Goal: Task Accomplishment & Management: Manage account settings

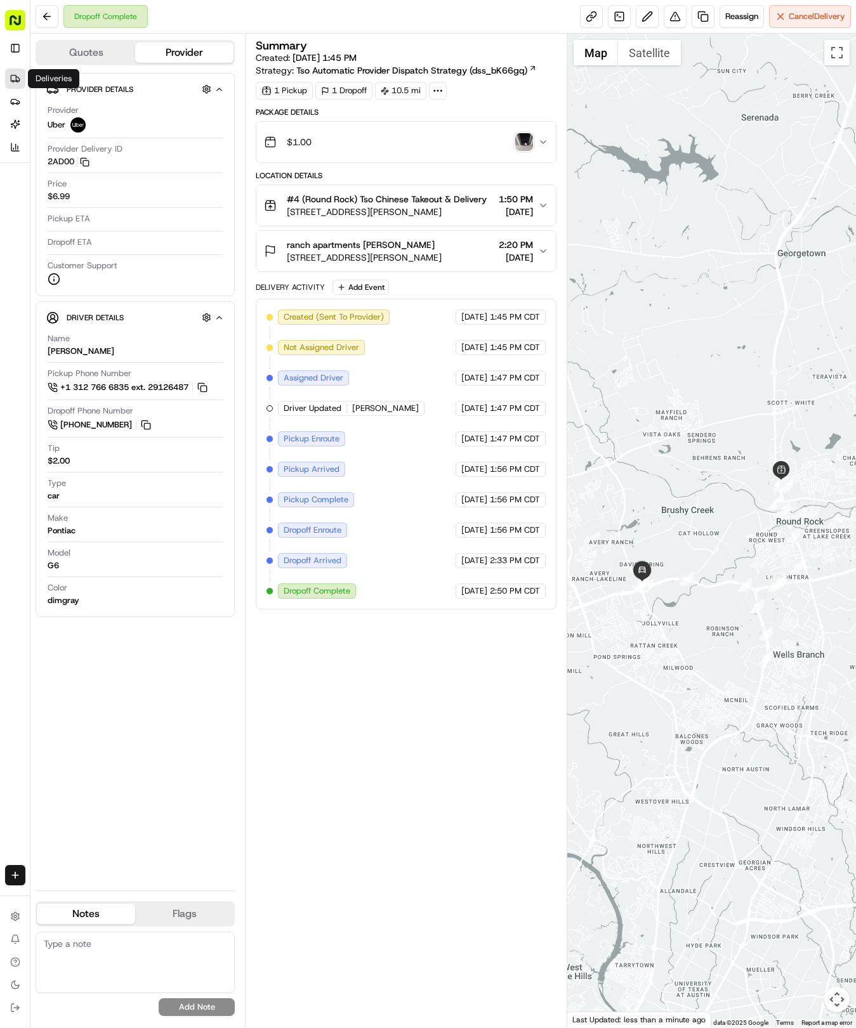
click at [16, 75] on icon at bounding box center [15, 79] width 10 height 10
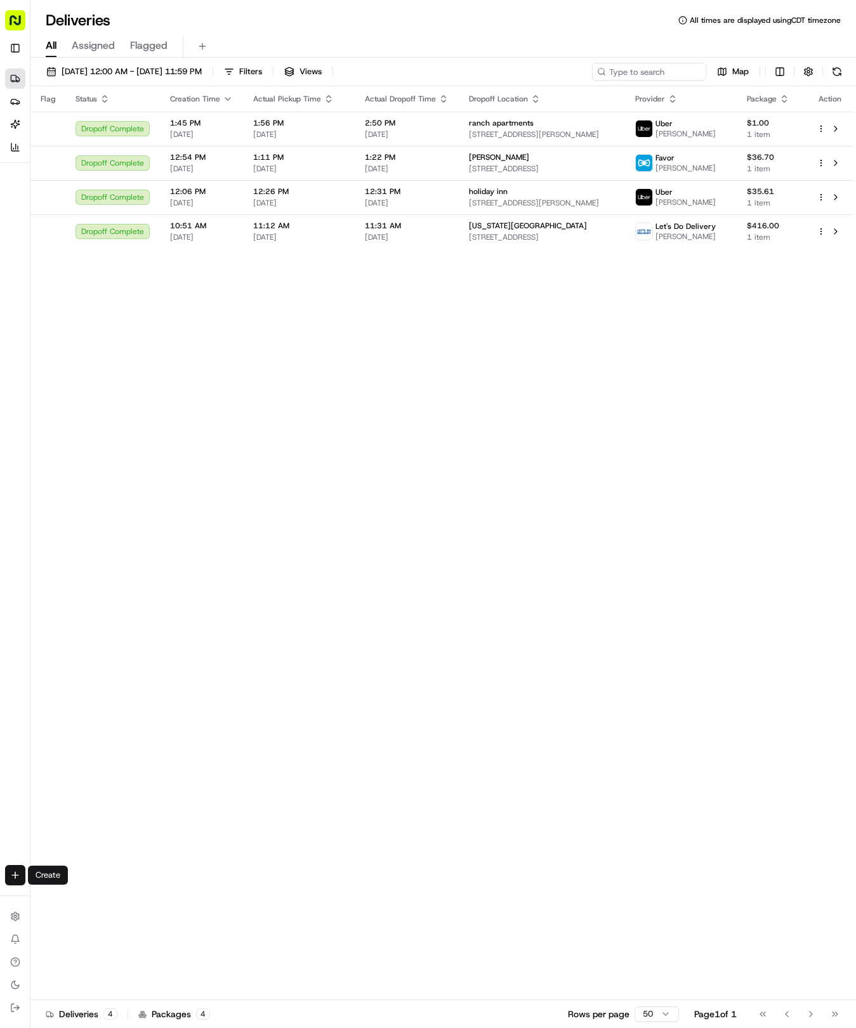
click at [8, 878] on html "Tso Chinese - Catering [EMAIL_ADDRESS][DOMAIN_NAME] Toggle Sidebar Deliveries P…" at bounding box center [428, 514] width 856 height 1028
click at [79, 892] on link "Delivery" at bounding box center [99, 898] width 136 height 23
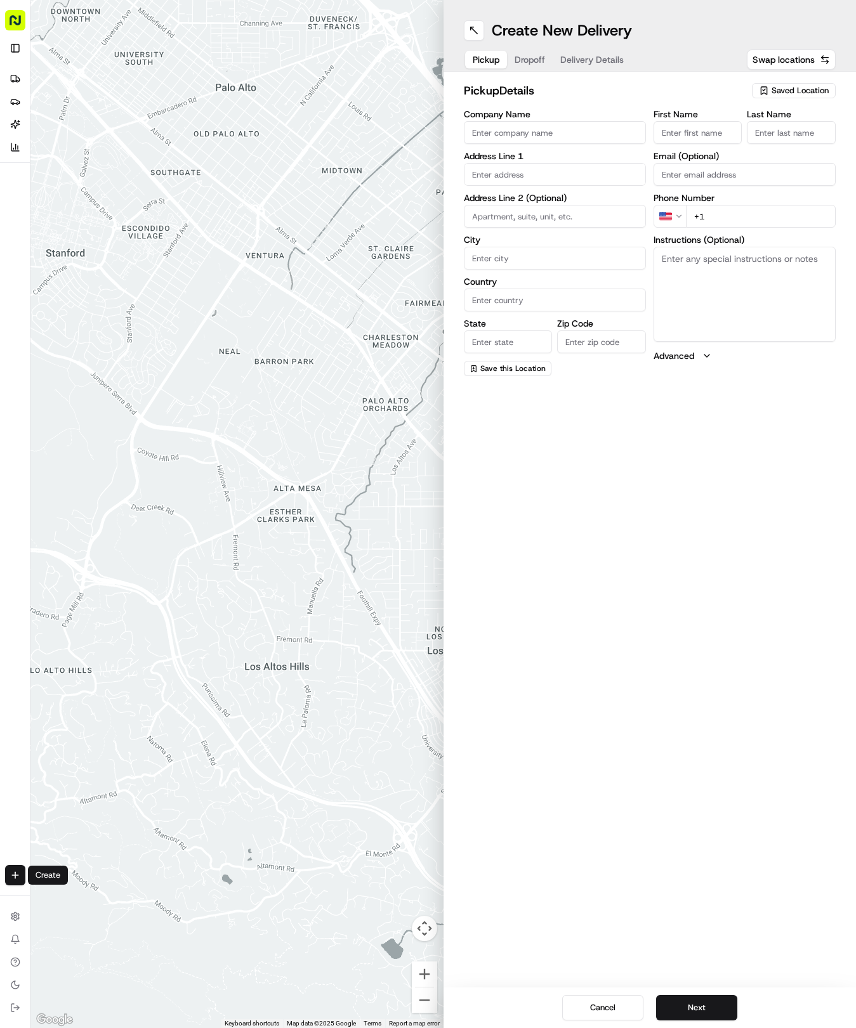
click at [791, 89] on span "Saved Location" at bounding box center [799, 90] width 57 height 11
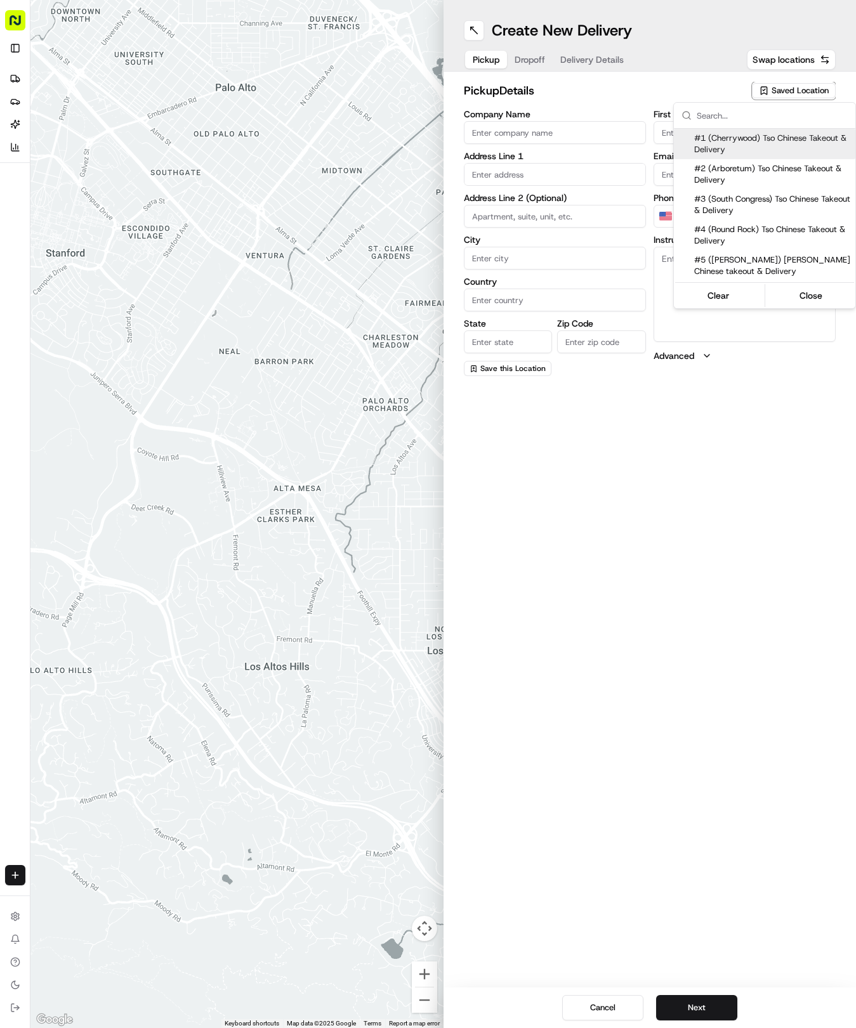
click at [745, 148] on span "#1 (Cherrywood) Tso Chinese Takeout & Delivery" at bounding box center [772, 144] width 156 height 23
type input "#1 (Cherrywood) Tso Chinese Takeout & Delivery"
type input "[STREET_ADDRESS]"
type input "Ste E-5"
type input "Austin"
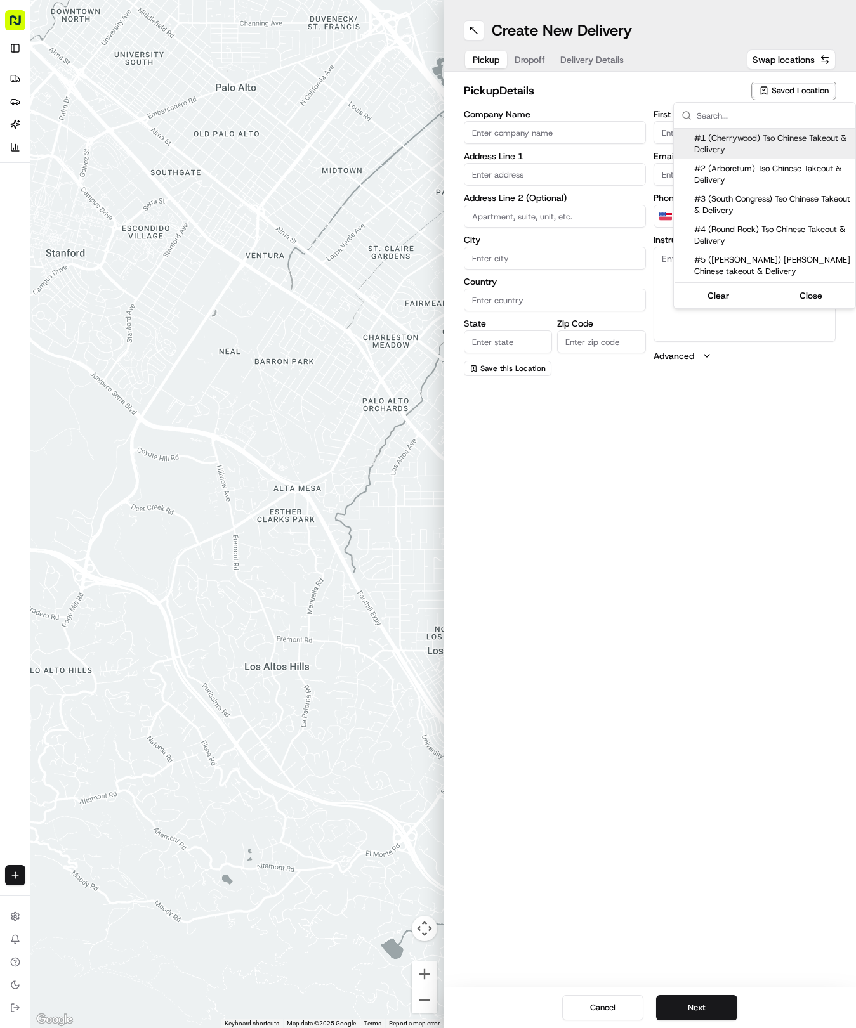
type input "US"
type input "[GEOGRAPHIC_DATA]"
type input "78722"
type input "[PHONE_NUMBER]"
type textarea "Please make sure you're given an invoice for customers and catering labels when…"
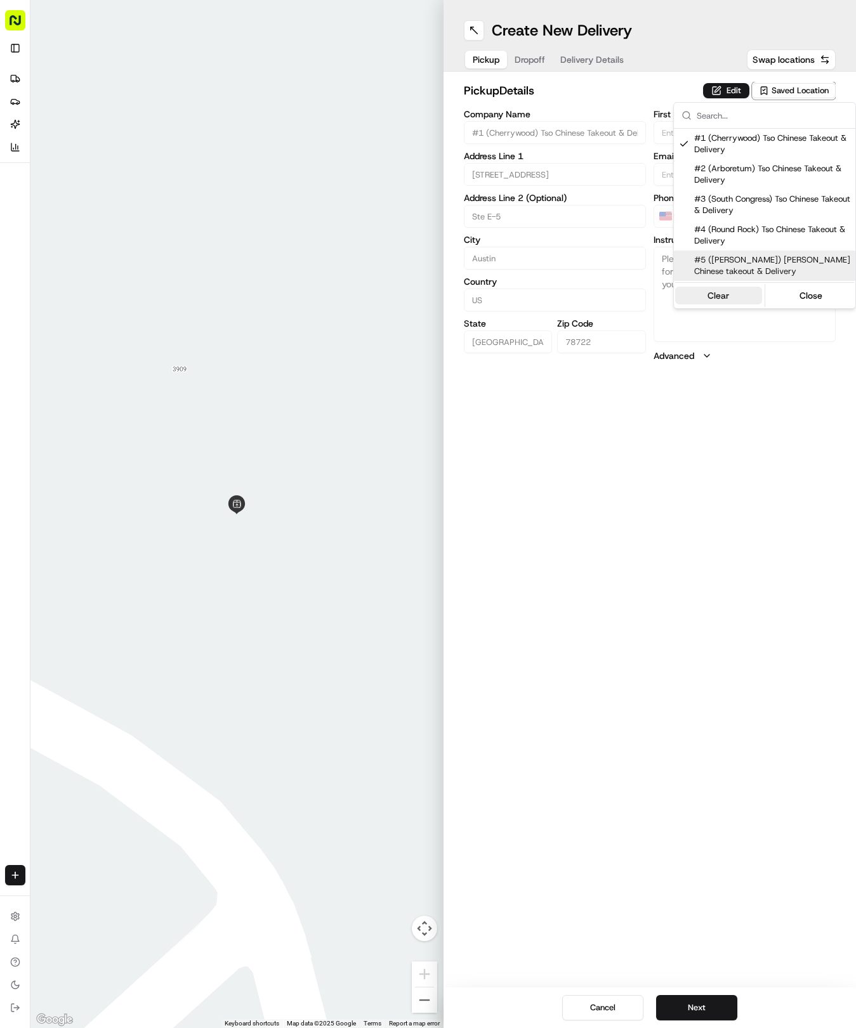
click at [716, 299] on button "Clear" at bounding box center [718, 296] width 87 height 18
type input "+1"
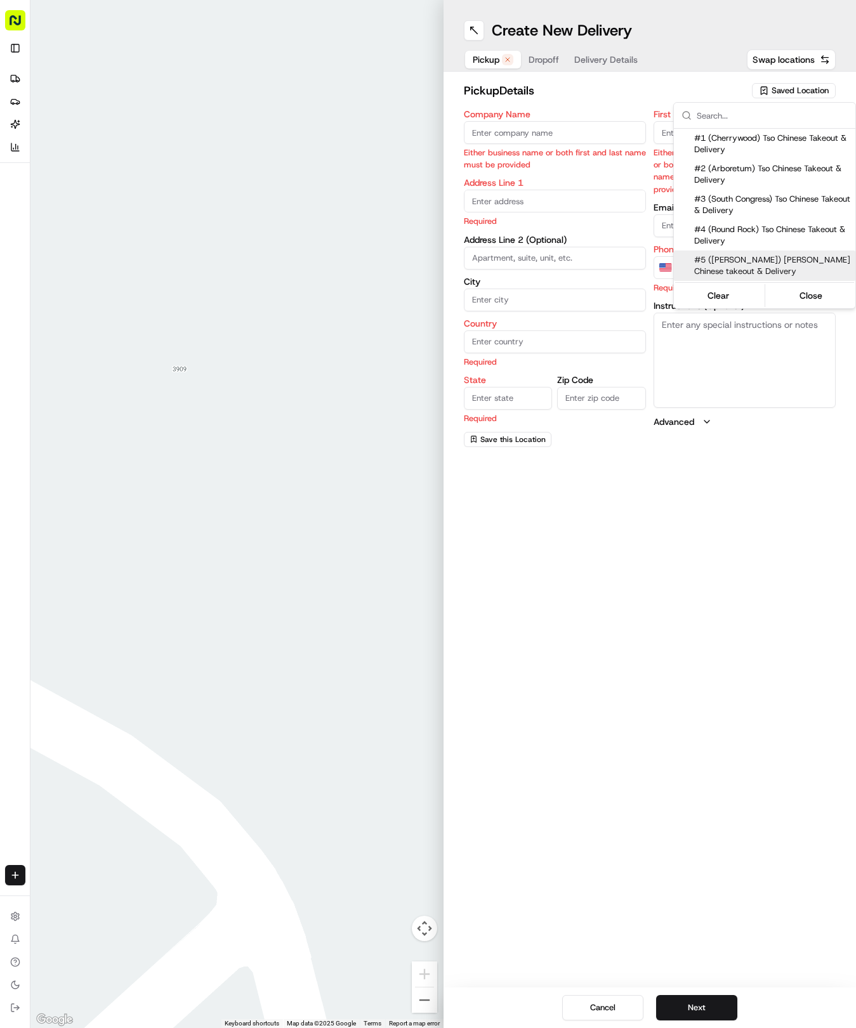
click at [15, 48] on html "Tso Chinese - Catering [EMAIL_ADDRESS][DOMAIN_NAME] Toggle Sidebar Deliveries P…" at bounding box center [428, 514] width 856 height 1028
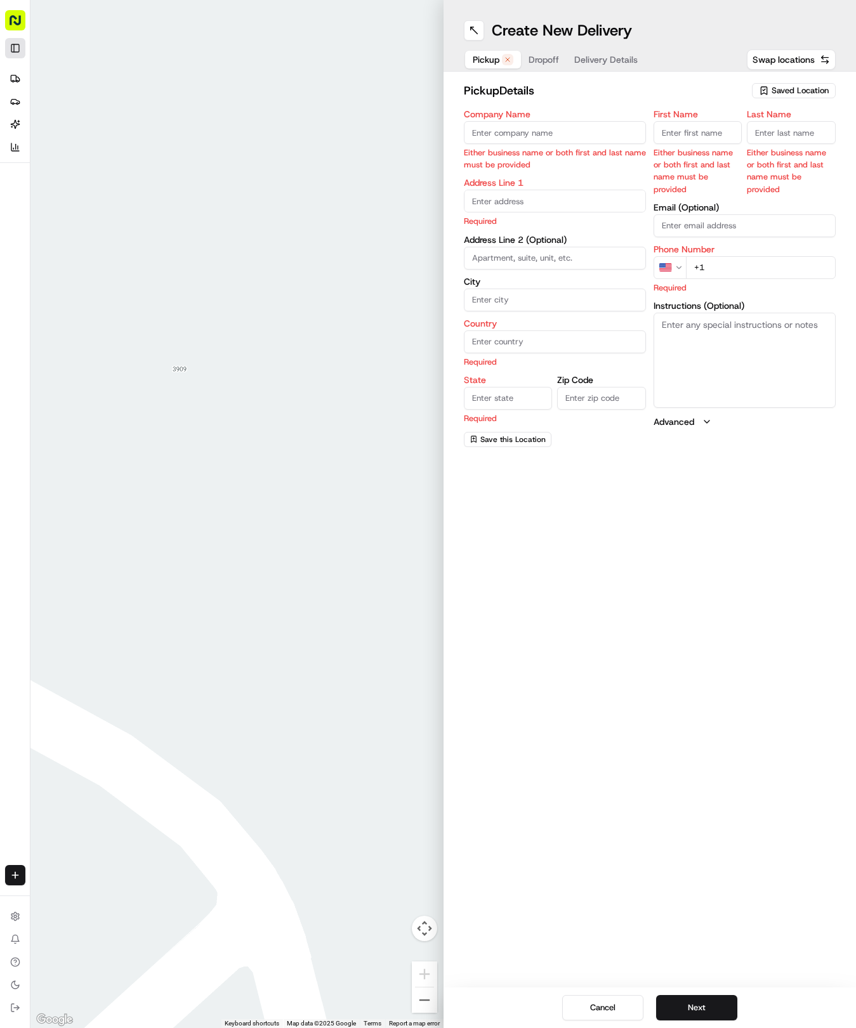
click at [16, 48] on button "Toggle Sidebar" at bounding box center [15, 48] width 20 height 20
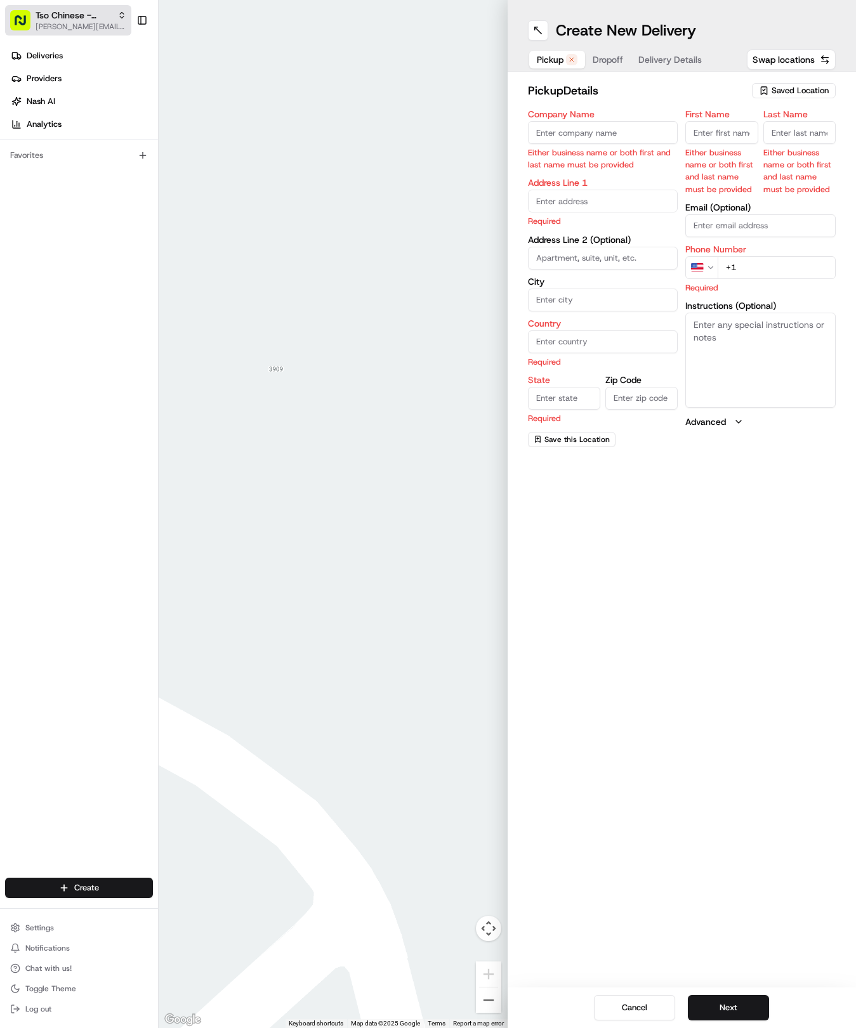
click at [62, 22] on span "[PERSON_NAME][EMAIL_ADDRESS][DOMAIN_NAME]" at bounding box center [81, 27] width 91 height 10
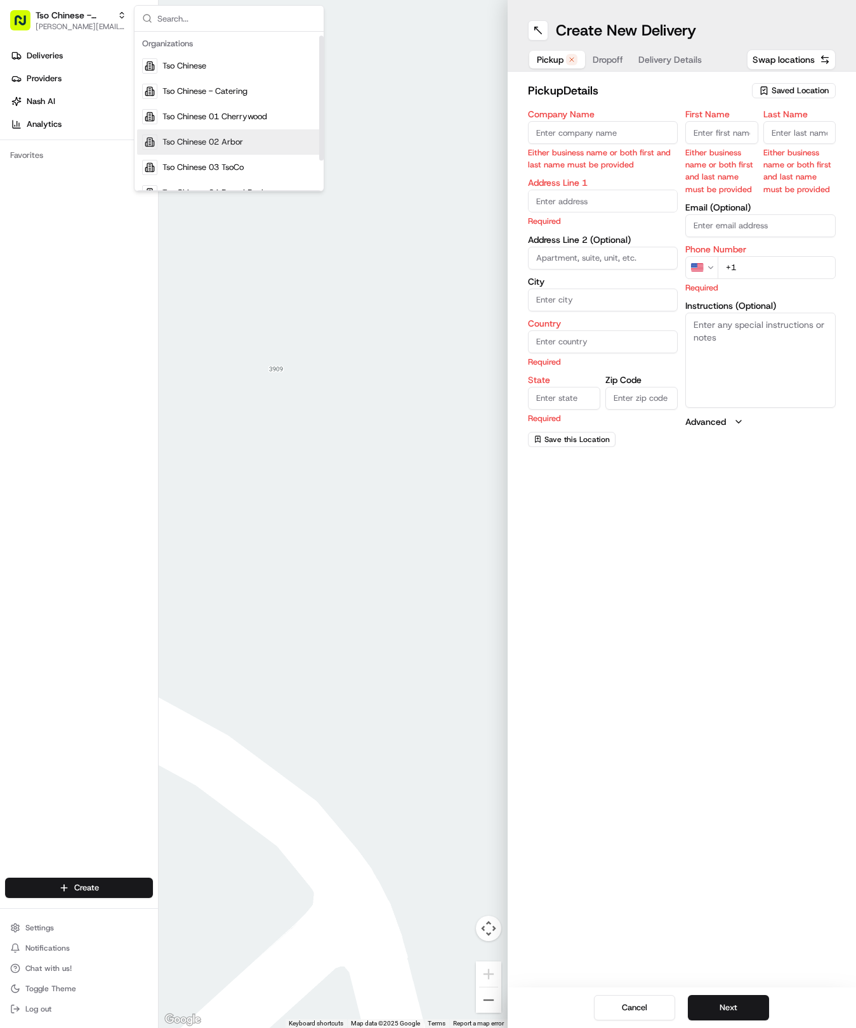
scroll to position [41, 0]
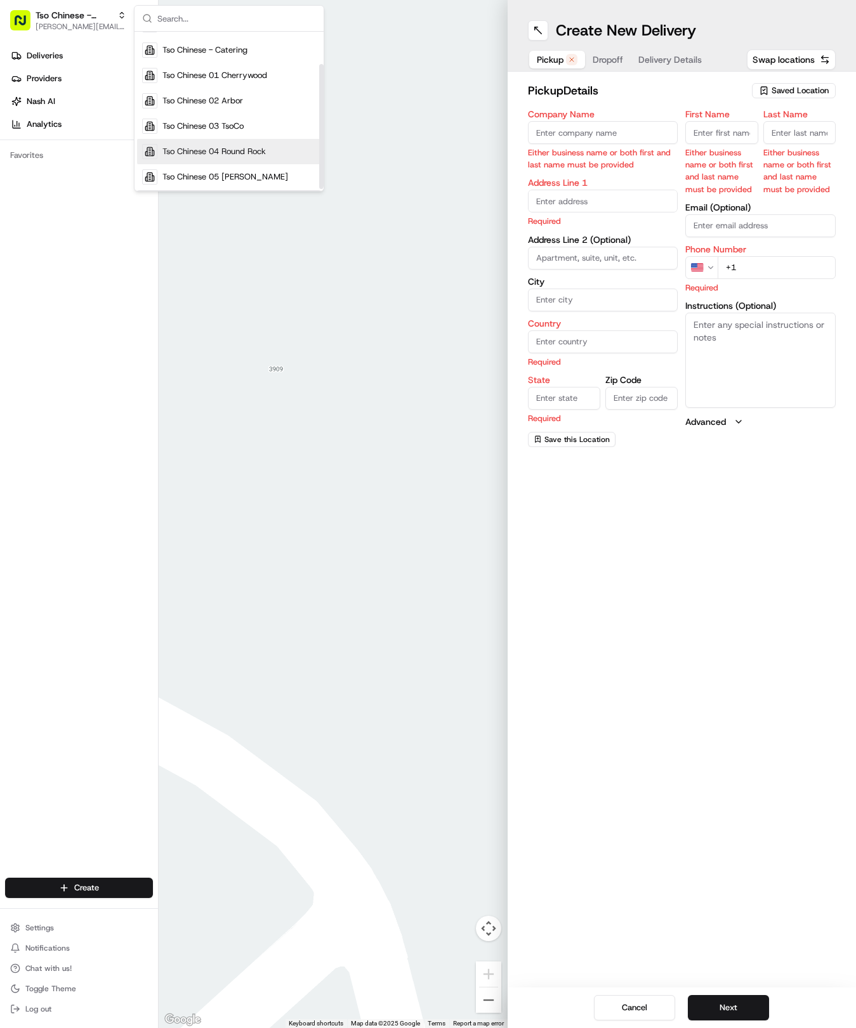
click at [224, 156] on span "Tso Chinese 04 Round Rock" at bounding box center [213, 151] width 103 height 11
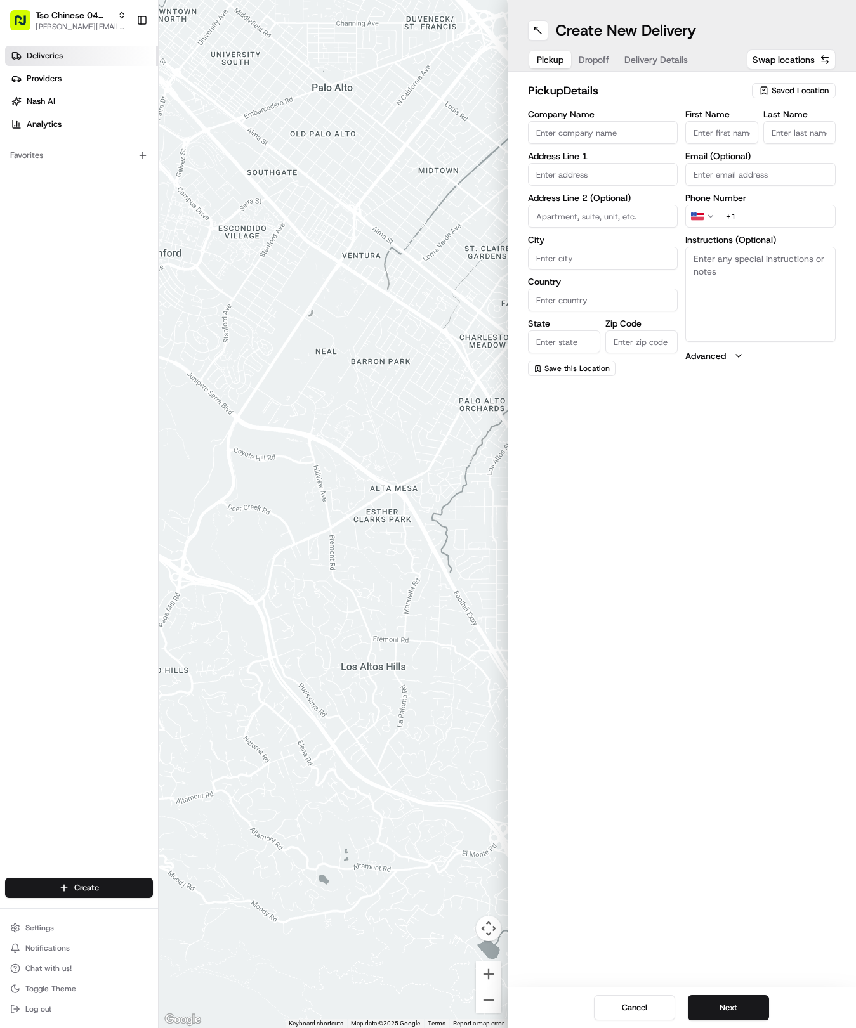
click at [58, 60] on span "Deliveries" at bounding box center [45, 55] width 36 height 11
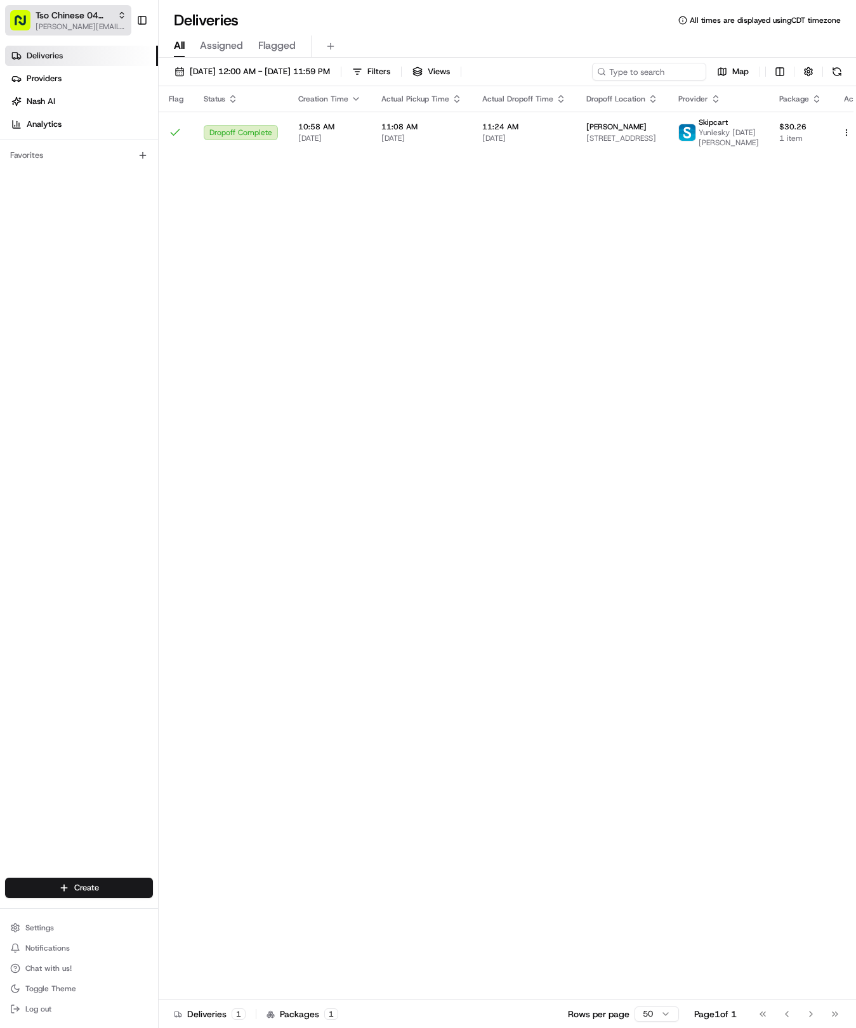
click at [79, 22] on span "[PERSON_NAME][EMAIL_ADDRESS][DOMAIN_NAME]" at bounding box center [81, 27] width 91 height 10
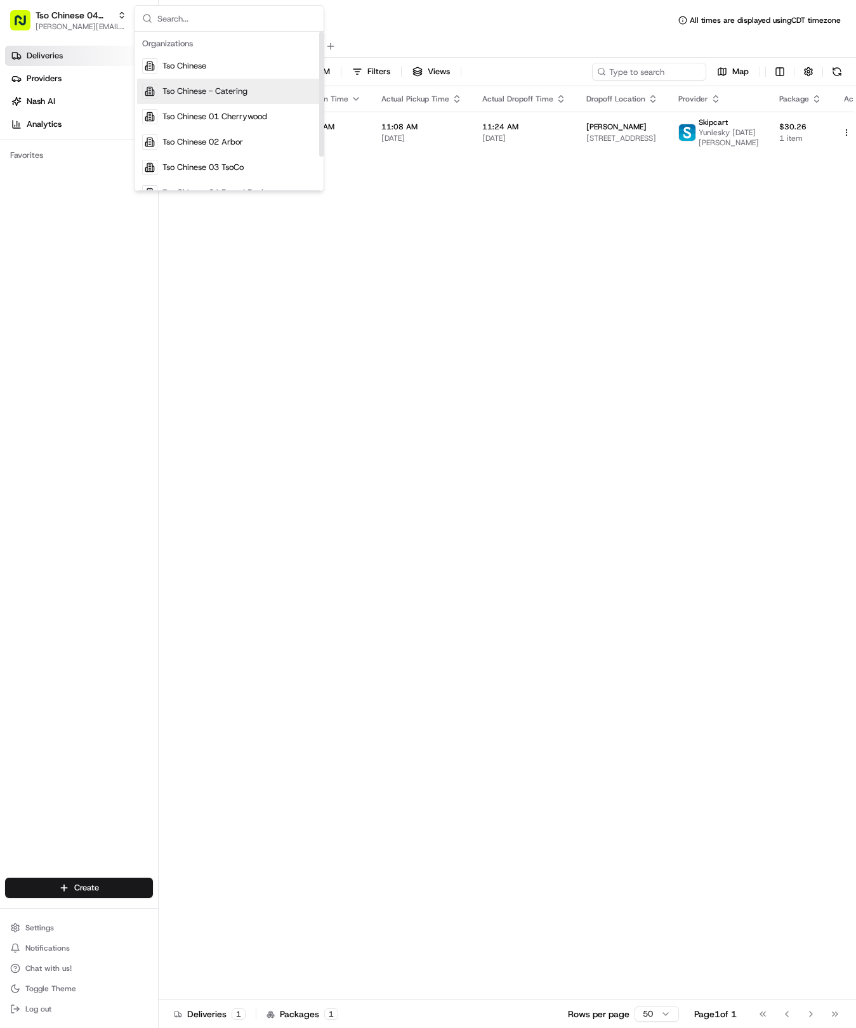
click at [196, 94] on span "Tso Chinese - Catering" at bounding box center [204, 91] width 85 height 11
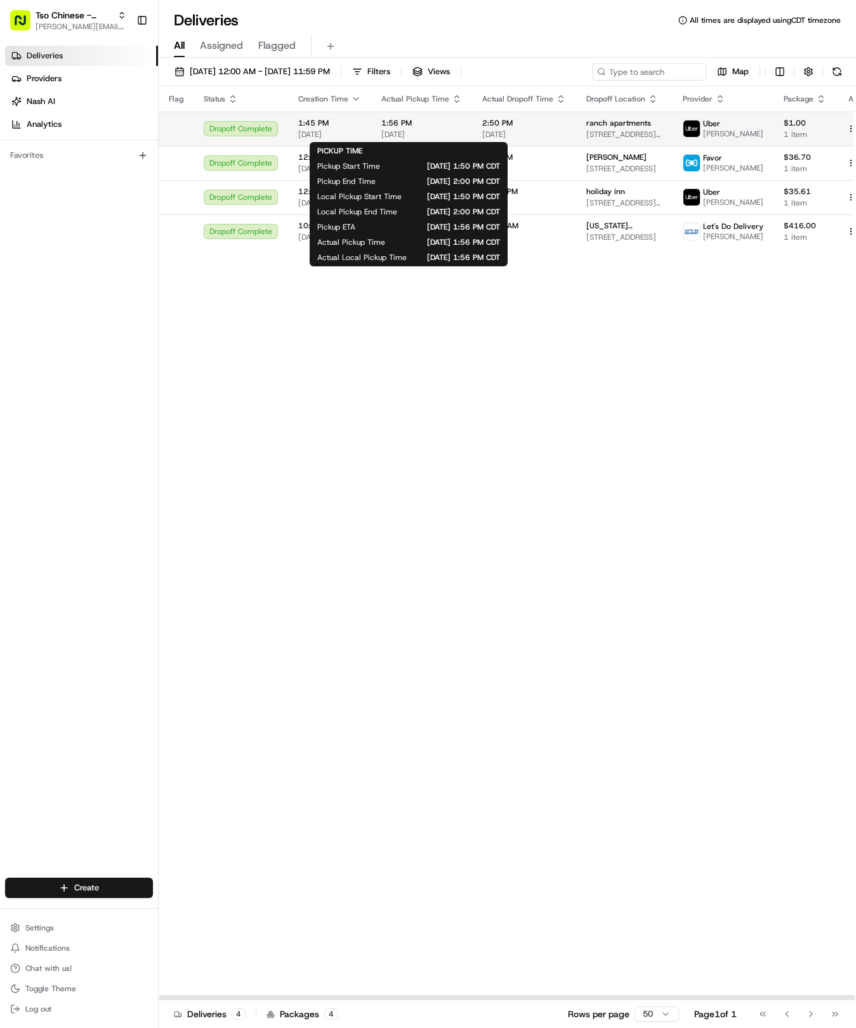
click at [443, 131] on span "[DATE]" at bounding box center [421, 134] width 81 height 10
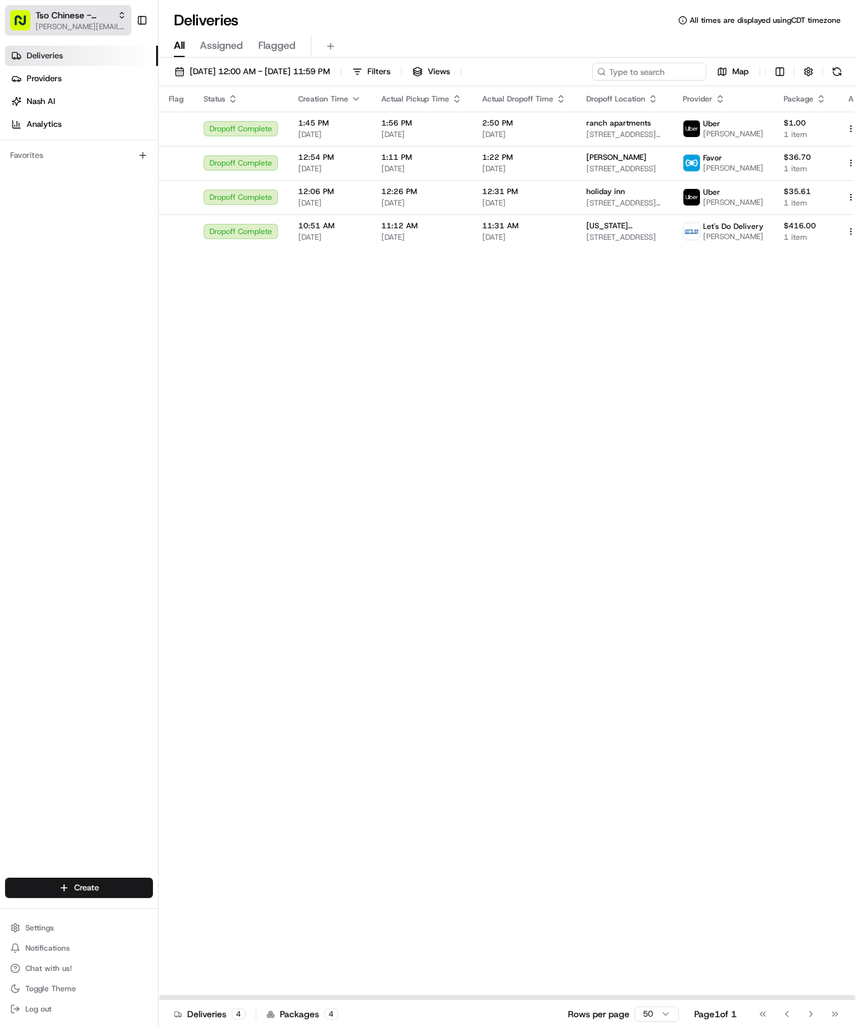
click at [101, 22] on span "[PERSON_NAME][EMAIL_ADDRESS][DOMAIN_NAME]" at bounding box center [81, 27] width 91 height 10
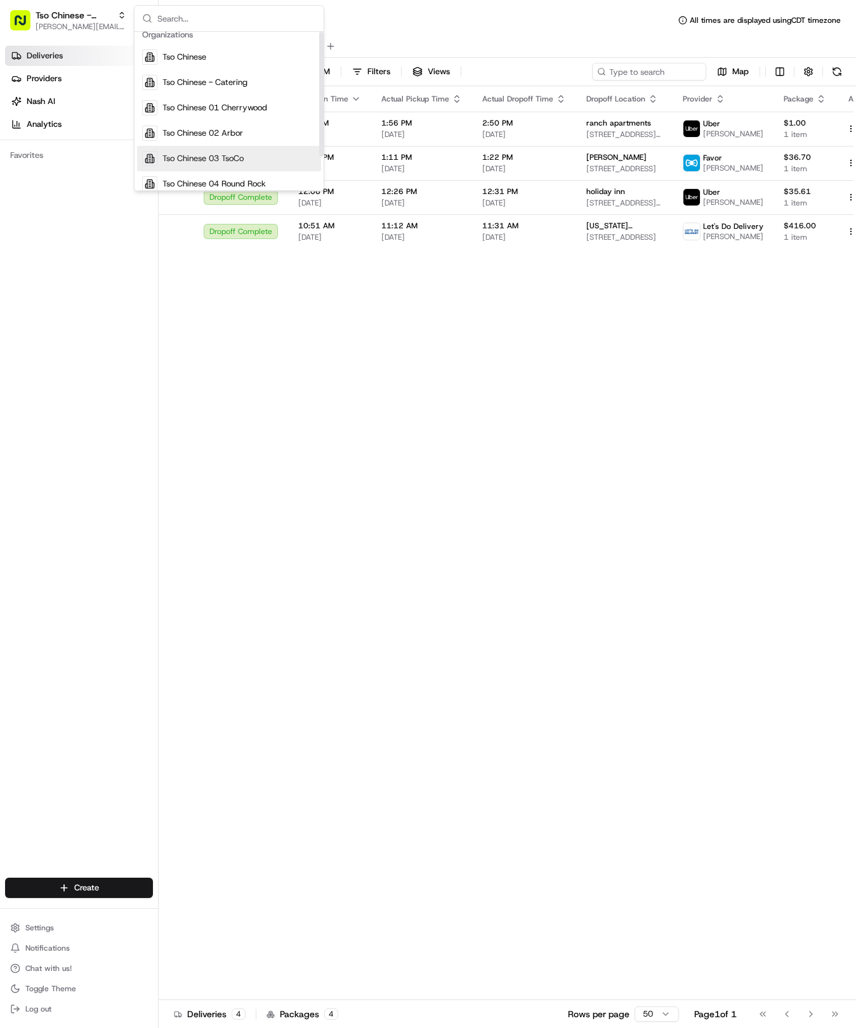
scroll to position [27, 0]
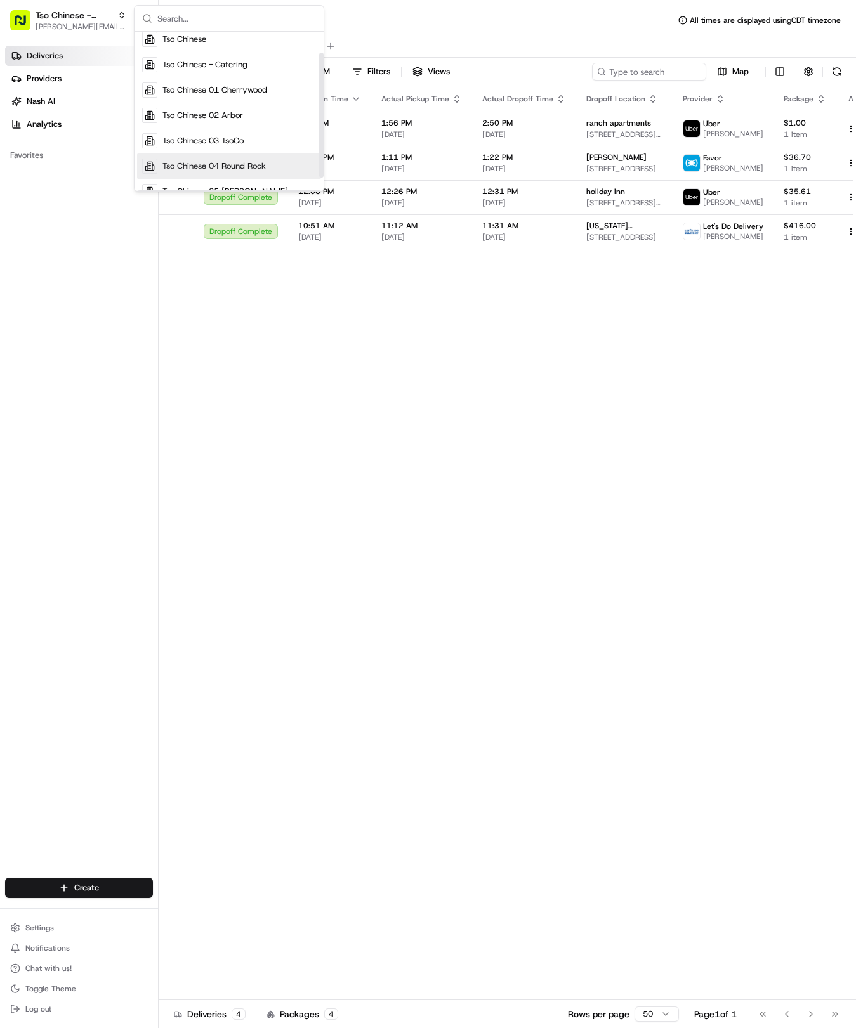
click at [221, 166] on span "Tso Chinese 04 Round Rock" at bounding box center [213, 165] width 103 height 11
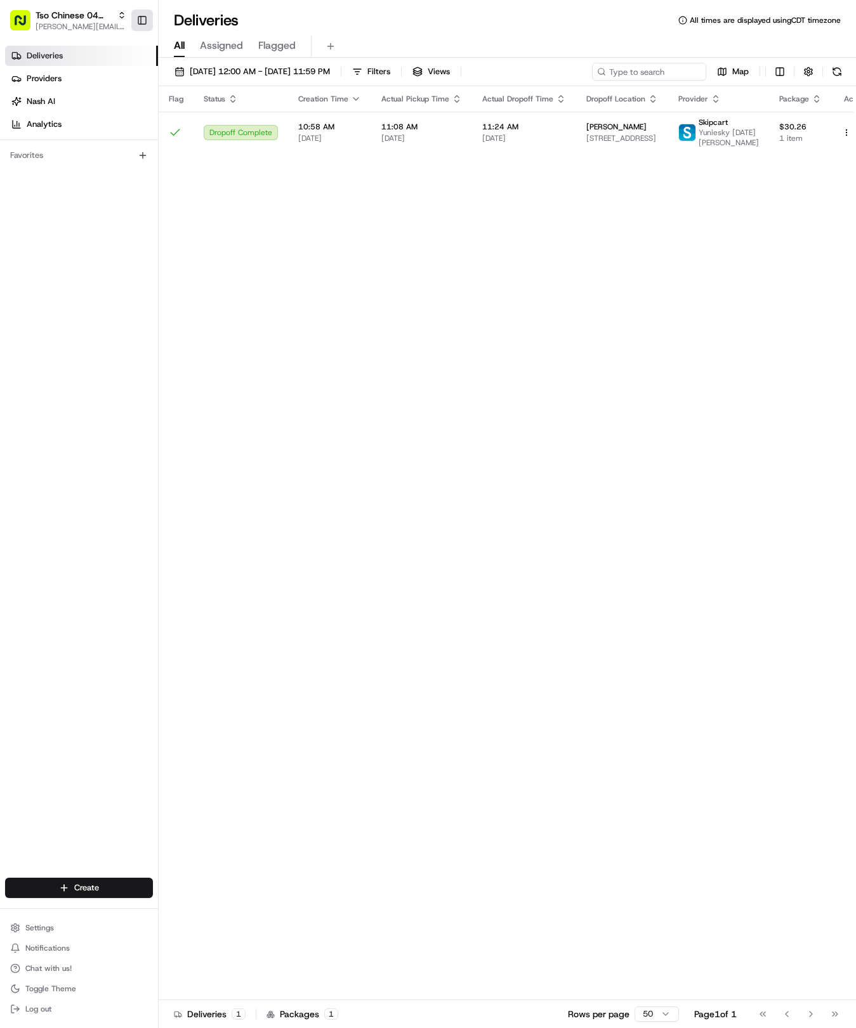
click at [144, 20] on button "Toggle Sidebar" at bounding box center [142, 21] width 22 height 22
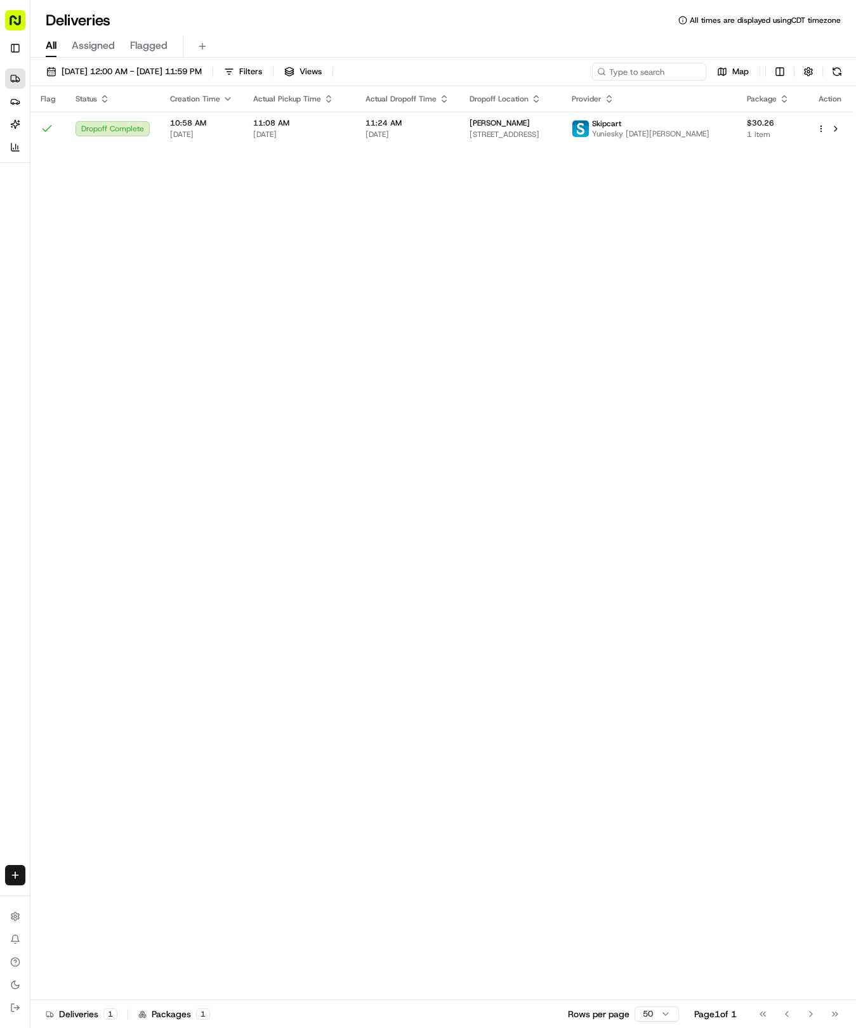
click at [27, 869] on div "Create" at bounding box center [15, 875] width 30 height 30
click at [26, 869] on div "Create" at bounding box center [15, 875] width 30 height 30
click at [23, 869] on html "Tso Chinese 04 Round Rock [EMAIL_ADDRESS][DOMAIN_NAME] Toggle Sidebar Deliverie…" at bounding box center [428, 514] width 856 height 1028
click at [84, 897] on link "Delivery" at bounding box center [99, 898] width 136 height 23
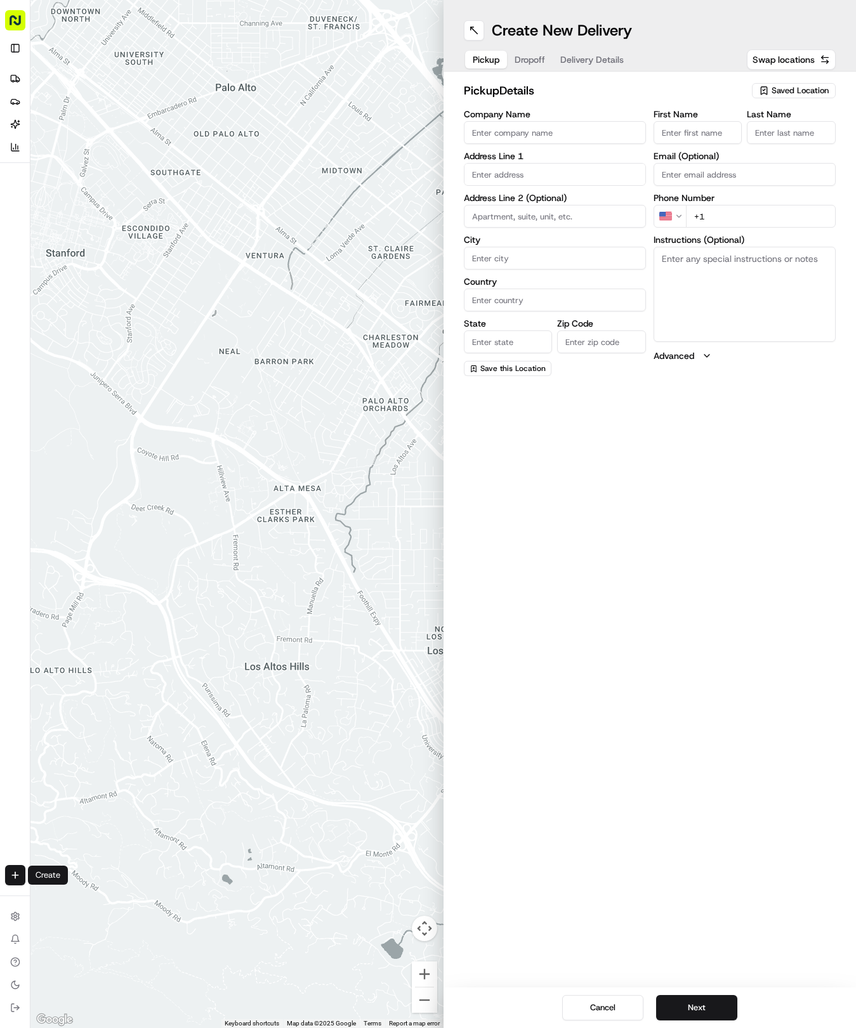
click at [757, 96] on div "Saved Location" at bounding box center [794, 90] width 84 height 15
click at [758, 155] on span "(04) Tso Chinese Takeout & Delivery Round Rock (04)" at bounding box center [772, 144] width 156 height 23
type input "(04) Tso Chinese Takeout & Delivery Round Rock"
type input "2000 N [PERSON_NAME] St"
type input "Ste 108"
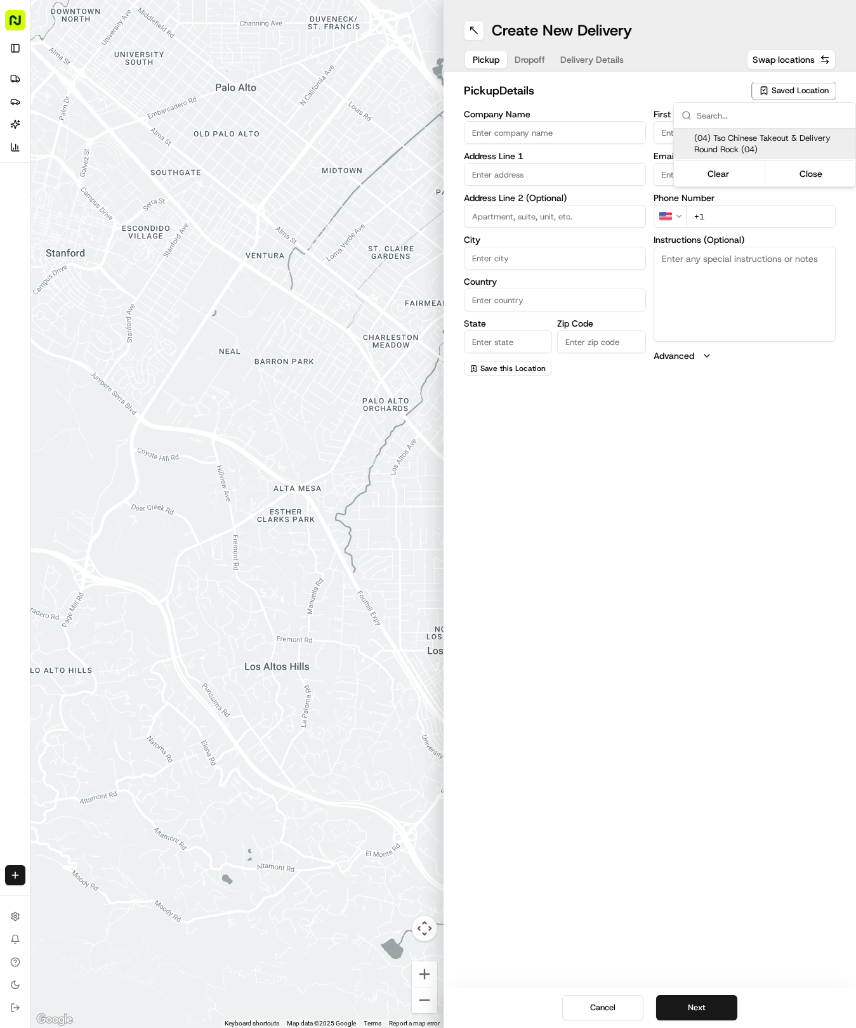
type input "Round Rock"
type input "US"
type input "[GEOGRAPHIC_DATA]"
type input "78664"
type input "Tso Chinese"
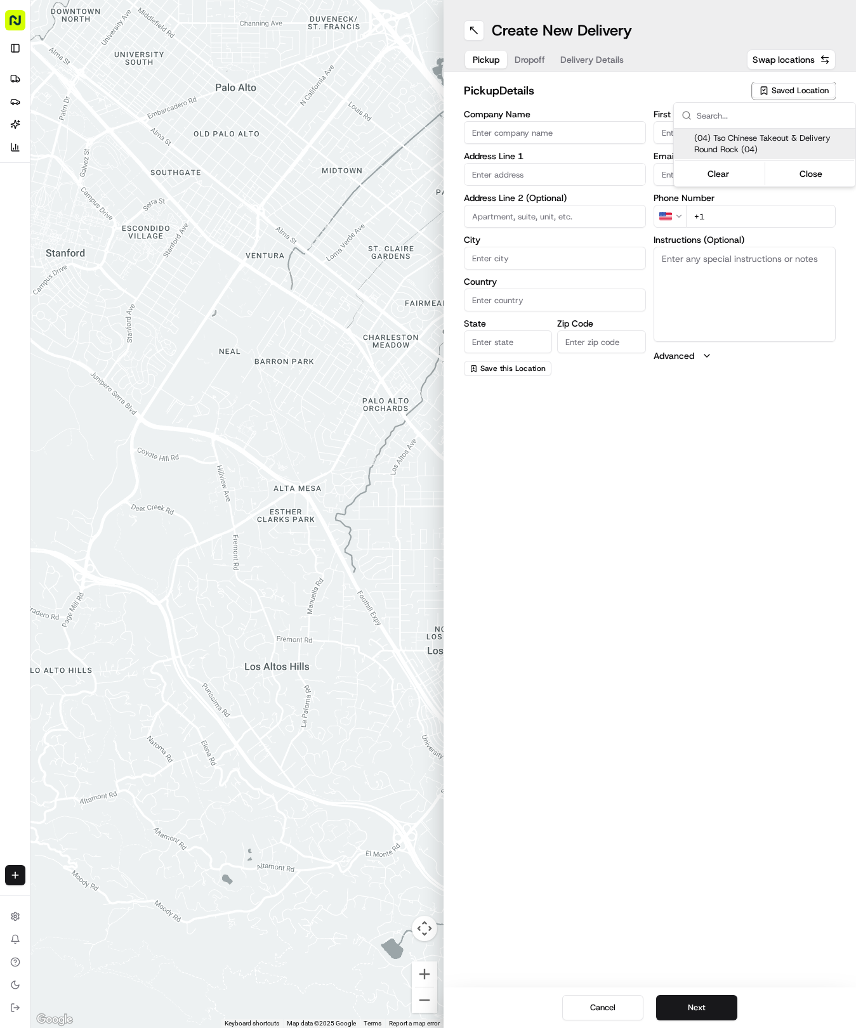
type input "Round Rock Manager"
type input "[EMAIL_ADDRESS][DOMAIN_NAME]"
type input "[PHONE_NUMBER]"
type textarea "Submit a picture displaying address & food as Proof of Delivery. Envía una foto…"
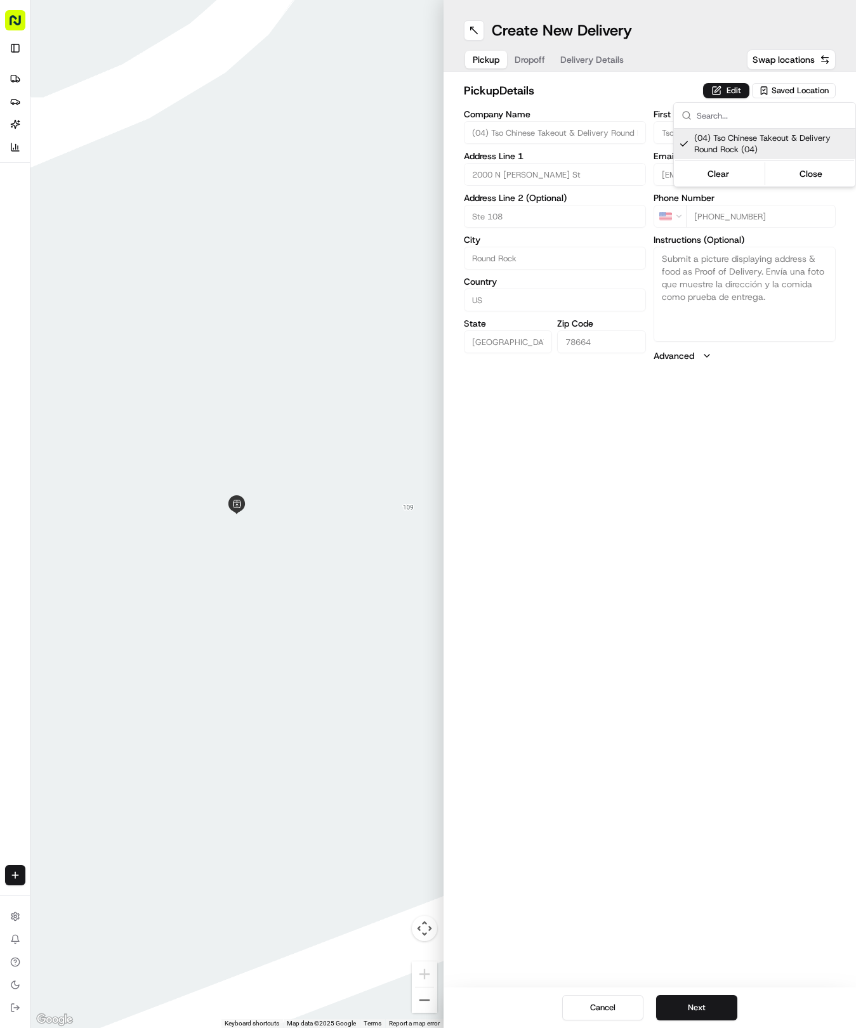
drag, startPoint x: 585, startPoint y: 37, endPoint x: 579, endPoint y: 60, distance: 23.7
click at [584, 42] on html "Tso Chinese 04 Round Rock [EMAIL_ADDRESS][DOMAIN_NAME] Toggle Sidebar Deliverie…" at bounding box center [428, 514] width 856 height 1028
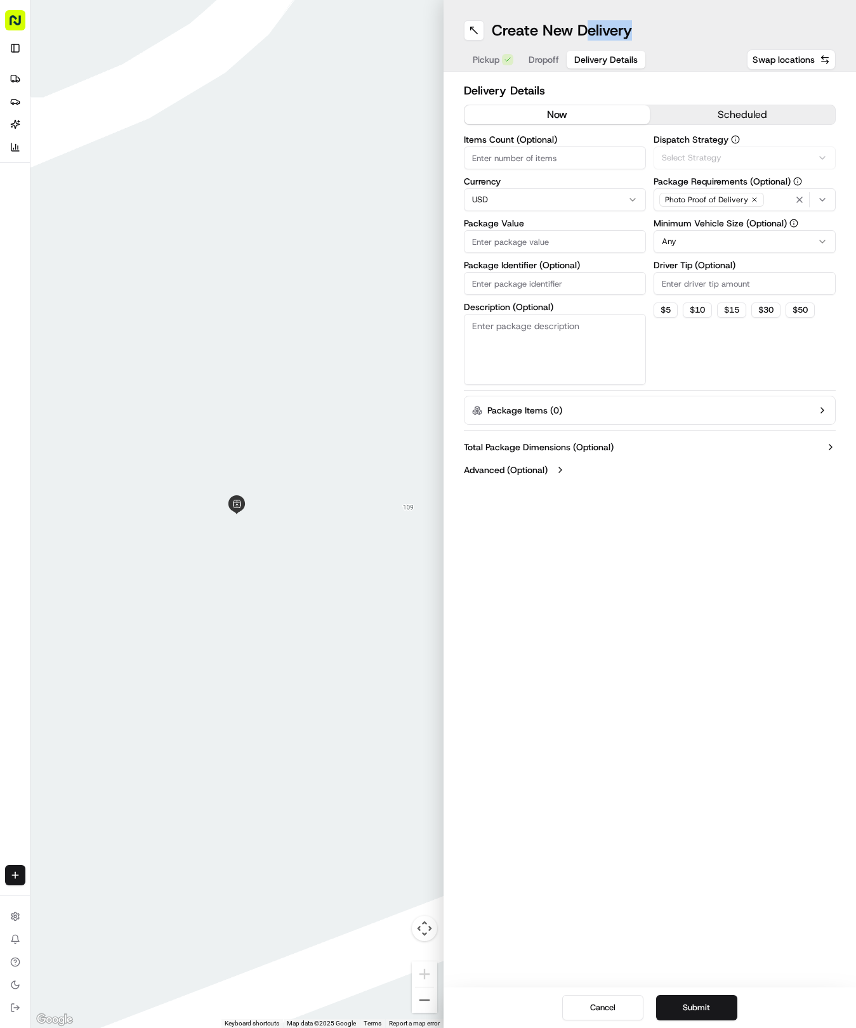
click at [579, 60] on span "Delivery Details" at bounding box center [605, 59] width 63 height 13
click at [535, 285] on input "Package Identifier (Optional)" at bounding box center [555, 283] width 182 height 23
paste input "U7QSTP7"
type input "U7QSTP7"
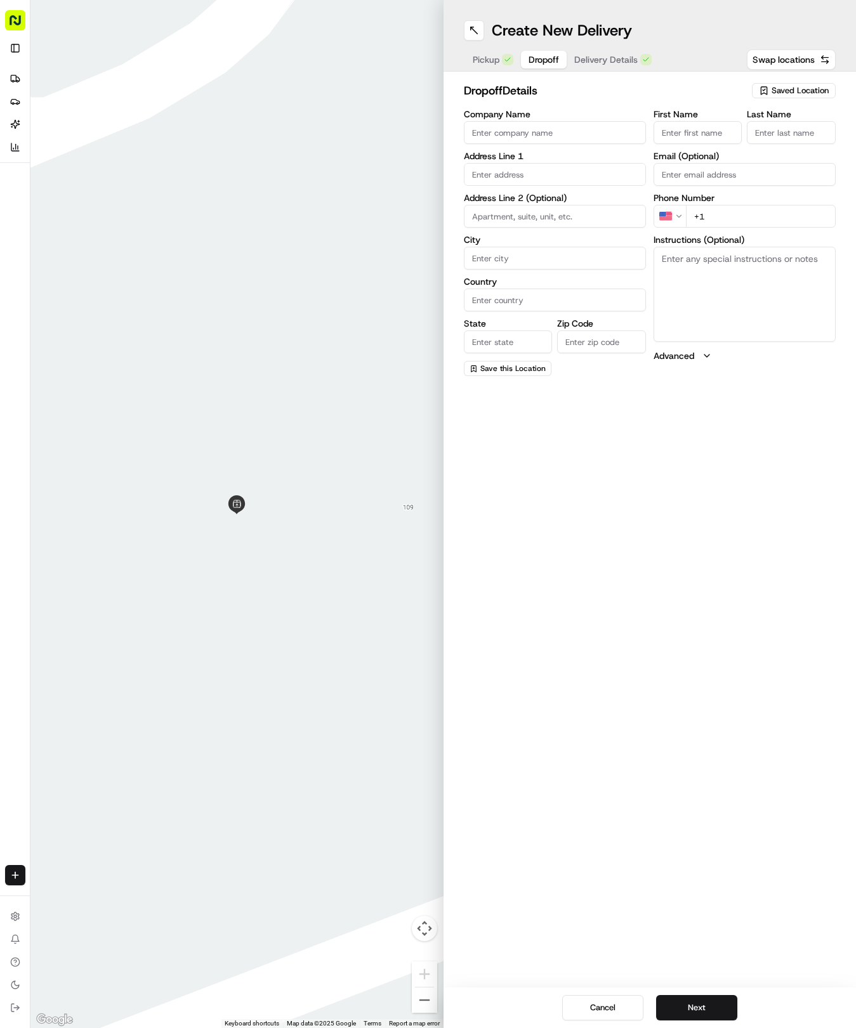
click at [540, 58] on span "Dropoff" at bounding box center [543, 59] width 30 height 13
click at [508, 170] on input "text" at bounding box center [555, 174] width 182 height 23
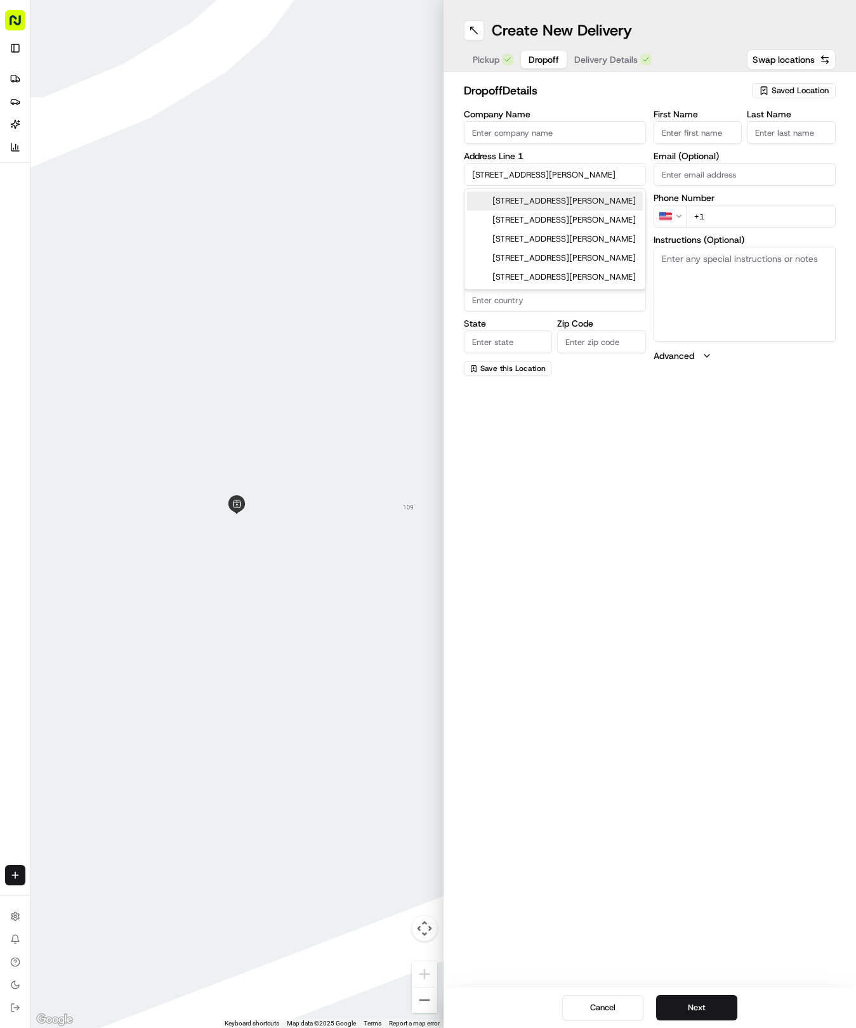
type input "[STREET_ADDRESS][PERSON_NAME]"
type input "Round Rock"
type input "[GEOGRAPHIC_DATA]"
type input "78664"
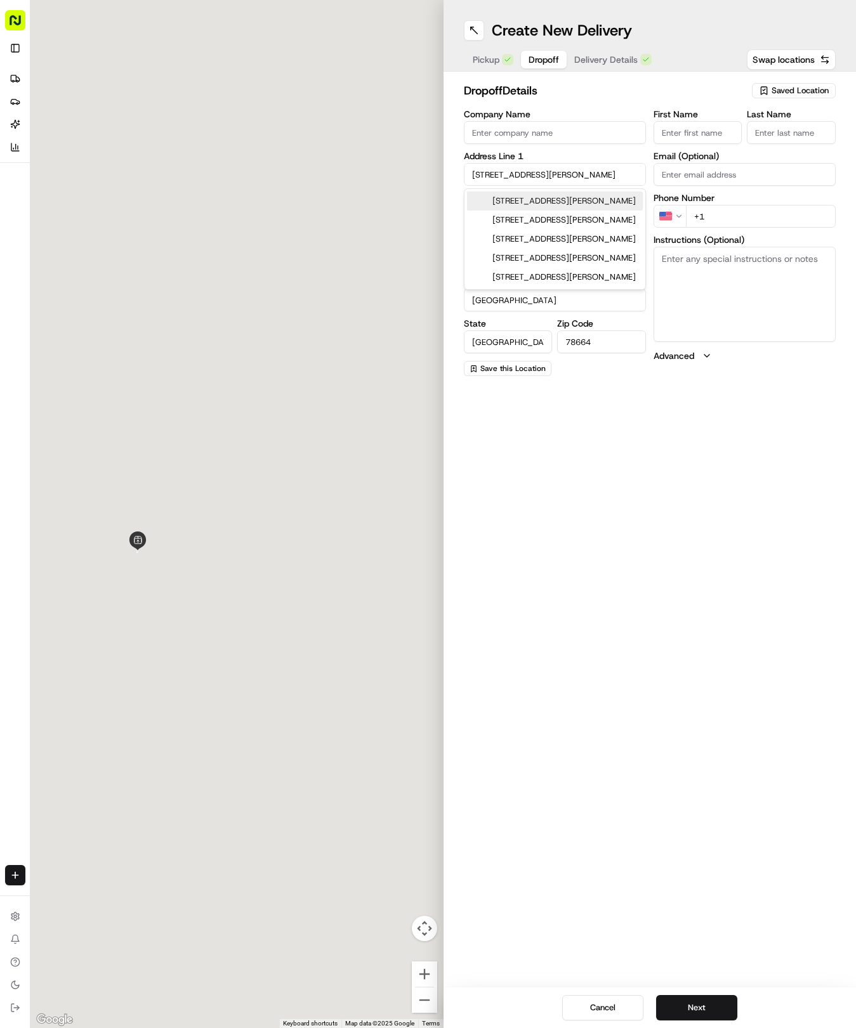
type input "[STREET_ADDRESS][PERSON_NAME]"
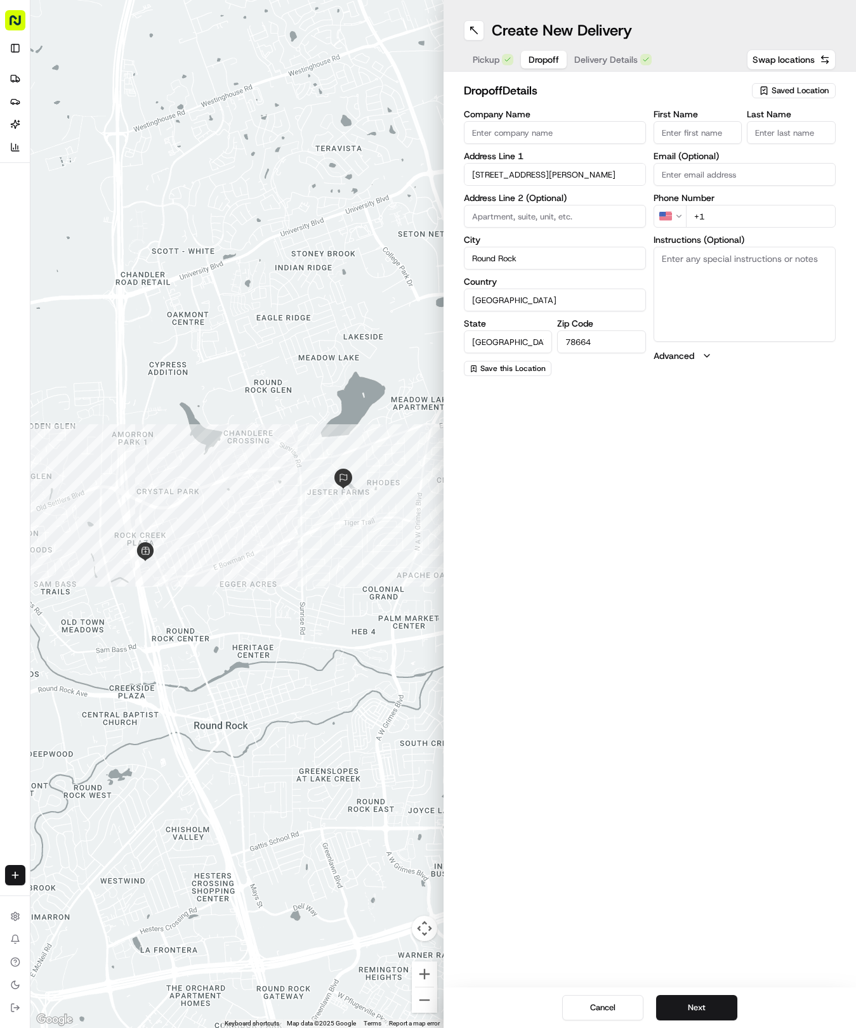
click at [708, 133] on input "First Name" at bounding box center [697, 132] width 89 height 23
type input "[PERSON_NAME]"
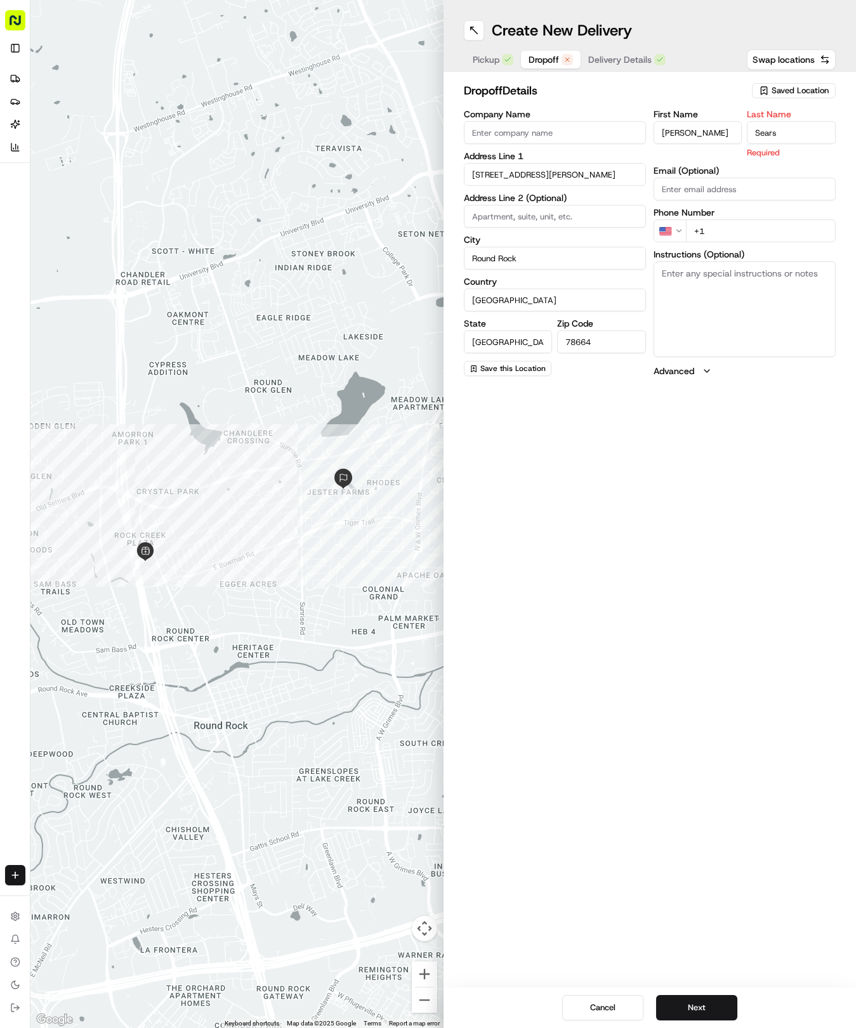
type input "Sears"
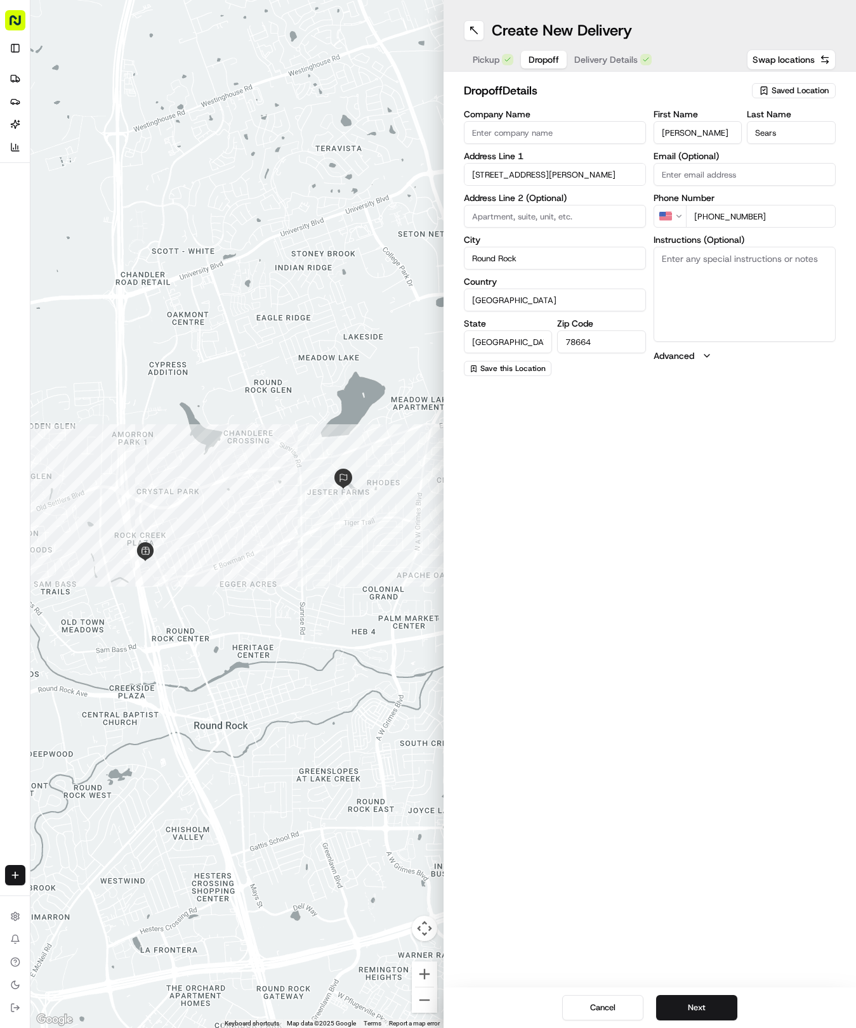
type input "[PHONE_NUMBER]"
click at [783, 316] on textarea "Instructions (Optional)" at bounding box center [744, 294] width 182 height 95
paste textarea "Please ring door [PERSON_NAME]"
type textarea "Please ring door [PERSON_NAME]"
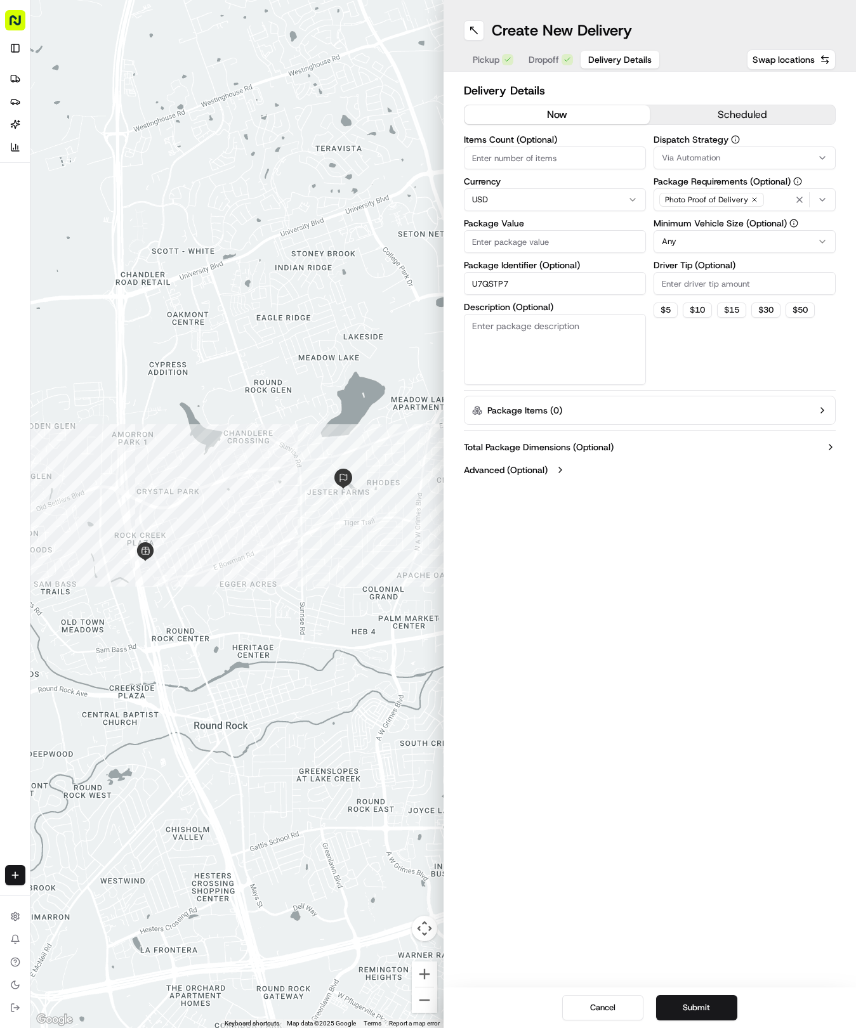
click at [602, 60] on span "Delivery Details" at bounding box center [619, 59] width 63 height 13
click at [551, 237] on input "Package Value" at bounding box center [555, 241] width 182 height 23
type input "28.04"
click at [678, 161] on span "Via Automation" at bounding box center [691, 157] width 58 height 11
drag, startPoint x: 684, startPoint y: 219, endPoint x: 673, endPoint y: 301, distance: 82.0
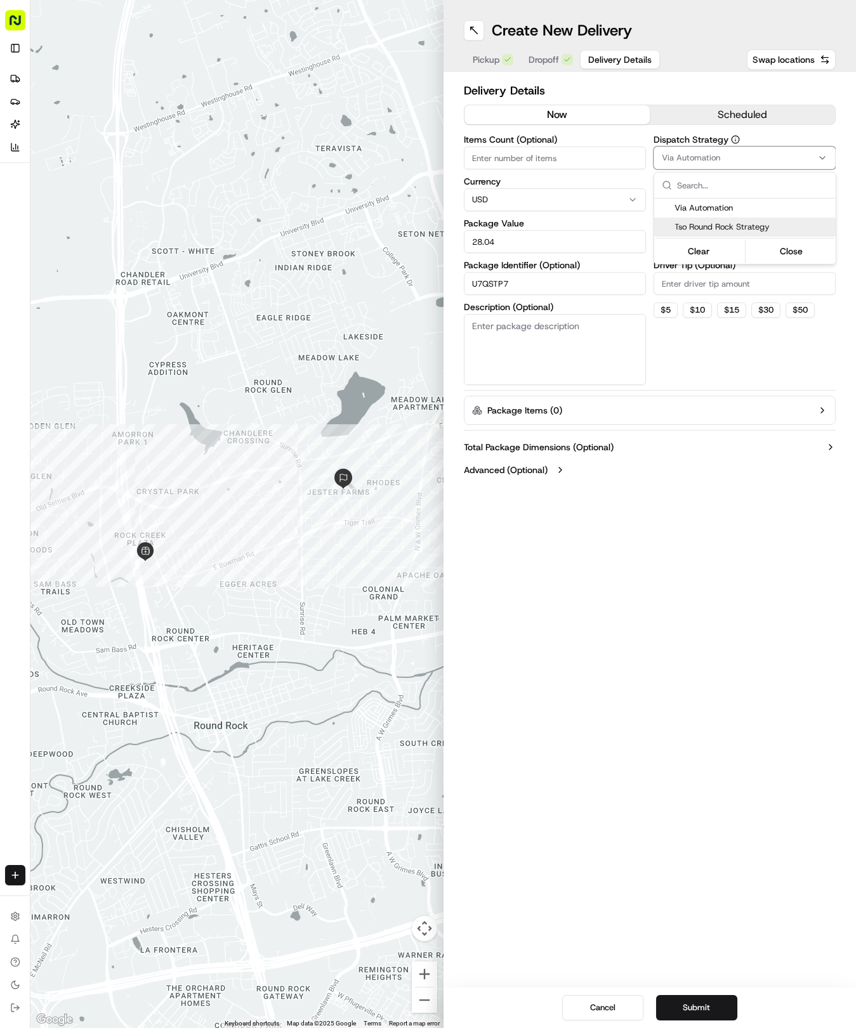
click at [682, 228] on div "Tso Round Rock Strategy" at bounding box center [744, 227] width 181 height 19
drag, startPoint x: 669, startPoint y: 321, endPoint x: 658, endPoint y: 240, distance: 82.0
click at [667, 313] on html "Tso Chinese 04 Round Rock [EMAIL_ADDRESS][DOMAIN_NAME] Toggle Sidebar Deliverie…" at bounding box center [428, 514] width 856 height 1028
click at [663, 232] on html "Tso Chinese 04 Round Rock [EMAIL_ADDRESS][DOMAIN_NAME] Toggle Sidebar Deliverie…" at bounding box center [428, 514] width 856 height 1028
click at [677, 283] on input "Driver Tip (Optional)" at bounding box center [744, 283] width 182 height 23
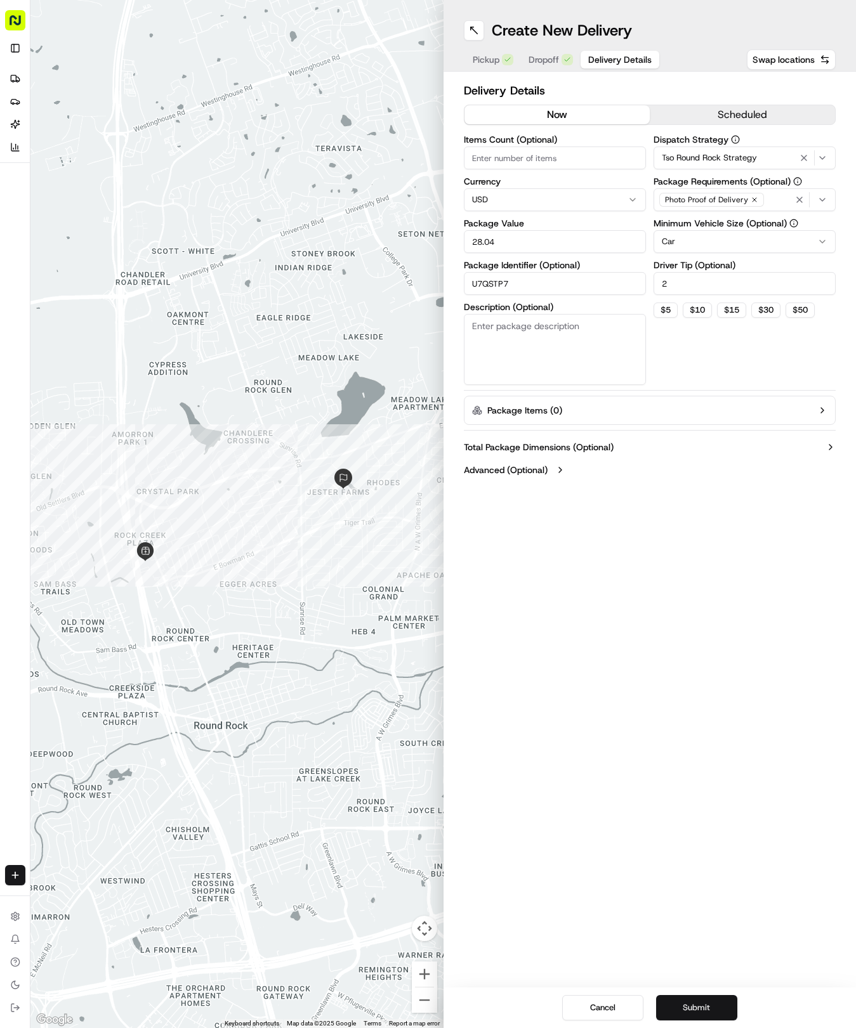
type input "2"
click at [706, 1000] on button "Submit" at bounding box center [696, 1007] width 81 height 25
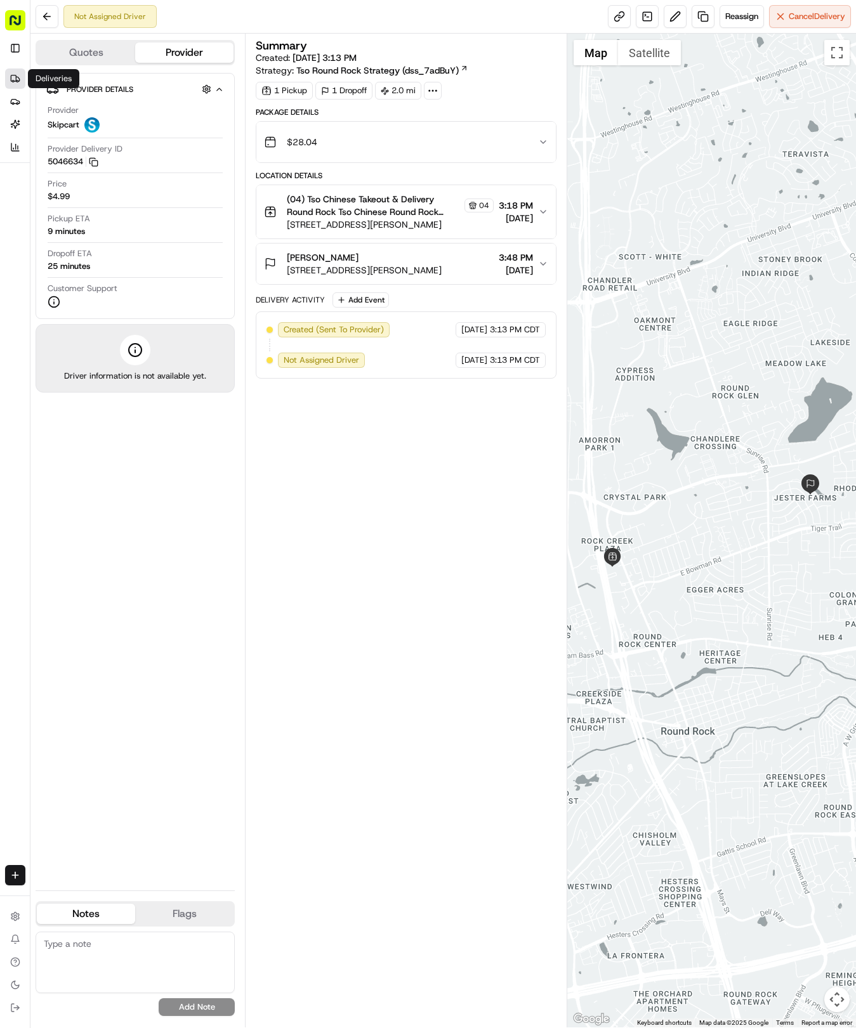
click at [13, 74] on icon at bounding box center [15, 79] width 10 height 10
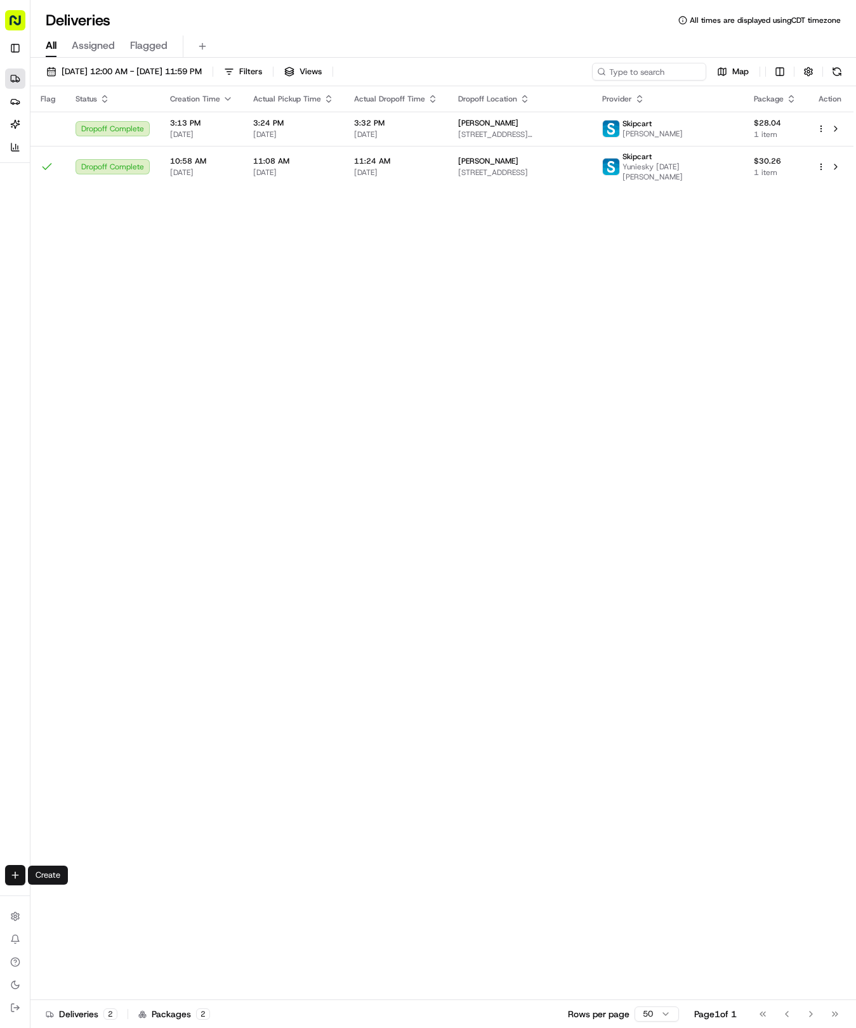
click at [12, 871] on html "Tso Chinese 04 Round Rock [EMAIL_ADDRESS][DOMAIN_NAME] Toggle Sidebar Deliverie…" at bounding box center [428, 514] width 856 height 1028
click at [56, 904] on link "Delivery" at bounding box center [99, 898] width 136 height 23
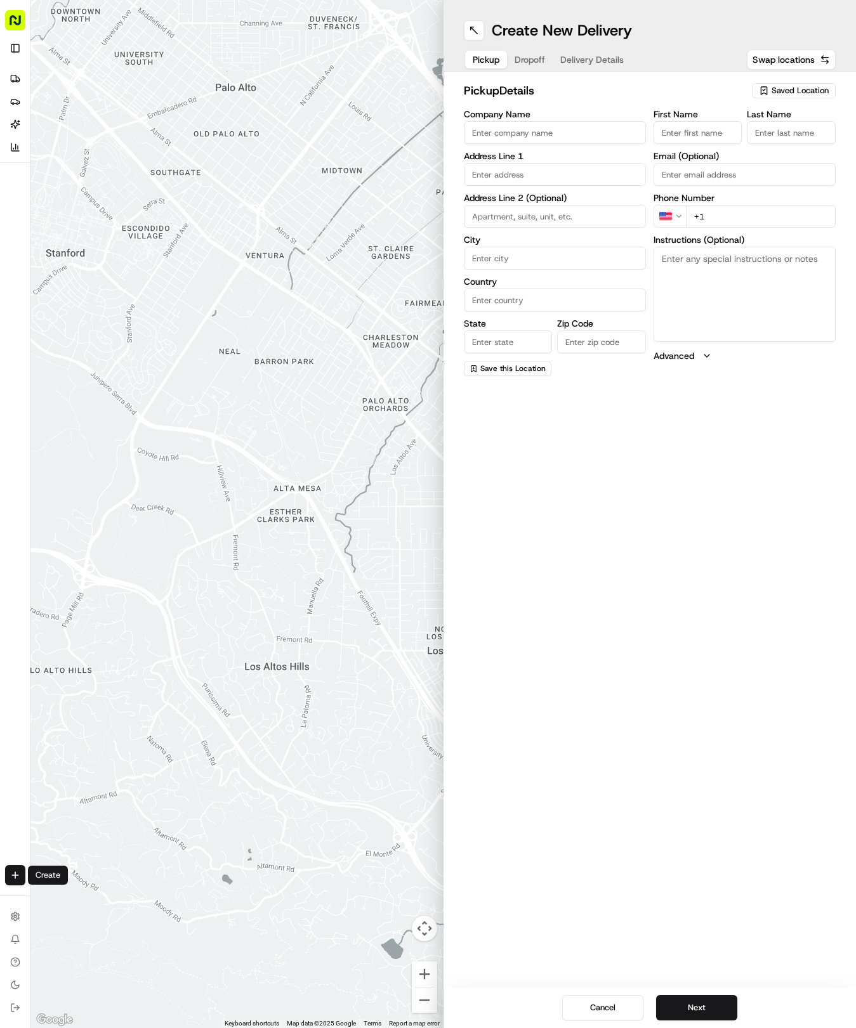
click at [783, 98] on button "Saved Location" at bounding box center [794, 91] width 84 height 18
click at [757, 135] on span "(04) Tso Chinese Takeout & Delivery Round Rock (04)" at bounding box center [772, 144] width 156 height 23
type input "(04) Tso Chinese Takeout & Delivery Round Rock"
type input "2000 N [PERSON_NAME] St"
type input "Ste 108"
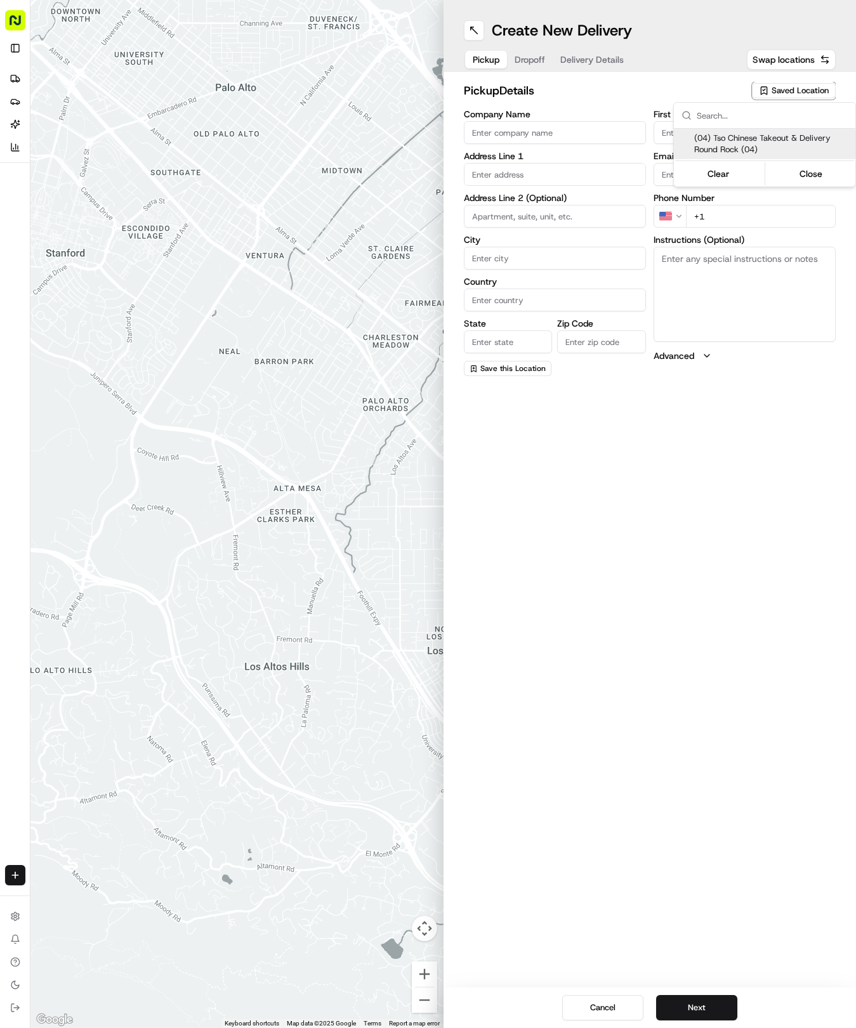
type input "Round Rock"
type input "US"
type input "[GEOGRAPHIC_DATA]"
type input "78664"
type input "Tso Chinese"
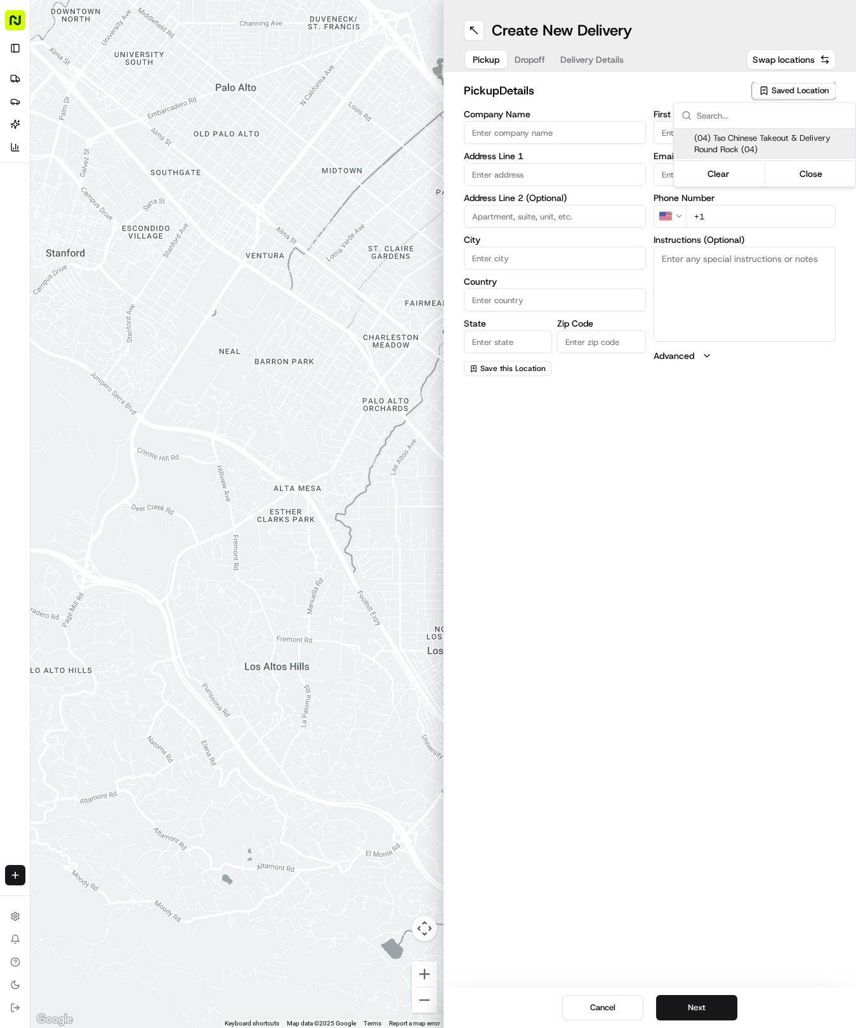
type input "Round Rock Manager"
type input "[EMAIL_ADDRESS][DOMAIN_NAME]"
type input "[PHONE_NUMBER]"
type textarea "Submit a picture displaying address & food as Proof of Delivery. Envía una foto…"
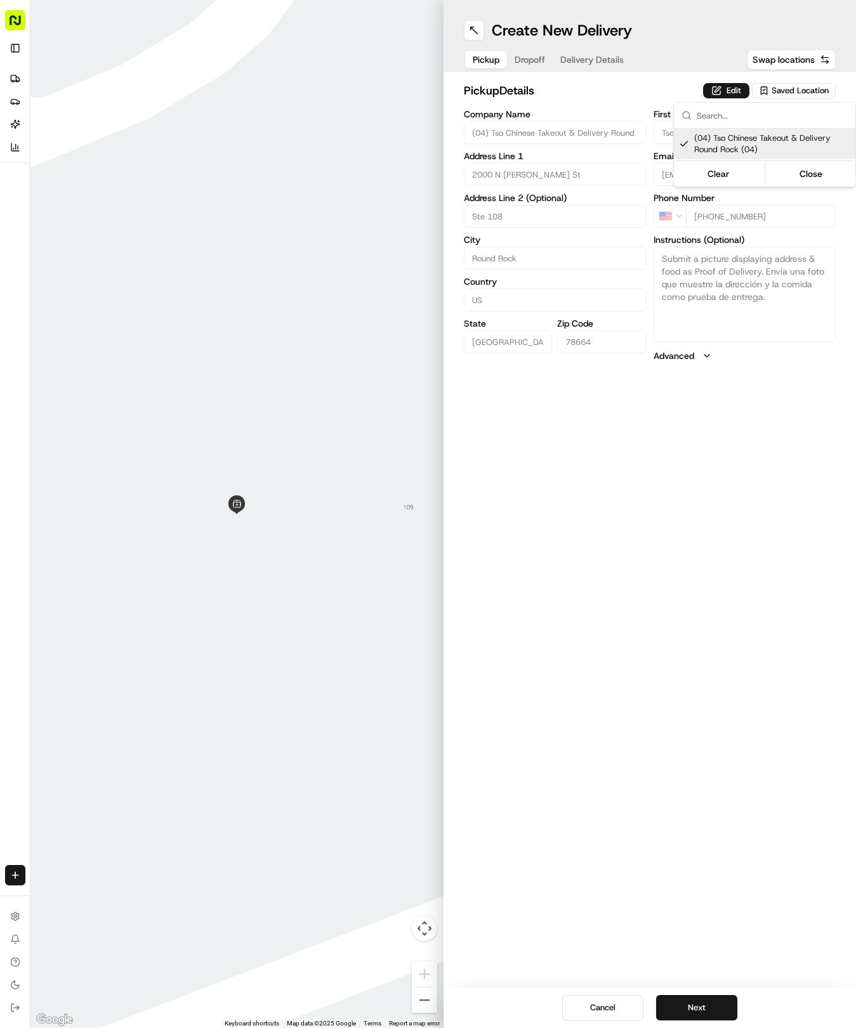
click at [585, 58] on html "Tso Chinese 04 Round Rock [EMAIL_ADDRESS][DOMAIN_NAME] Toggle Sidebar Deliverie…" at bounding box center [428, 514] width 856 height 1028
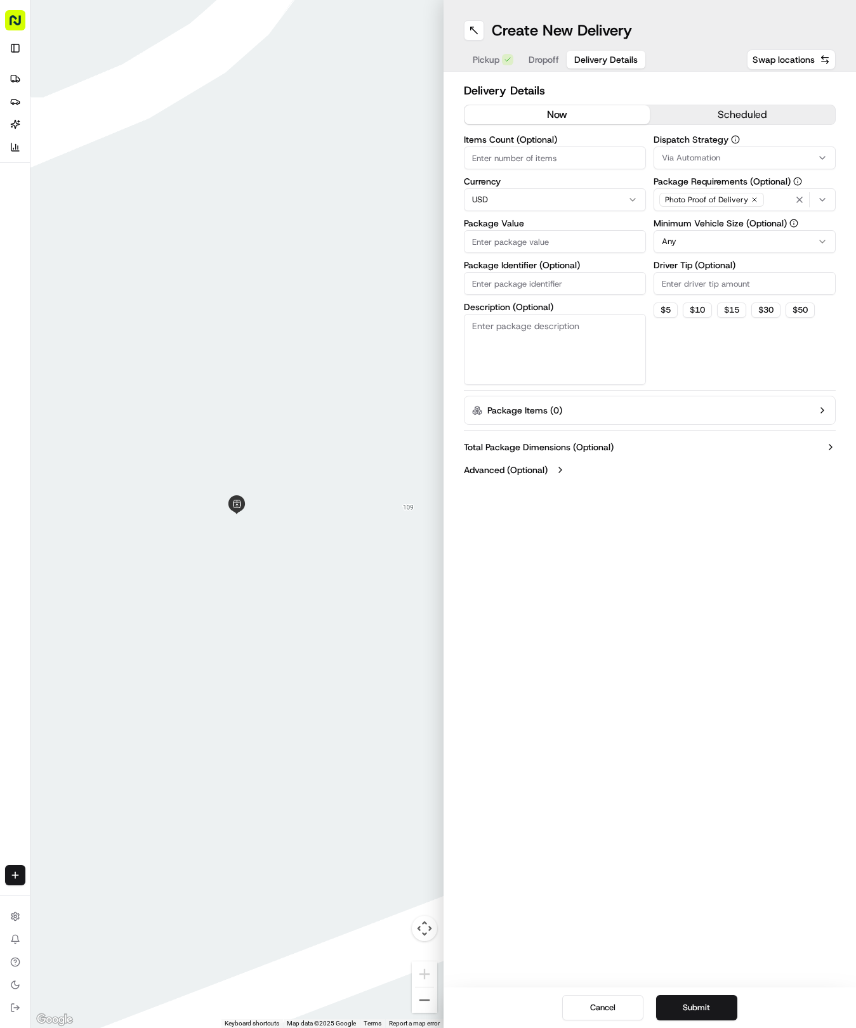
click at [585, 58] on span "Delivery Details" at bounding box center [605, 59] width 63 height 13
click at [498, 287] on input "Package Identifier (Optional)" at bounding box center [555, 283] width 182 height 23
paste input "BVIY9B2"
type input "BVIY9B2"
click at [540, 60] on span "Dropoff" at bounding box center [543, 59] width 30 height 13
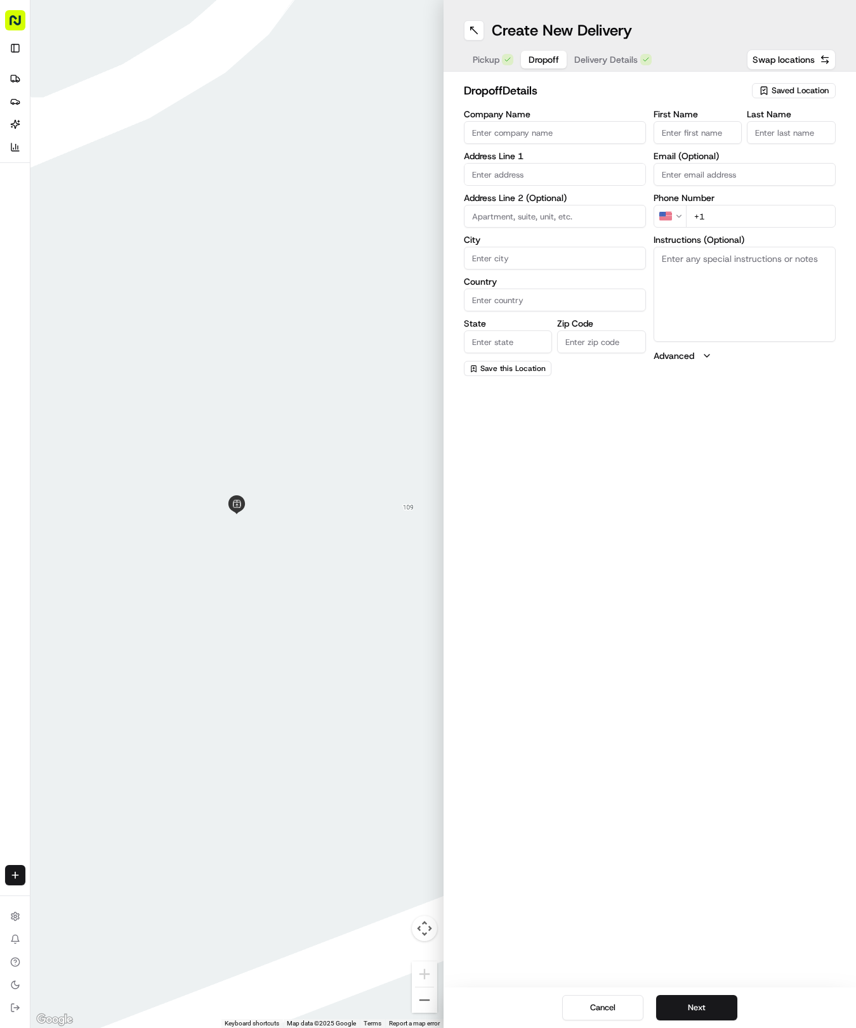
click at [679, 133] on input "First Name" at bounding box center [697, 132] width 89 height 23
type input "[PERSON_NAME]"
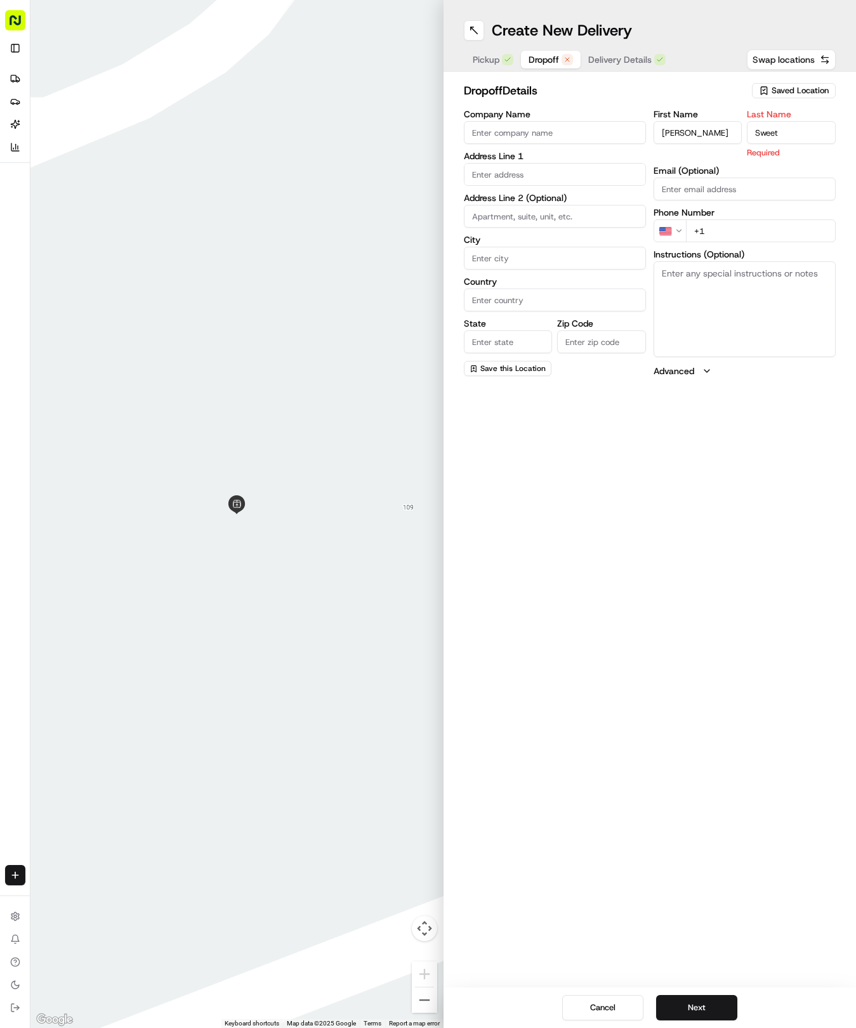
type input "Sweet"
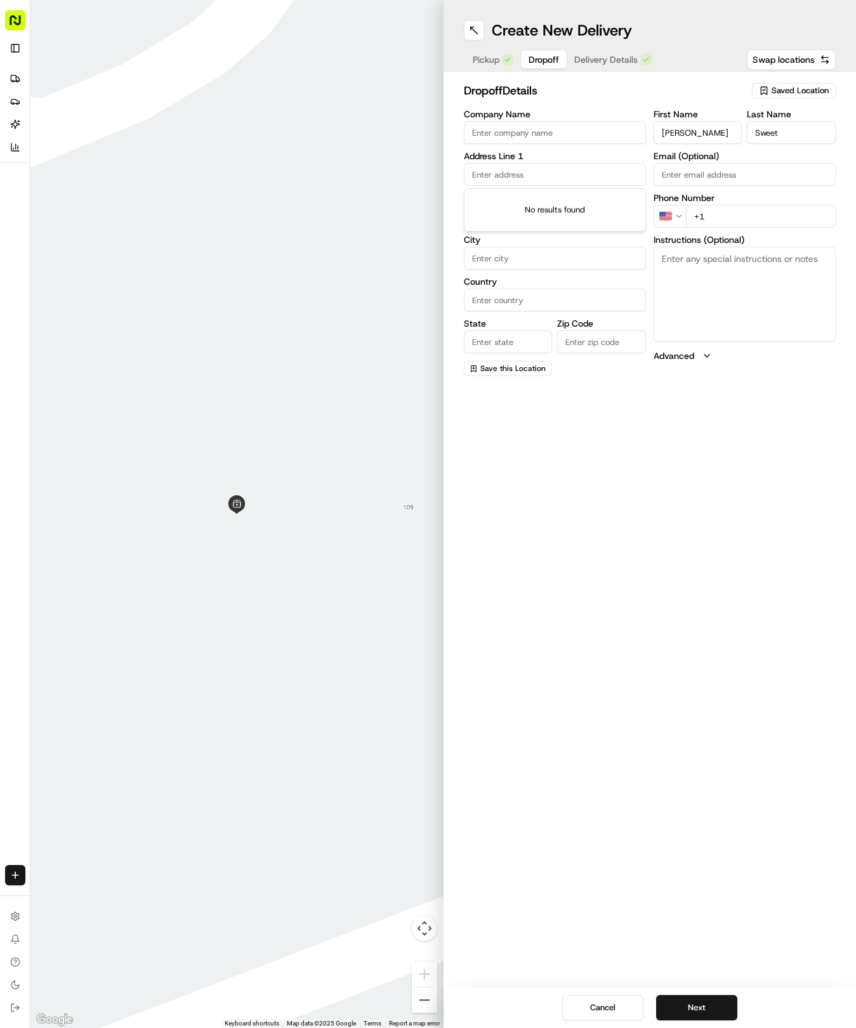
click at [532, 178] on input "text" at bounding box center [555, 174] width 182 height 23
type input "[STREET_ADDRESS][PERSON_NAME]"
type input "Round Rock"
type input "[GEOGRAPHIC_DATA]"
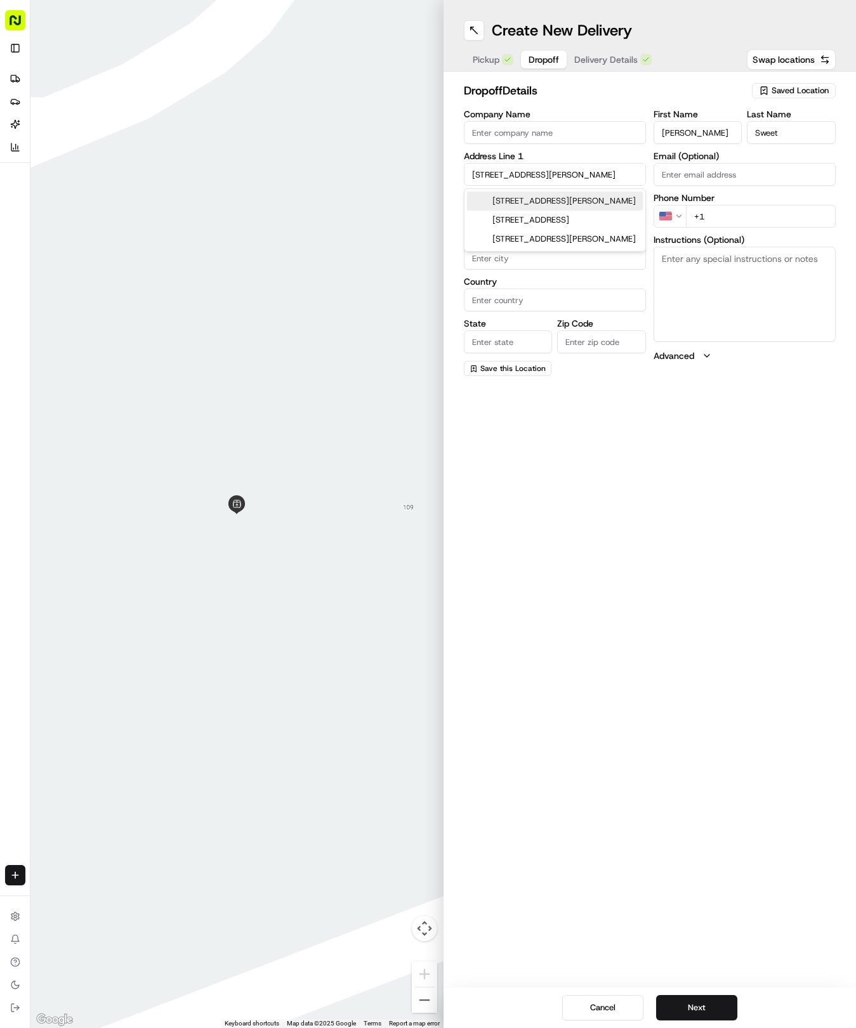
type input "78664"
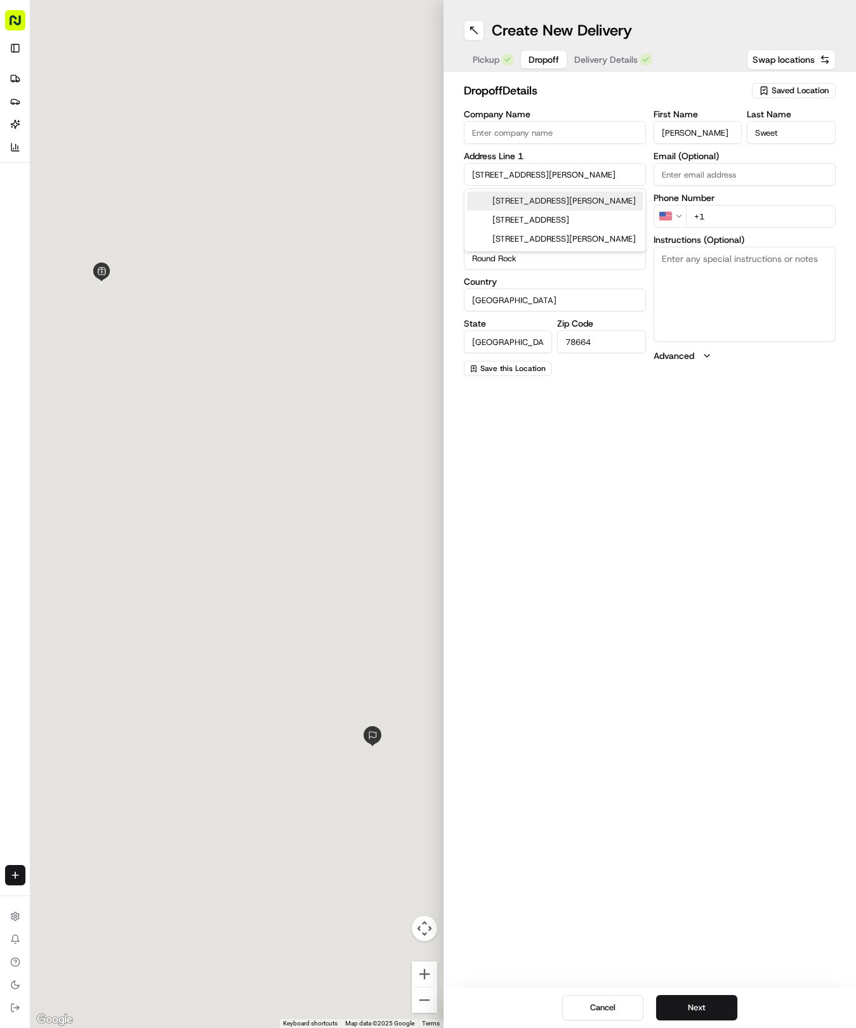
type input "[STREET_ADDRESS][PERSON_NAME]"
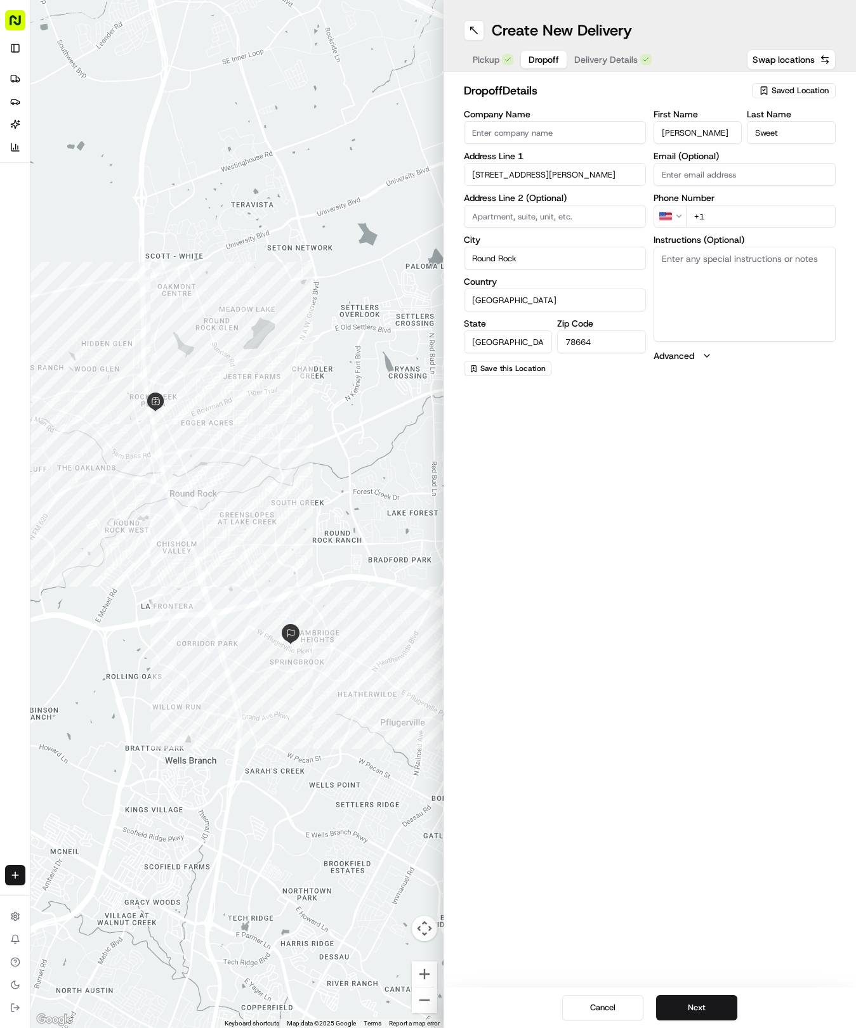
click at [735, 209] on input "+1" at bounding box center [761, 216] width 150 height 23
click at [739, 214] on input "+1" at bounding box center [761, 216] width 150 height 23
type input "[PHONE_NUMBER]"
click at [728, 293] on textarea "Instructions (Optional)" at bounding box center [744, 294] width 182 height 95
paste textarea "Silver Ford Suv in the driveway. Leave at door"
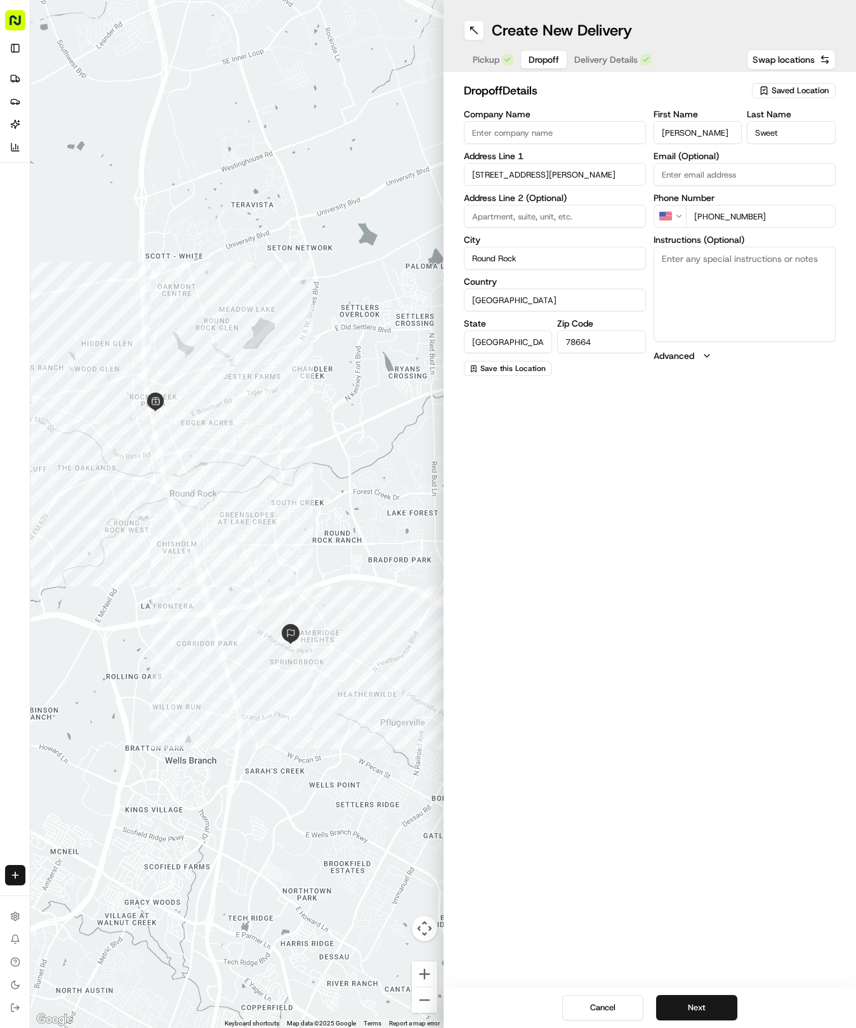
type textarea "Silver Ford Suv in the driveway. Leave at door"
click at [629, 66] on button "Delivery Details" at bounding box center [612, 60] width 93 height 18
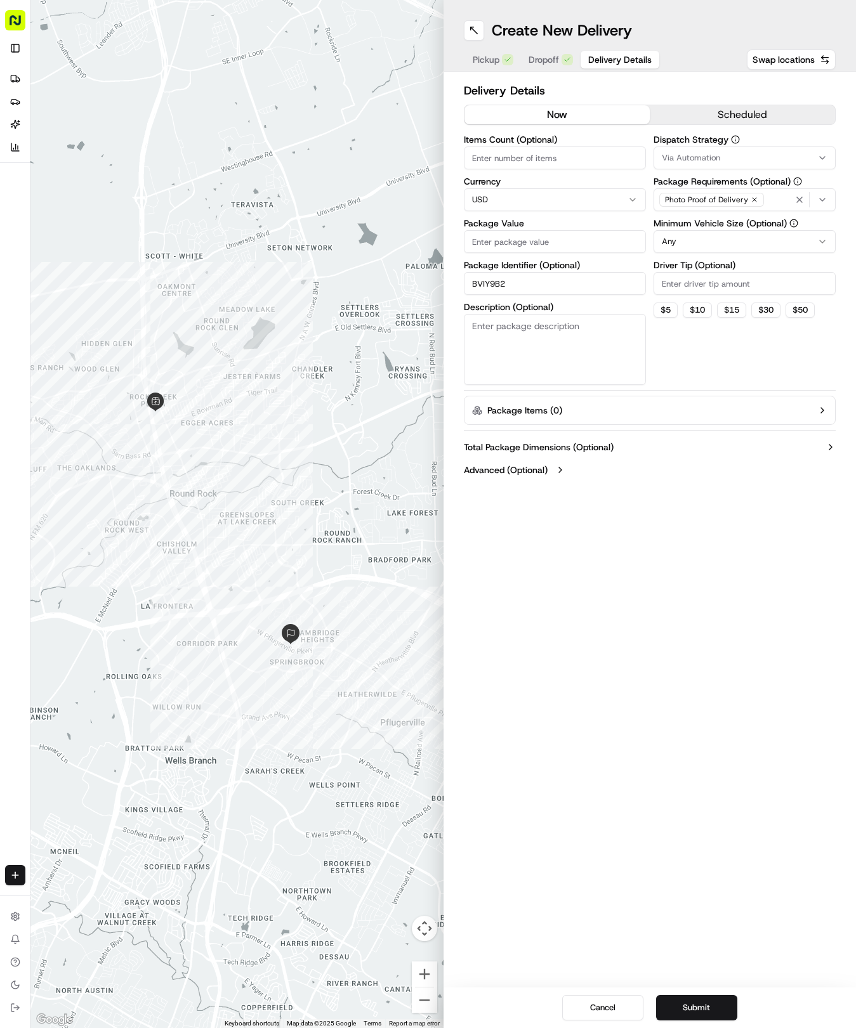
click at [565, 245] on input "Package Value" at bounding box center [555, 241] width 182 height 23
type input "31.88"
click at [701, 147] on button "Via Automation" at bounding box center [744, 158] width 182 height 23
click at [714, 222] on span "Tso Round Rock Strategy" at bounding box center [752, 226] width 156 height 11
drag, startPoint x: 721, startPoint y: 321, endPoint x: 716, endPoint y: 293, distance: 28.4
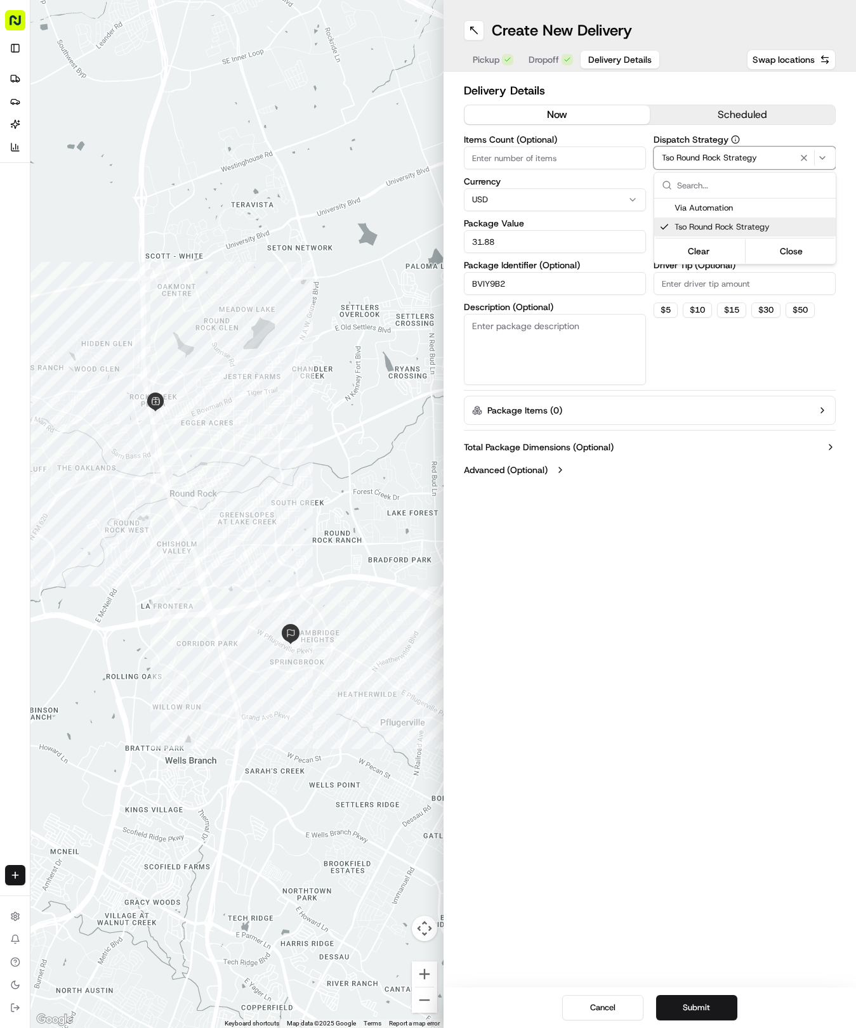
click at [721, 316] on html "Tso Chinese 04 Round Rock [EMAIL_ADDRESS][DOMAIN_NAME] Toggle Sidebar Deliverie…" at bounding box center [428, 514] width 856 height 1028
click at [721, 247] on html "Tso Chinese 04 Round Rock [EMAIL_ADDRESS][DOMAIN_NAME] Toggle Sidebar Deliverie…" at bounding box center [428, 514] width 856 height 1028
click at [708, 285] on input "Driver Tip (Optional)" at bounding box center [744, 283] width 182 height 23
type input "2"
click at [677, 1009] on button "Submit" at bounding box center [696, 1007] width 81 height 25
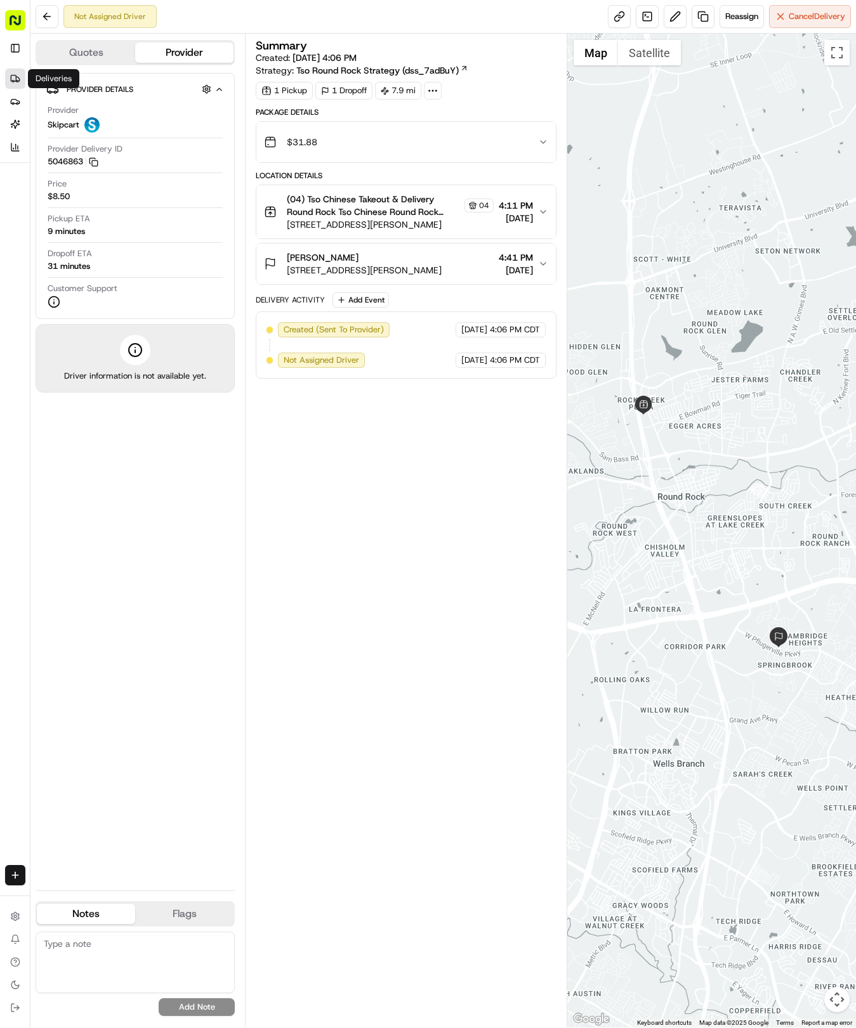
click at [16, 77] on icon at bounding box center [13, 78] width 5 height 6
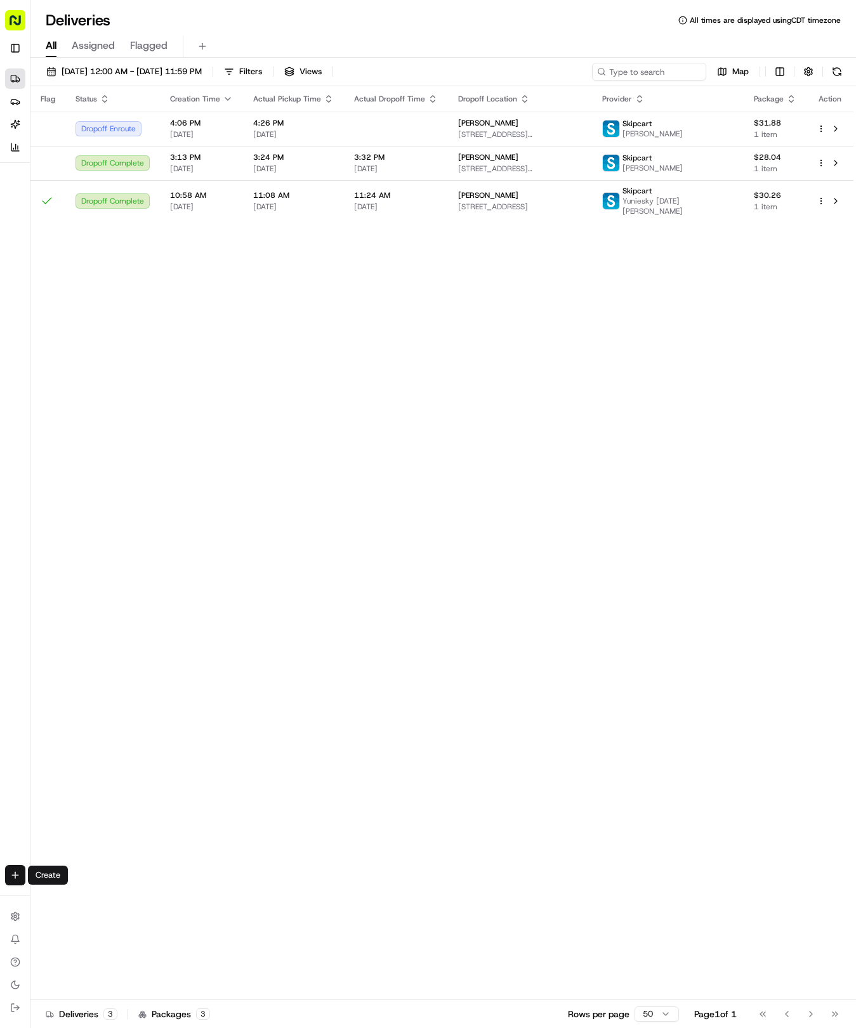
click at [15, 870] on html "Tso Chinese 04 Round Rock [EMAIL_ADDRESS][DOMAIN_NAME] Toggle Sidebar Deliverie…" at bounding box center [428, 514] width 856 height 1028
click at [97, 901] on link "Delivery" at bounding box center [99, 898] width 136 height 23
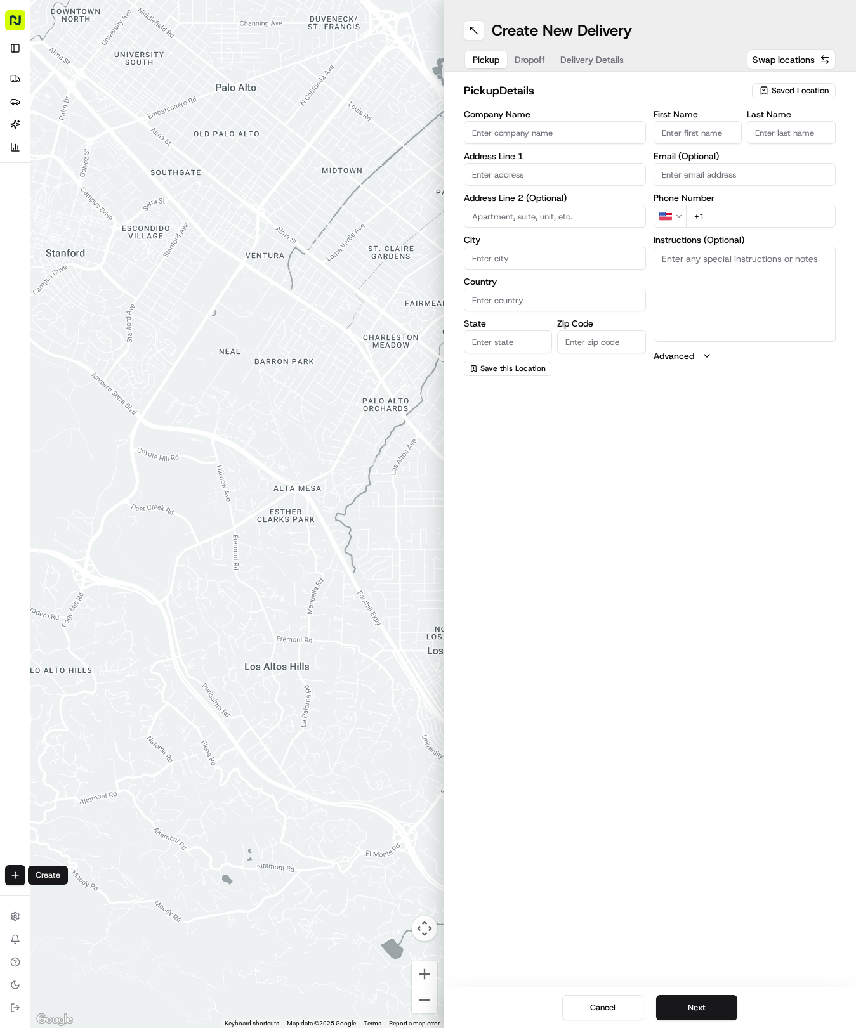
click at [780, 107] on div "pickup Details Saved Location Company Name Address Line 1 Address Line 2 (Optio…" at bounding box center [650, 229] width 372 height 294
click at [777, 101] on div "pickup Details Saved Location" at bounding box center [650, 93] width 372 height 23
click at [758, 99] on button "Saved Location" at bounding box center [794, 91] width 84 height 18
click at [720, 148] on span "(04) Tso Chinese Takeout & Delivery Round Rock (04)" at bounding box center [772, 144] width 156 height 23
type input "(04) Tso Chinese Takeout & Delivery Round Rock"
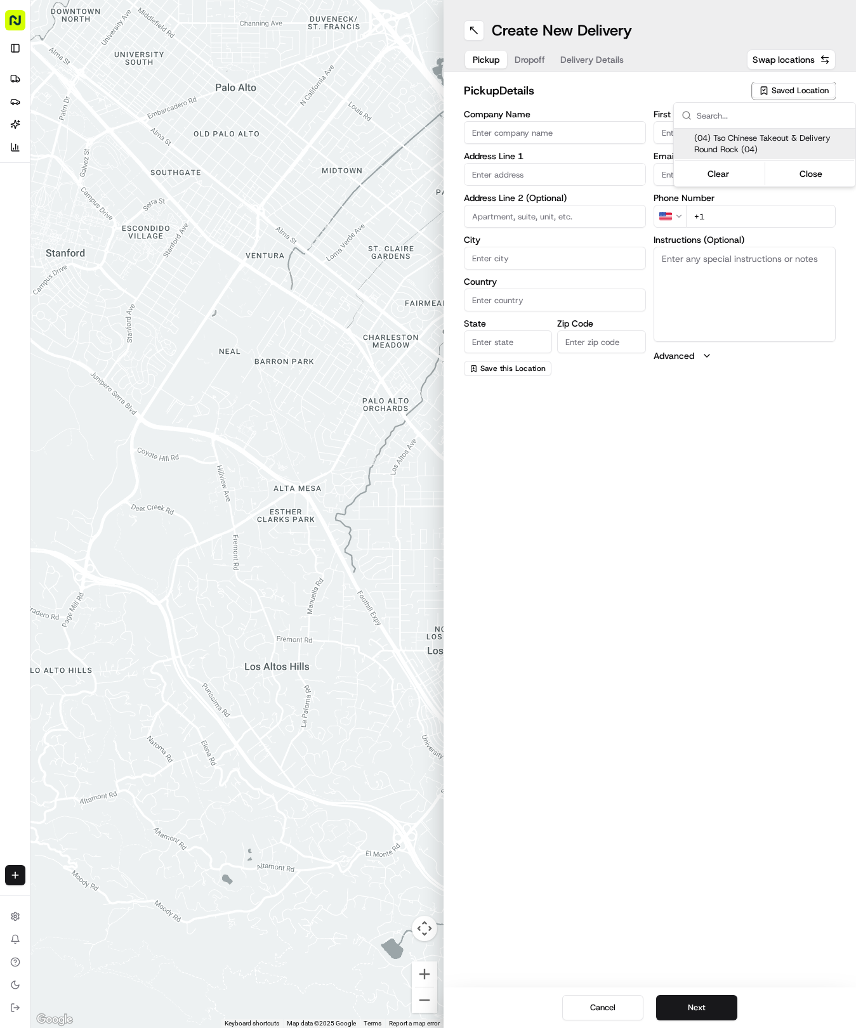
type input "2000 N [PERSON_NAME] St"
type input "Ste 108"
type input "Round Rock"
type input "US"
type input "[GEOGRAPHIC_DATA]"
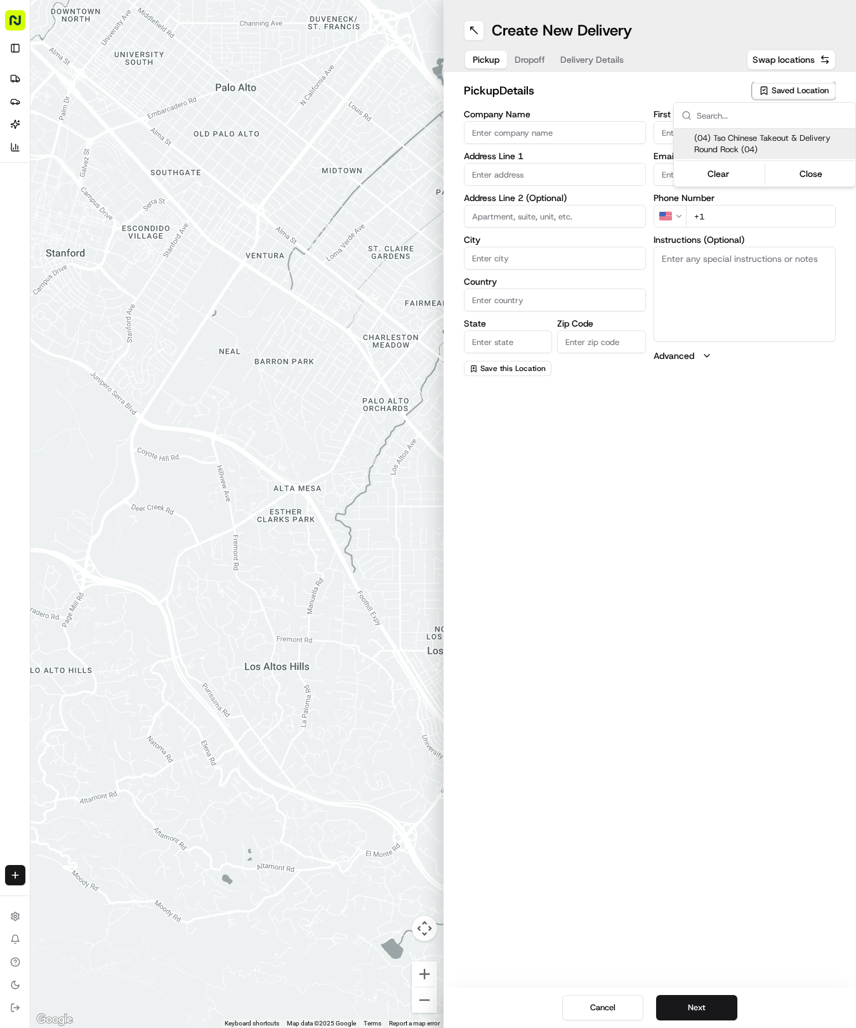
type input "78664"
type input "Tso Chinese"
type input "Round Rock Manager"
type input "[EMAIL_ADDRESS][DOMAIN_NAME]"
type input "[PHONE_NUMBER]"
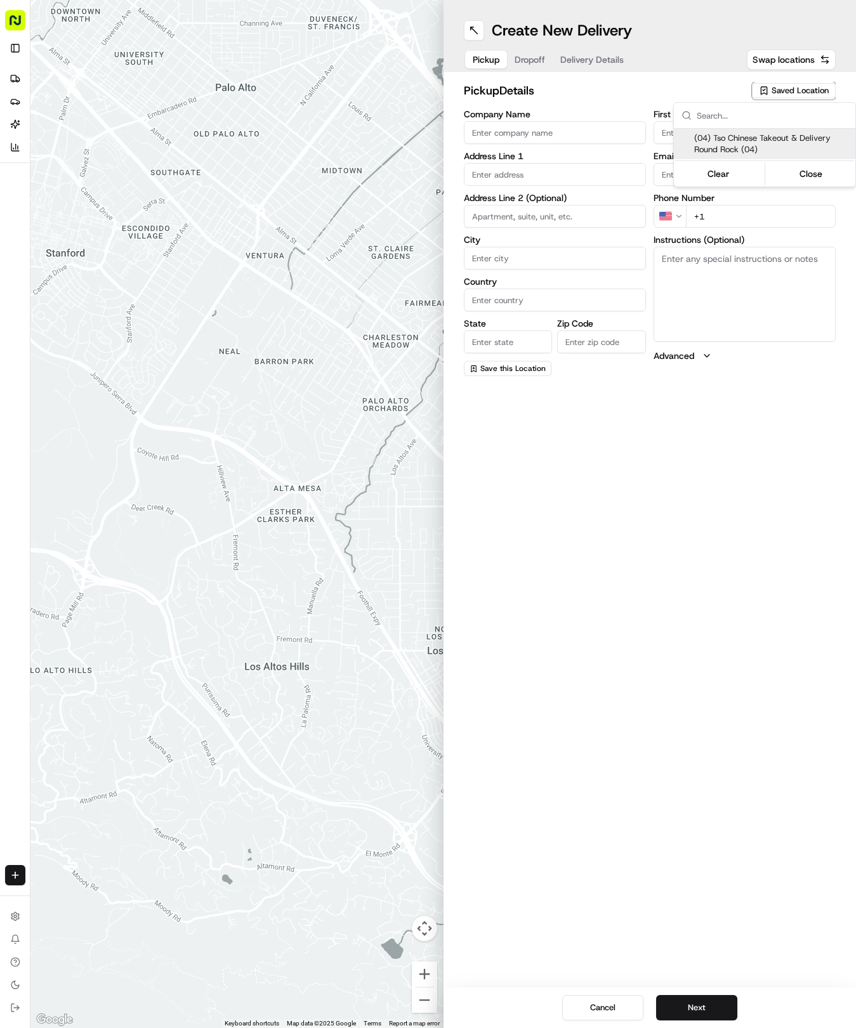
type textarea "Submit a picture displaying address & food as Proof of Delivery. Envía una foto…"
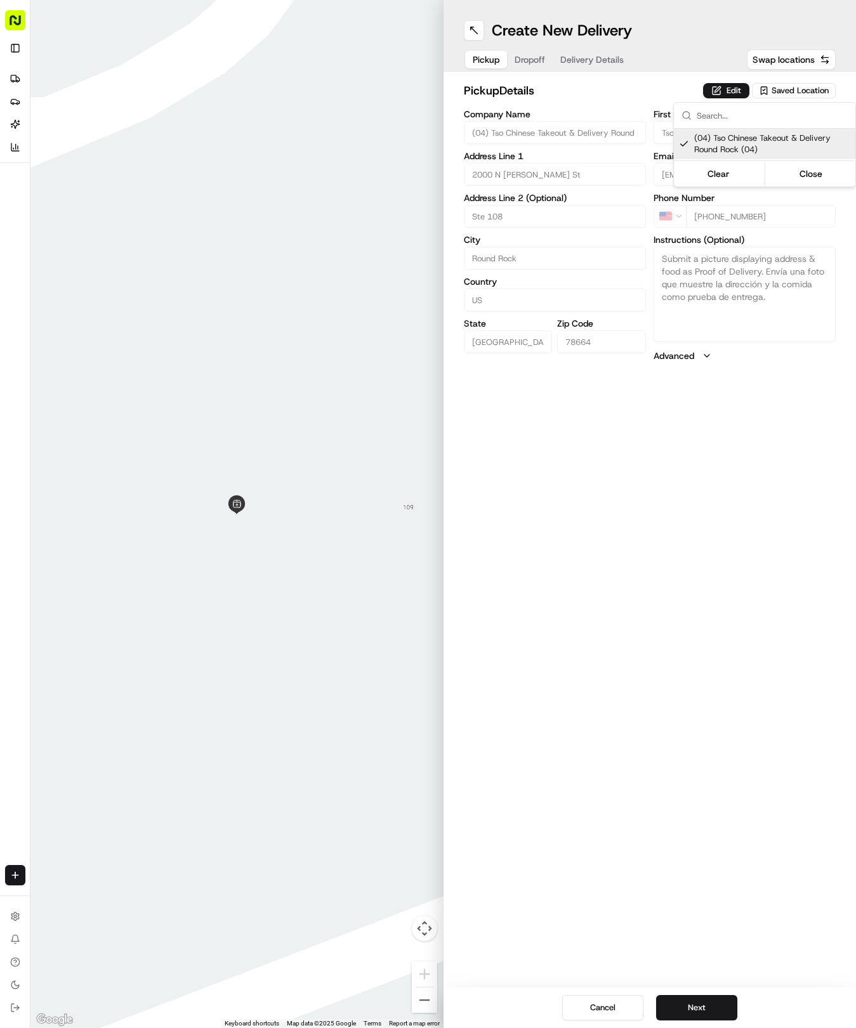
click at [607, 66] on html "Tso Chinese 04 Round Rock [EMAIL_ADDRESS][DOMAIN_NAME] Toggle Sidebar Deliverie…" at bounding box center [428, 514] width 856 height 1028
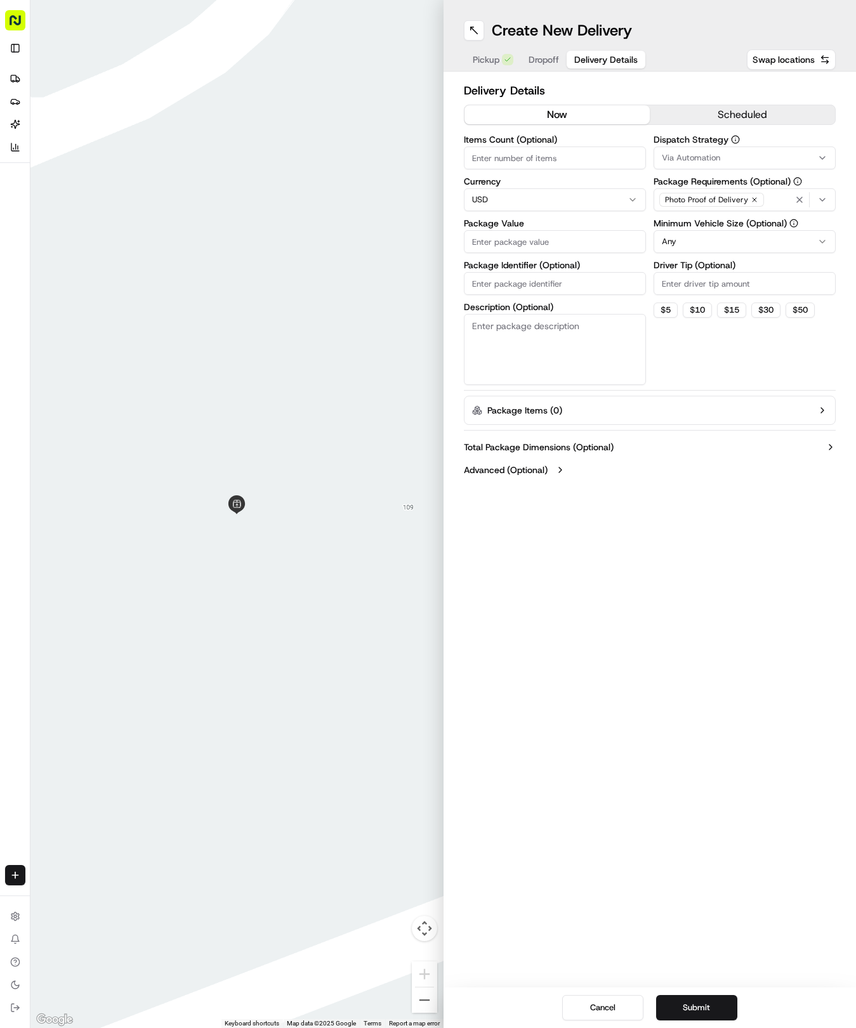
click at [602, 66] on button "Delivery Details" at bounding box center [605, 60] width 79 height 18
click at [542, 282] on input "Package Identifier (Optional)" at bounding box center [555, 283] width 182 height 23
paste input "KVKZ9XT"
type input "KVKZ9XT"
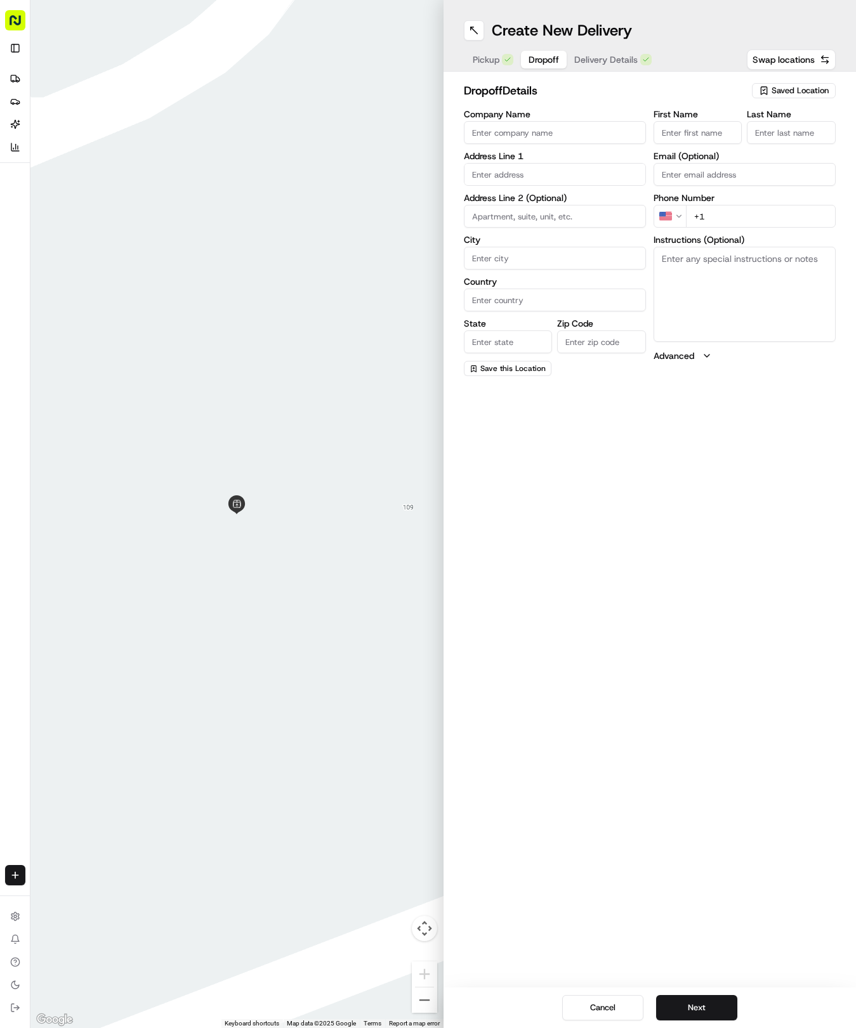
click at [539, 67] on button "Dropoff" at bounding box center [544, 60] width 46 height 18
click at [689, 128] on input "First Name" at bounding box center [697, 132] width 89 height 23
type input "[PERSON_NAME]"
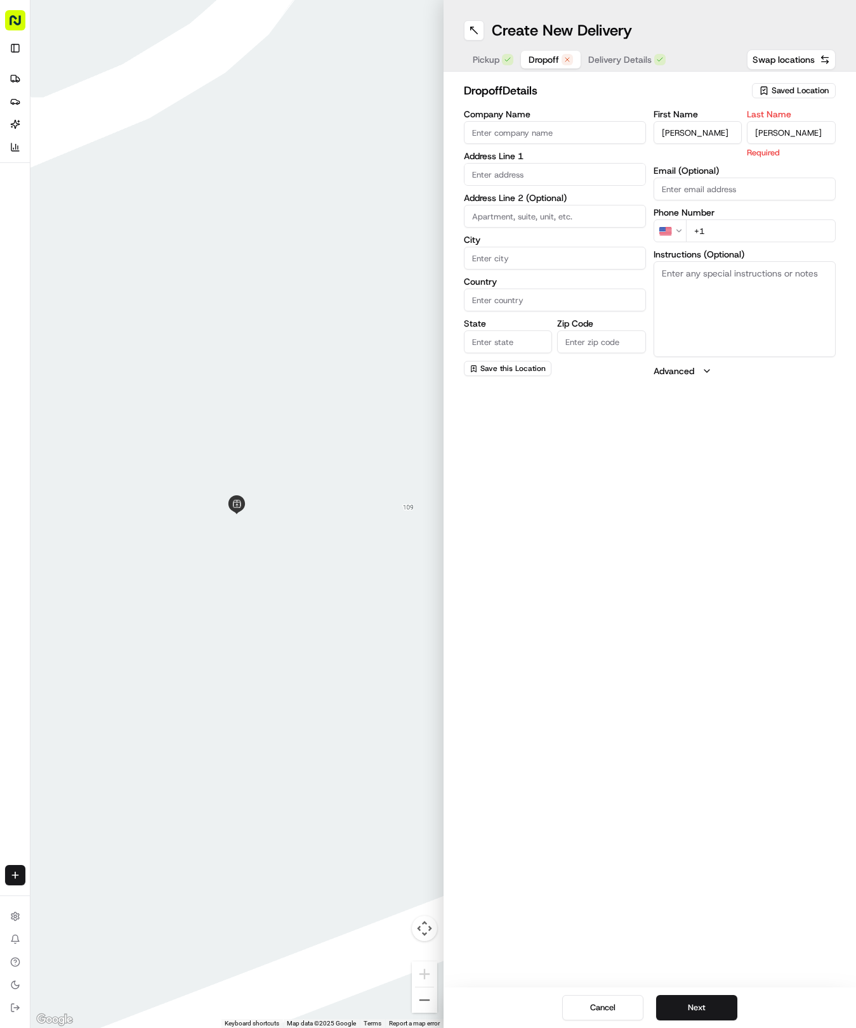
type input "[PERSON_NAME]"
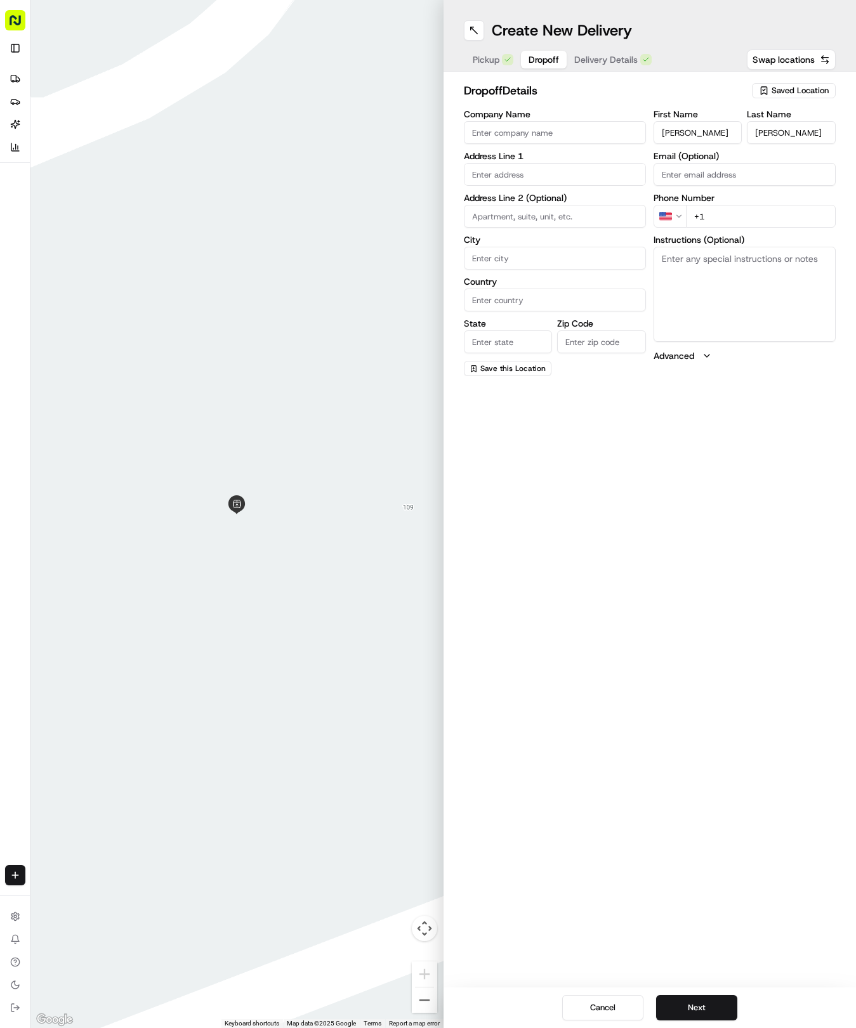
click at [550, 178] on input "text" at bounding box center [555, 174] width 182 height 23
type input "[STREET_ADDRESS]"
type input "Round Rock"
type input "[GEOGRAPHIC_DATA]"
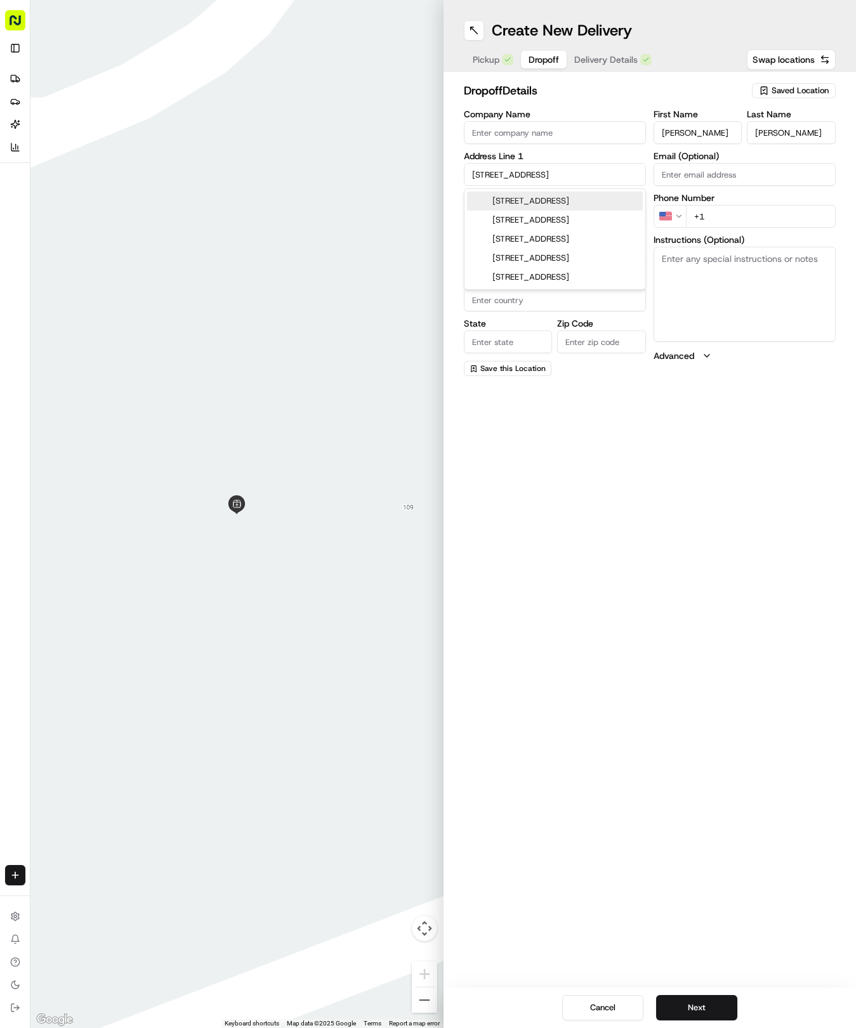
type input "[GEOGRAPHIC_DATA]"
type input "78681"
type input "[STREET_ADDRESS]"
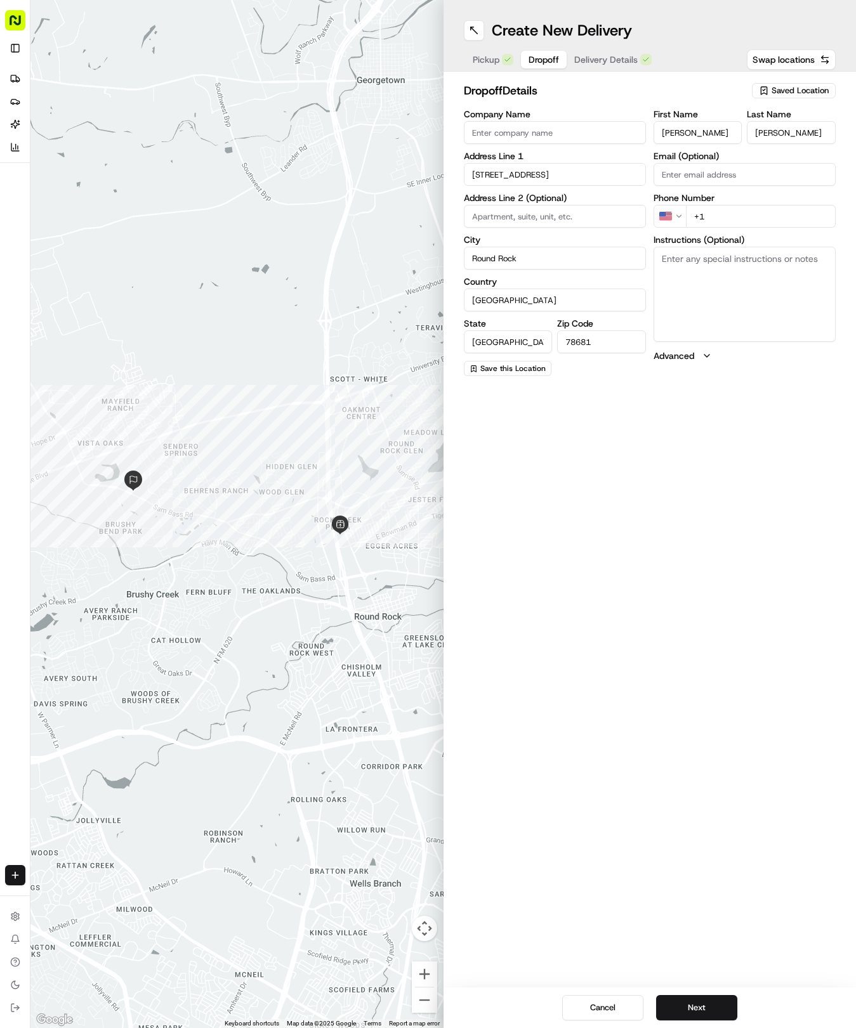
click at [750, 216] on input "+1" at bounding box center [761, 216] width 150 height 23
type input "[PHONE_NUMBER]"
click at [618, 53] on span "Delivery Details" at bounding box center [605, 59] width 63 height 13
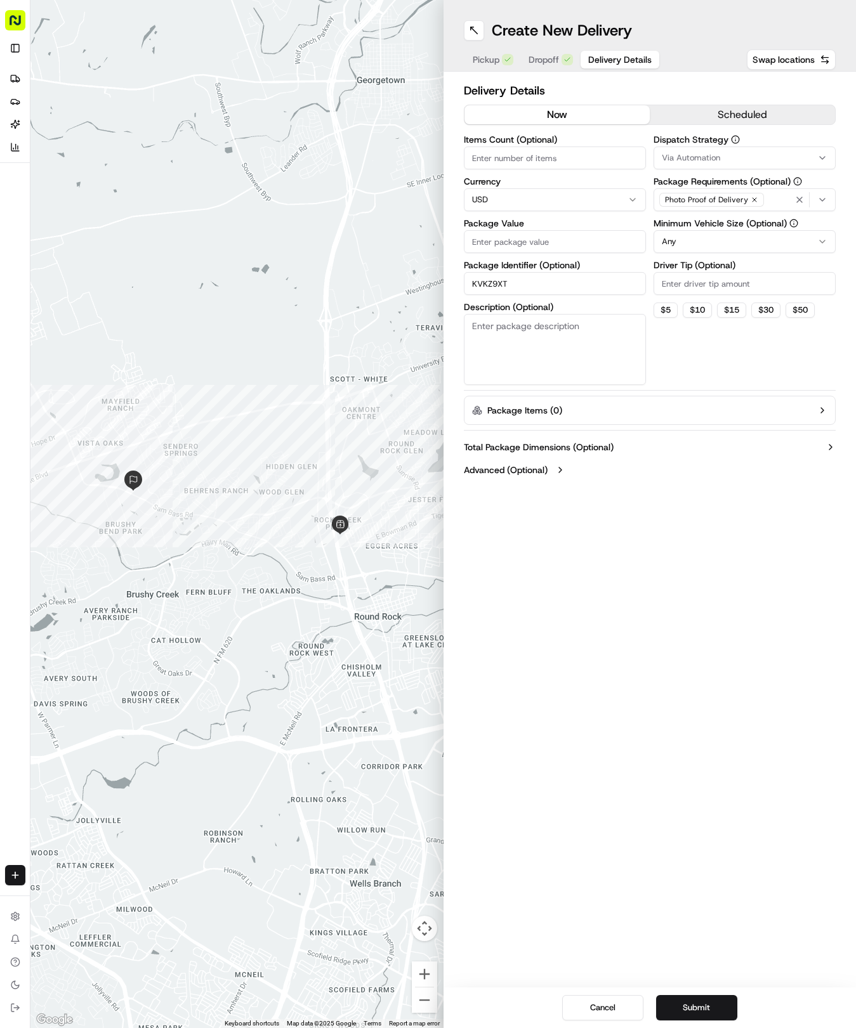
click at [555, 255] on div "Items Count (Optional) Currency USD Package Value Package Identifier (Optional)…" at bounding box center [555, 260] width 182 height 250
click at [551, 235] on input "Package Value" at bounding box center [555, 241] width 182 height 23
type input "39.94"
click at [689, 159] on span "Via Automation" at bounding box center [691, 157] width 58 height 11
click at [698, 218] on div "Tso Round Rock Strategy" at bounding box center [744, 227] width 181 height 19
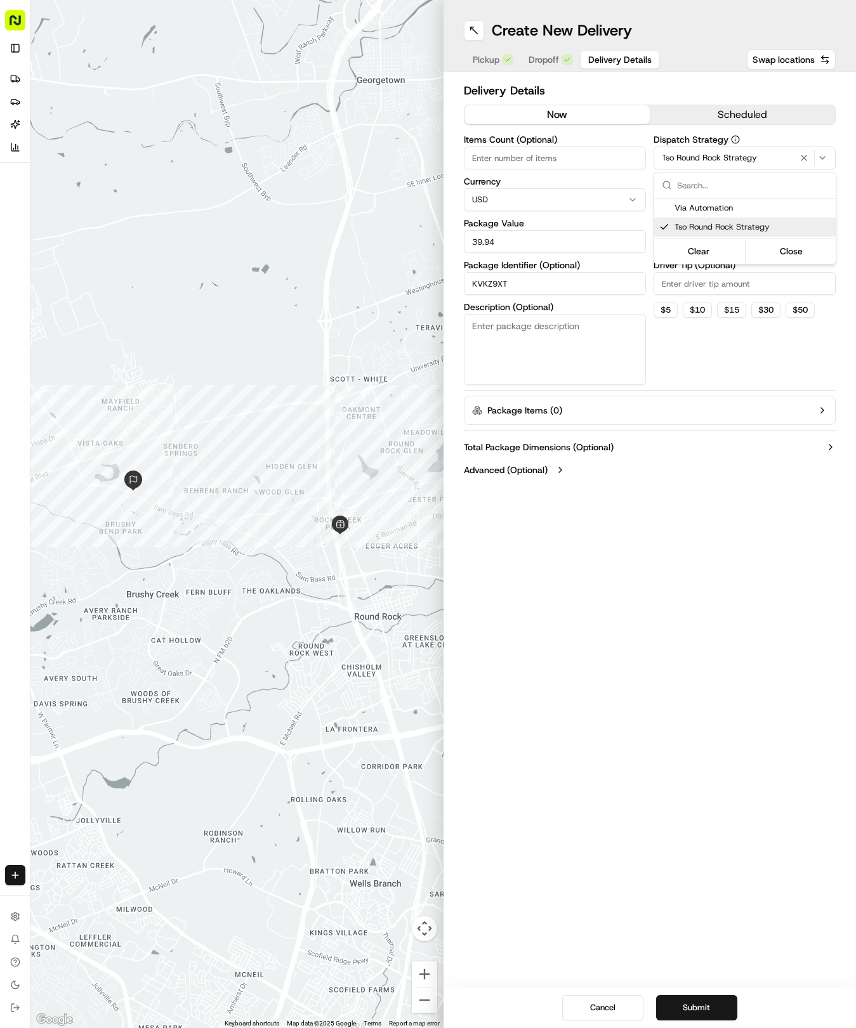
drag, startPoint x: 702, startPoint y: 285, endPoint x: 687, endPoint y: 235, distance: 53.0
click at [701, 280] on html "Tso Chinese 04 Round Rock [EMAIL_ADDRESS][DOMAIN_NAME] Toggle Sidebar Deliverie…" at bounding box center [428, 514] width 856 height 1028
drag, startPoint x: 687, startPoint y: 227, endPoint x: 691, endPoint y: 235, distance: 8.5
click at [688, 227] on label "Minimum Vehicle Size (Optional)" at bounding box center [744, 223] width 182 height 9
click at [693, 251] on html "Tso Chinese 04 Round Rock [EMAIL_ADDRESS][DOMAIN_NAME] Toggle Sidebar Deliverie…" at bounding box center [428, 514] width 856 height 1028
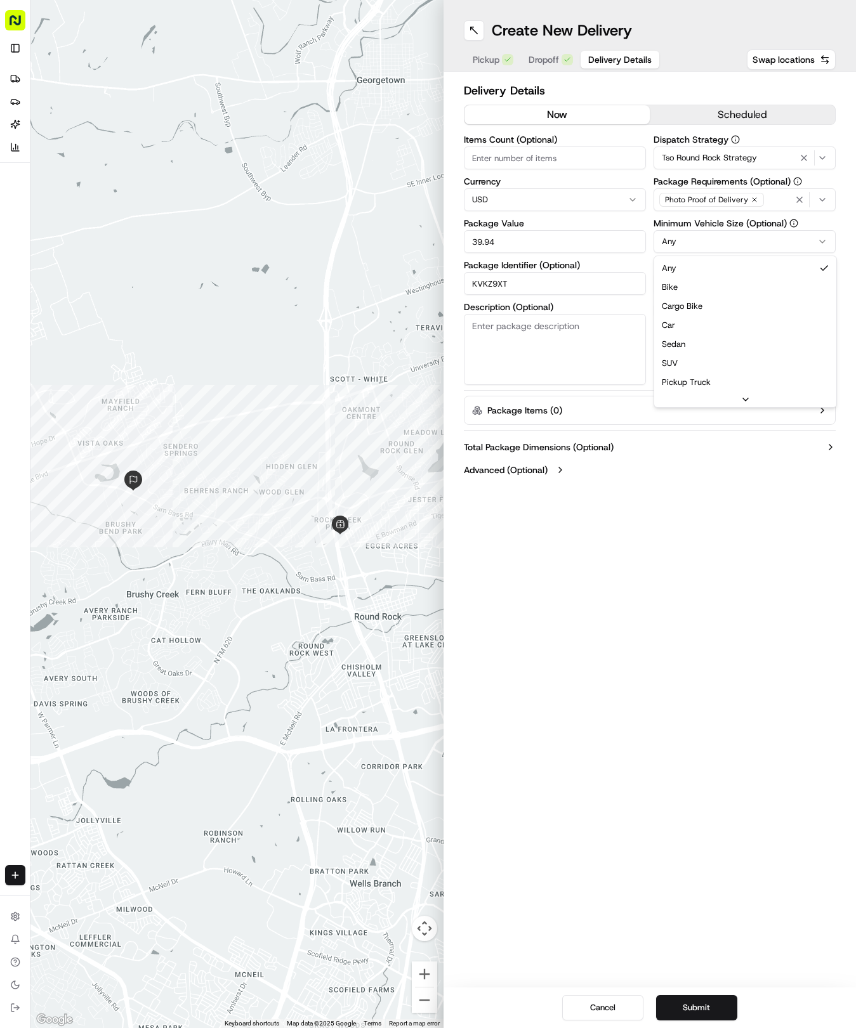
drag, startPoint x: 678, startPoint y: 318, endPoint x: 677, endPoint y: 311, distance: 7.7
click at [673, 297] on div "Dispatch Strategy Tso Round Rock Strategy Package Requirements (Optional) Photo…" at bounding box center [744, 260] width 182 height 250
click at [674, 284] on input "Driver Tip (Optional)" at bounding box center [744, 283] width 182 height 23
type input "2"
click at [720, 1010] on button "Submit" at bounding box center [696, 1007] width 81 height 25
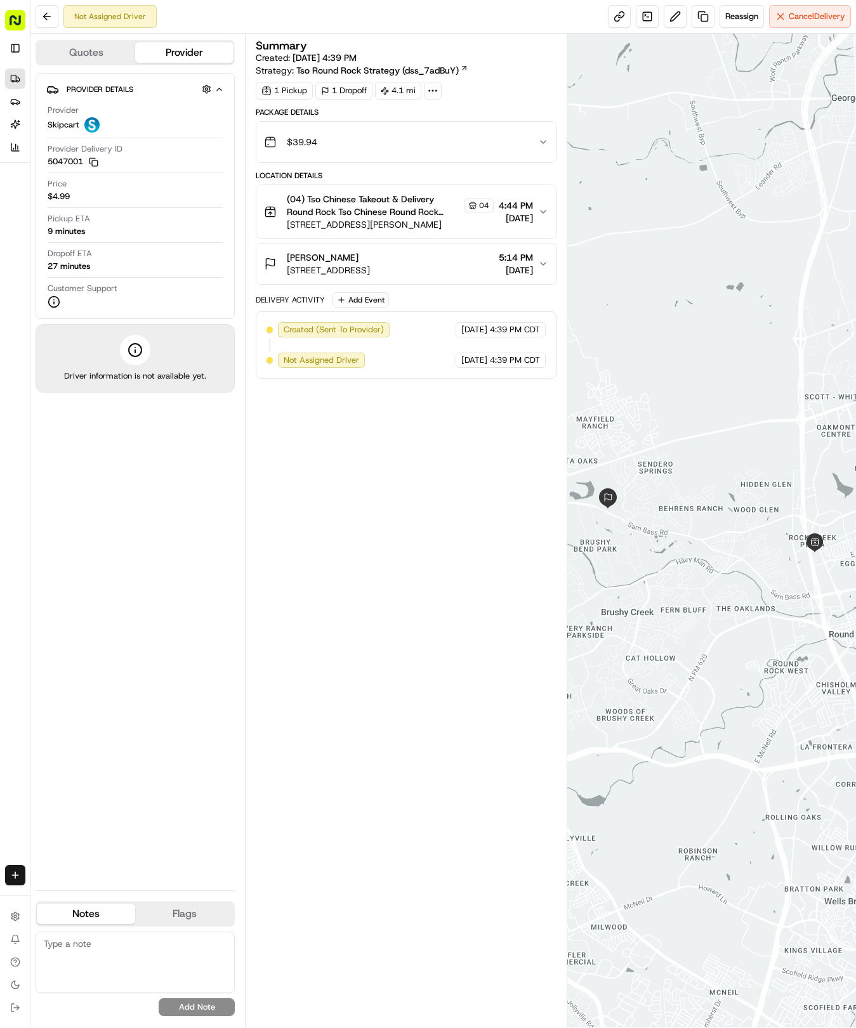
click at [16, 79] on icon at bounding box center [13, 78] width 5 height 6
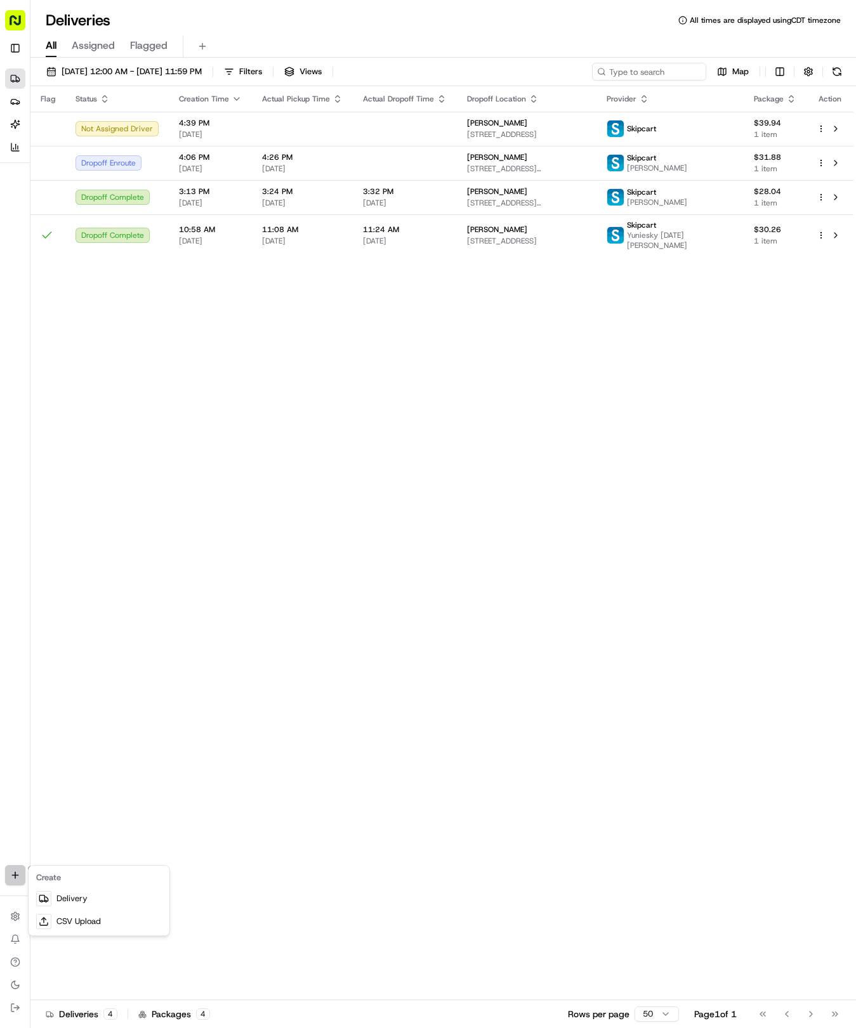
click at [16, 878] on html "Tso Chinese 04 Round Rock [EMAIL_ADDRESS][DOMAIN_NAME] Toggle Sidebar Deliverie…" at bounding box center [428, 514] width 856 height 1028
click at [67, 893] on link "Delivery" at bounding box center [99, 898] width 136 height 23
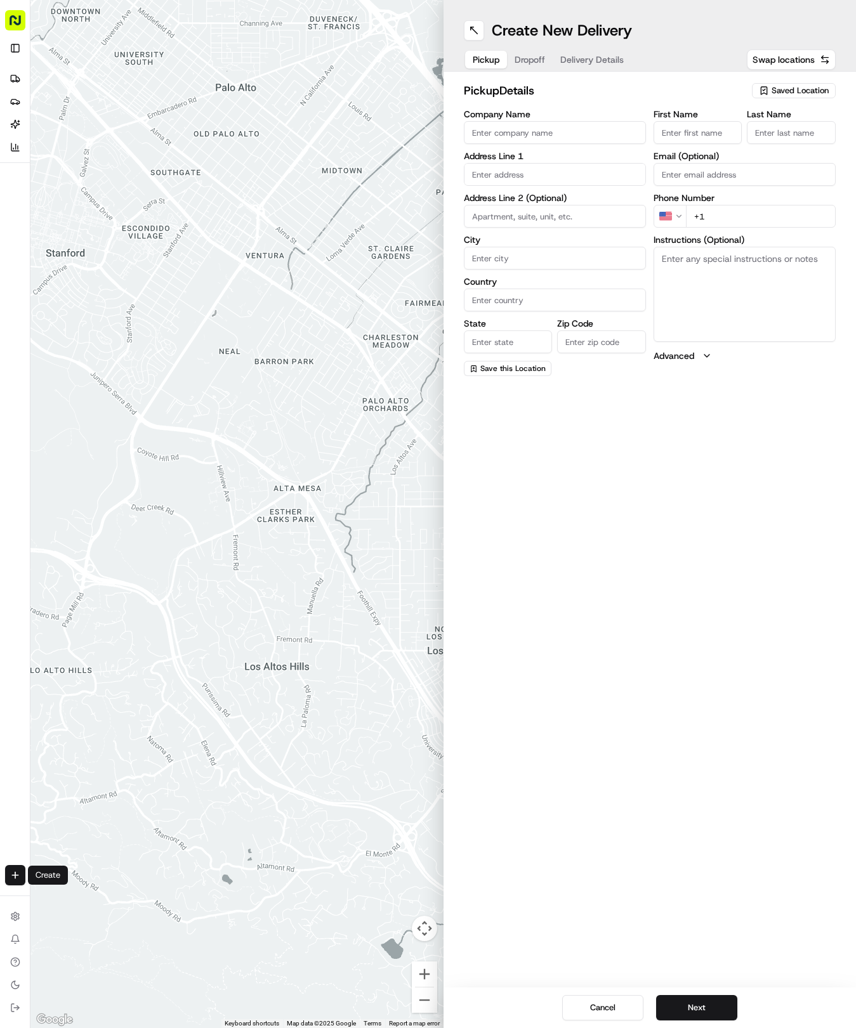
click at [777, 94] on span "Saved Location" at bounding box center [799, 90] width 57 height 11
click at [741, 147] on span "(04) Tso Chinese Takeout & Delivery Round Rock (04)" at bounding box center [772, 144] width 156 height 23
type input "(04) Tso Chinese Takeout & Delivery Round Rock"
type input "2000 N [PERSON_NAME] St"
type input "Ste 108"
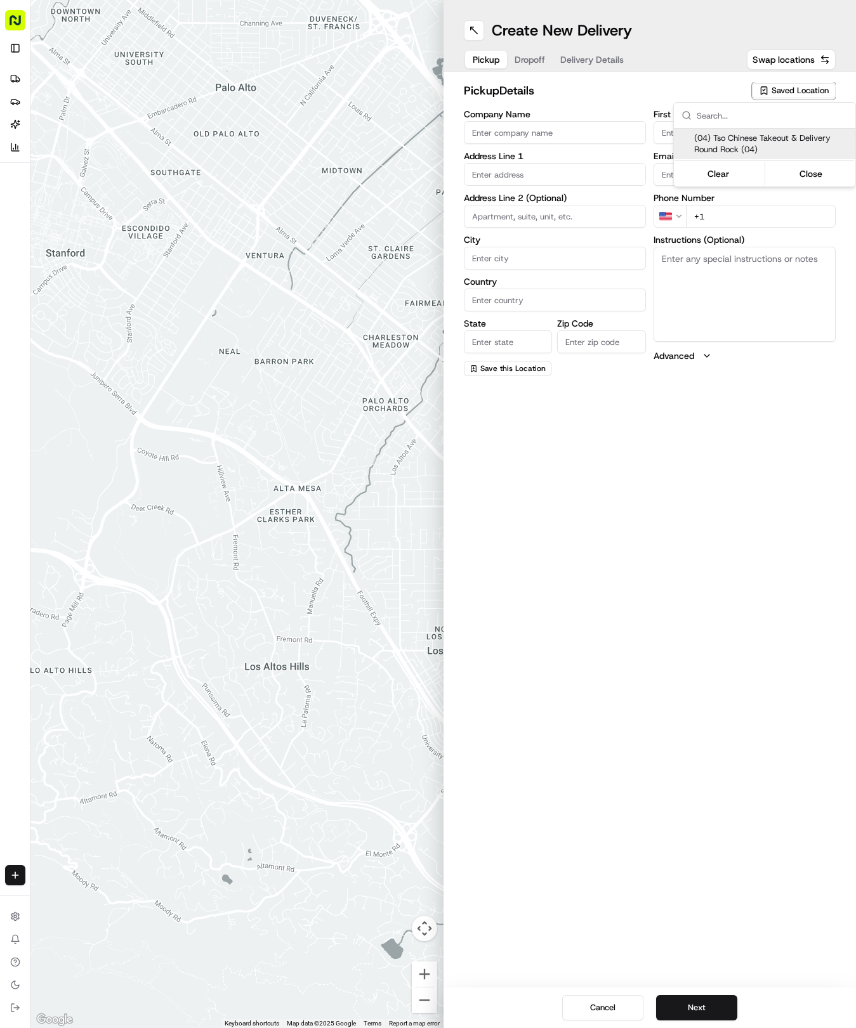
type input "Round Rock"
type input "US"
type input "[GEOGRAPHIC_DATA]"
type input "78664"
type input "Tso Chinese"
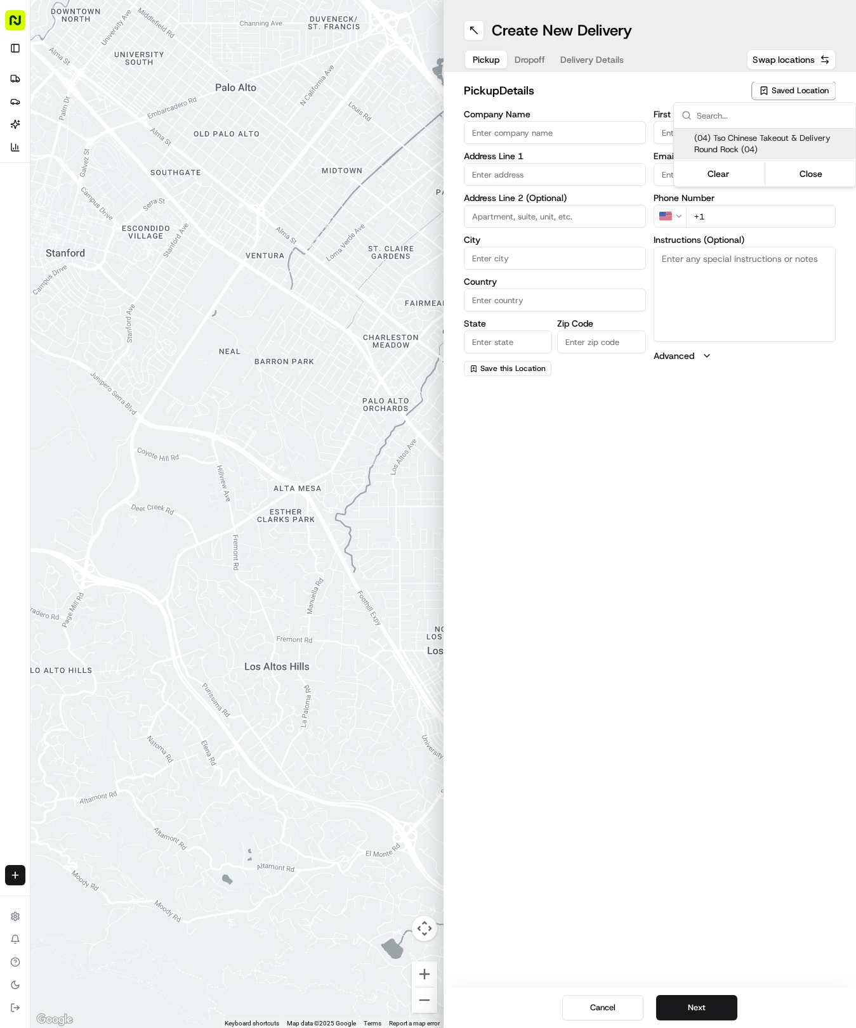
type input "Round Rock Manager"
type input "[EMAIL_ADDRESS][DOMAIN_NAME]"
type input "[PHONE_NUMBER]"
type textarea "Submit a picture displaying address & food as Proof of Delivery. Envía una foto…"
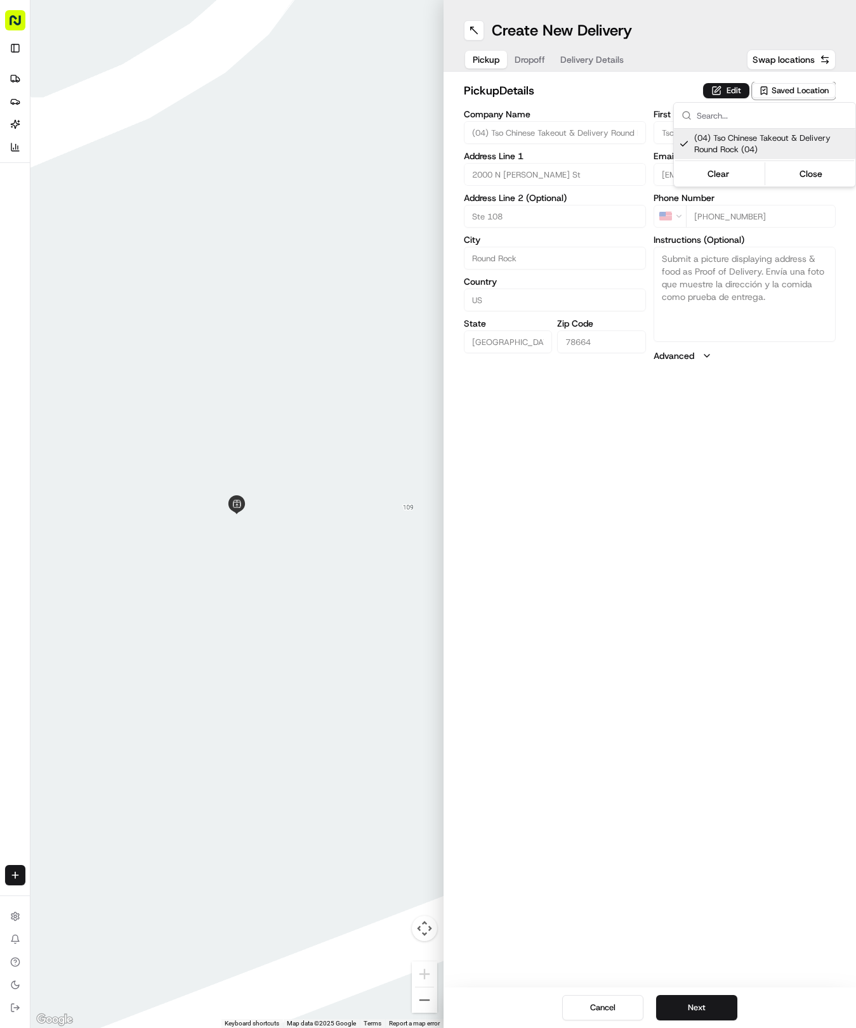
click at [616, 63] on html "Tso Chinese 04 Round Rock [EMAIL_ADDRESS][DOMAIN_NAME] Toggle Sidebar Deliverie…" at bounding box center [428, 514] width 856 height 1028
click at [606, 60] on span "Delivery Details" at bounding box center [591, 59] width 63 height 13
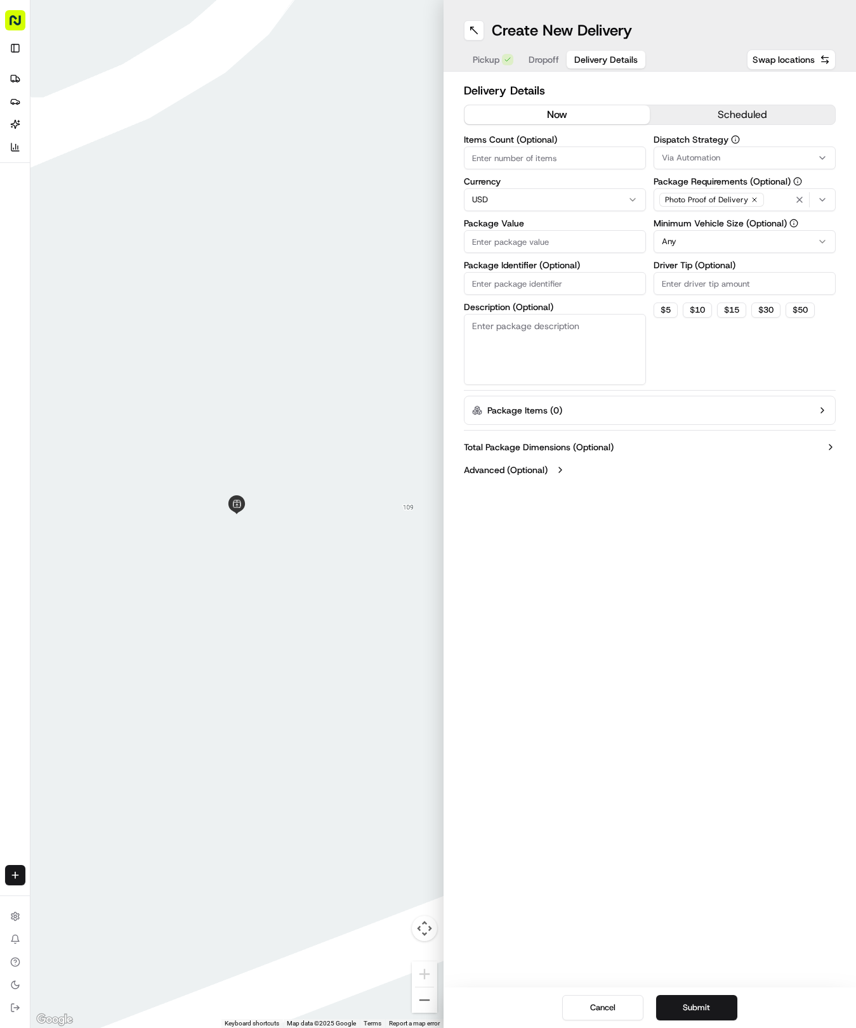
paste input "UI2QM9S"
click at [533, 289] on input "Package Identifier (Optional)" at bounding box center [555, 283] width 182 height 23
type input "UI2QM9S"
click at [554, 74] on div "Delivery Details now scheduled Items Count (Optional) Currency USD Package Valu…" at bounding box center [649, 282] width 413 height 420
click at [552, 71] on div "Create New Delivery Pickup Dropoff Delivery Details Swap locations" at bounding box center [649, 36] width 413 height 72
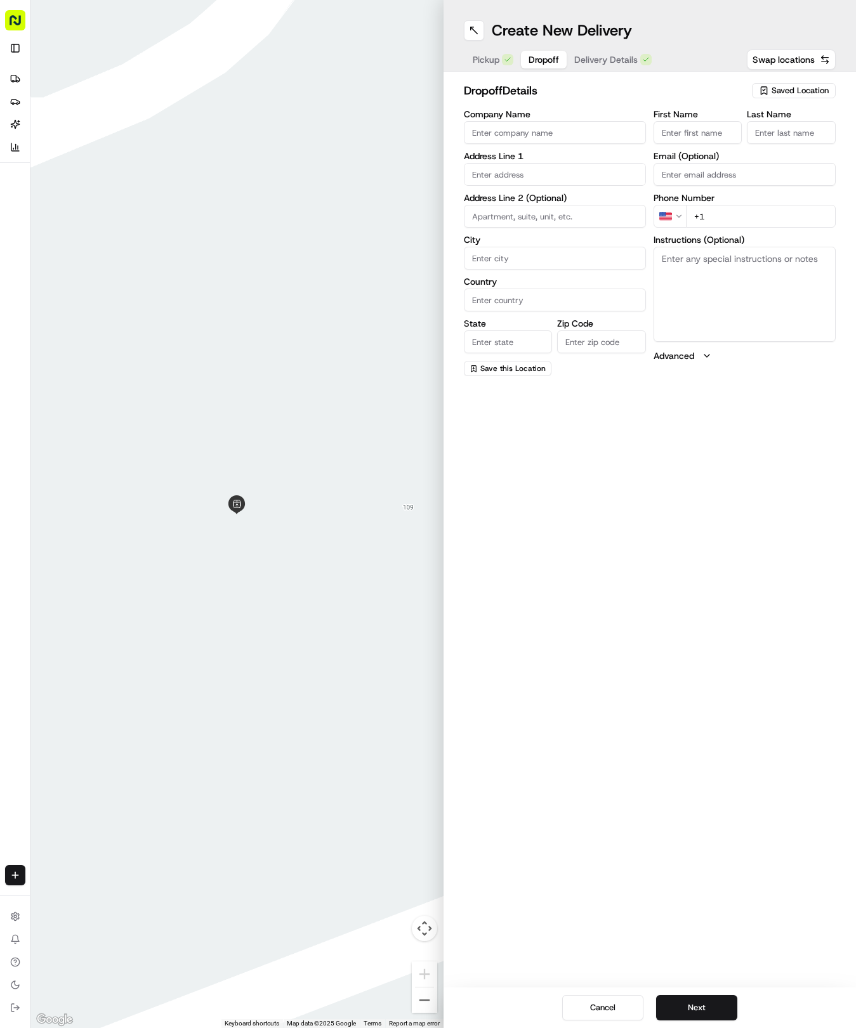
click at [551, 188] on div "Company Name Address Line 1 Address Line 2 (Optional) City Country State Zip Co…" at bounding box center [555, 243] width 182 height 266
click at [546, 169] on input "text" at bounding box center [555, 174] width 182 height 23
type input "[STREET_ADDRESS]"
type input "Round Rock"
type input "[GEOGRAPHIC_DATA]"
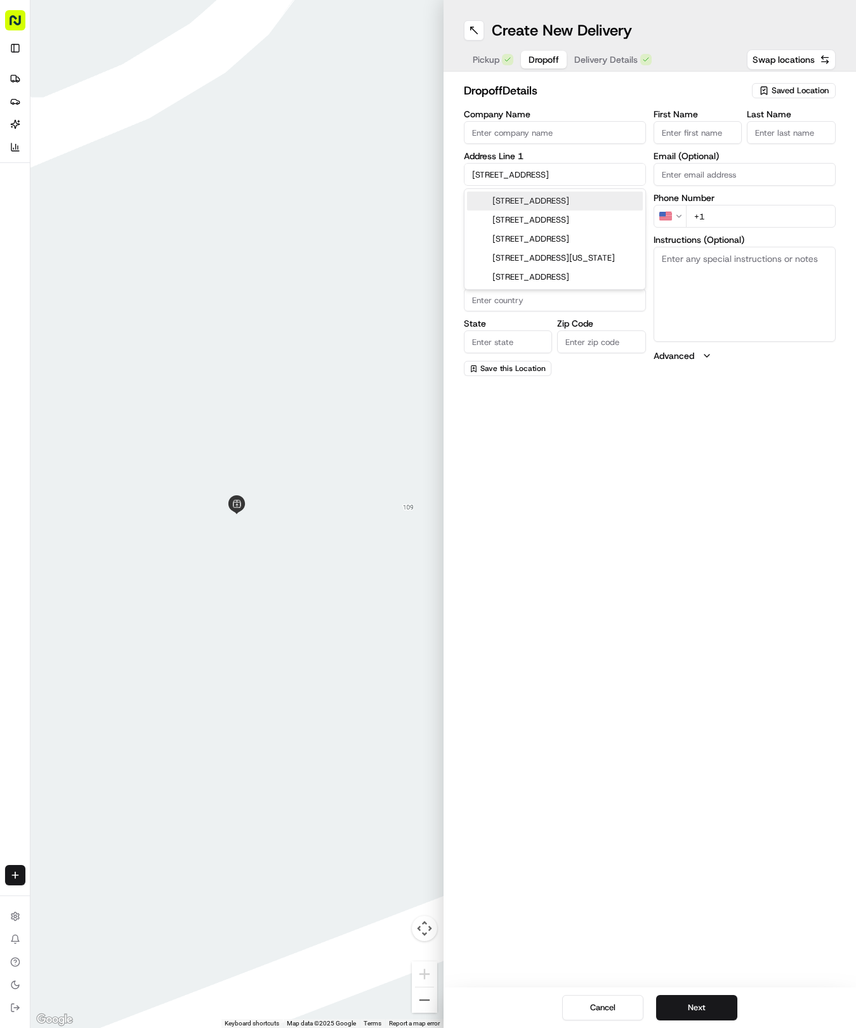
type input "[GEOGRAPHIC_DATA]"
type input "78665"
type input "[STREET_ADDRESS]"
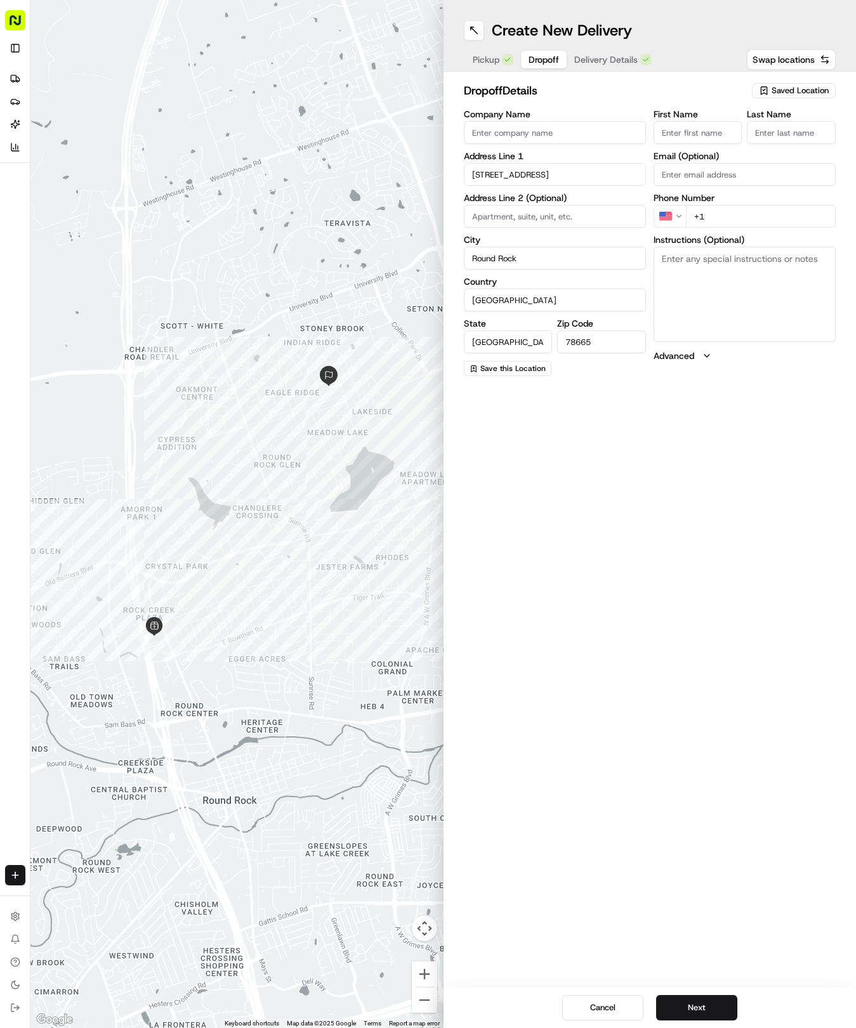
click at [719, 132] on input "First Name" at bounding box center [697, 132] width 89 height 23
type input "[PERSON_NAME]"
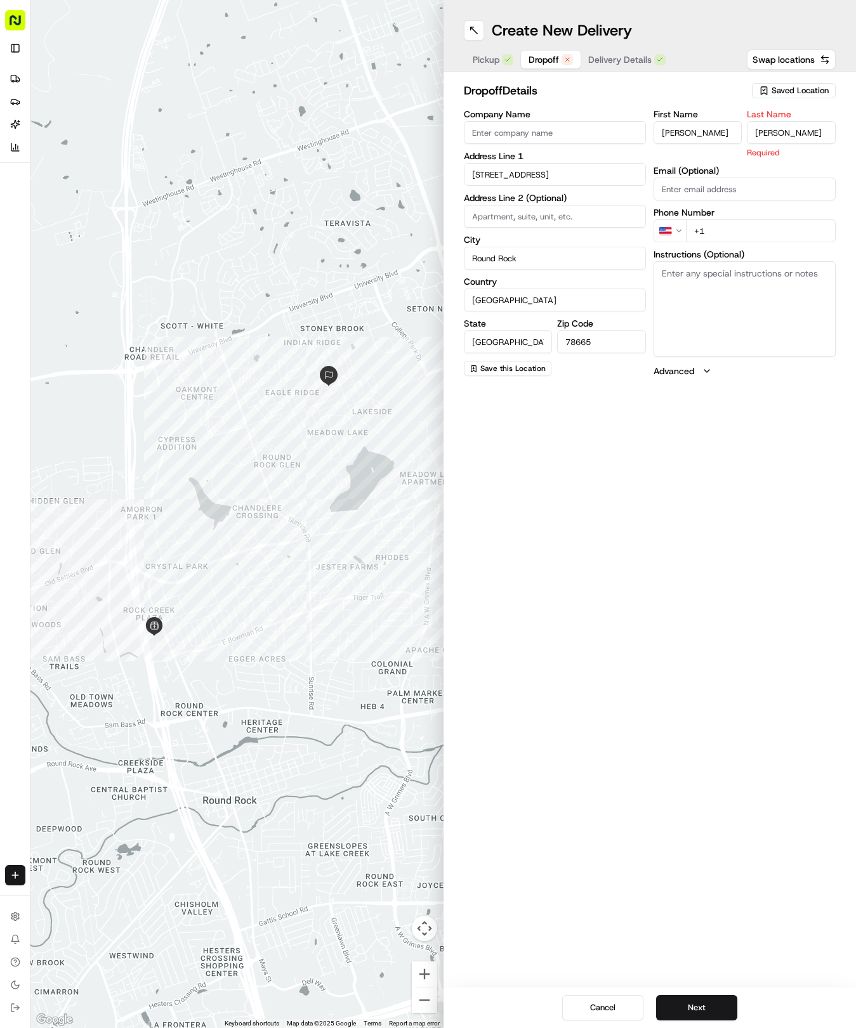
type input "[PERSON_NAME]"
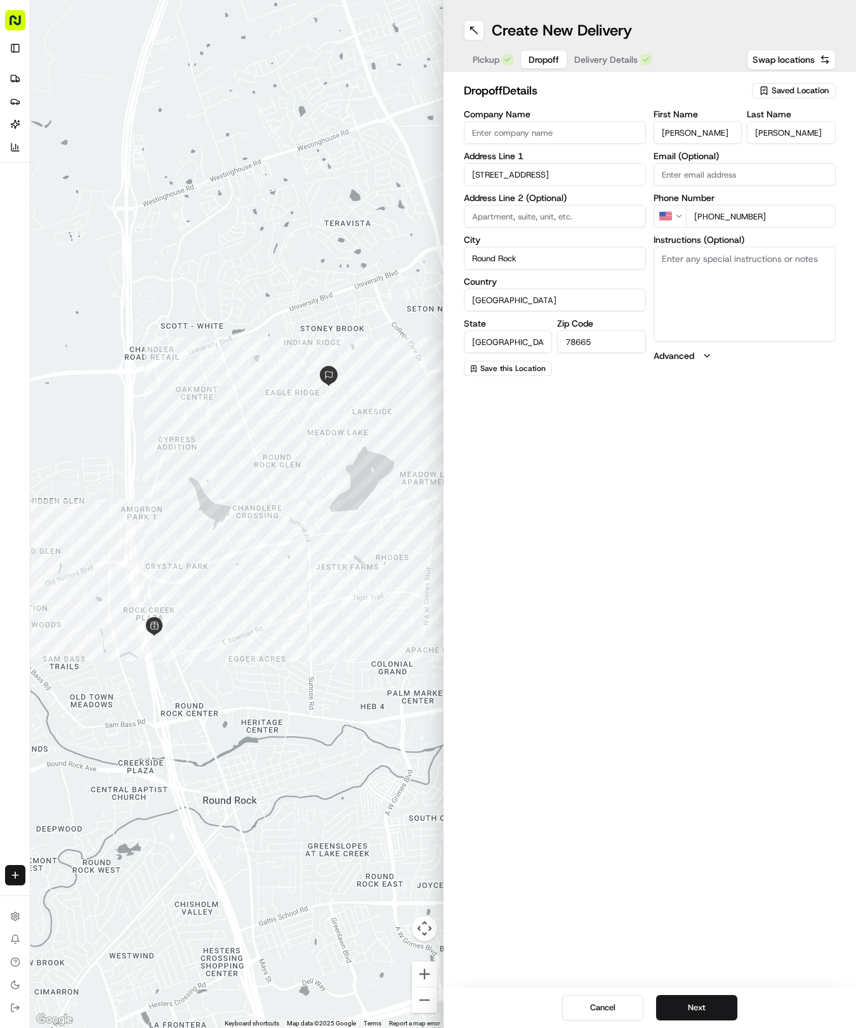
type input "[PHONE_NUMBER]"
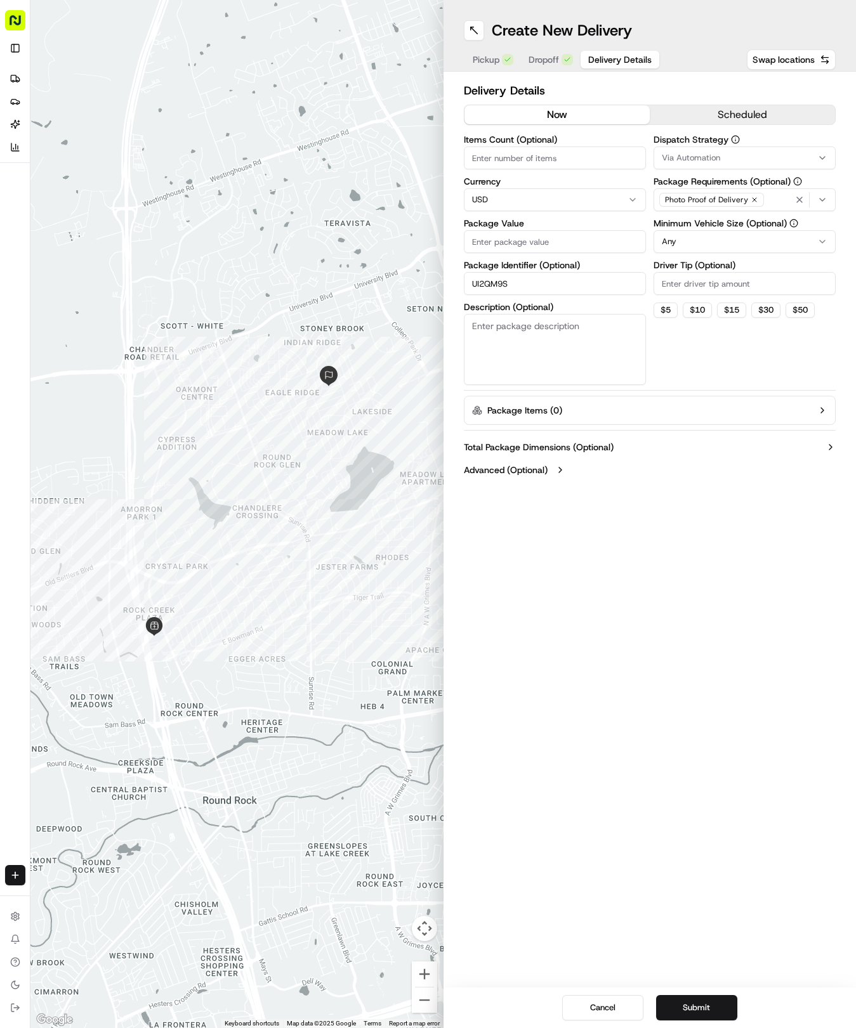
click at [591, 52] on button "Delivery Details" at bounding box center [619, 60] width 79 height 18
click at [537, 237] on input "Package Value" at bounding box center [555, 241] width 182 height 23
type input "67.66"
click at [677, 162] on span "Via Automation" at bounding box center [691, 157] width 58 height 11
click at [673, 232] on div "Tso Round Rock Strategy" at bounding box center [744, 227] width 181 height 19
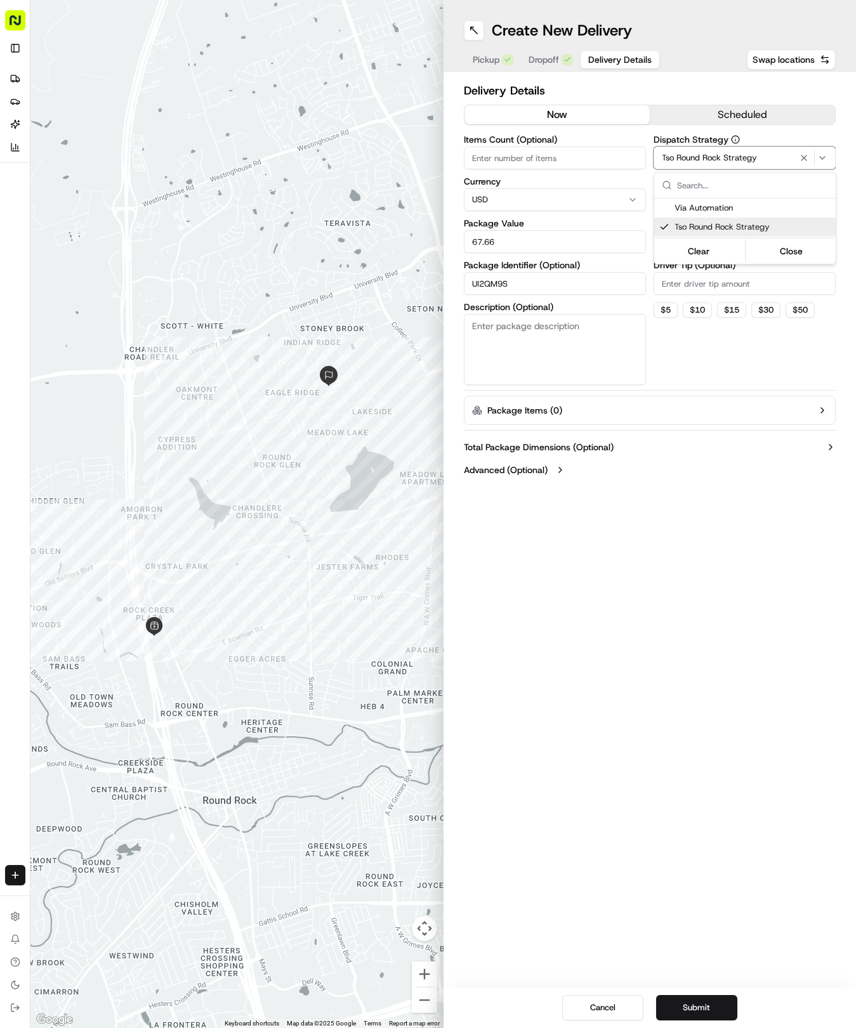
drag, startPoint x: 640, startPoint y: 355, endPoint x: 641, endPoint y: 311, distance: 44.4
click at [640, 354] on html "Tso Chinese 04 Round Rock [EMAIL_ADDRESS][DOMAIN_NAME] Toggle Sidebar Deliverie…" at bounding box center [428, 514] width 856 height 1028
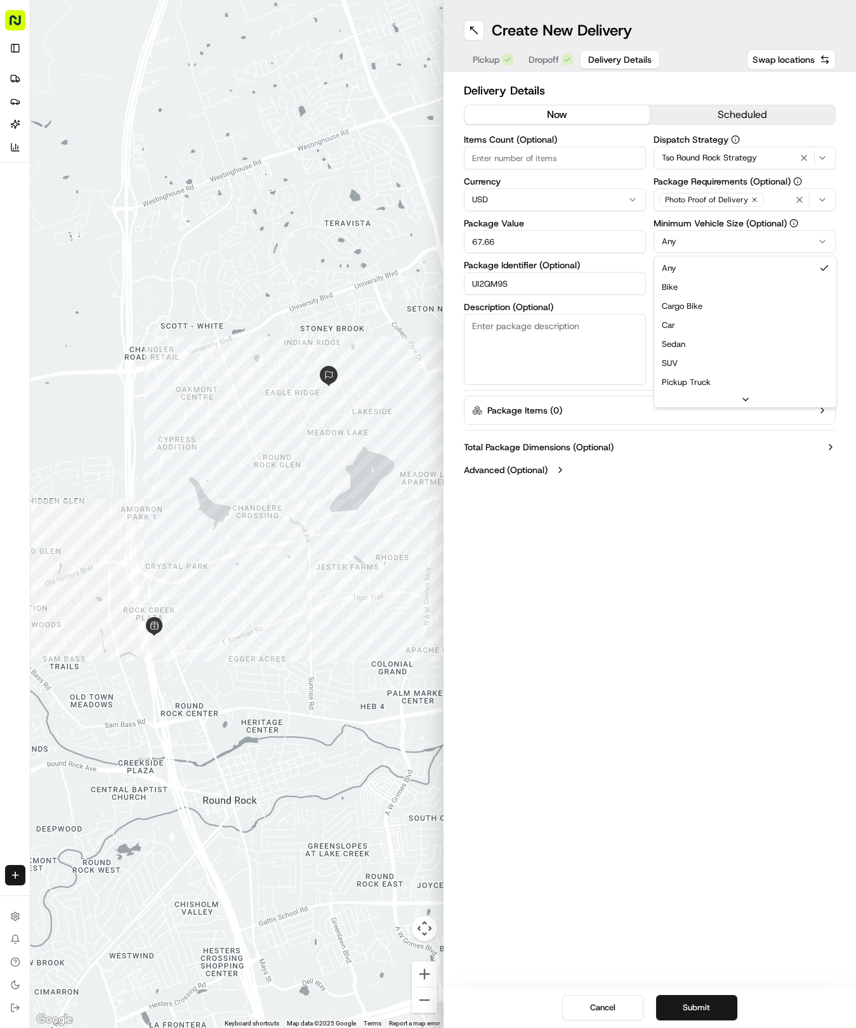
click at [682, 241] on html "Tso Chinese 04 Round Rock [EMAIL_ADDRESS][DOMAIN_NAME] Toggle Sidebar Deliverie…" at bounding box center [428, 514] width 856 height 1028
click at [687, 284] on input "Driver Tip (Optional)" at bounding box center [744, 283] width 182 height 23
type input "2"
click at [701, 1012] on button "Submit" at bounding box center [696, 1007] width 81 height 25
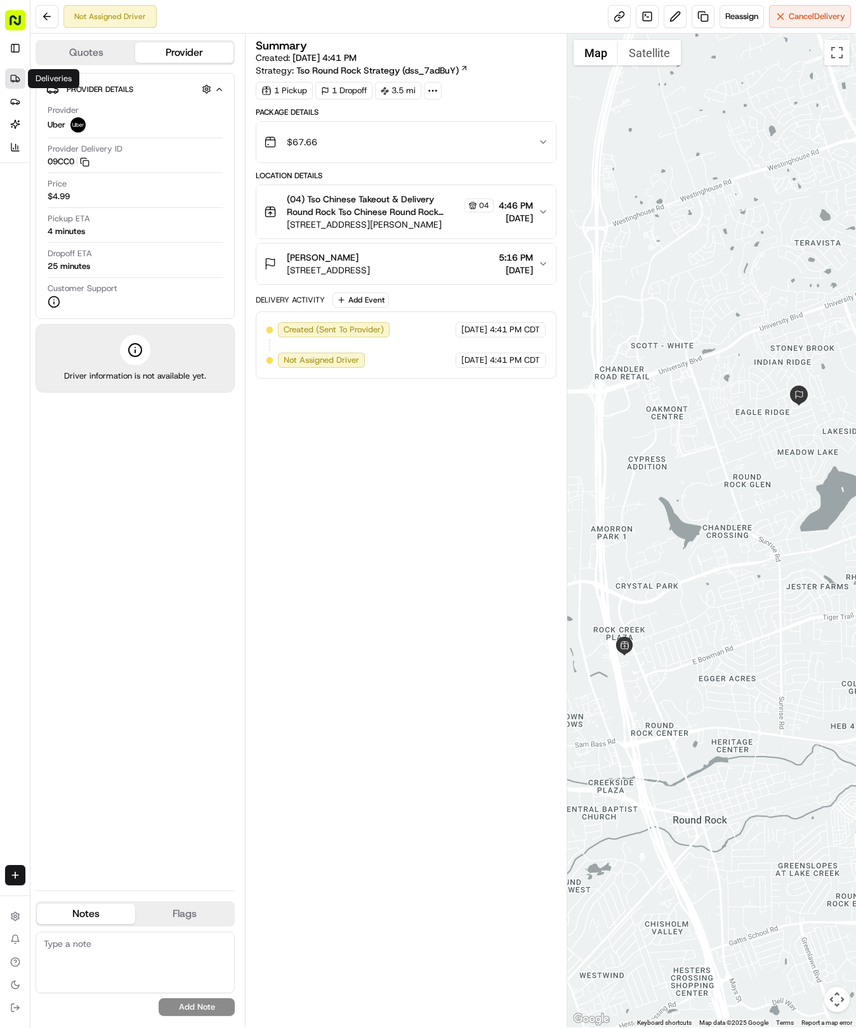
click at [23, 77] on link "Deliveries" at bounding box center [15, 79] width 20 height 20
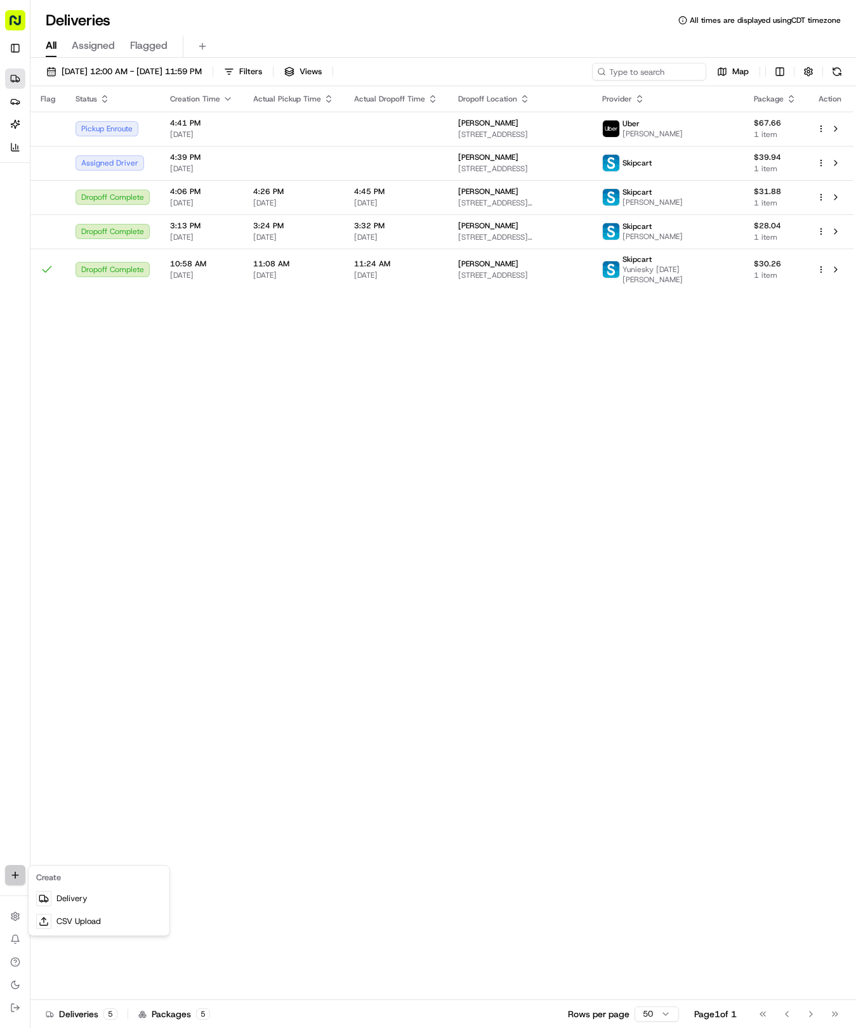
click at [21, 868] on html "Tso Chinese 04 Round Rock [EMAIL_ADDRESS][DOMAIN_NAME] Toggle Sidebar Deliverie…" at bounding box center [428, 514] width 856 height 1028
click at [60, 894] on link "Delivery" at bounding box center [99, 898] width 136 height 23
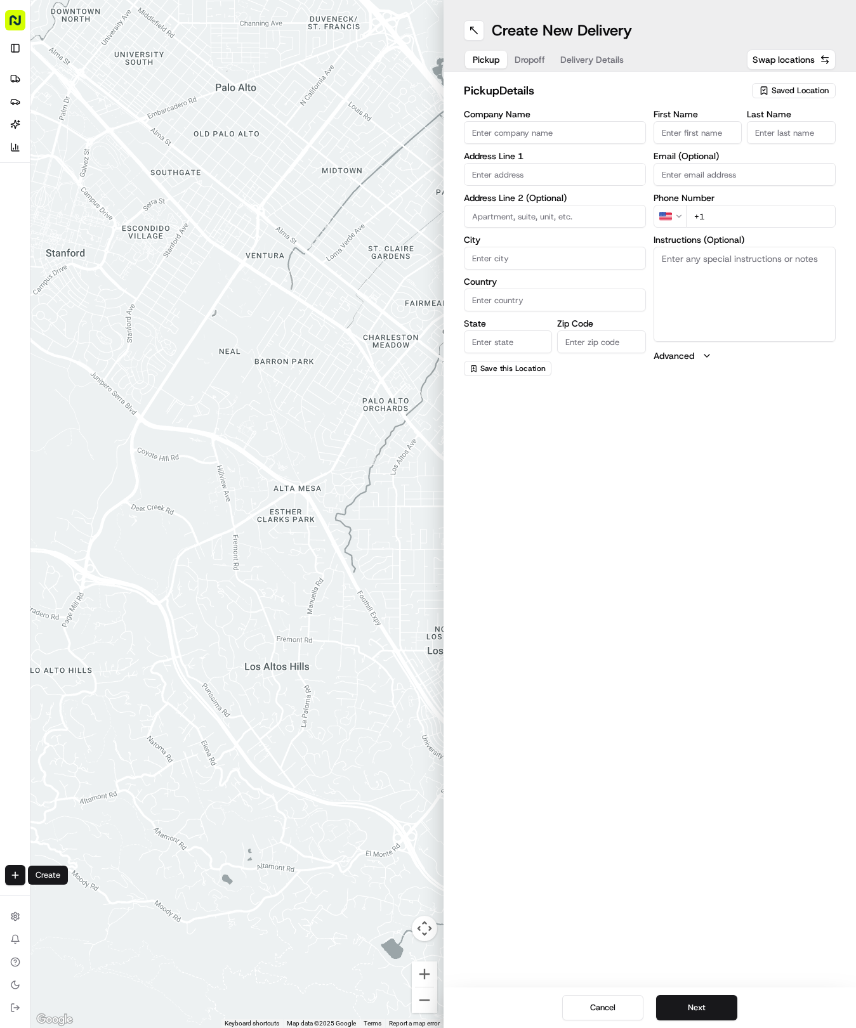
click at [791, 88] on span "Saved Location" at bounding box center [799, 90] width 57 height 11
click at [766, 132] on div "(04) Tso Chinese Takeout & Delivery Round Rock (04)" at bounding box center [764, 144] width 181 height 30
type input "(04) Tso Chinese Takeout & Delivery Round Rock"
type input "2000 N [PERSON_NAME] St"
type input "Ste 108"
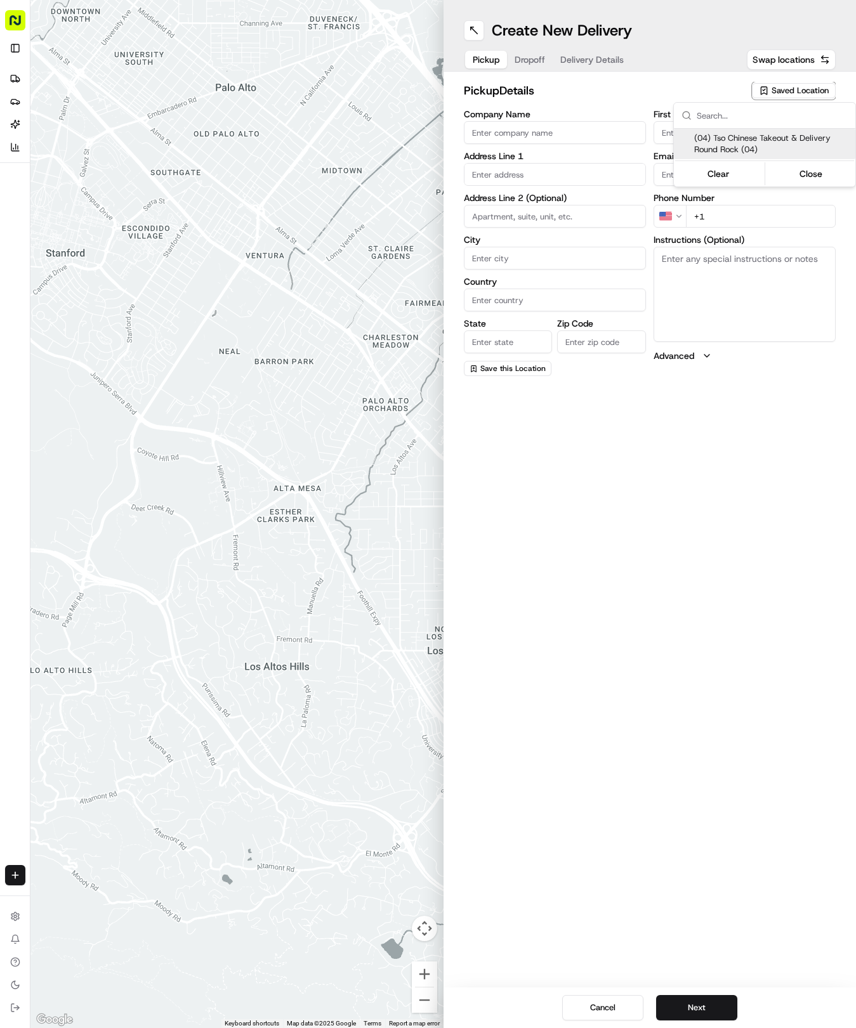
type input "Round Rock"
type input "US"
type input "[GEOGRAPHIC_DATA]"
type input "78664"
type input "Tso Chinese"
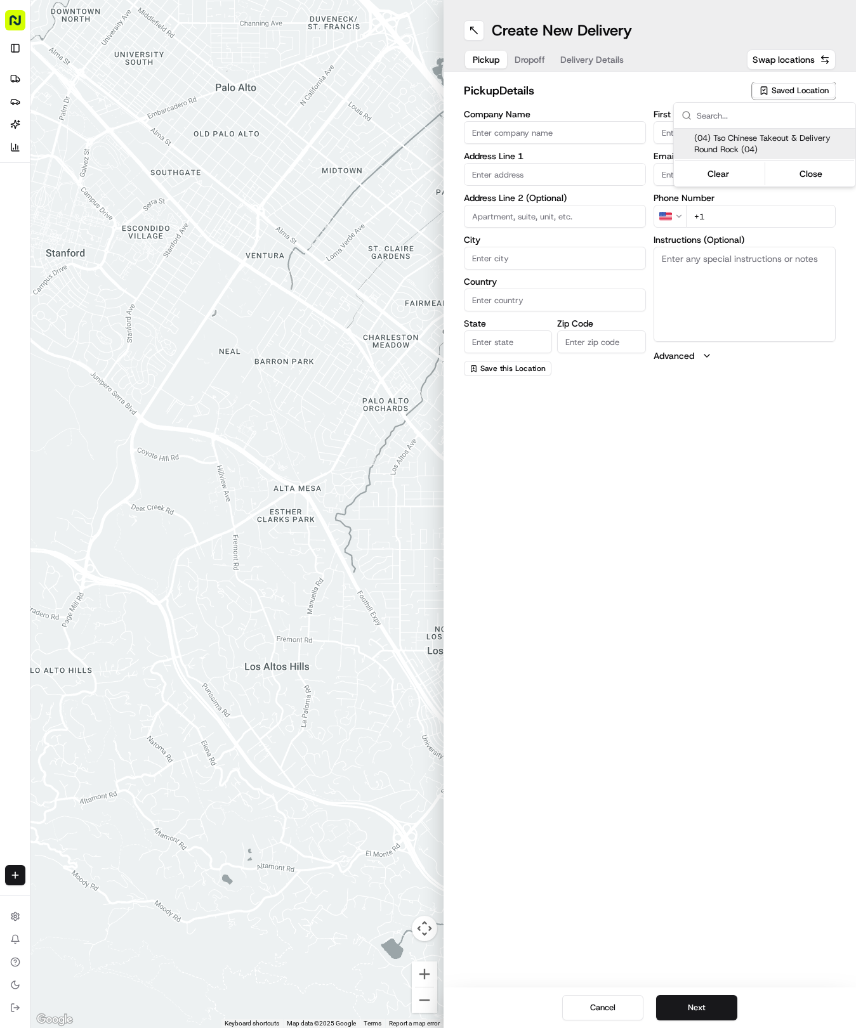
type input "Round Rock Manager"
type input "[EMAIL_ADDRESS][DOMAIN_NAME]"
type input "[PHONE_NUMBER]"
type textarea "Submit a picture displaying address & food as Proof of Delivery. Envía una foto…"
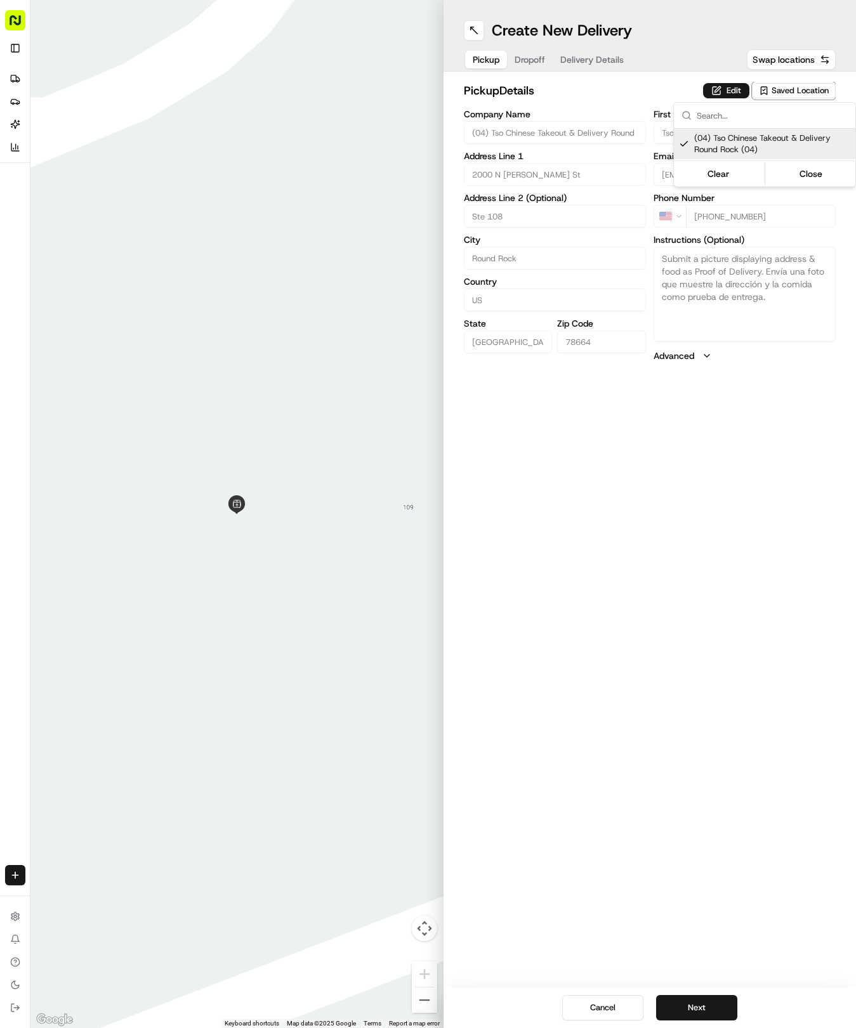
click at [571, 60] on html "Tso Chinese 04 Round Rock [EMAIL_ADDRESS][DOMAIN_NAME] Toggle Sidebar Deliverie…" at bounding box center [428, 514] width 856 height 1028
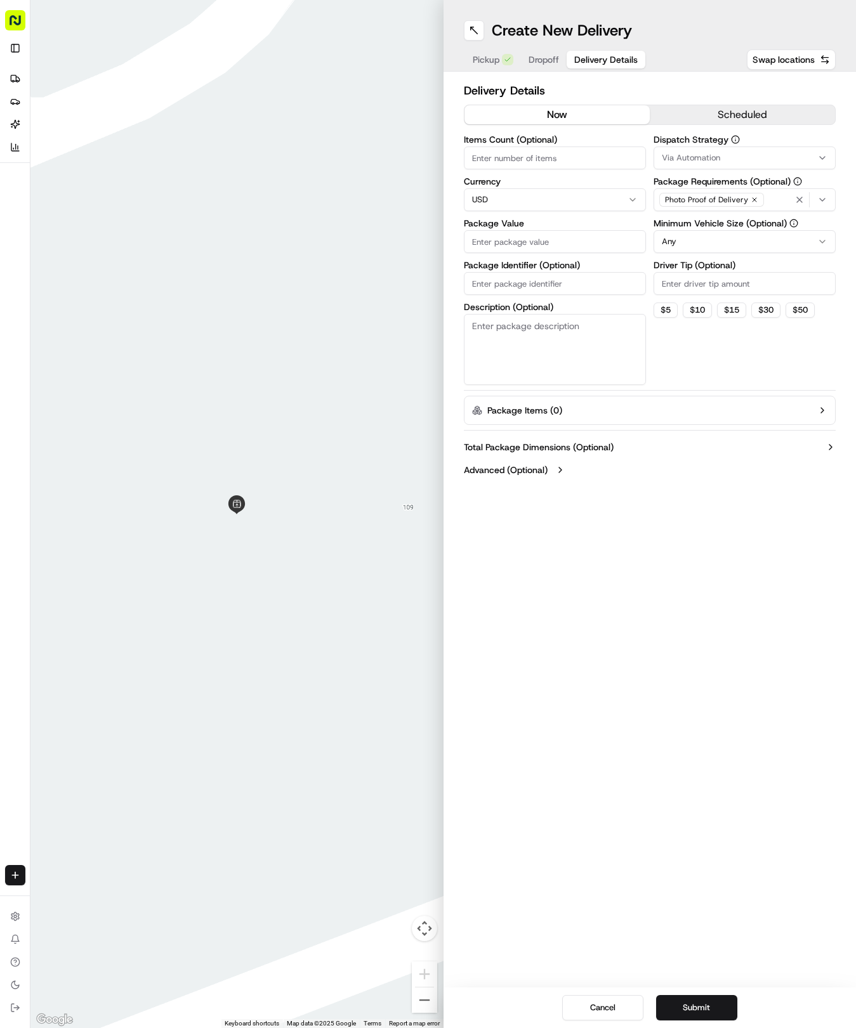
click at [571, 60] on button "Delivery Details" at bounding box center [605, 60] width 79 height 18
click at [513, 278] on input "Package Identifier (Optional)" at bounding box center [555, 283] width 182 height 23
paste input "M30TGQV"
type input "M30TGQV"
click at [536, 51] on button "Dropoff" at bounding box center [544, 60] width 46 height 18
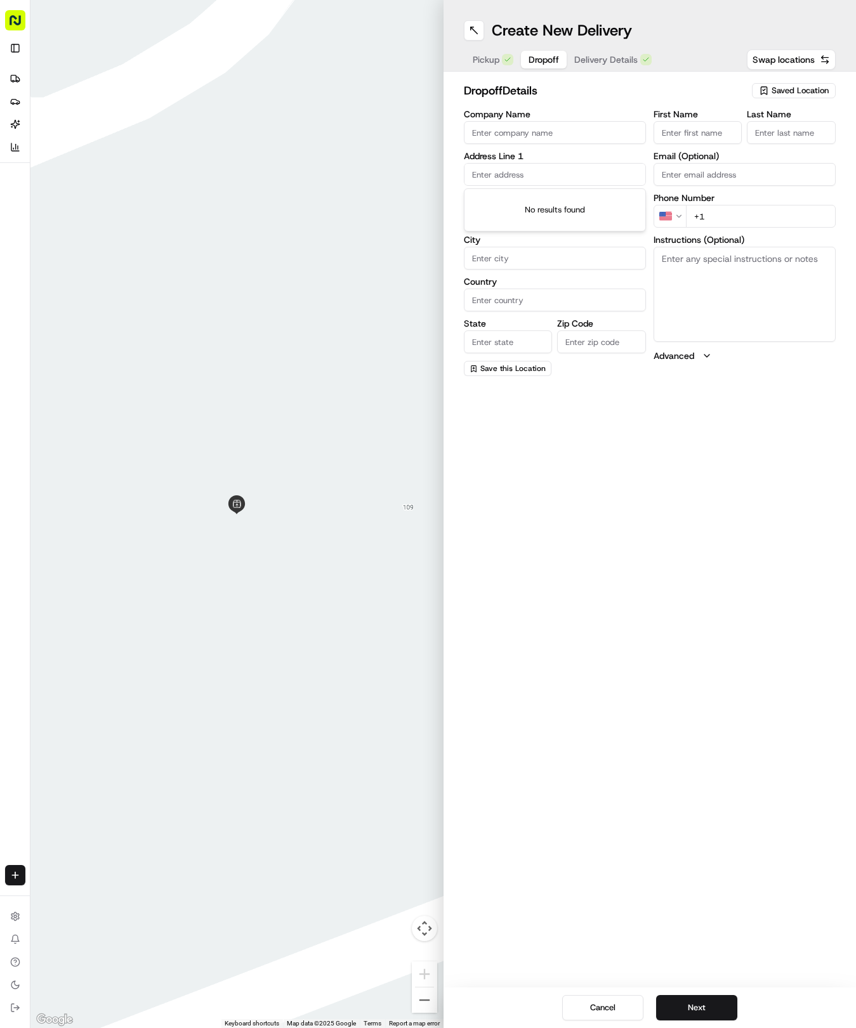
click at [522, 175] on input "text" at bounding box center [555, 174] width 182 height 23
type input "[STREET_ADDRESS]"
type input "Round Rock"
type input "[GEOGRAPHIC_DATA]"
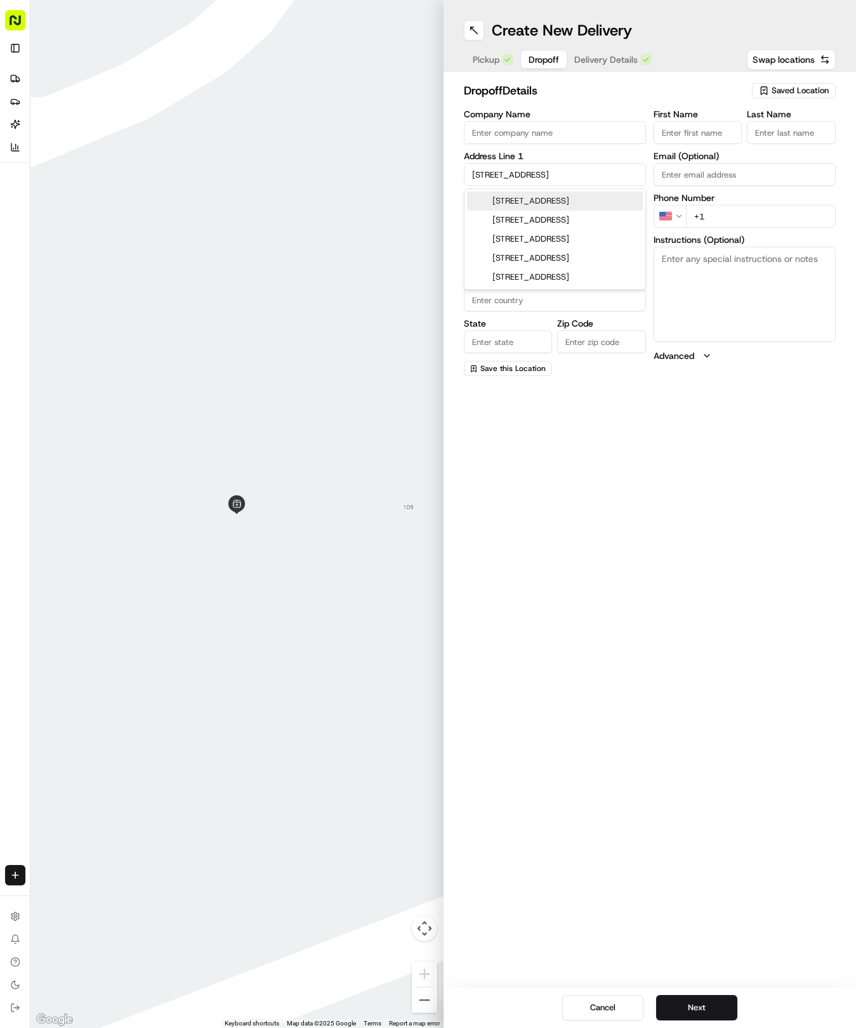
type input "78681"
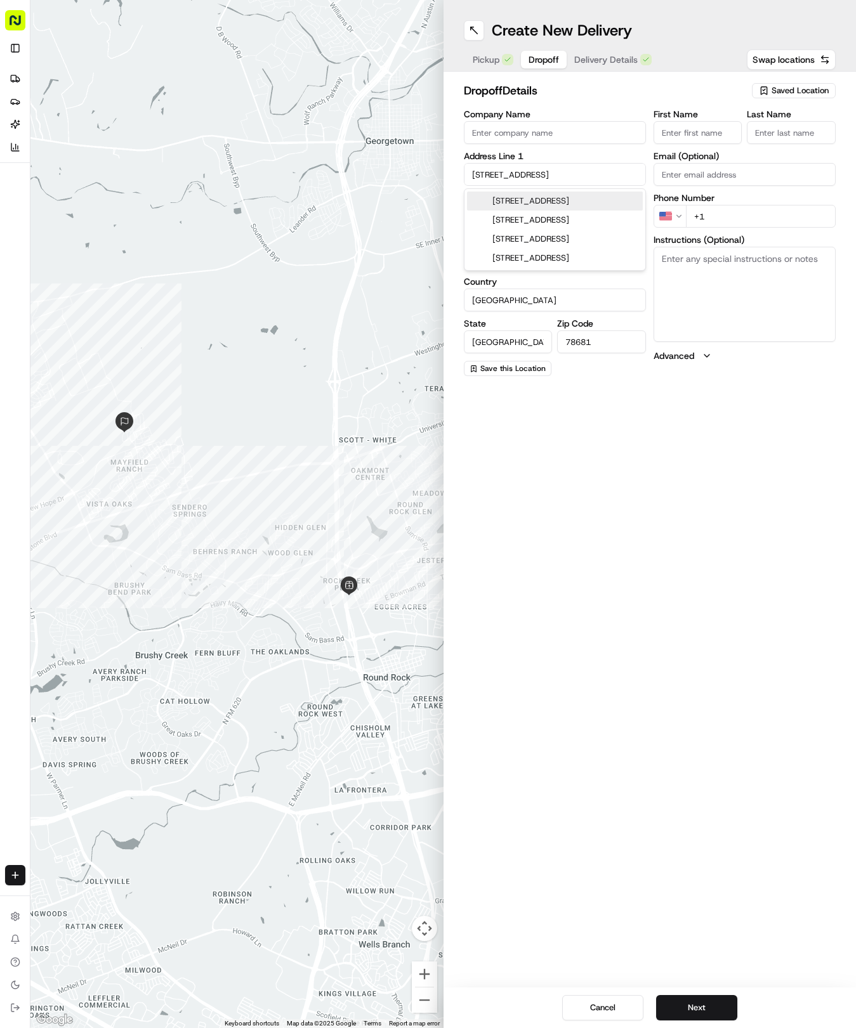
click at [568, 171] on input "[STREET_ADDRESS]" at bounding box center [555, 174] width 182 height 23
click at [570, 214] on div "[STREET_ADDRESS]" at bounding box center [555, 220] width 176 height 19
type input "[STREET_ADDRESS]"
click at [700, 137] on input "First Name" at bounding box center [697, 132] width 89 height 23
type input "[PERSON_NAME]"
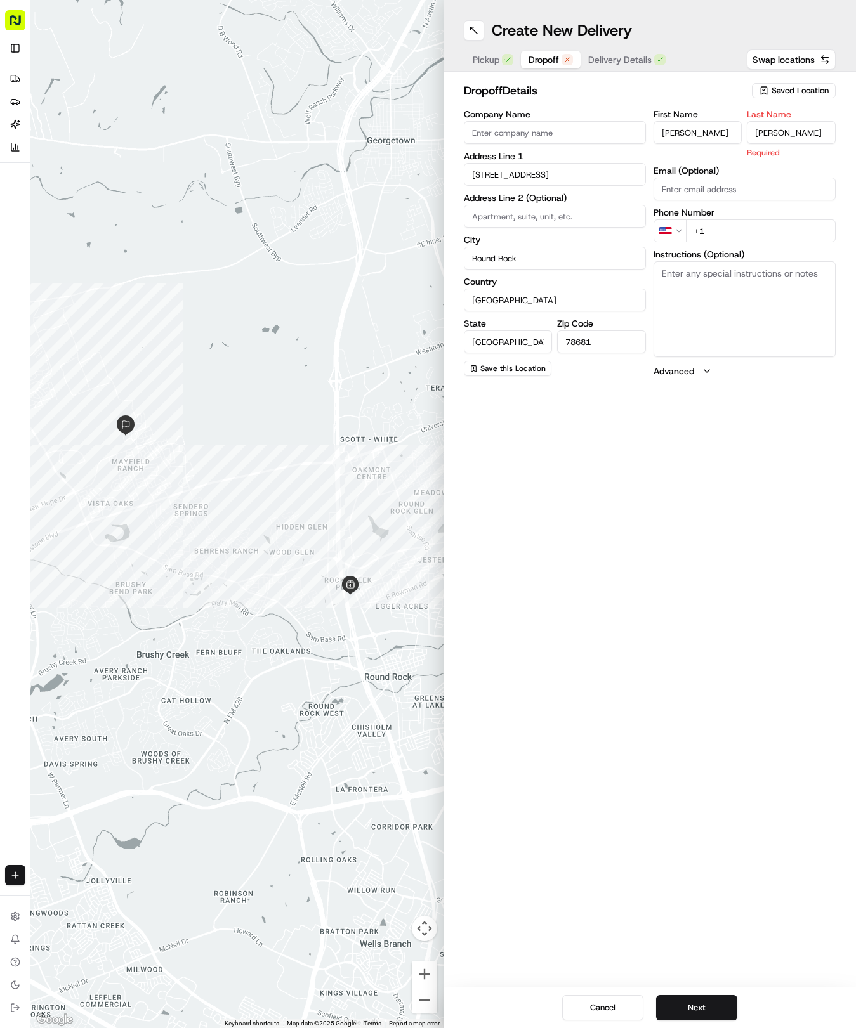
type input "[PERSON_NAME]"
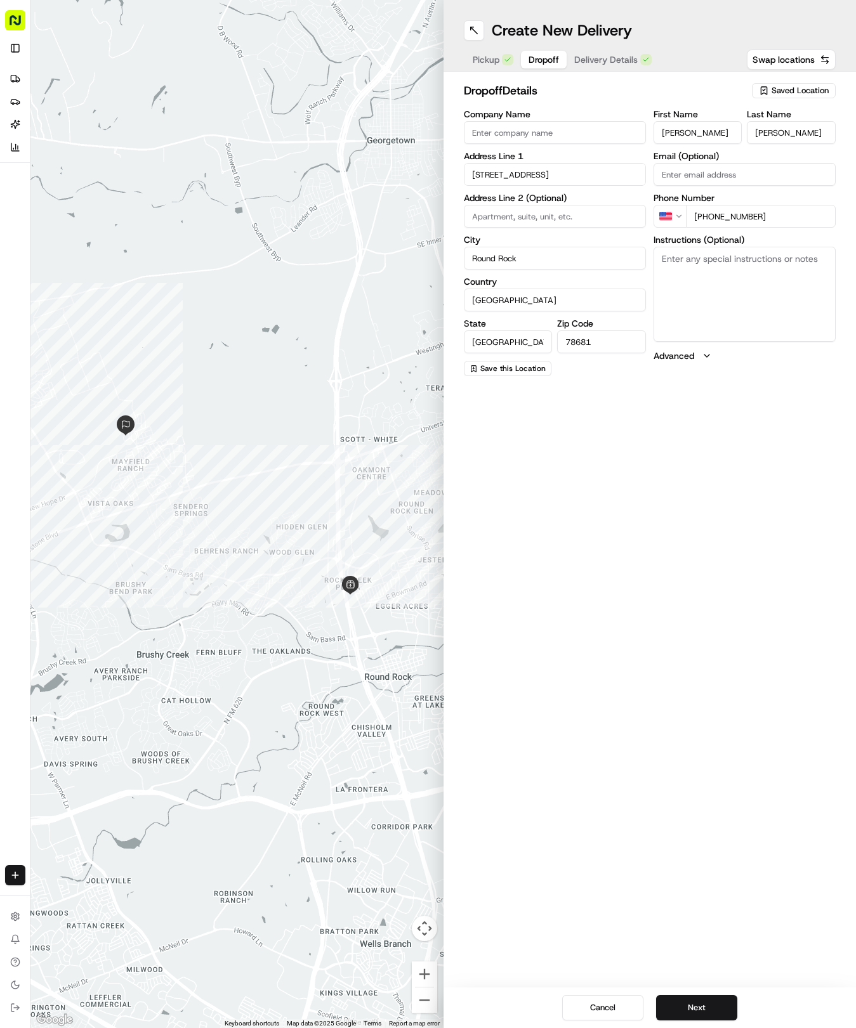
type input "[PHONE_NUMBER]"
click at [712, 297] on textarea "Instructions (Optional)" at bounding box center [744, 294] width 182 height 95
paste textarea "Please ring the bell and leave at the door."
type textarea "Please ring the bell and leave at the door."
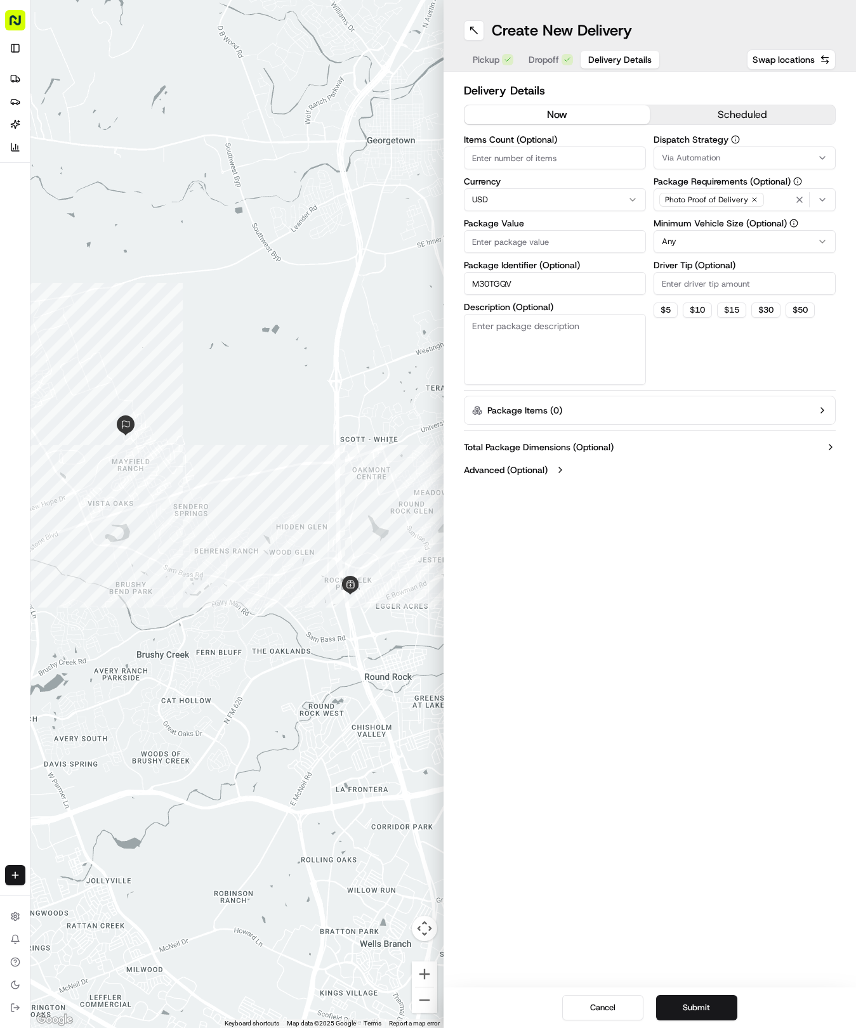
click at [615, 56] on span "Delivery Details" at bounding box center [619, 59] width 63 height 13
drag, startPoint x: 542, startPoint y: 264, endPoint x: 541, endPoint y: 231, distance: 33.0
click at [542, 263] on label "Package Identifier (Optional)" at bounding box center [555, 265] width 182 height 9
click at [542, 272] on input "M30TGQV" at bounding box center [555, 283] width 182 height 23
click at [542, 231] on input "Package Value" at bounding box center [555, 241] width 182 height 23
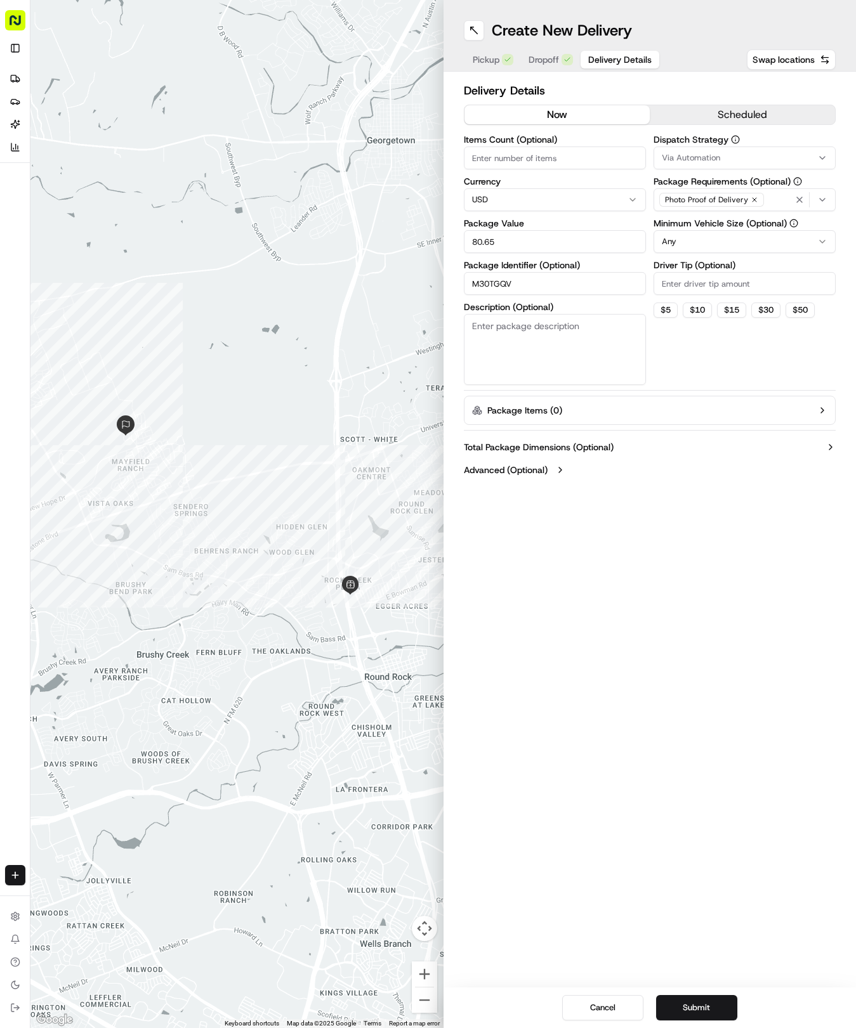
type input "80.65"
click at [686, 156] on span "Via Automation" at bounding box center [691, 157] width 58 height 11
click at [691, 230] on span "Tso Round Rock Strategy" at bounding box center [752, 226] width 156 height 11
drag, startPoint x: 708, startPoint y: 335, endPoint x: 689, endPoint y: 258, distance: 79.7
click at [702, 316] on html "Tso Chinese 04 Round Rock [EMAIL_ADDRESS][DOMAIN_NAME] Toggle Sidebar Deliverie…" at bounding box center [428, 514] width 856 height 1028
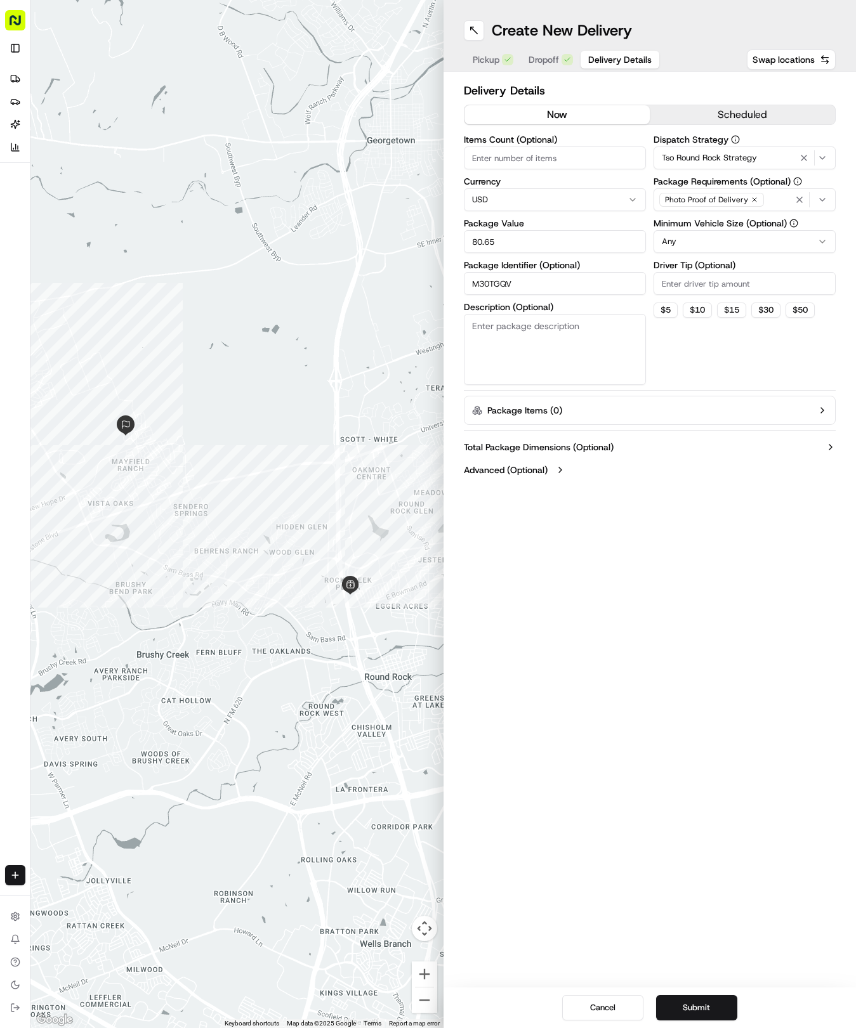
click at [687, 245] on html "Tso Chinese 04 Round Rock [EMAIL_ADDRESS][DOMAIN_NAME] Toggle Sidebar Deliverie…" at bounding box center [428, 514] width 856 height 1028
click at [665, 280] on input "Driver Tip (Optional)" at bounding box center [744, 283] width 182 height 23
type input "2"
click at [688, 1010] on button "Submit" at bounding box center [696, 1007] width 81 height 25
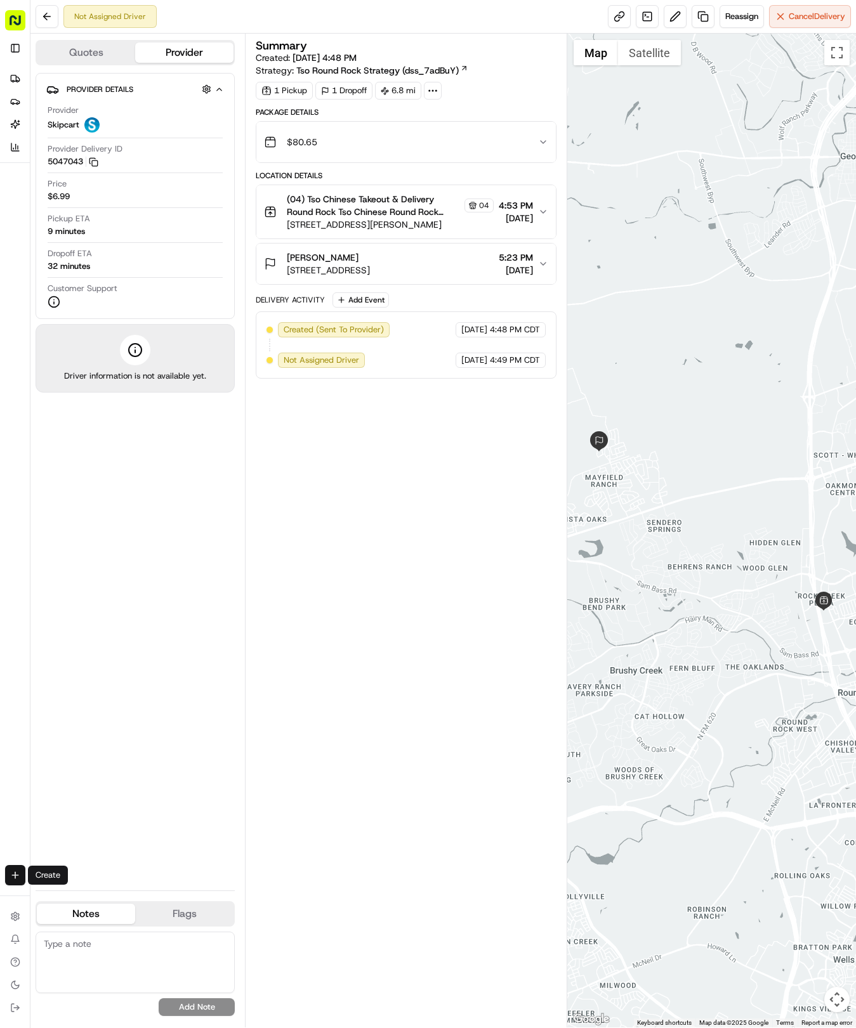
click at [16, 868] on html "Tso Chinese 04 Round Rock [EMAIL_ADDRESS][DOMAIN_NAME] Toggle Sidebar Deliverie…" at bounding box center [428, 514] width 856 height 1028
click at [72, 894] on link "Delivery" at bounding box center [99, 898] width 136 height 23
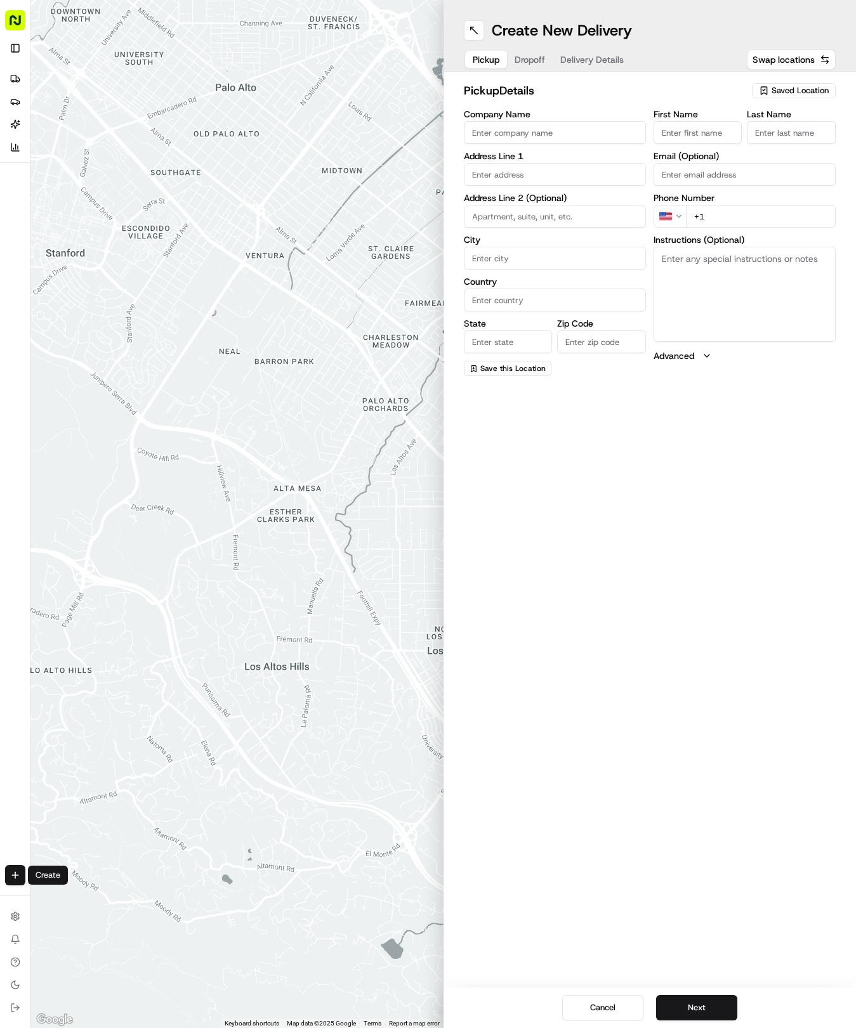
click at [800, 85] on span "Saved Location" at bounding box center [799, 90] width 57 height 11
drag, startPoint x: 764, startPoint y: 134, endPoint x: 717, endPoint y: 123, distance: 48.3
click at [763, 134] on span "(04) Tso Chinese Takeout & Delivery Round Rock (04)" at bounding box center [772, 144] width 156 height 23
type input "(04) Tso Chinese Takeout & Delivery Round Rock"
type input "2000 N [PERSON_NAME] St"
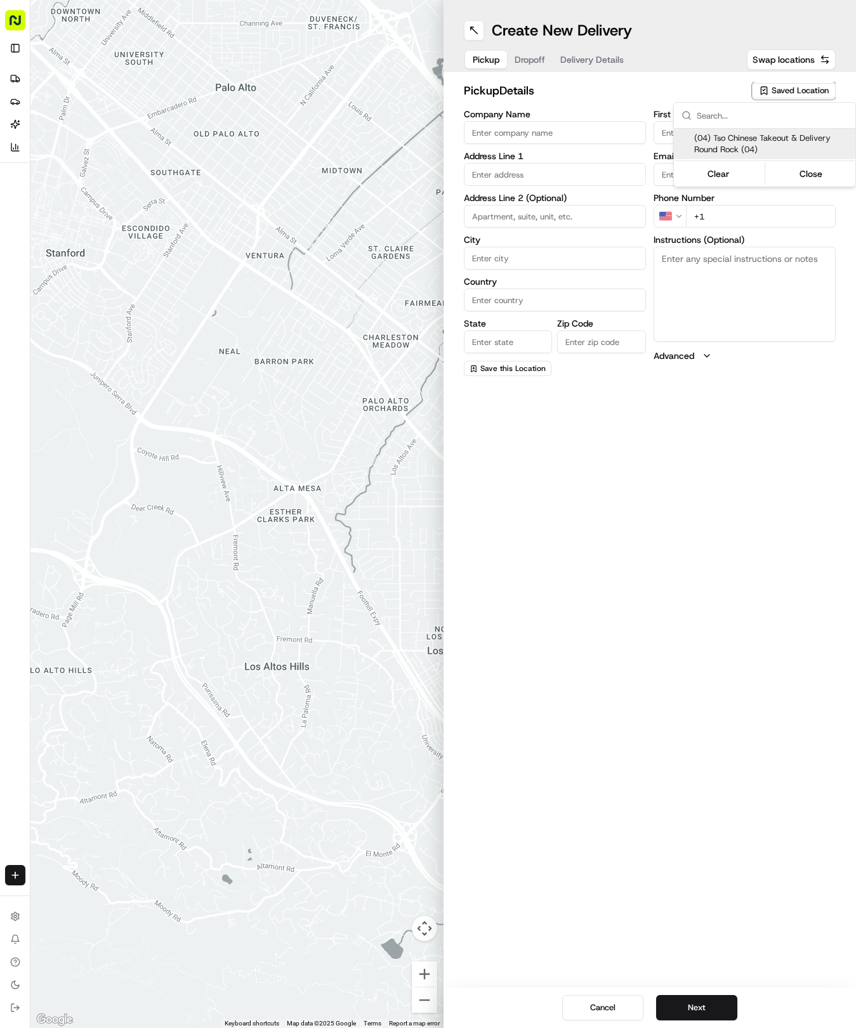
type input "Ste 108"
type input "Round Rock"
type input "US"
type input "[GEOGRAPHIC_DATA]"
type input "78664"
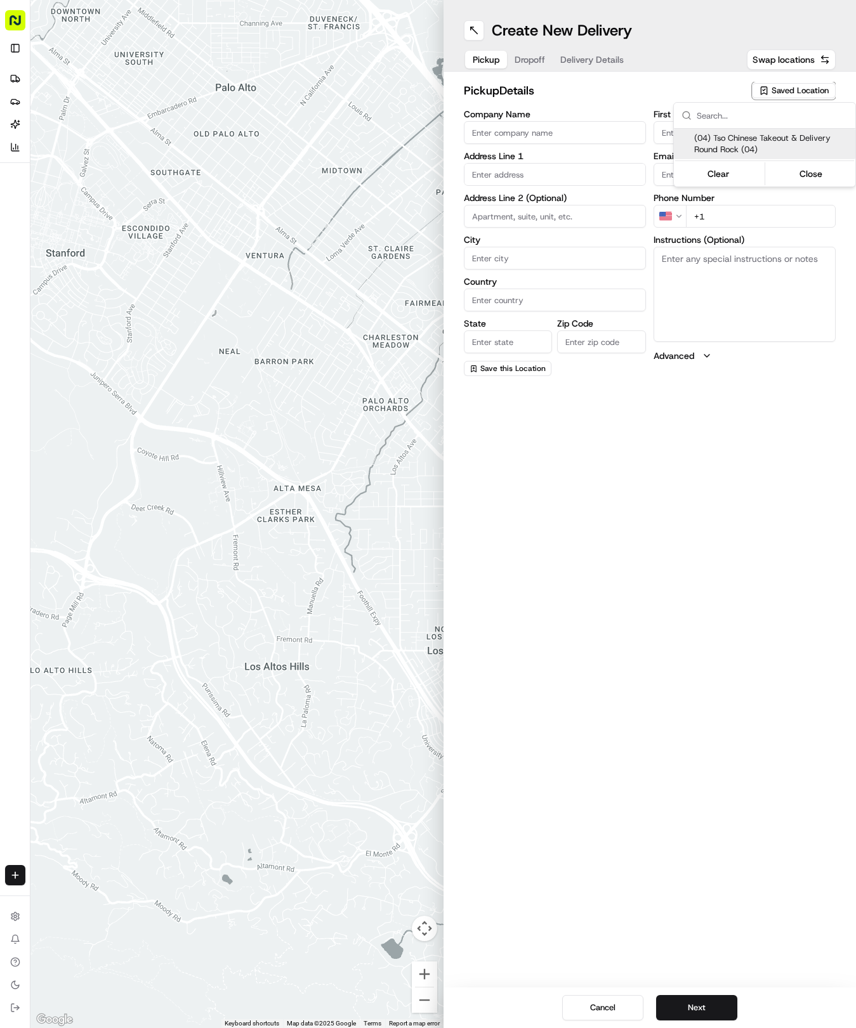
type input "Tso Chinese"
type input "Round Rock Manager"
type input "[EMAIL_ADDRESS][DOMAIN_NAME]"
type input "[PHONE_NUMBER]"
type textarea "Submit a picture displaying address & food as Proof of Delivery. Envía una foto…"
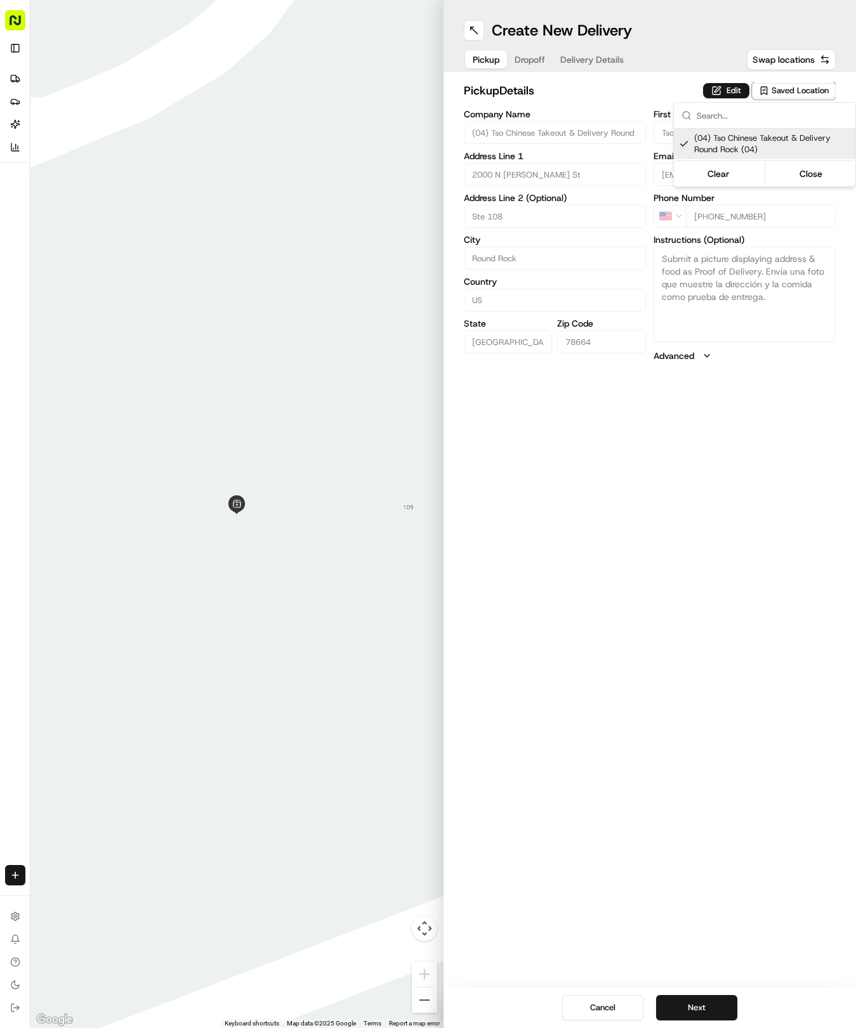
click at [584, 53] on html "Tso Chinese 04 Round Rock [EMAIL_ADDRESS][DOMAIN_NAME] Toggle Sidebar Deliverie…" at bounding box center [428, 514] width 856 height 1028
click at [584, 53] on span "Delivery Details" at bounding box center [591, 59] width 63 height 13
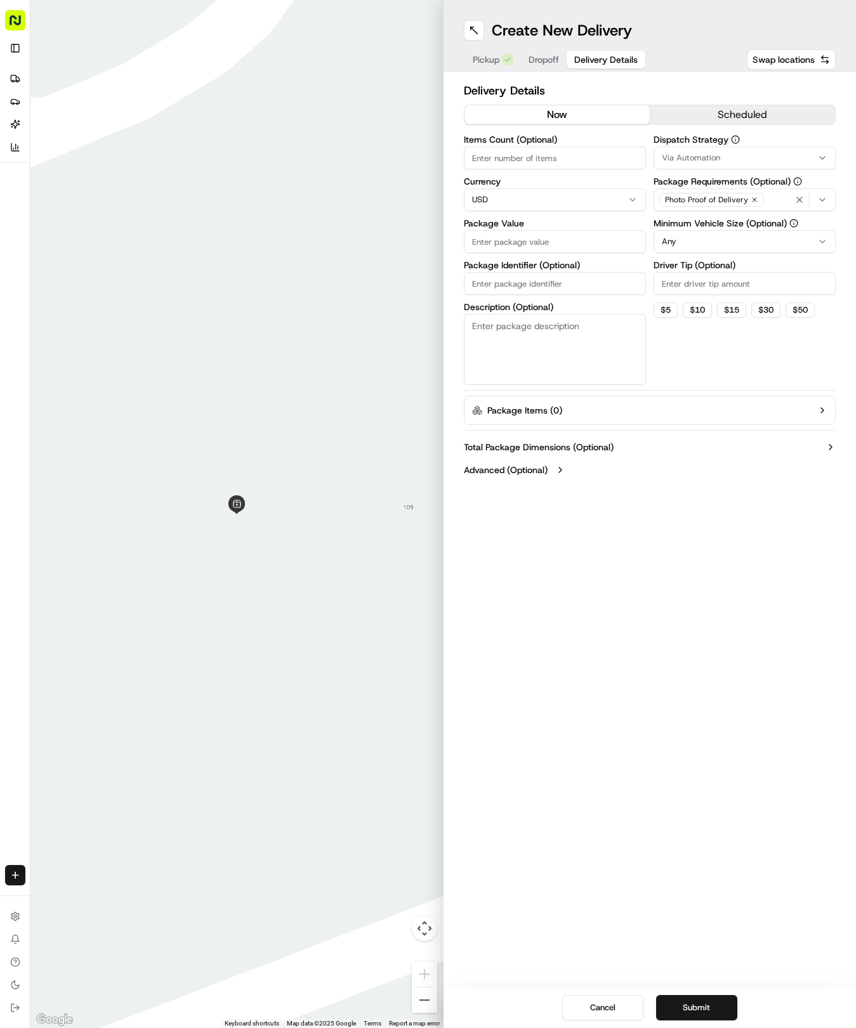
click at [544, 279] on input "Package Identifier (Optional)" at bounding box center [555, 283] width 182 height 23
paste input "QAWV3E2"
type input "QAWV3E2"
click at [537, 41] on div "Create New Delivery Pickup Dropoff Delivery Details Swap locations" at bounding box center [649, 36] width 413 height 72
click at [545, 69] on div "Pickup Dropoff Delivery Details" at bounding box center [555, 59] width 183 height 23
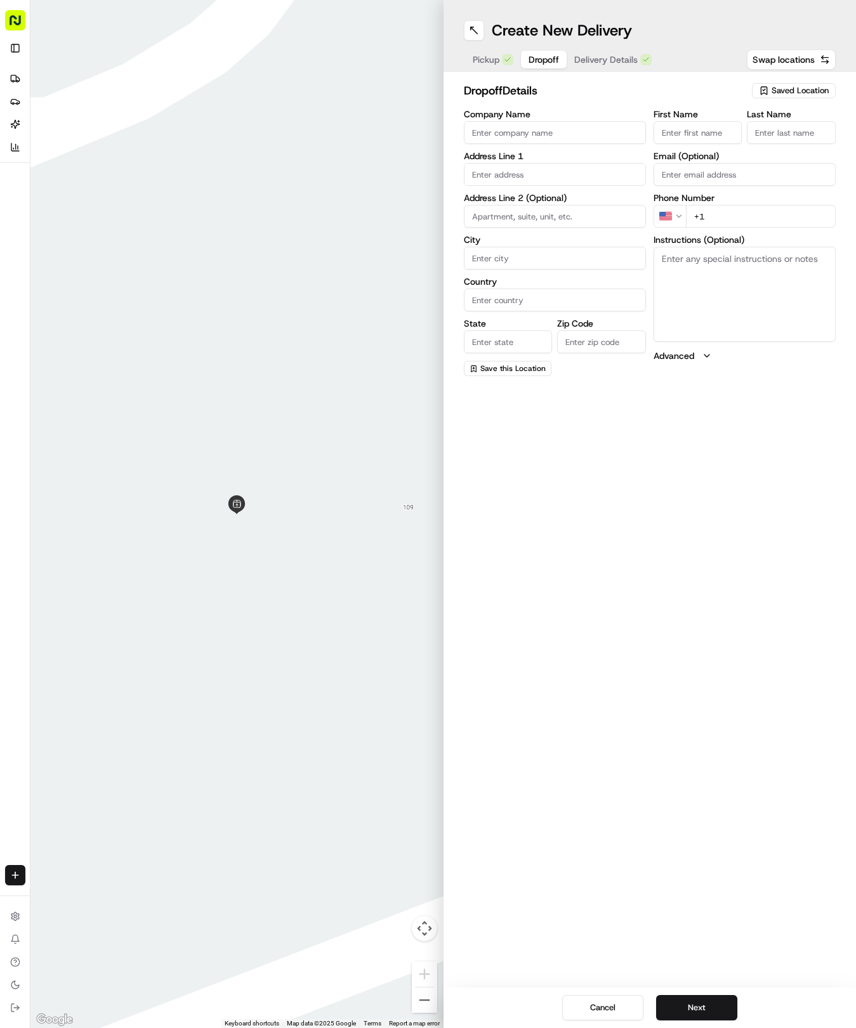
click at [536, 63] on span "Dropoff" at bounding box center [543, 59] width 30 height 13
click at [528, 171] on input "text" at bounding box center [555, 174] width 182 height 23
type input "[STREET_ADDRESS]"
type input "Round Rock"
type input "[GEOGRAPHIC_DATA]"
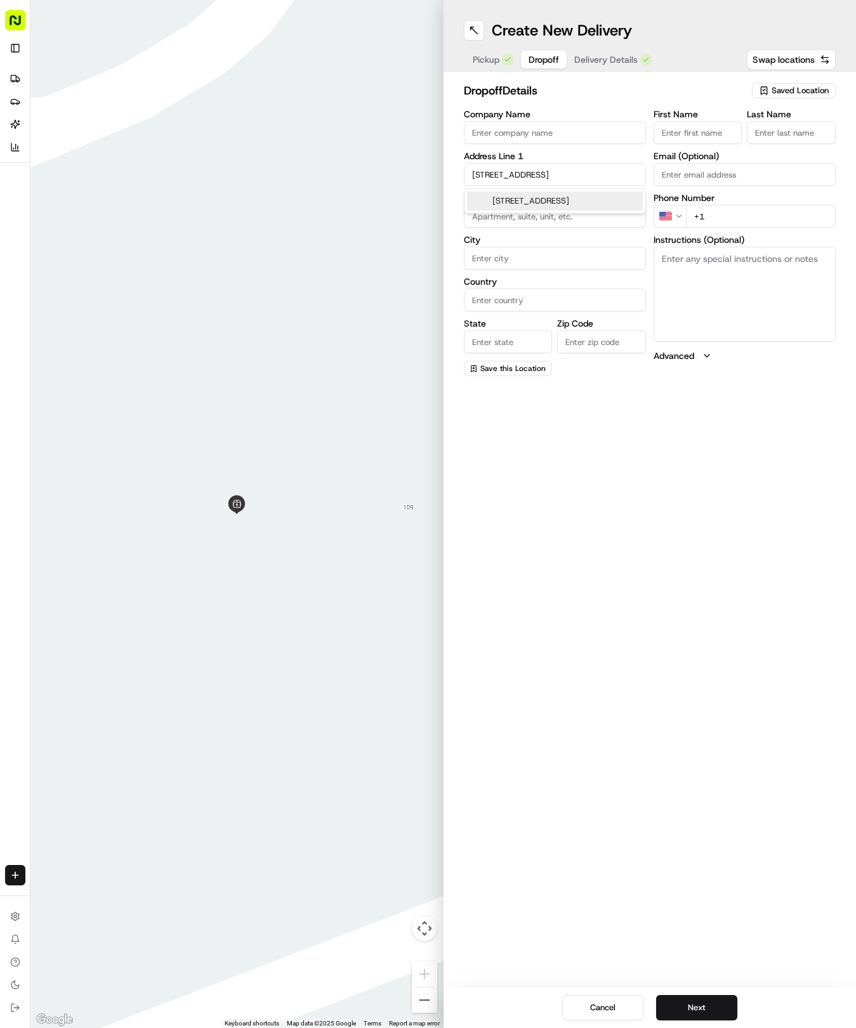
type input "[GEOGRAPHIC_DATA]"
type input "78665"
type input "[STREET_ADDRESS]"
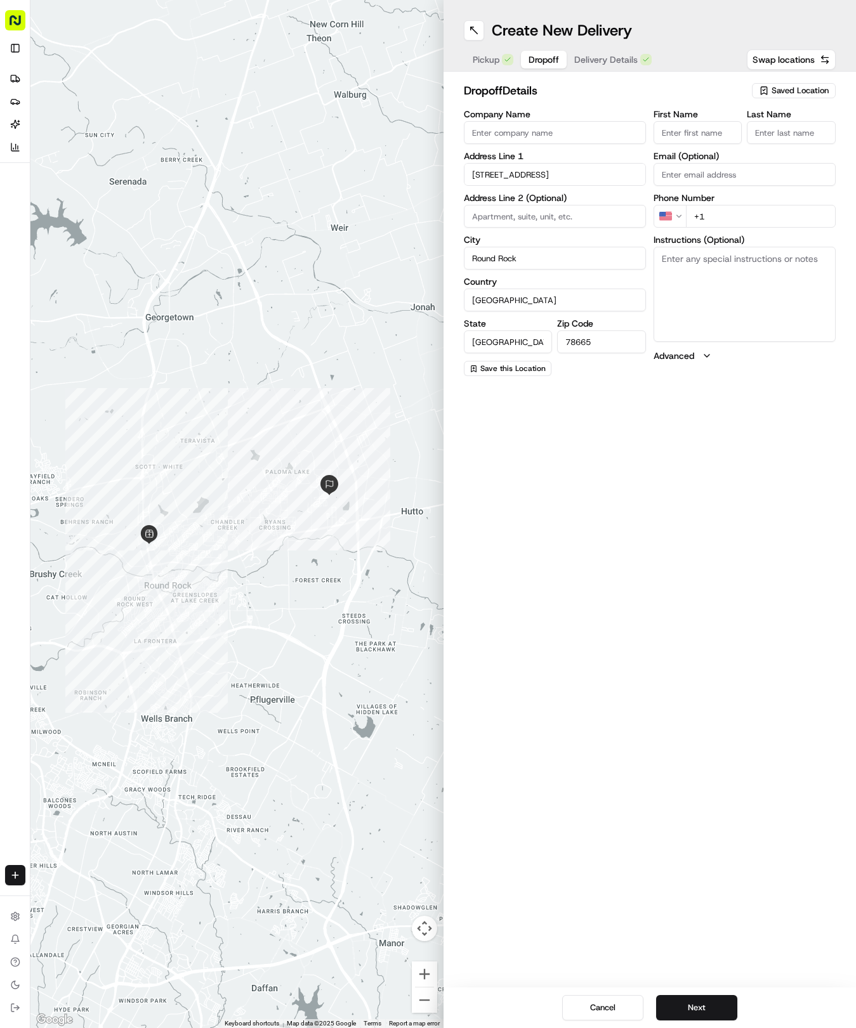
click at [701, 134] on input "First Name" at bounding box center [697, 132] width 89 height 23
type input "[PERSON_NAME]"
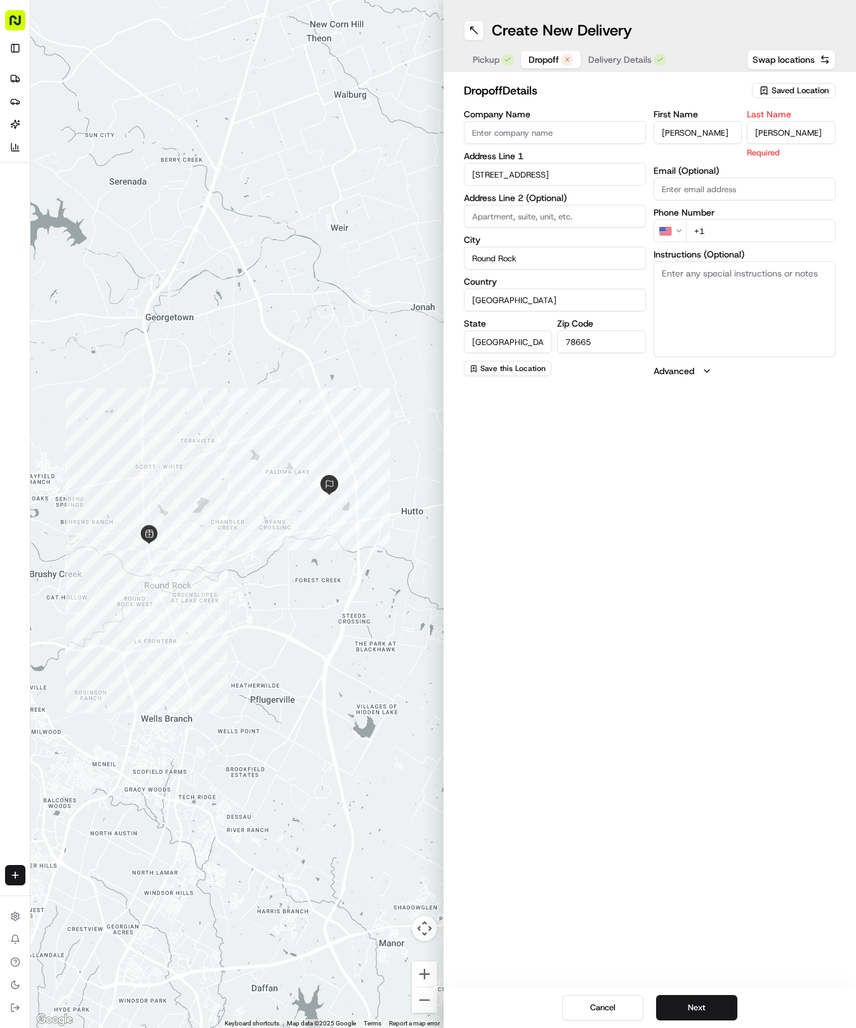
type input "[PERSON_NAME]"
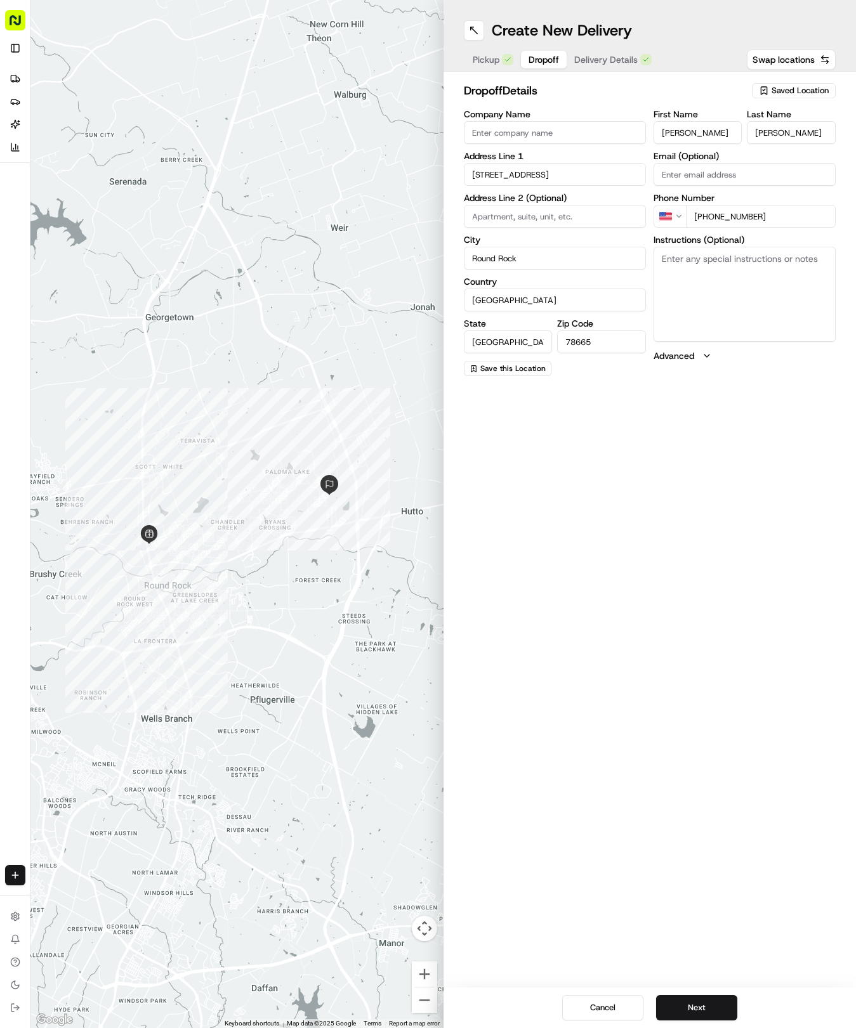
type input "[PHONE_NUMBER]"
click at [611, 51] on button "Delivery Details" at bounding box center [612, 60] width 93 height 18
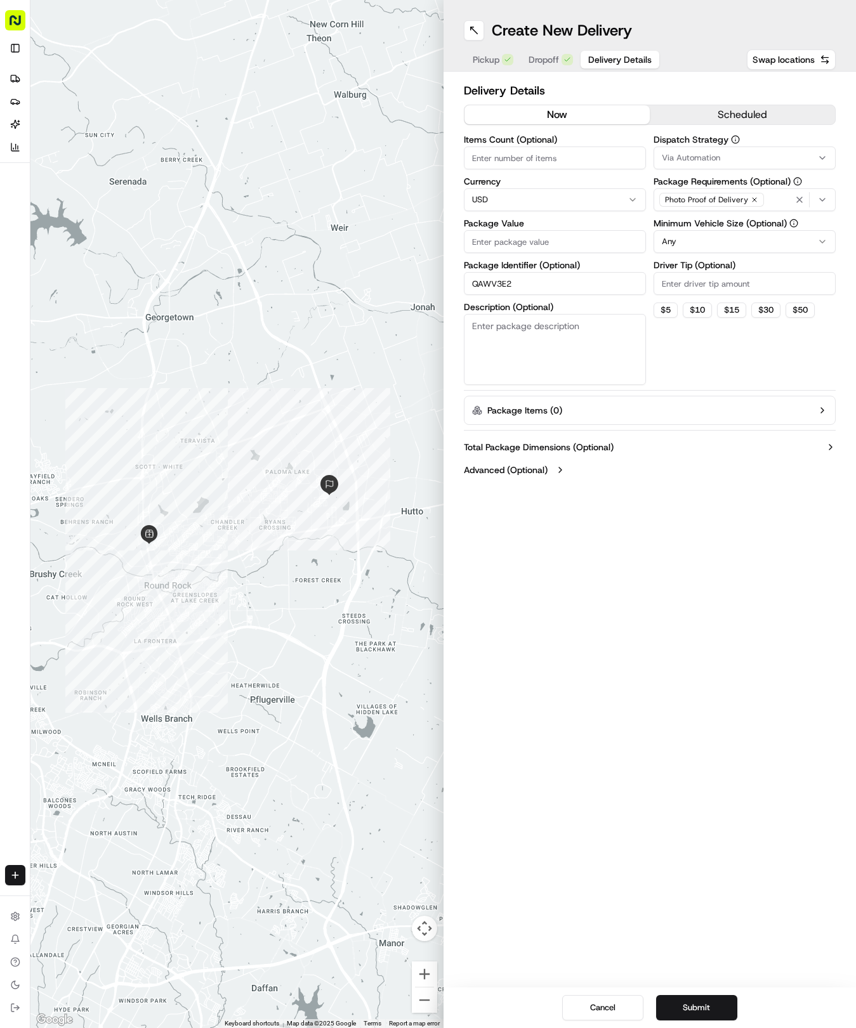
click at [522, 238] on input "Package Value" at bounding box center [555, 241] width 182 height 23
type input "47.47"
click at [668, 165] on button "Via Automation" at bounding box center [744, 158] width 182 height 23
drag, startPoint x: 683, startPoint y: 222, endPoint x: 682, endPoint y: 263, distance: 40.6
click at [684, 223] on span "Tso Round Rock Strategy" at bounding box center [752, 226] width 156 height 11
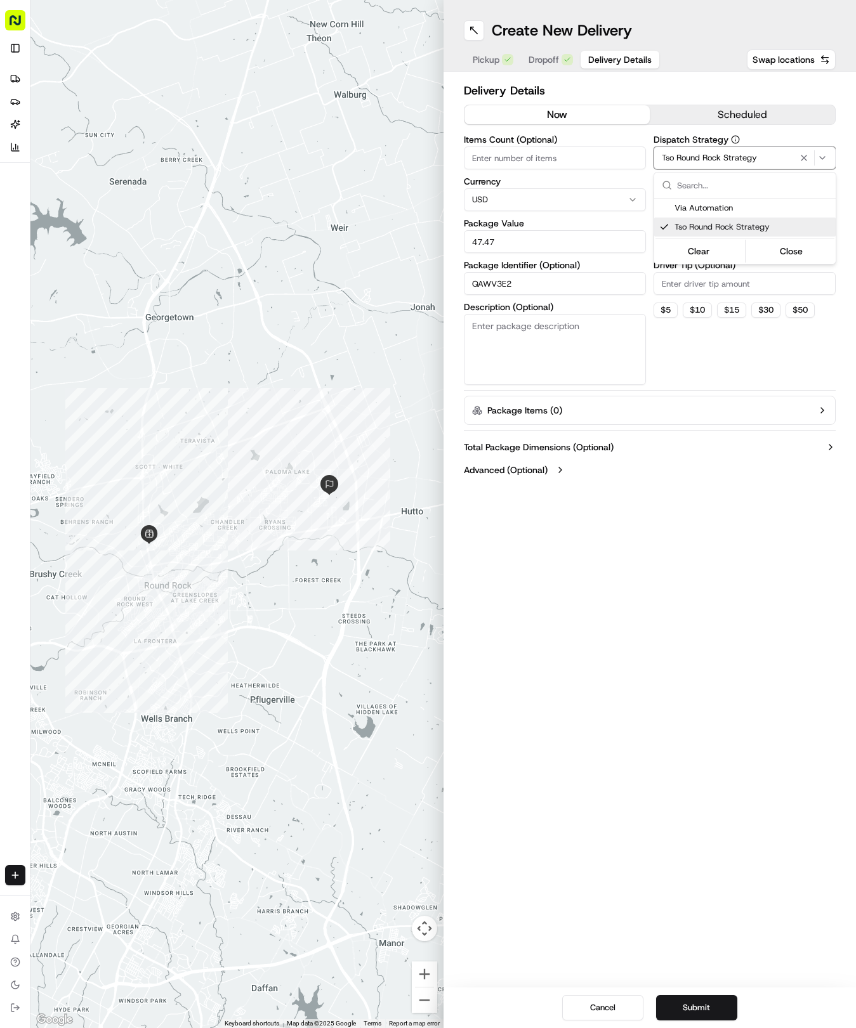
drag, startPoint x: 681, startPoint y: 307, endPoint x: 676, endPoint y: 280, distance: 27.1
click at [678, 296] on html "Tso Chinese 04 Round Rock [EMAIL_ADDRESS][DOMAIN_NAME] Toggle Sidebar Deliverie…" at bounding box center [428, 514] width 856 height 1028
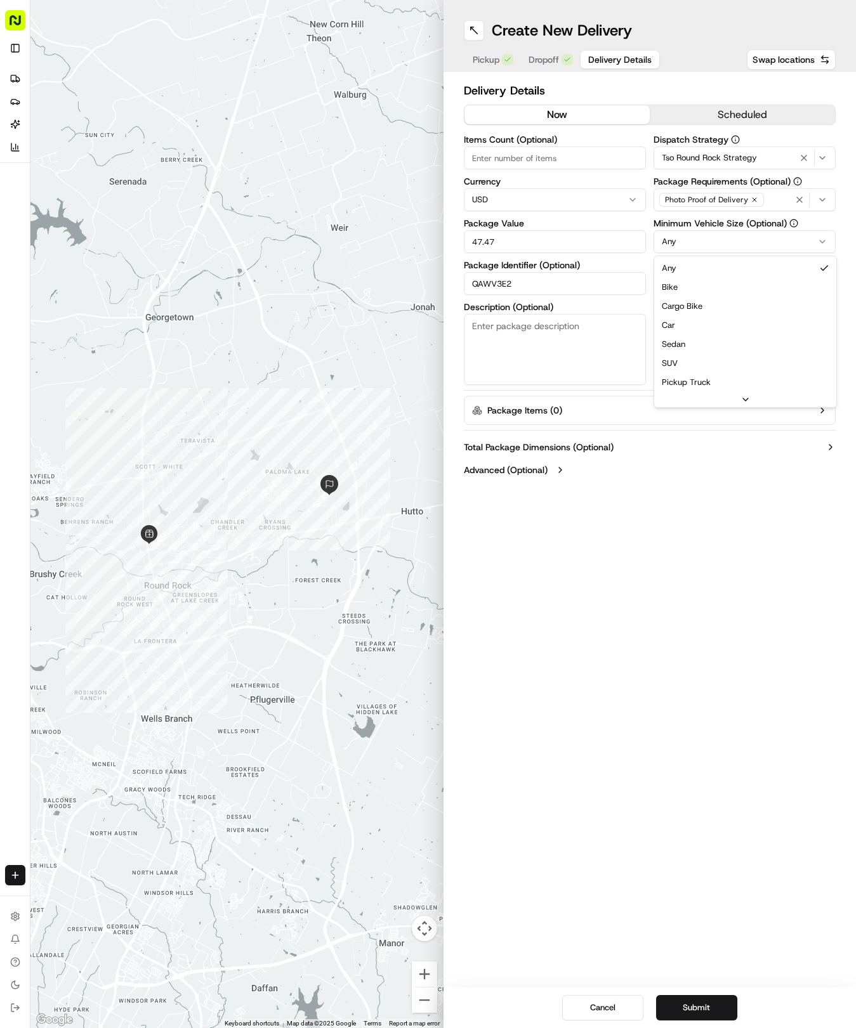
click at [682, 235] on html "Tso Chinese 04 Round Rock [EMAIL_ADDRESS][DOMAIN_NAME] Toggle Sidebar Deliverie…" at bounding box center [428, 514] width 856 height 1028
drag, startPoint x: 668, startPoint y: 321, endPoint x: 679, endPoint y: 284, distance: 38.5
click at [683, 278] on input "Driver Tip (Optional)" at bounding box center [744, 283] width 182 height 23
type input "2"
click at [682, 1017] on button "Submit" at bounding box center [696, 1007] width 81 height 25
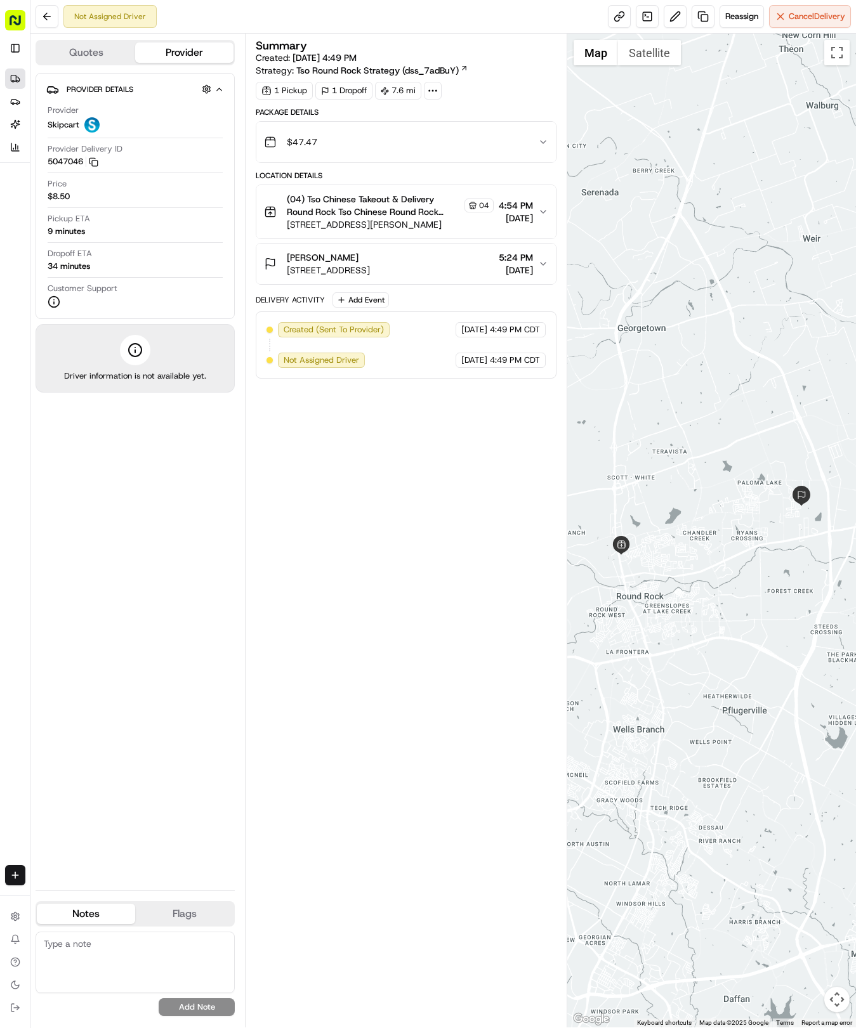
click at [21, 75] on link "Deliveries" at bounding box center [15, 79] width 20 height 20
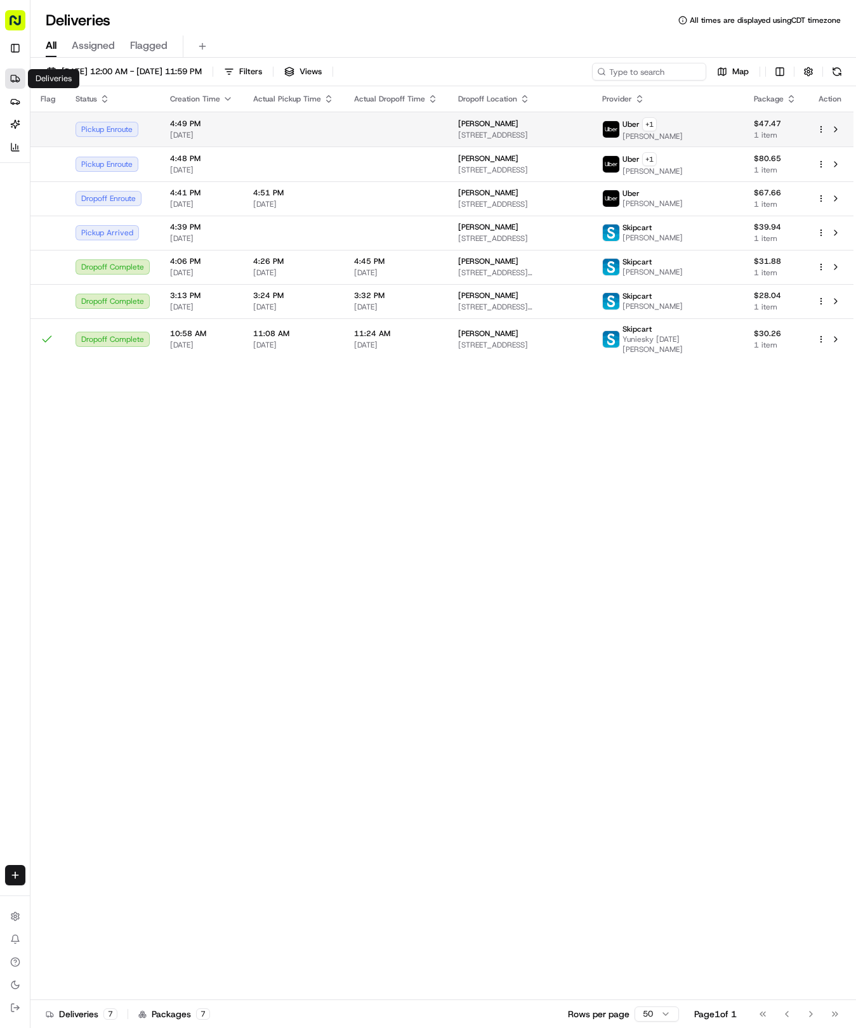
click at [427, 132] on td at bounding box center [396, 129] width 104 height 35
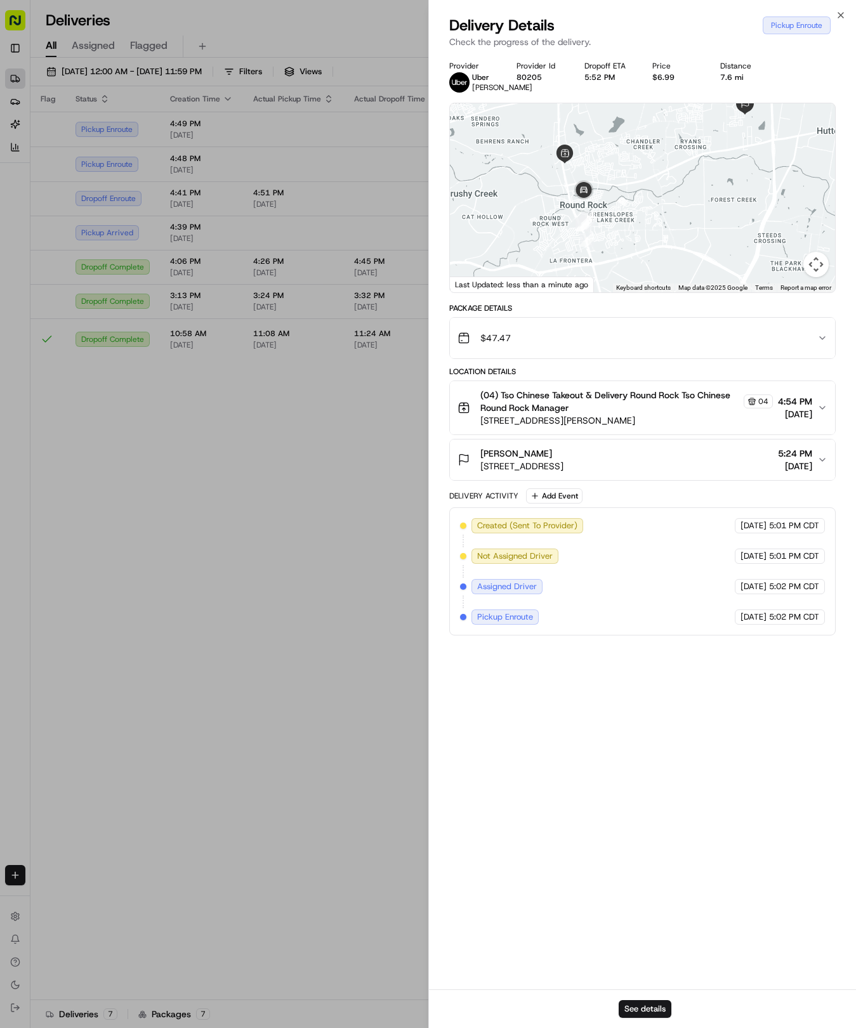
drag, startPoint x: 569, startPoint y: 206, endPoint x: 583, endPoint y: 146, distance: 61.2
click at [583, 146] on div at bounding box center [643, 197] width 386 height 189
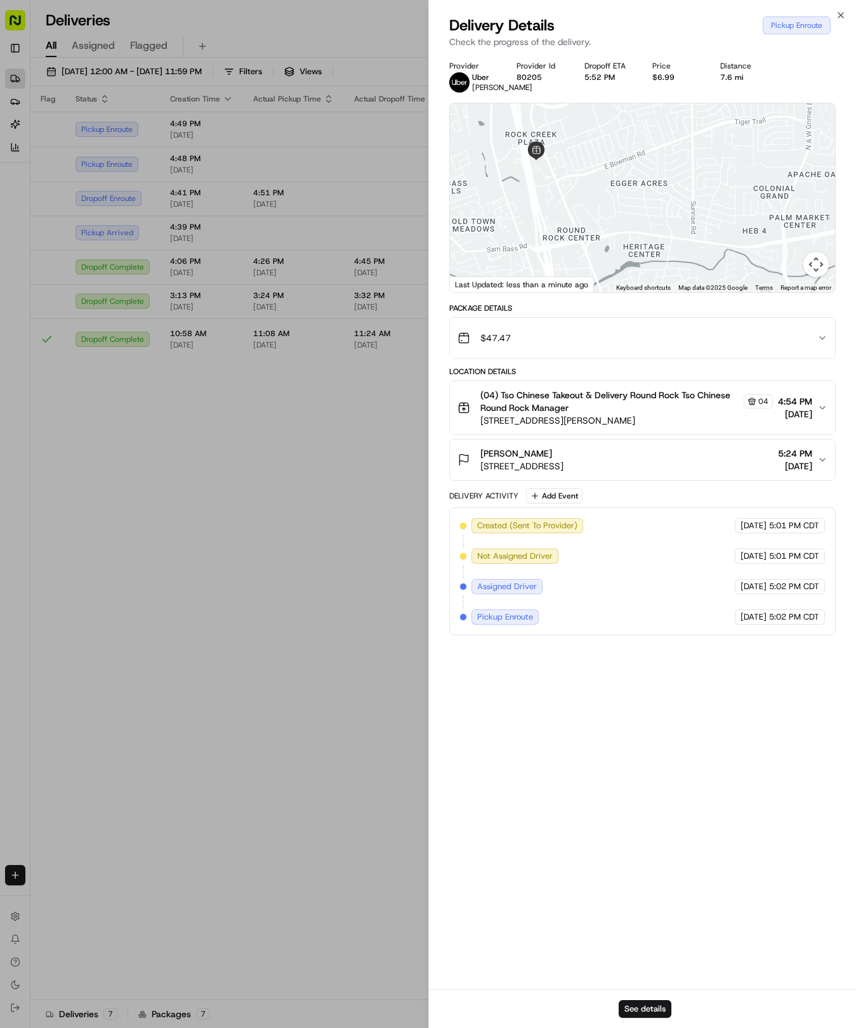
drag, startPoint x: 558, startPoint y: 209, endPoint x: 584, endPoint y: 285, distance: 80.6
click at [584, 285] on div at bounding box center [643, 197] width 386 height 189
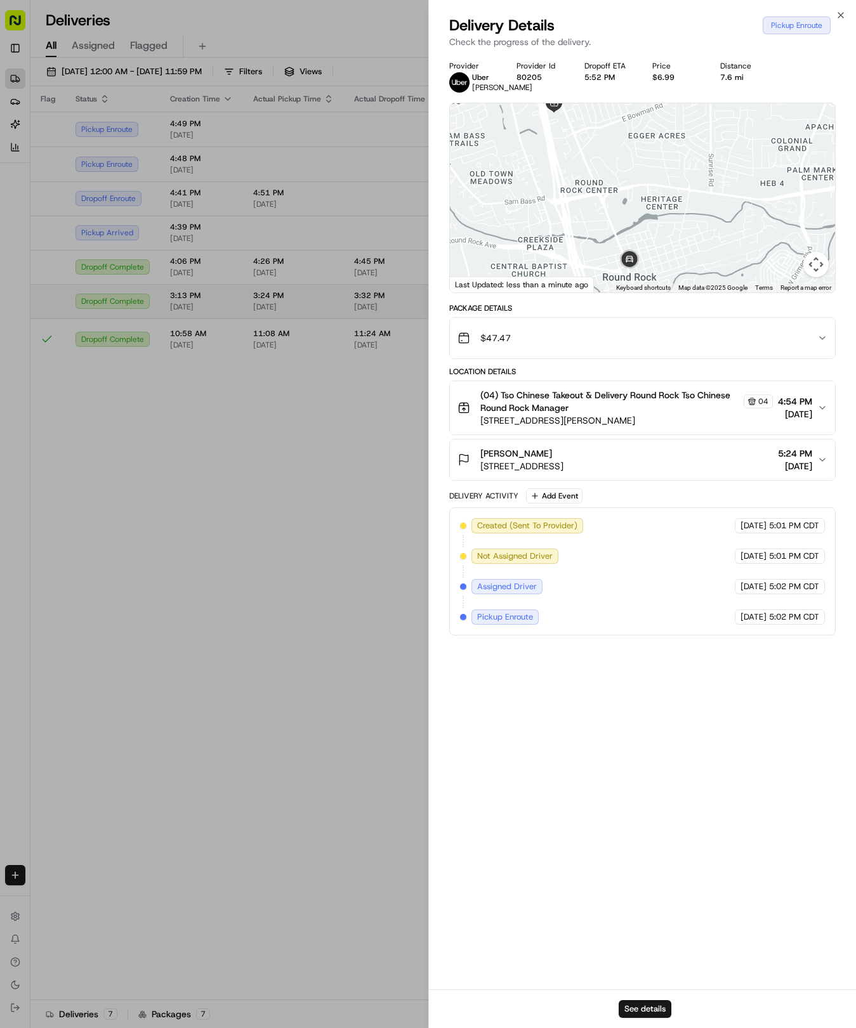
drag, startPoint x: 352, startPoint y: 344, endPoint x: 516, endPoint y: 315, distance: 166.2
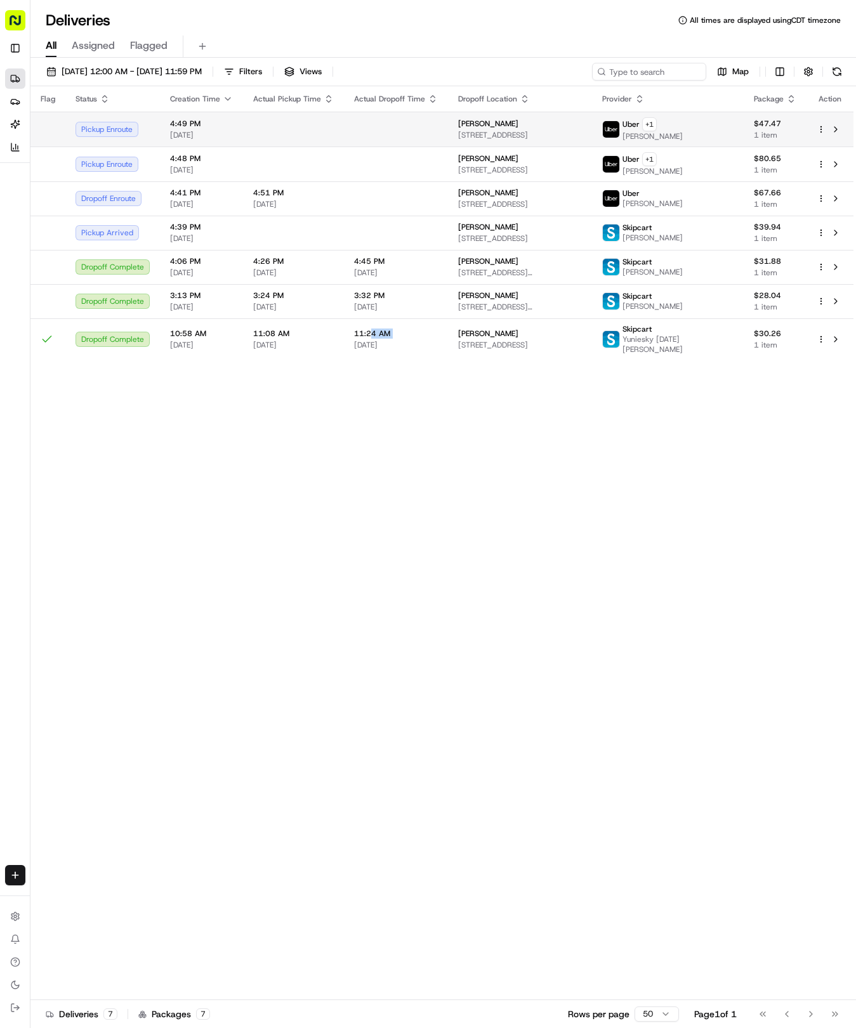
click at [354, 129] on div at bounding box center [396, 129] width 84 height 1
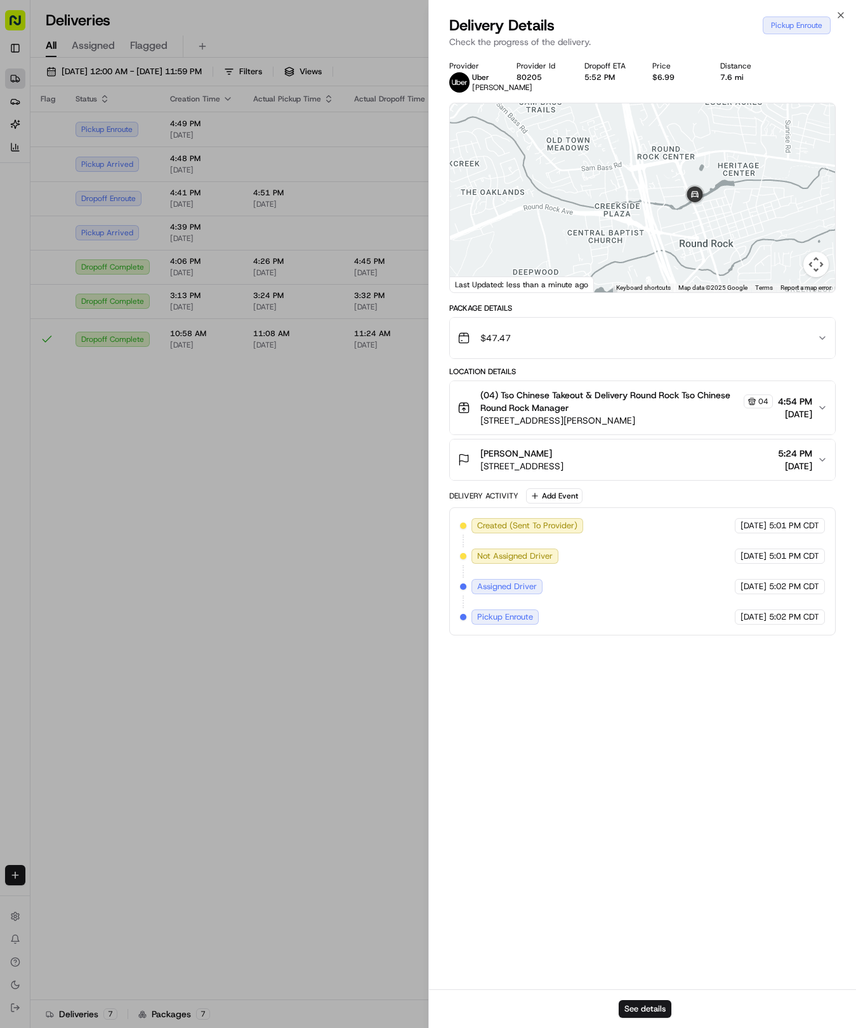
drag, startPoint x: 651, startPoint y: 189, endPoint x: 615, endPoint y: 244, distance: 65.8
click at [615, 244] on div at bounding box center [643, 197] width 386 height 189
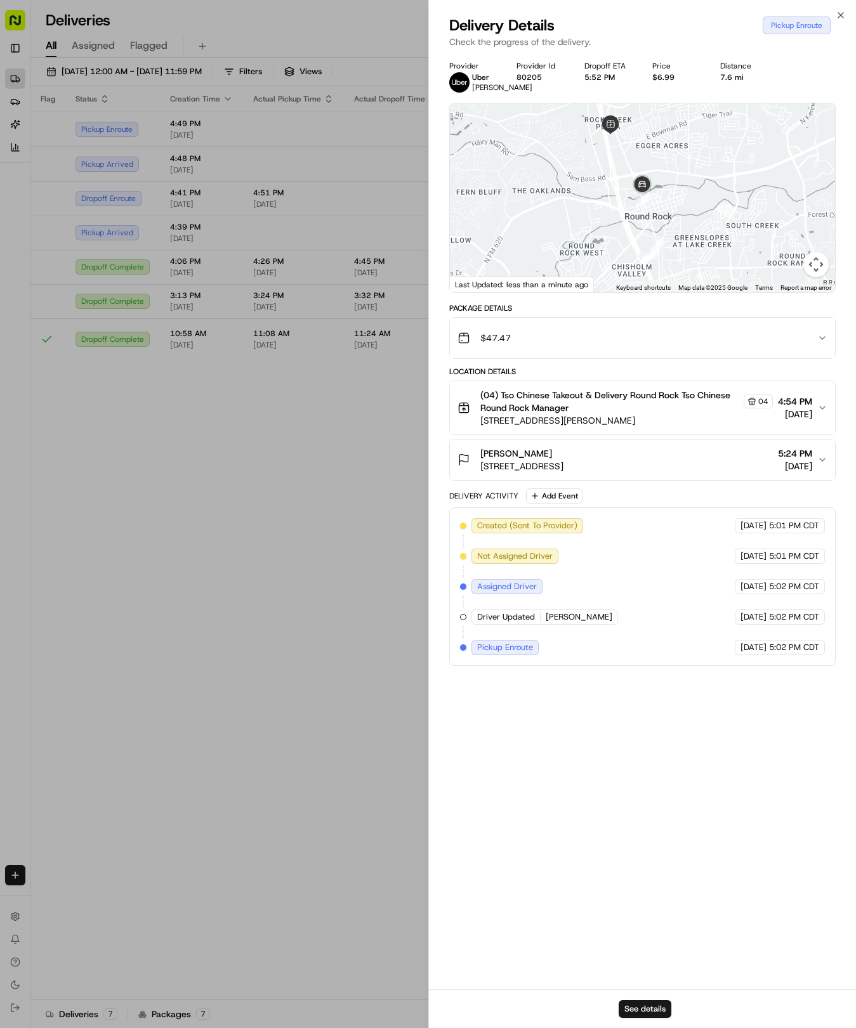
click at [245, 602] on div "Flag Status Creation Time Actual Pickup Time Actual Dropoff Time Dropoff Locati…" at bounding box center [441, 543] width 823 height 914
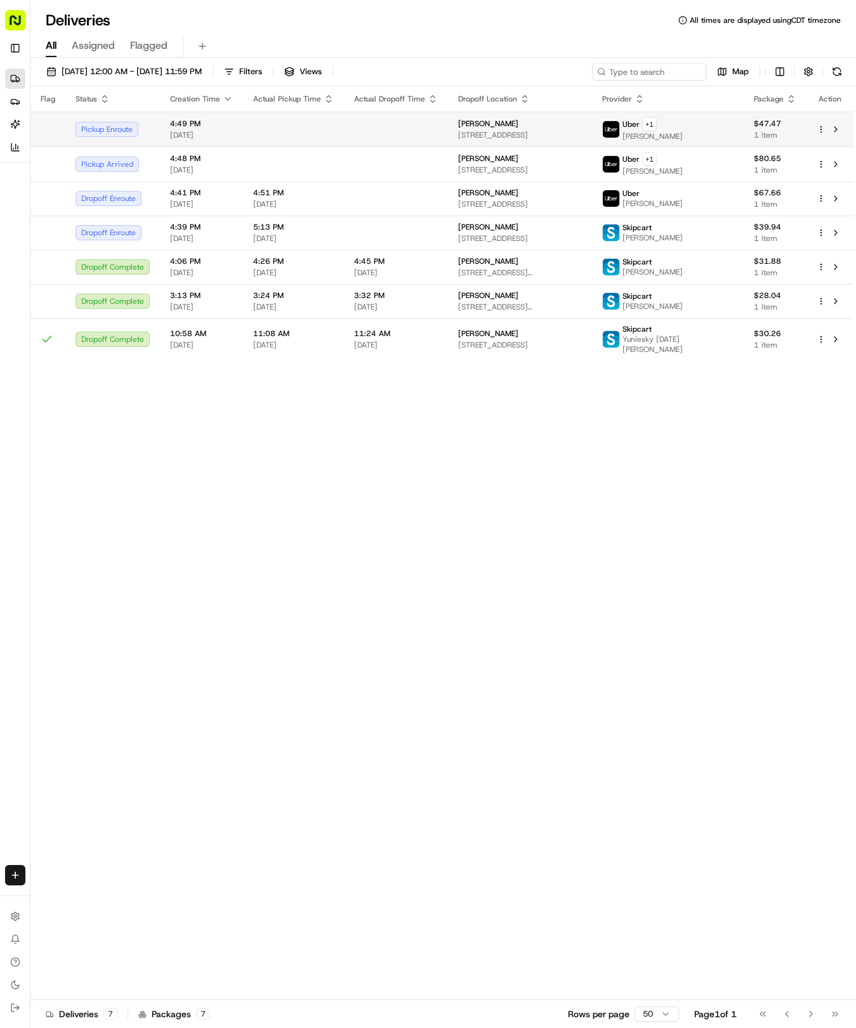
click at [414, 143] on td at bounding box center [396, 129] width 104 height 35
click at [417, 121] on td at bounding box center [396, 129] width 104 height 35
click at [835, 129] on button at bounding box center [835, 129] width 15 height 15
click at [448, 134] on td "[PERSON_NAME] [STREET_ADDRESS]" at bounding box center [520, 129] width 144 height 35
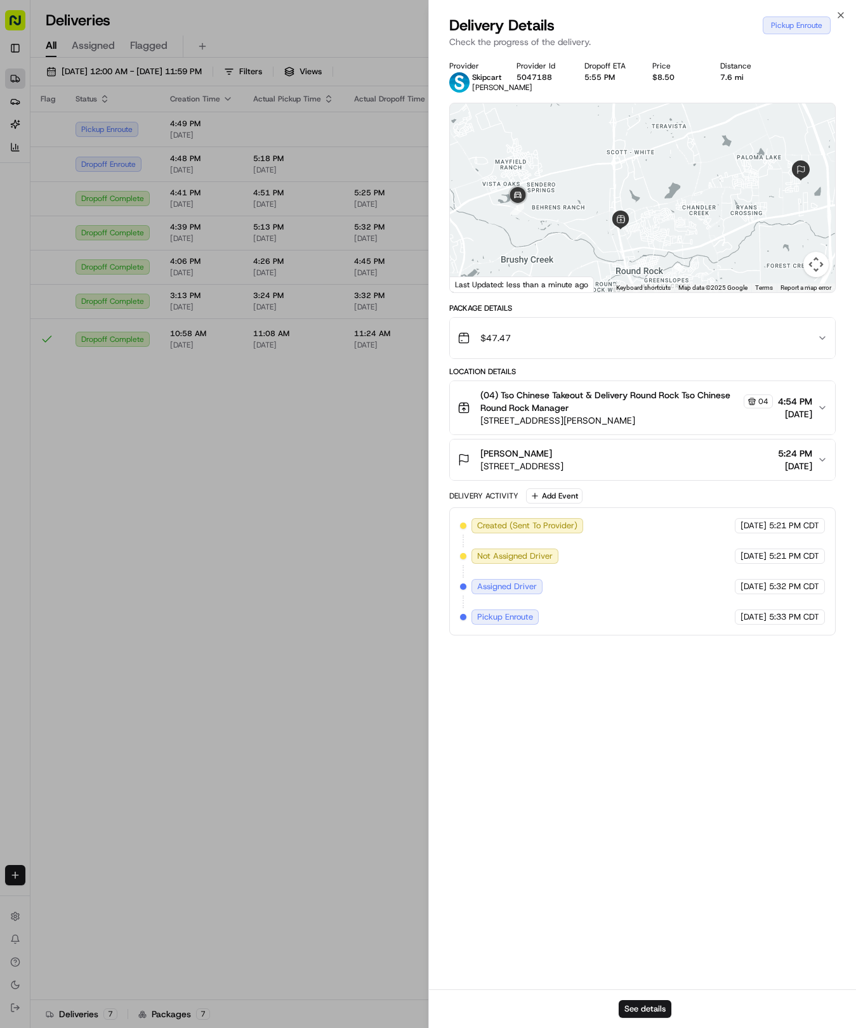
drag, startPoint x: 579, startPoint y: 182, endPoint x: 588, endPoint y: 183, distance: 9.0
click at [588, 183] on div at bounding box center [643, 197] width 386 height 189
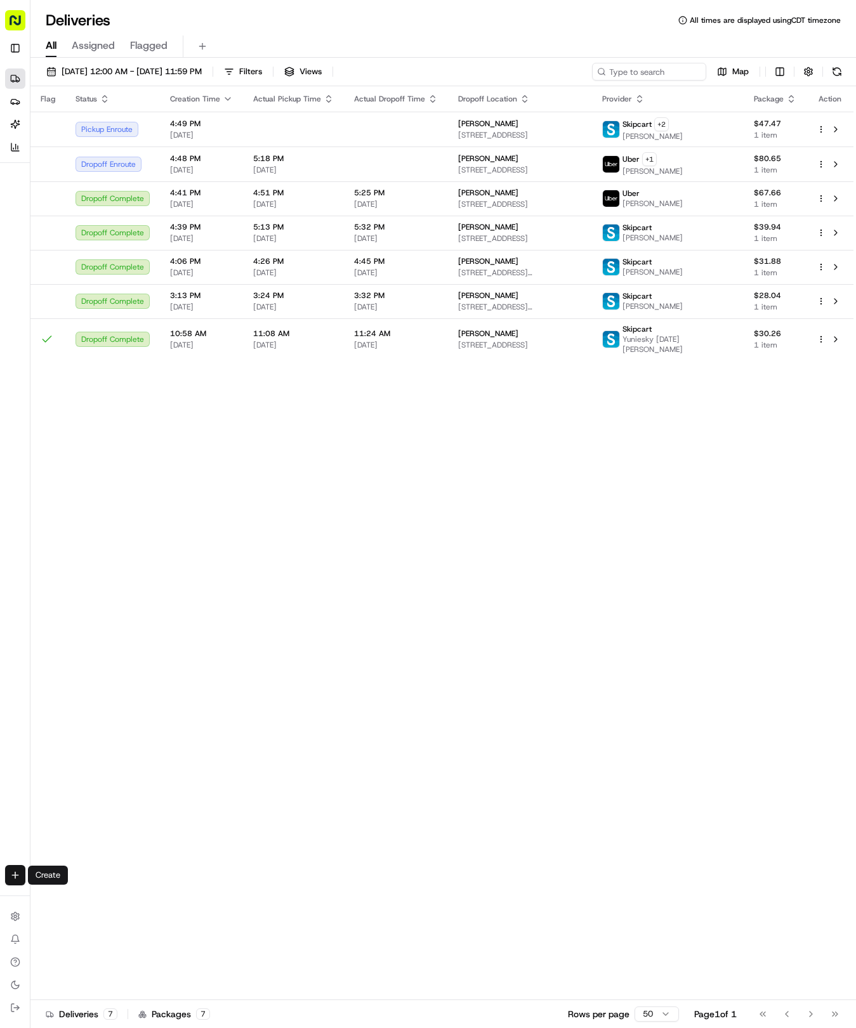
click at [17, 876] on html "Tso Chinese 04 Round Rock [EMAIL_ADDRESS][DOMAIN_NAME] Toggle Sidebar Deliverie…" at bounding box center [428, 514] width 856 height 1028
click at [68, 892] on link "Delivery" at bounding box center [99, 898] width 136 height 23
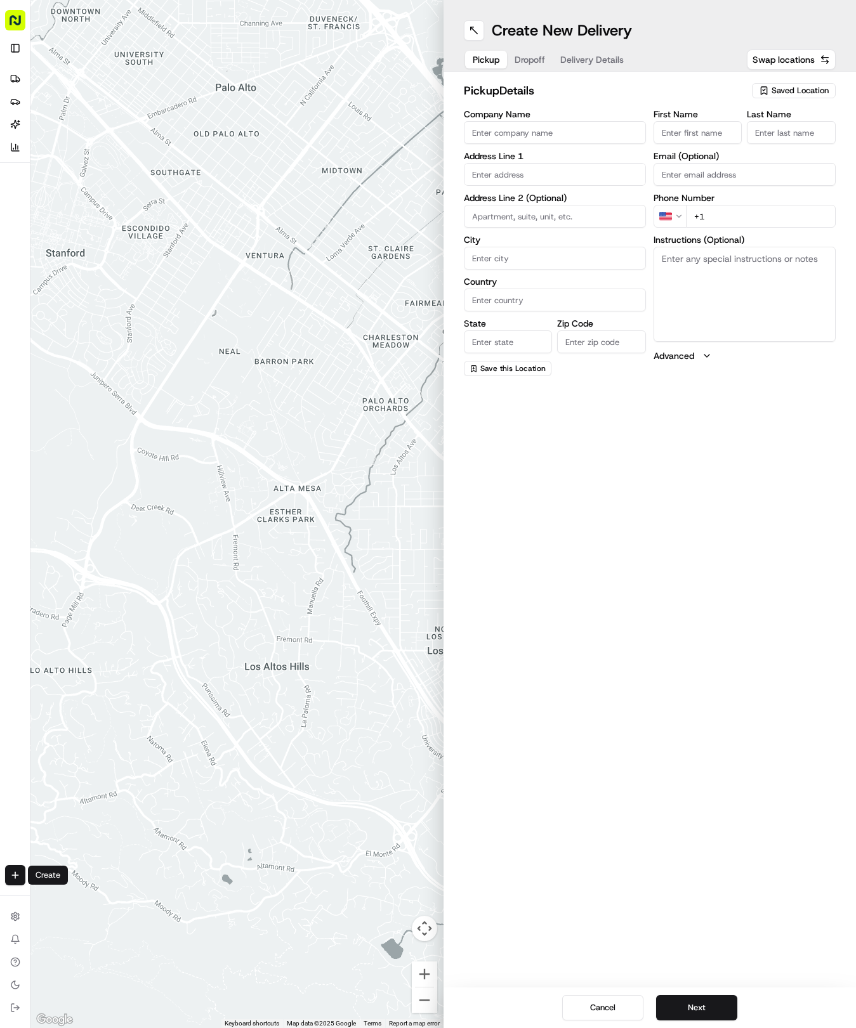
click at [763, 84] on div "Saved Location" at bounding box center [794, 90] width 84 height 15
click at [725, 144] on span "(04) Tso Chinese Takeout & Delivery Round Rock (04)" at bounding box center [772, 144] width 156 height 23
type input "(04) Tso Chinese Takeout & Delivery Round Rock"
type input "2000 N [PERSON_NAME] St"
type input "Ste 108"
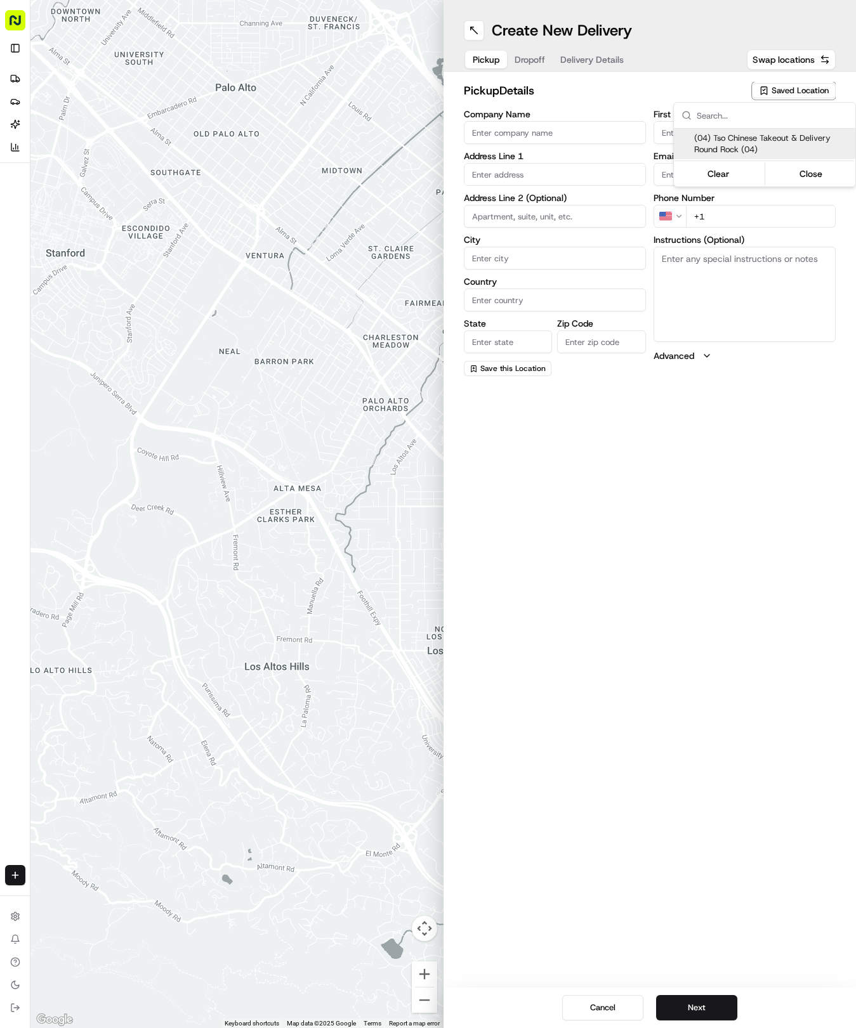
type input "Round Rock"
type input "US"
type input "[GEOGRAPHIC_DATA]"
type input "78664"
type input "Tso Chinese"
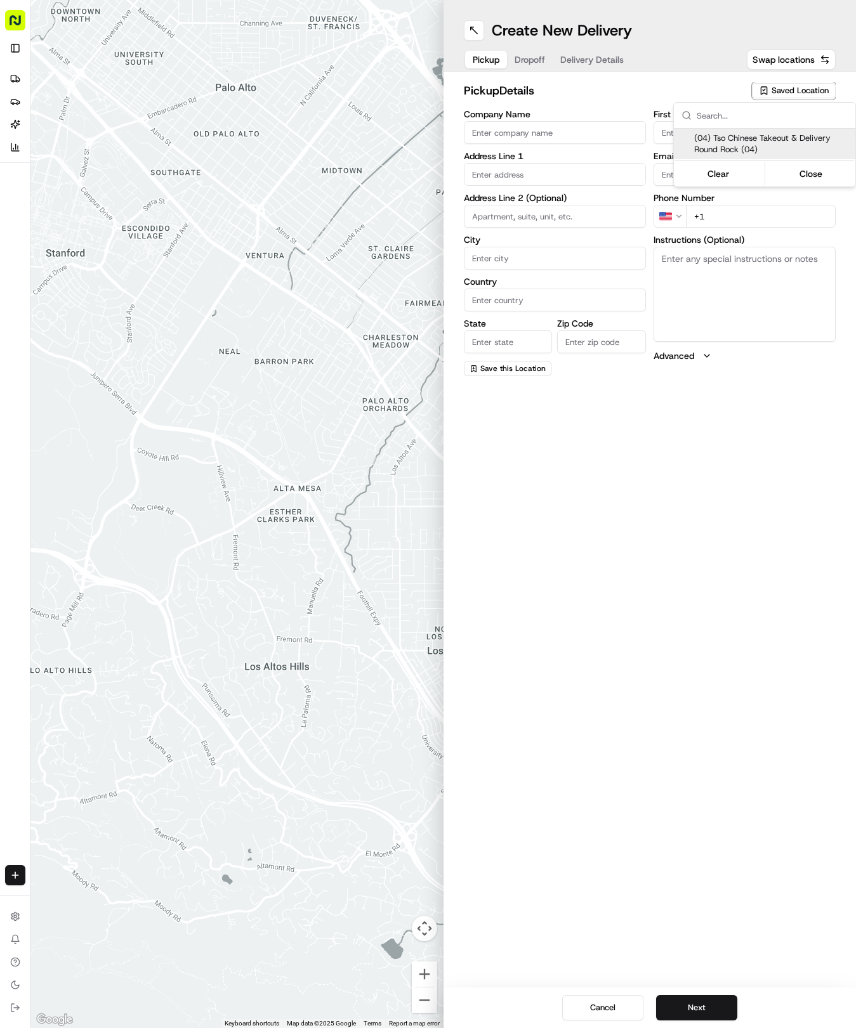
type input "Round Rock Manager"
type input "[EMAIL_ADDRESS][DOMAIN_NAME]"
type input "[PHONE_NUMBER]"
type textarea "Submit a picture displaying address & food as Proof of Delivery. Envía una foto…"
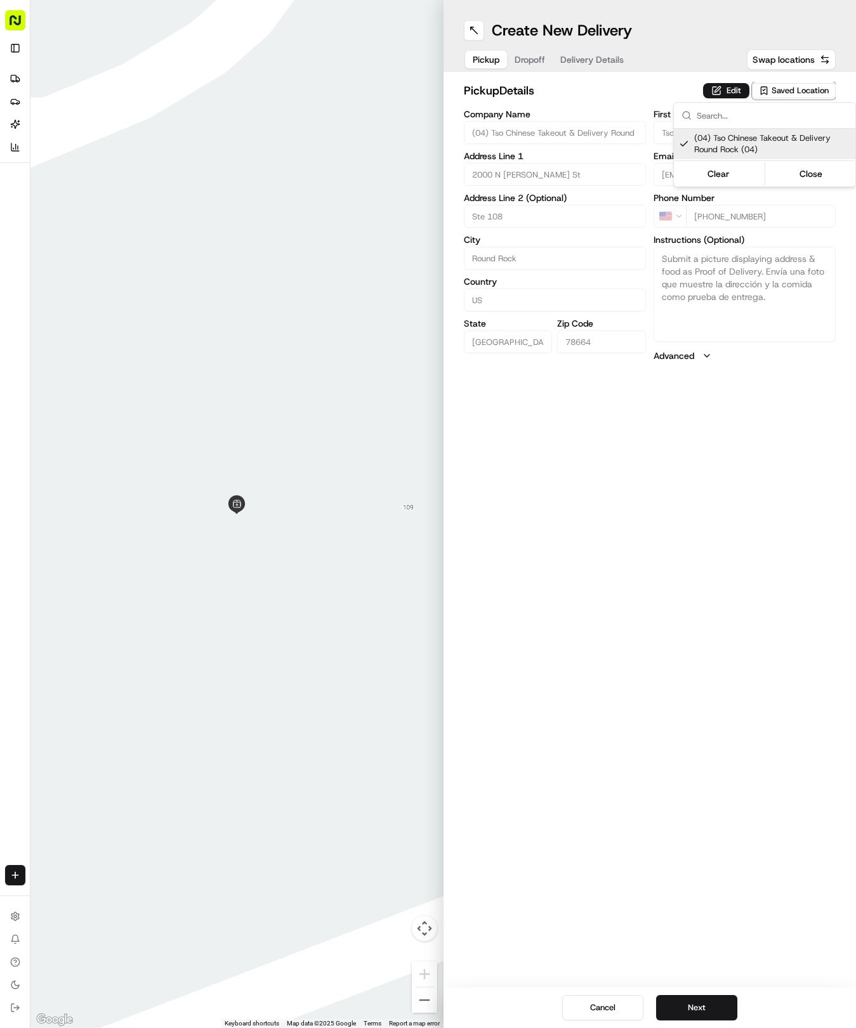
click at [596, 67] on html "Tso Chinese 04 Round Rock [EMAIL_ADDRESS][DOMAIN_NAME] Toggle Sidebar Deliverie…" at bounding box center [428, 514] width 856 height 1028
click at [594, 67] on button "Delivery Details" at bounding box center [591, 60] width 79 height 18
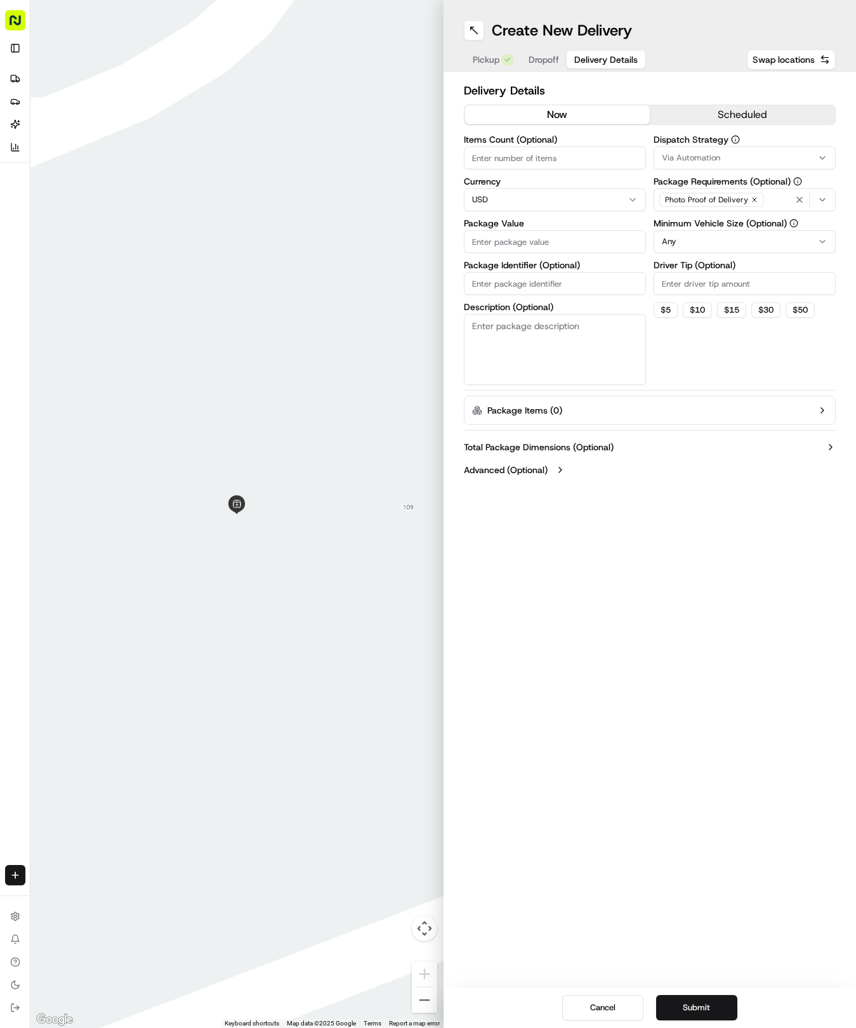
click at [506, 275] on input "Package Identifier (Optional)" at bounding box center [555, 283] width 182 height 23
paste input "LQEOGKG"
type input "LQEOGKG"
click at [541, 49] on div "Pickup Dropoff Delivery Details" at bounding box center [555, 59] width 183 height 23
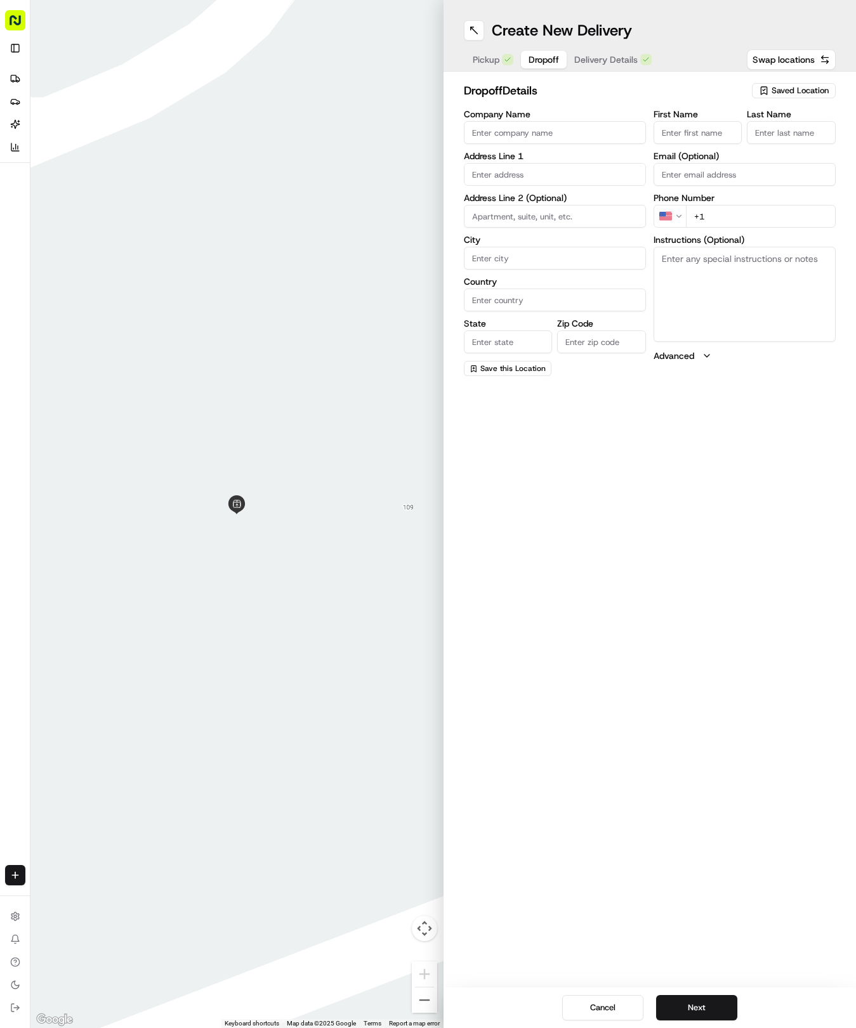
click at [539, 67] on button "Dropoff" at bounding box center [544, 60] width 46 height 18
click at [684, 134] on input "First Name" at bounding box center [697, 132] width 89 height 23
type input "Amena"
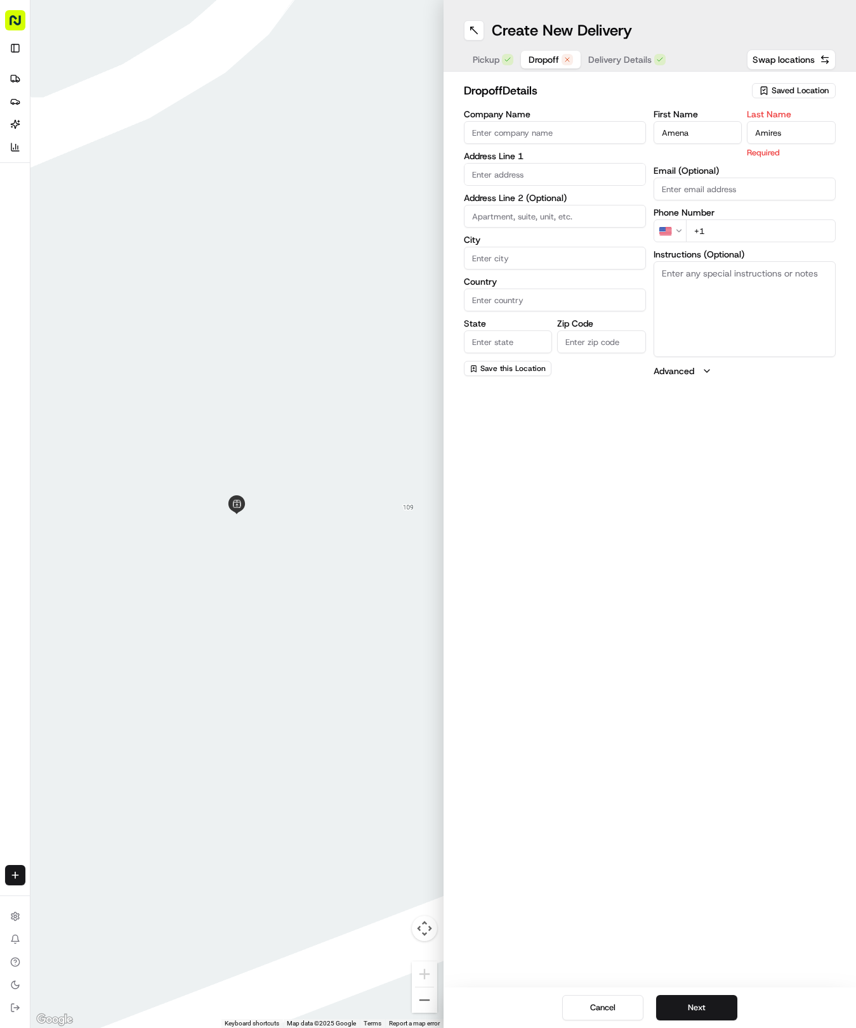
type input "Amires"
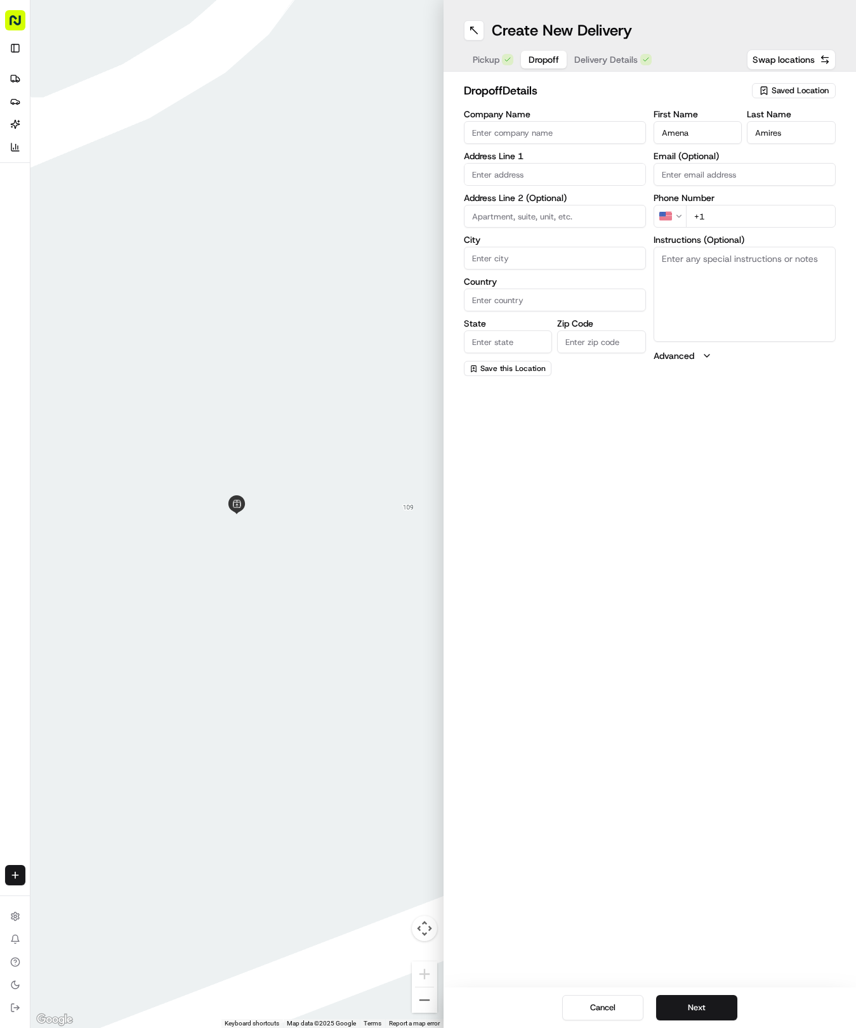
click at [517, 179] on input "text" at bounding box center [555, 174] width 182 height 23
type input "[STREET_ADDRESS]"
type input "Round Rock"
type input "[GEOGRAPHIC_DATA]"
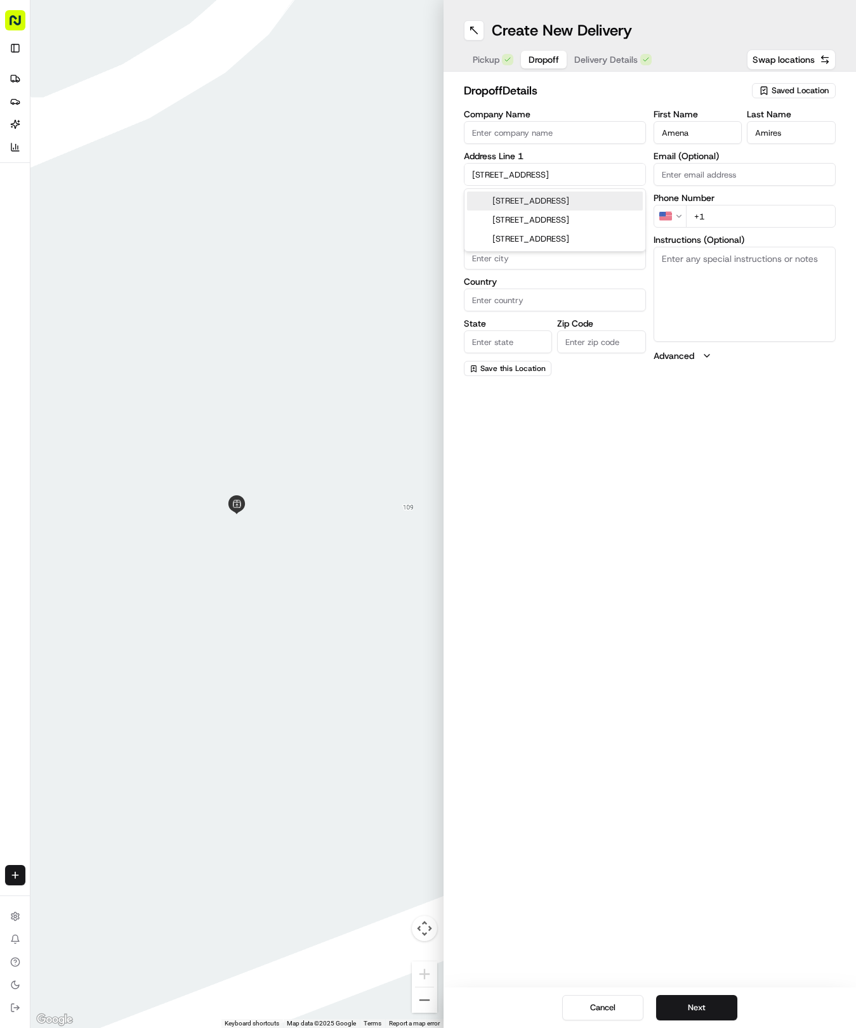
type input "78665"
type input "[STREET_ADDRESS]"
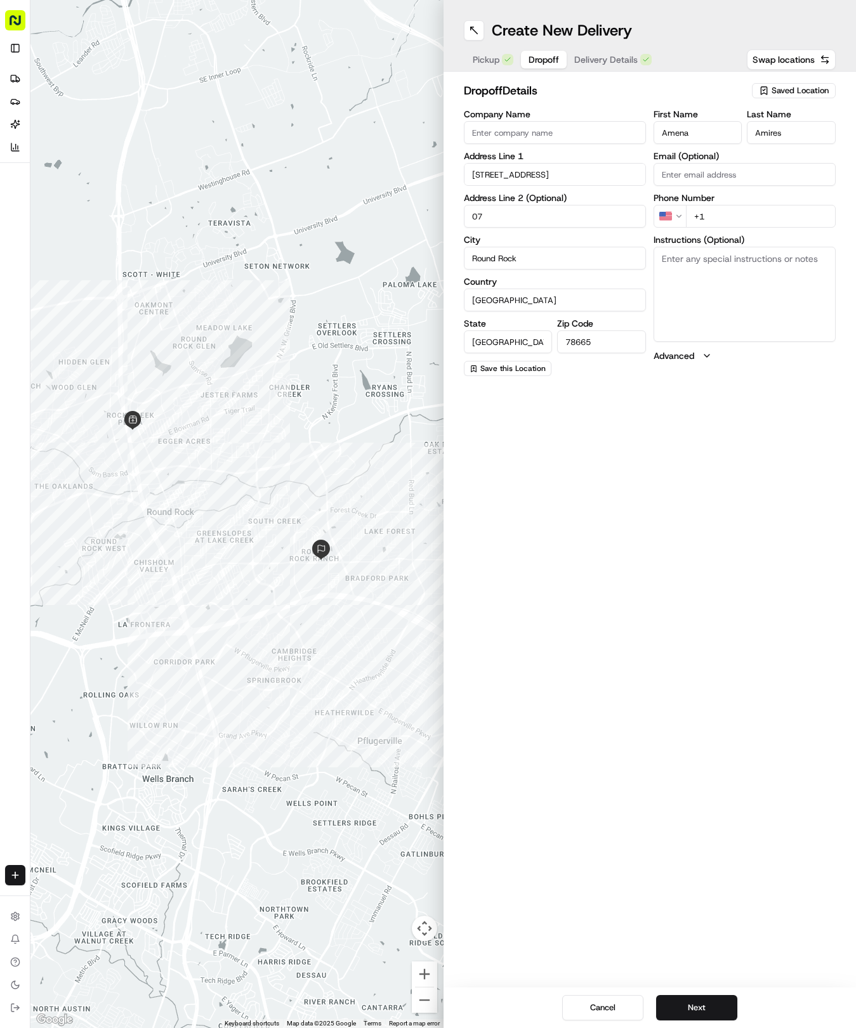
type input "0"
click at [778, 228] on div "First Name [PERSON_NAME] Last Name Amires Email (Optional) Phone Number US +1 I…" at bounding box center [744, 243] width 182 height 266
click at [782, 219] on input "+1" at bounding box center [761, 216] width 150 height 23
type input "[PHONE_NUMBER]"
click at [722, 302] on textarea "Instructions (Optional)" at bounding box center [744, 294] width 182 height 95
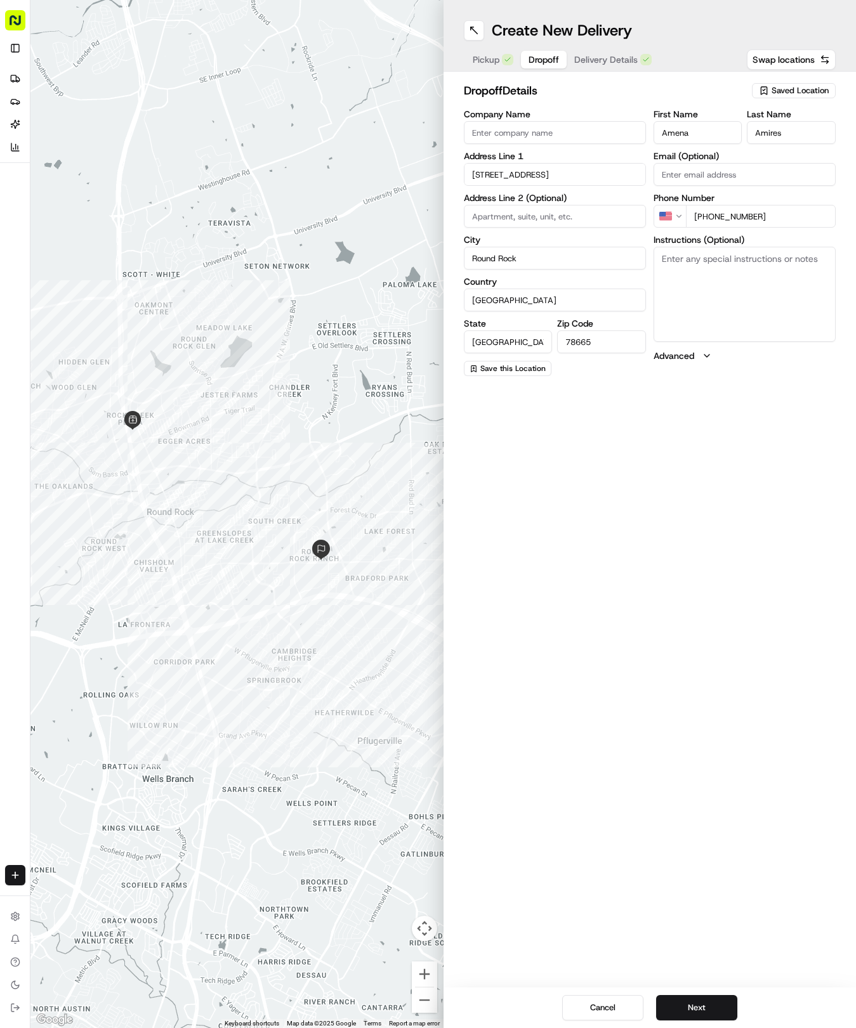
click at [670, 265] on textarea "Instructions (Optional)" at bounding box center [744, 294] width 182 height 95
paste textarea "#0786"
type textarea "#0786"
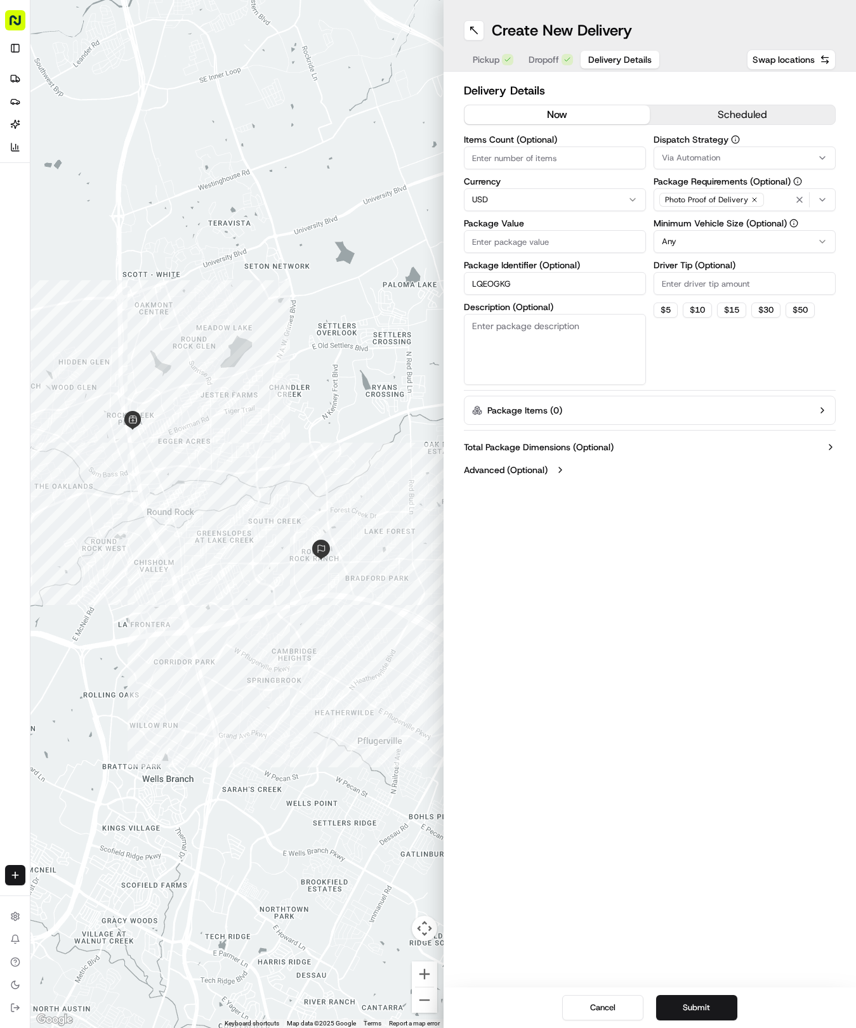
click at [607, 66] on button "Delivery Details" at bounding box center [619, 60] width 79 height 18
click at [554, 238] on input "Package Value" at bounding box center [555, 241] width 182 height 23
type input "61.49"
click at [667, 164] on button "Via Automation" at bounding box center [744, 158] width 182 height 23
click at [681, 225] on span "Tso Round Rock Strategy" at bounding box center [752, 226] width 156 height 11
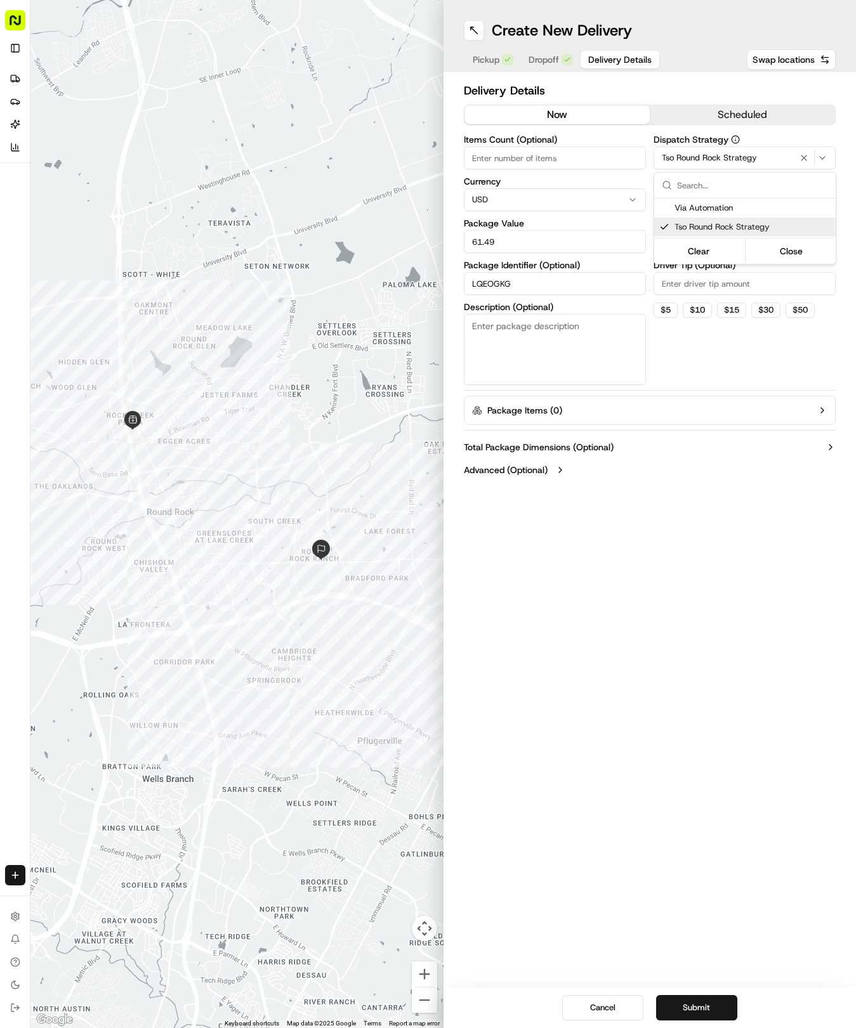
drag, startPoint x: 684, startPoint y: 304, endPoint x: 676, endPoint y: 273, distance: 32.9
click at [682, 298] on html "Tso Chinese 04 Round Rock [EMAIL_ADDRESS][DOMAIN_NAME] Toggle Sidebar Deliverie…" at bounding box center [428, 514] width 856 height 1028
click at [679, 240] on html "Tso Chinese 04 Round Rock [EMAIL_ADDRESS][DOMAIN_NAME] Toggle Sidebar Deliverie…" at bounding box center [428, 514] width 856 height 1028
click at [687, 288] on input "Driver Tip (Optional)" at bounding box center [744, 283] width 182 height 23
type input "2"
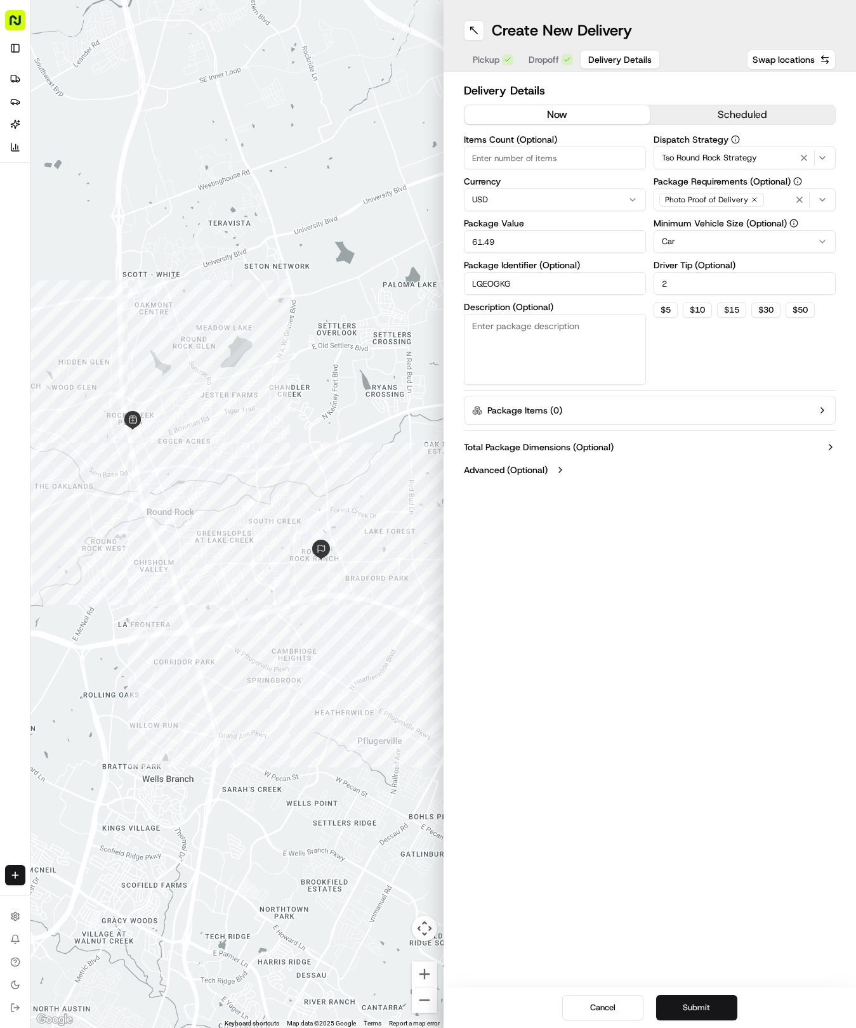
click at [698, 1002] on button "Submit" at bounding box center [696, 1007] width 81 height 25
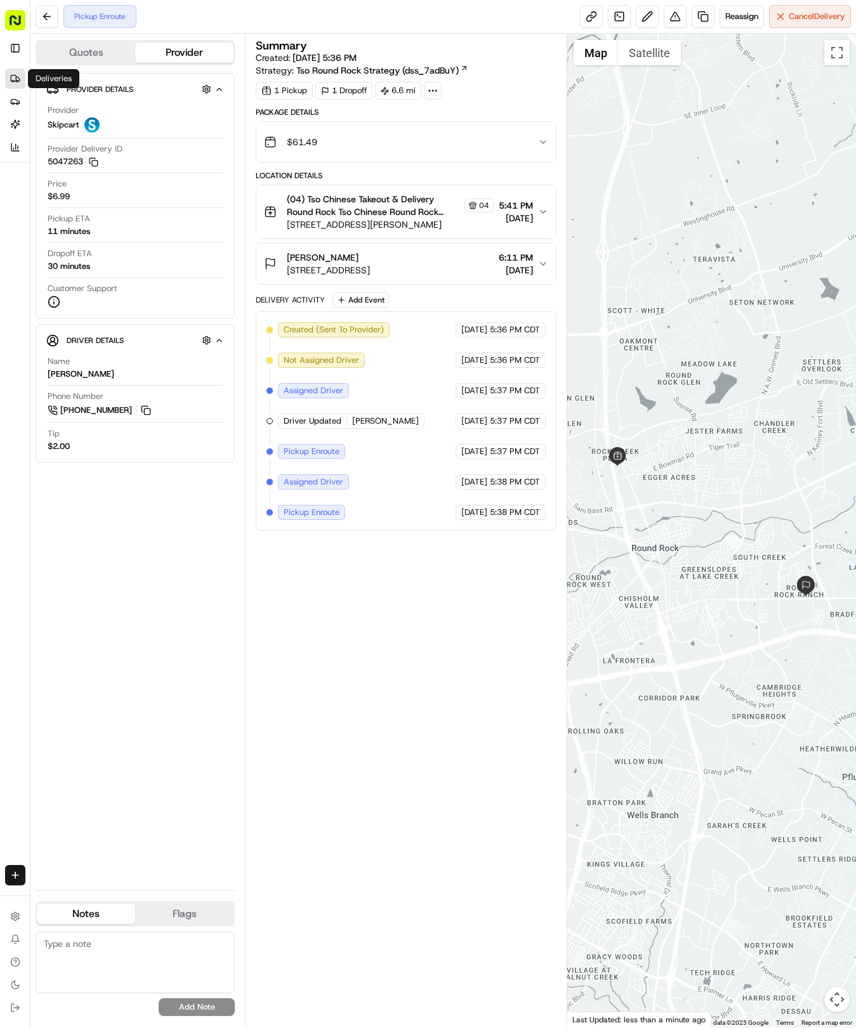
click at [18, 85] on link "Deliveries" at bounding box center [15, 79] width 20 height 20
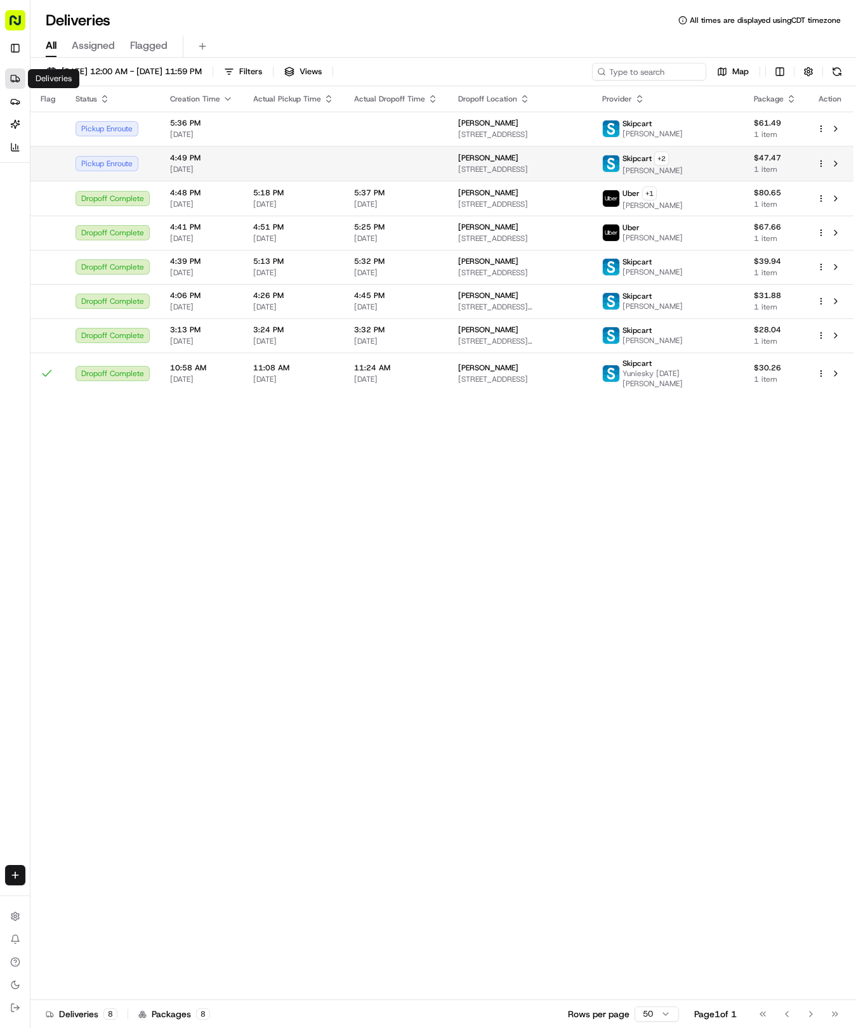
click at [412, 170] on td at bounding box center [396, 163] width 104 height 35
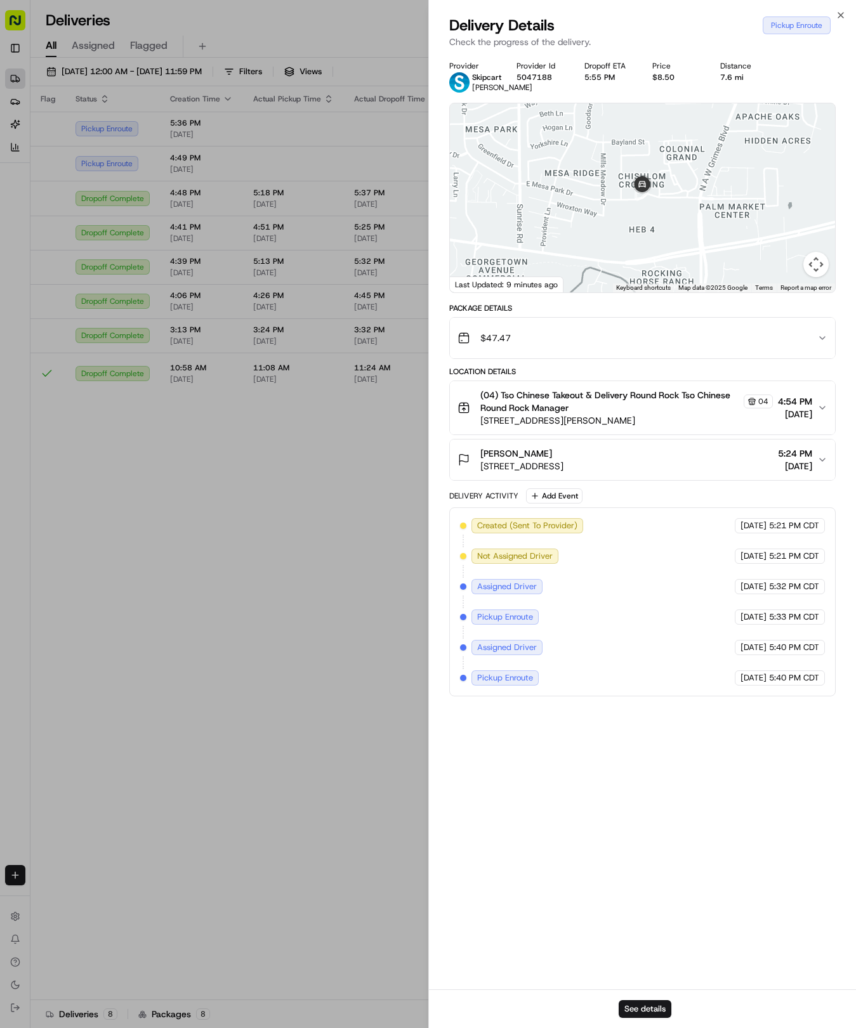
drag, startPoint x: 257, startPoint y: 505, endPoint x: 285, endPoint y: 505, distance: 27.9
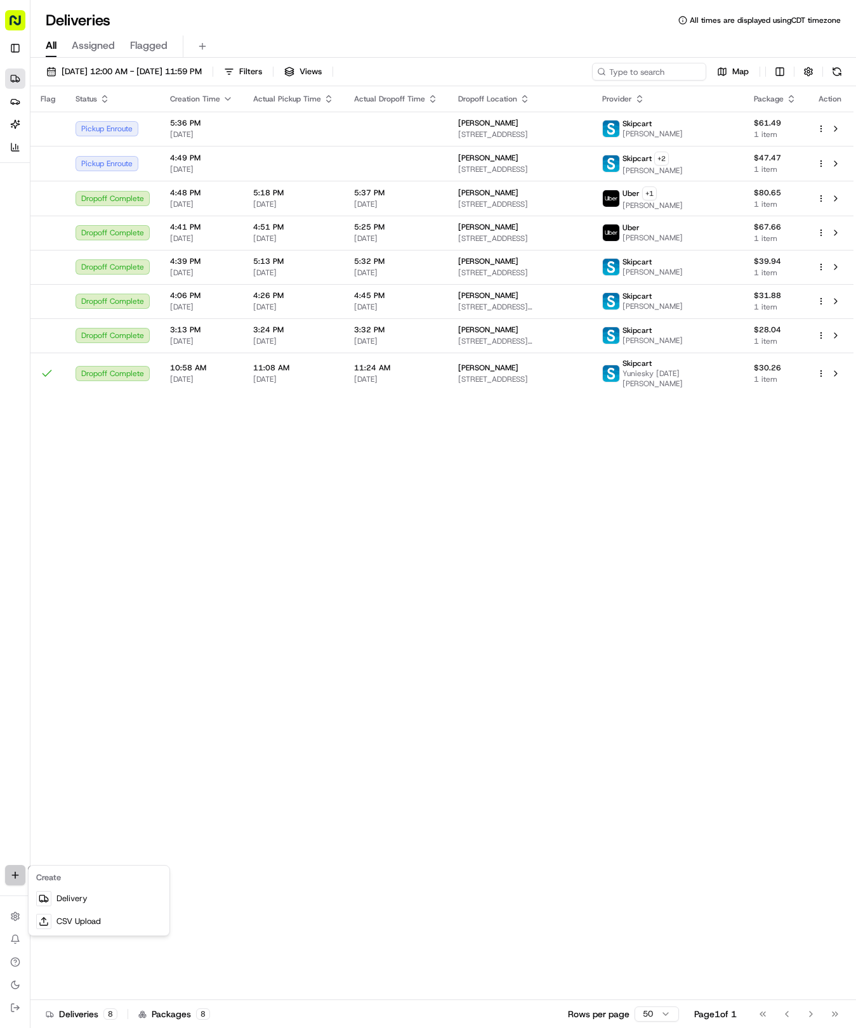
click at [15, 874] on html "Tso Chinese 04 Round Rock [EMAIL_ADDRESS][DOMAIN_NAME] Toggle Sidebar Deliverie…" at bounding box center [428, 514] width 856 height 1028
click at [68, 894] on link "Delivery" at bounding box center [99, 898] width 136 height 23
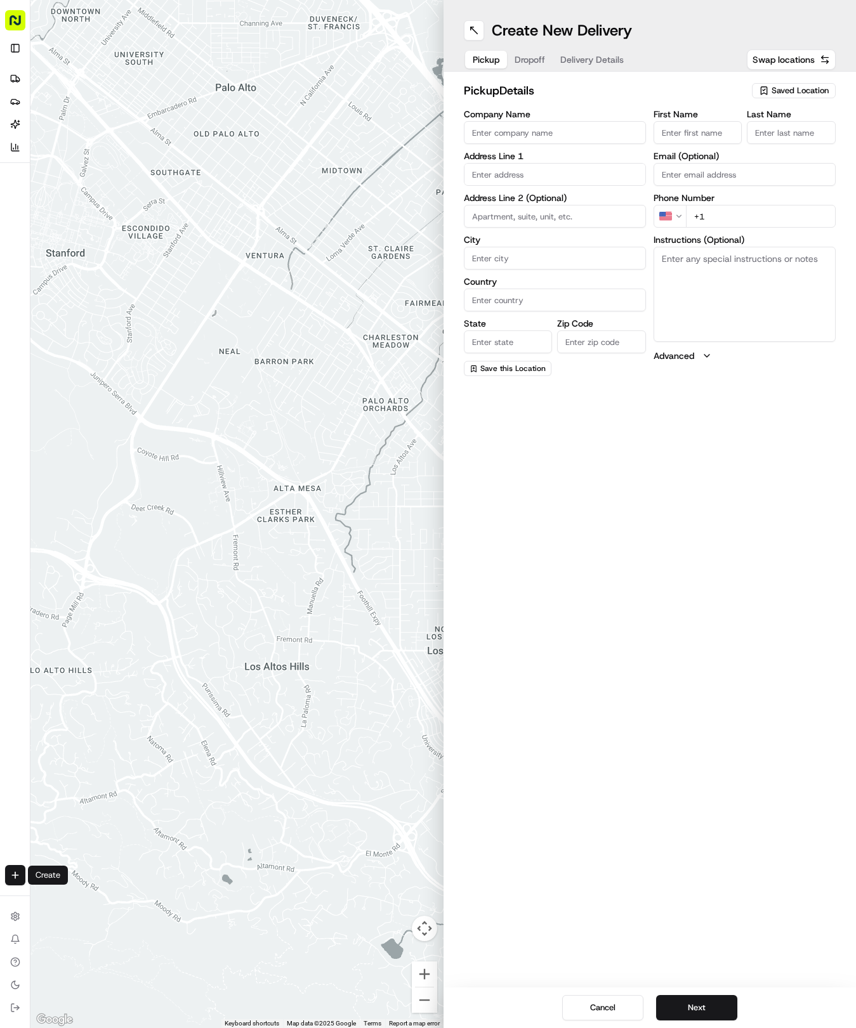
click at [787, 80] on div "pickup Details Saved Location Company Name Address Line 1 Address Line 2 (Optio…" at bounding box center [649, 229] width 413 height 315
drag, startPoint x: 774, startPoint y: 94, endPoint x: 767, endPoint y: 98, distance: 8.5
click at [774, 95] on span "Saved Location" at bounding box center [799, 90] width 57 height 11
click at [715, 146] on span "(04) Tso Chinese Takeout & Delivery Round Rock (04)" at bounding box center [772, 144] width 156 height 23
type input "(04) Tso Chinese Takeout & Delivery Round Rock"
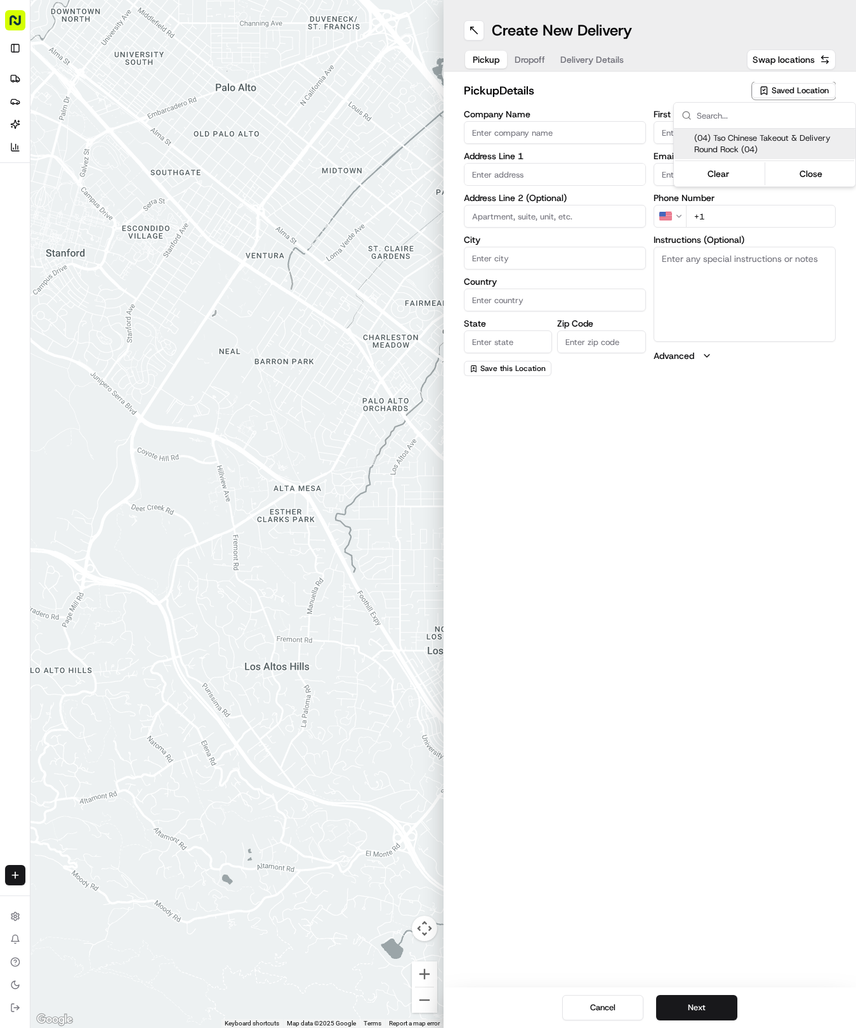
type input "2000 N [PERSON_NAME] St"
type input "Ste 108"
type input "Round Rock"
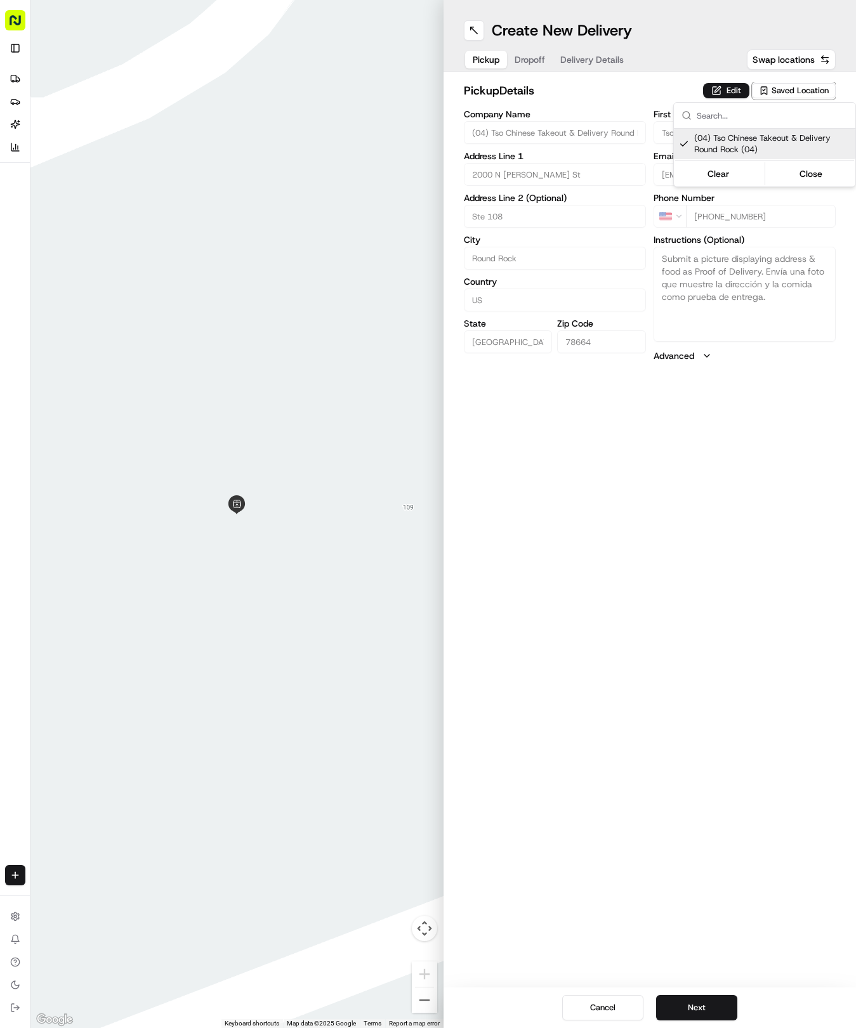
drag, startPoint x: 542, startPoint y: 48, endPoint x: 556, endPoint y: 53, distance: 14.8
click at [555, 52] on html "Tso Chinese 04 Round Rock [EMAIL_ADDRESS][DOMAIN_NAME] Toggle Sidebar Deliverie…" at bounding box center [428, 514] width 856 height 1028
click at [582, 62] on span "Delivery Details" at bounding box center [591, 59] width 63 height 13
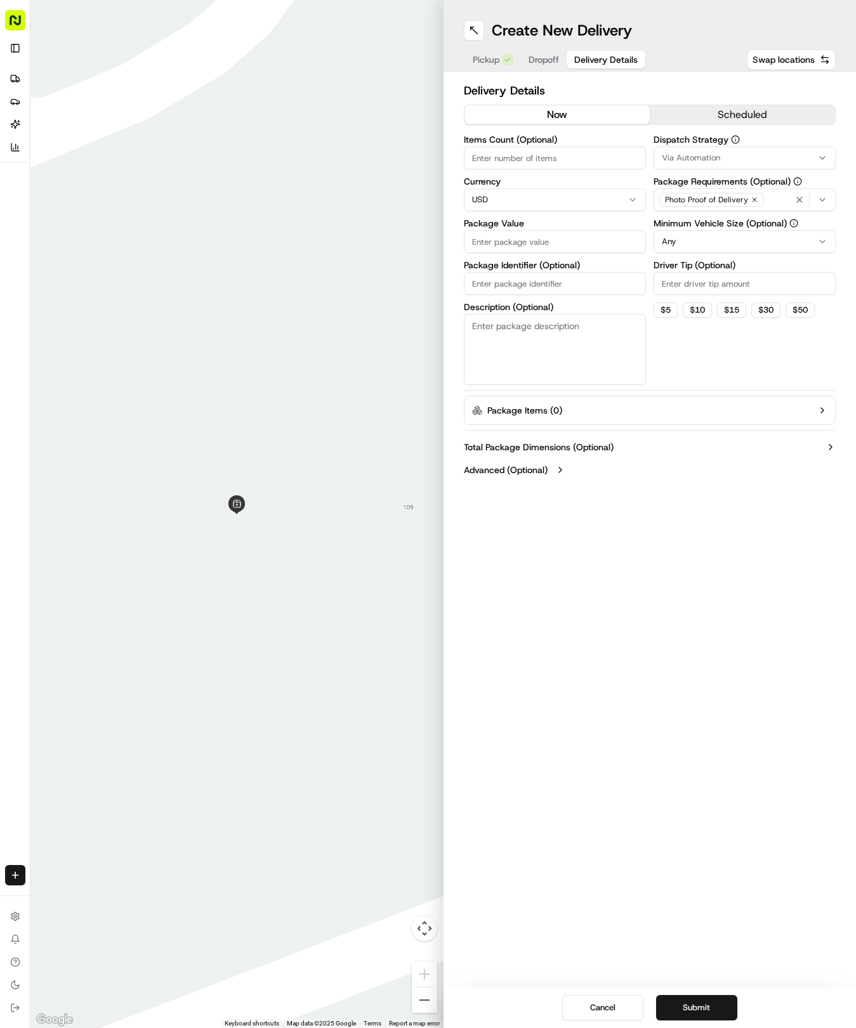
click at [544, 292] on input "Package Identifier (Optional)" at bounding box center [555, 283] width 182 height 23
paste input "AYZOKKG"
click at [550, 55] on span "Dropoff" at bounding box center [543, 59] width 30 height 13
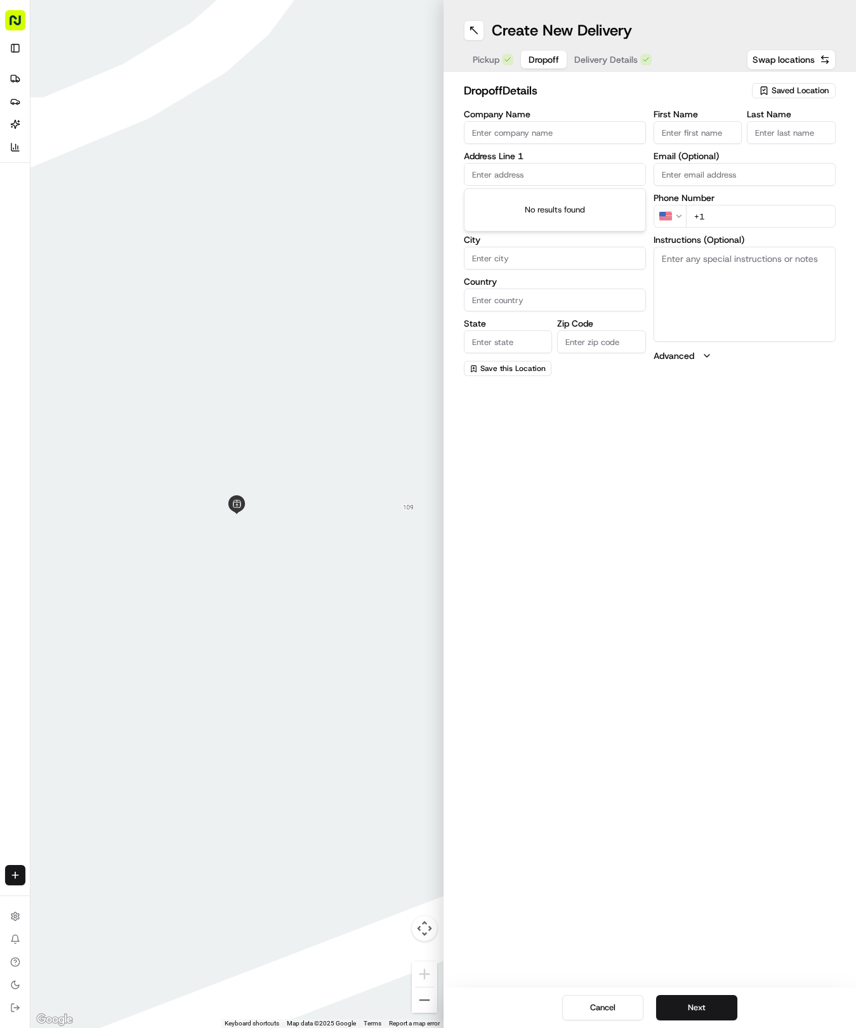
click at [513, 181] on input "text" at bounding box center [555, 174] width 182 height 23
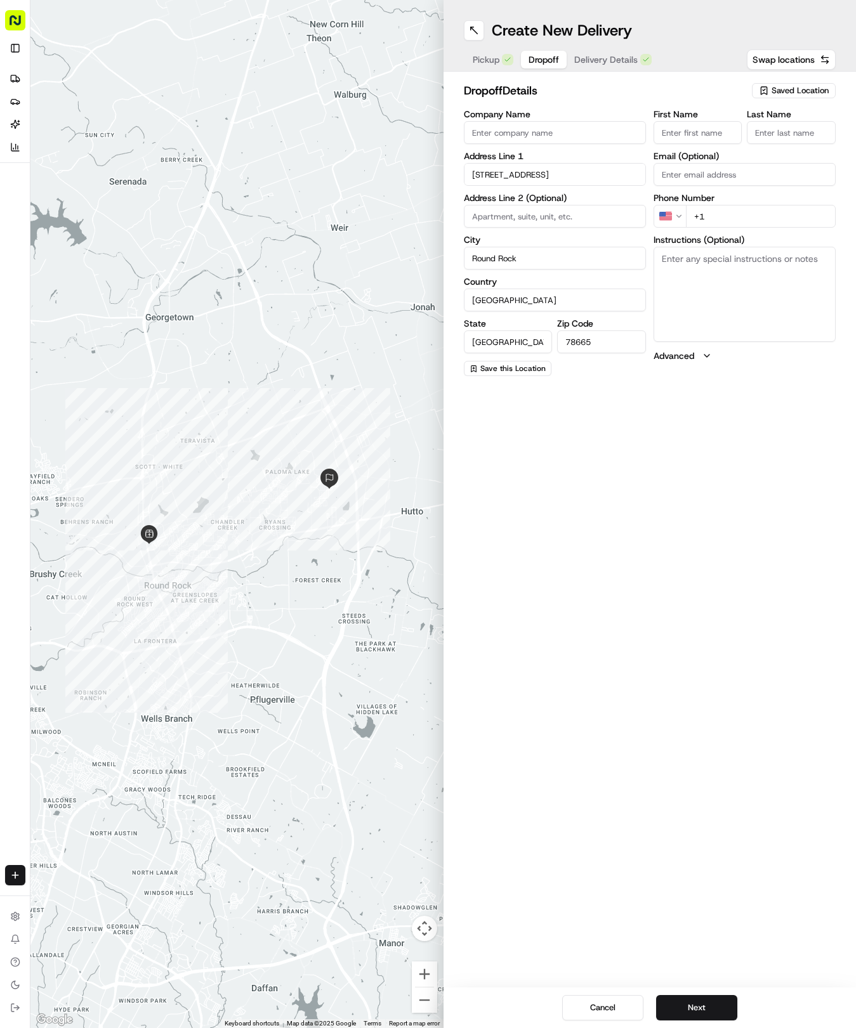
click at [715, 128] on input "First Name" at bounding box center [697, 132] width 89 height 23
click at [616, 46] on div "Create New Delivery Pickup Dropoff Delivery Details Swap locations" at bounding box center [649, 36] width 413 height 72
click at [612, 85] on h2 "dropoff Details" at bounding box center [604, 91] width 281 height 18
click at [612, 62] on span "Delivery Details" at bounding box center [605, 59] width 63 height 13
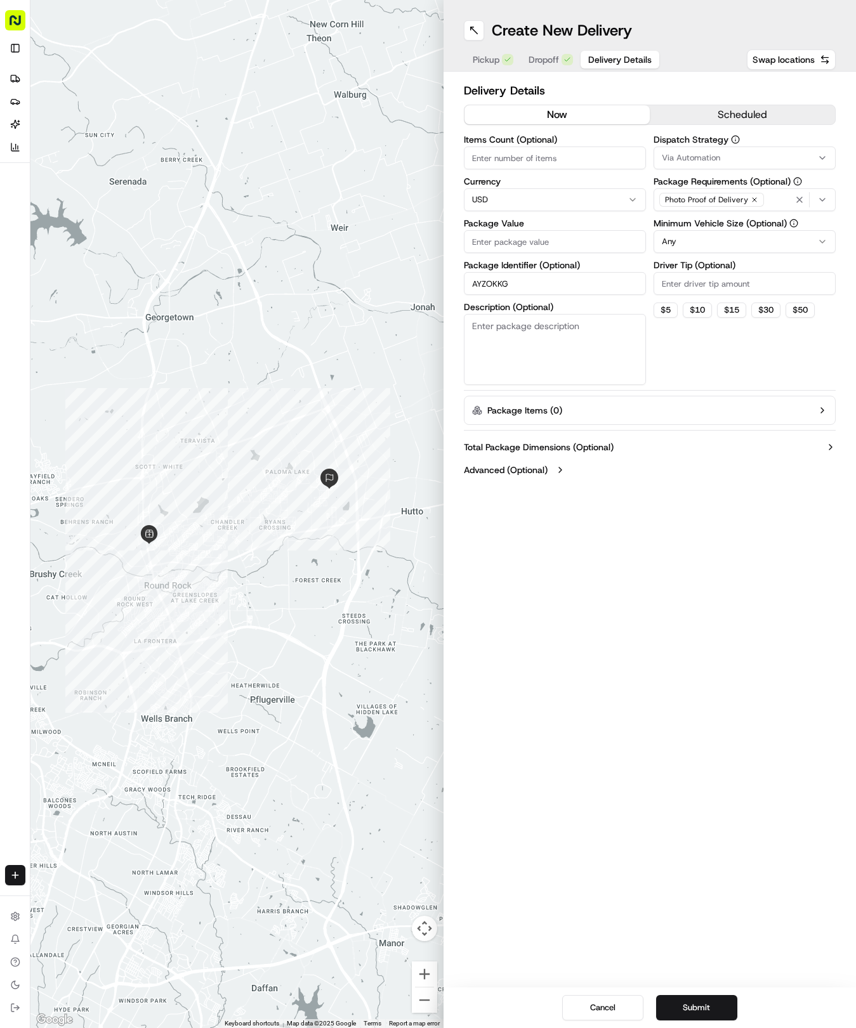
click at [528, 251] on input "Package Value" at bounding box center [555, 241] width 182 height 23
click at [716, 152] on span "Via Automation" at bounding box center [691, 157] width 58 height 11
click at [721, 223] on span "Tso Round Rock Strategy" at bounding box center [752, 226] width 156 height 11
click at [722, 330] on html "Tso Chinese 04 Round Rock [EMAIL_ADDRESS][DOMAIN_NAME] Toggle Sidebar Deliverie…" at bounding box center [428, 514] width 856 height 1028
click at [725, 250] on html "Tso Chinese 04 Round Rock [EMAIL_ADDRESS][DOMAIN_NAME] Toggle Sidebar Deliverie…" at bounding box center [428, 514] width 856 height 1028
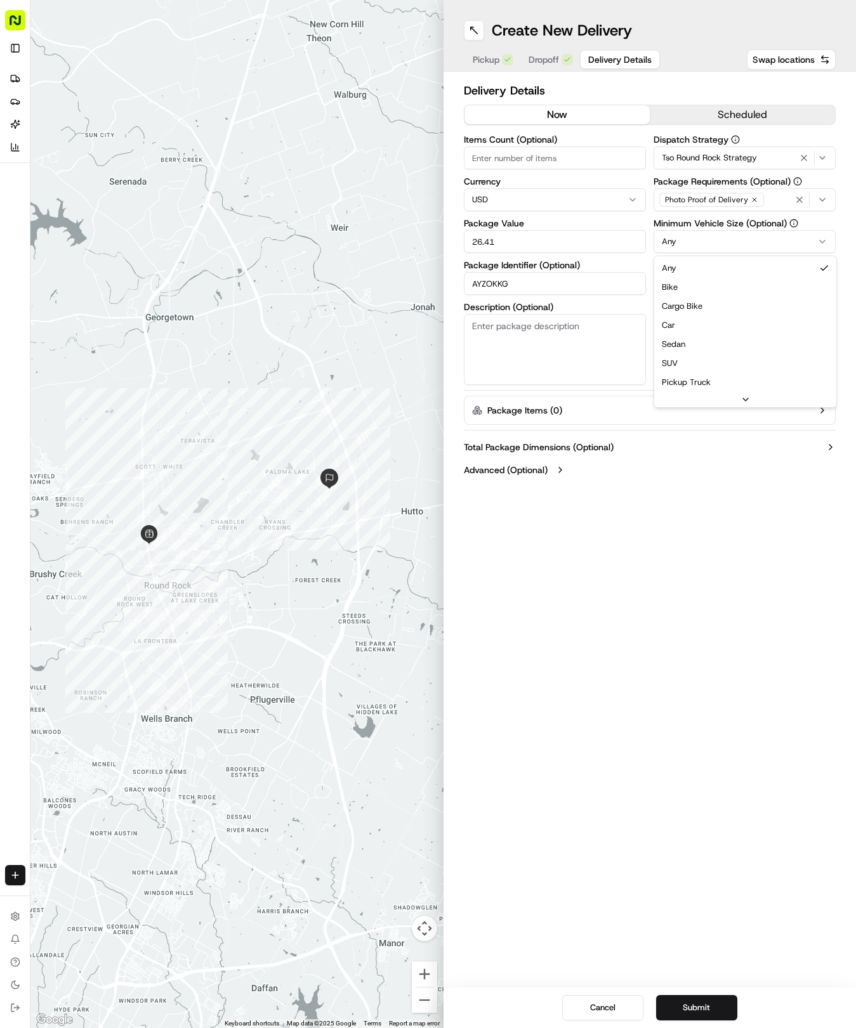
drag, startPoint x: 712, startPoint y: 325, endPoint x: 711, endPoint y: 316, distance: 9.0
click at [712, 301] on div "Dispatch Strategy Tso Round Rock Strategy Package Requirements (Optional) Photo…" at bounding box center [744, 260] width 182 height 250
click at [716, 293] on input "Driver Tip (Optional)" at bounding box center [744, 283] width 182 height 23
click at [703, 1005] on button "Submit" at bounding box center [696, 1007] width 81 height 25
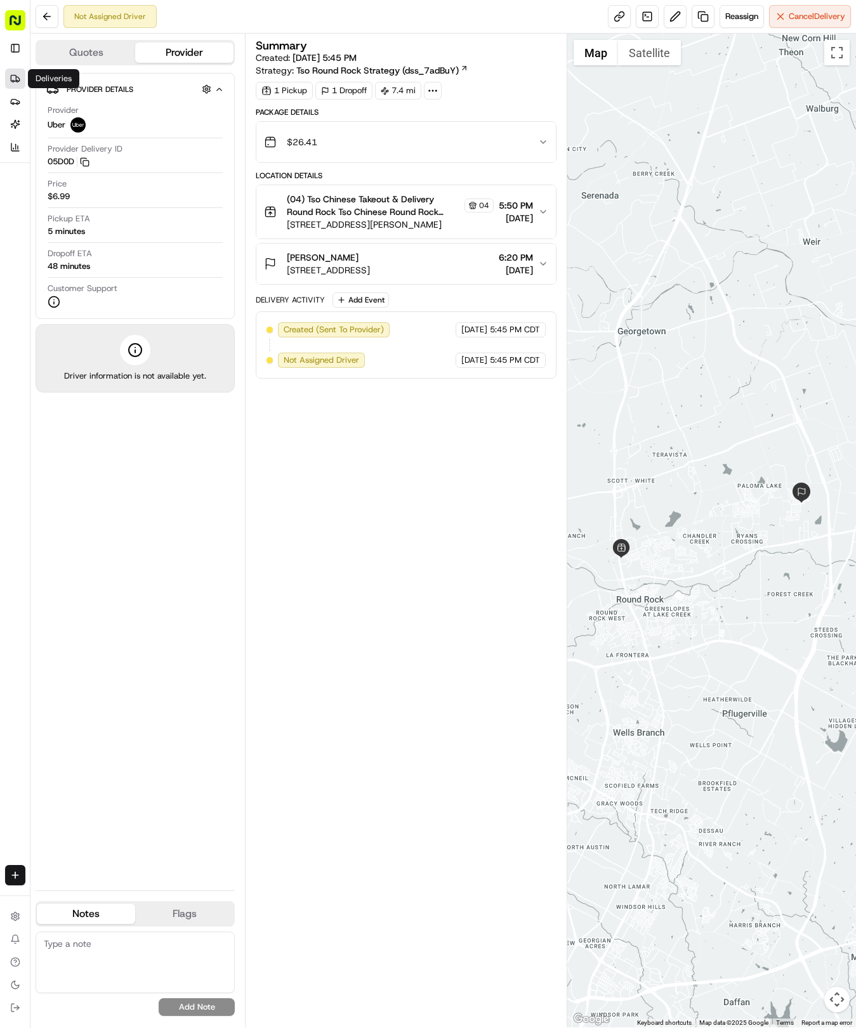
click at [13, 80] on icon at bounding box center [15, 79] width 10 height 10
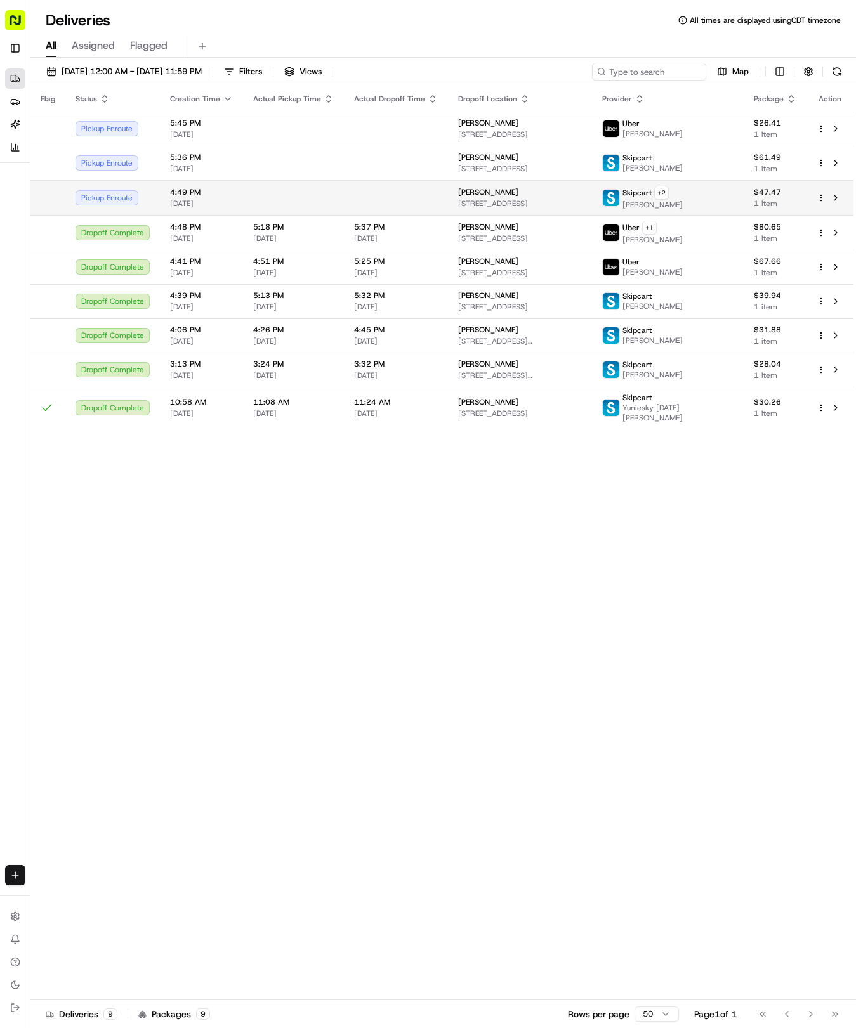
click at [423, 195] on td at bounding box center [396, 197] width 104 height 35
click at [402, 206] on td at bounding box center [396, 197] width 104 height 35
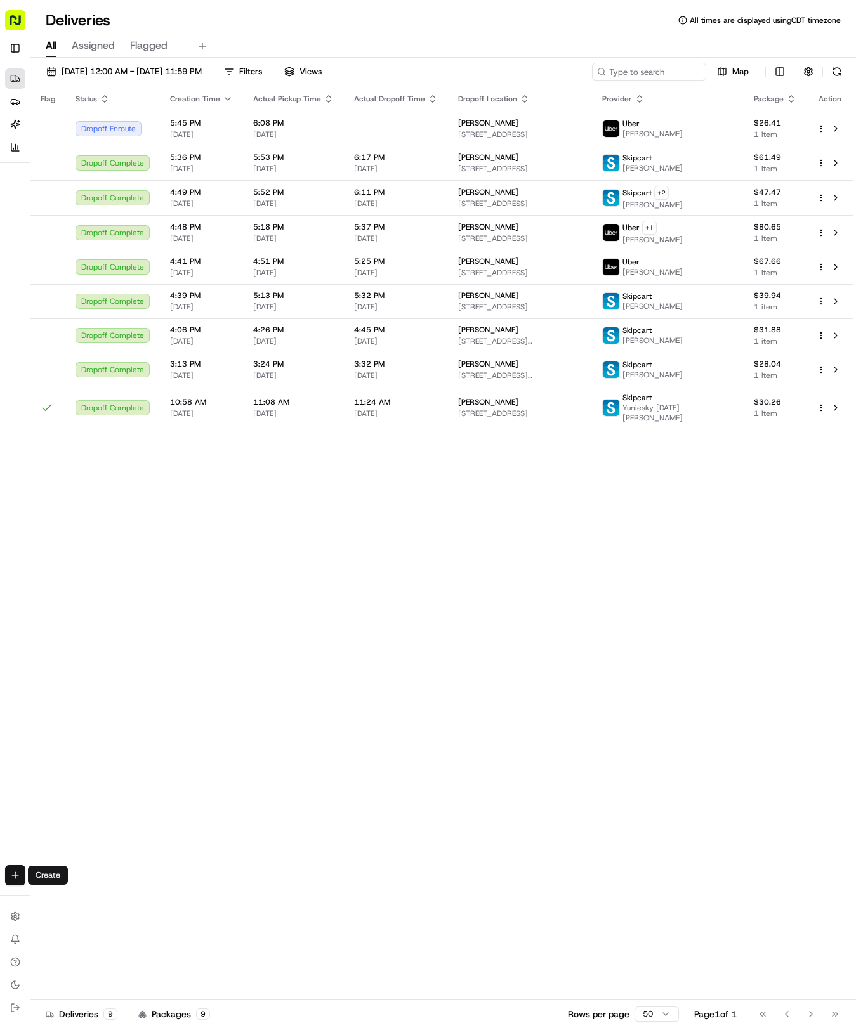
click at [16, 877] on html "Tso Chinese 04 Round Rock [EMAIL_ADDRESS][DOMAIN_NAME] Toggle Sidebar Deliverie…" at bounding box center [428, 514] width 856 height 1028
click at [67, 892] on link "Delivery" at bounding box center [99, 898] width 136 height 23
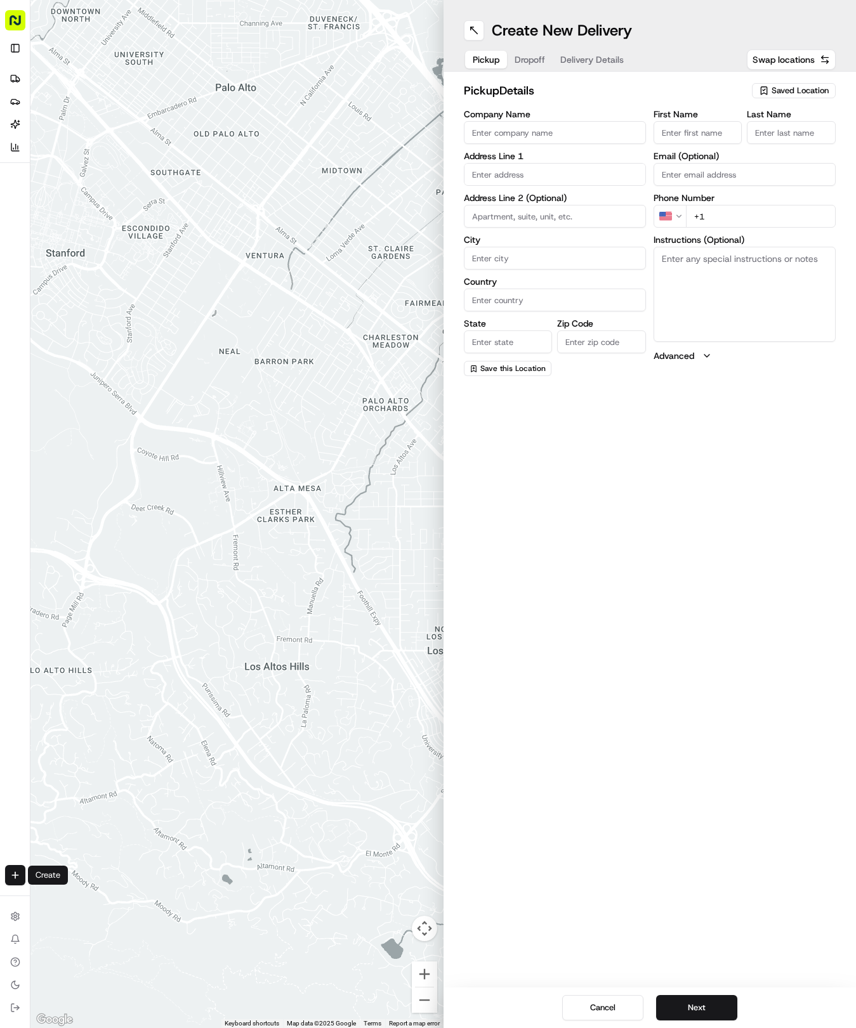
click at [775, 80] on div "pickup Details Saved Location Company Name Address Line 1 Address Line 2 (Optio…" at bounding box center [649, 229] width 413 height 315
click at [766, 91] on icon "button" at bounding box center [764, 91] width 6 height 8
click at [703, 143] on span "(04) Tso Chinese Takeout & Delivery Round Rock (04)" at bounding box center [772, 144] width 156 height 23
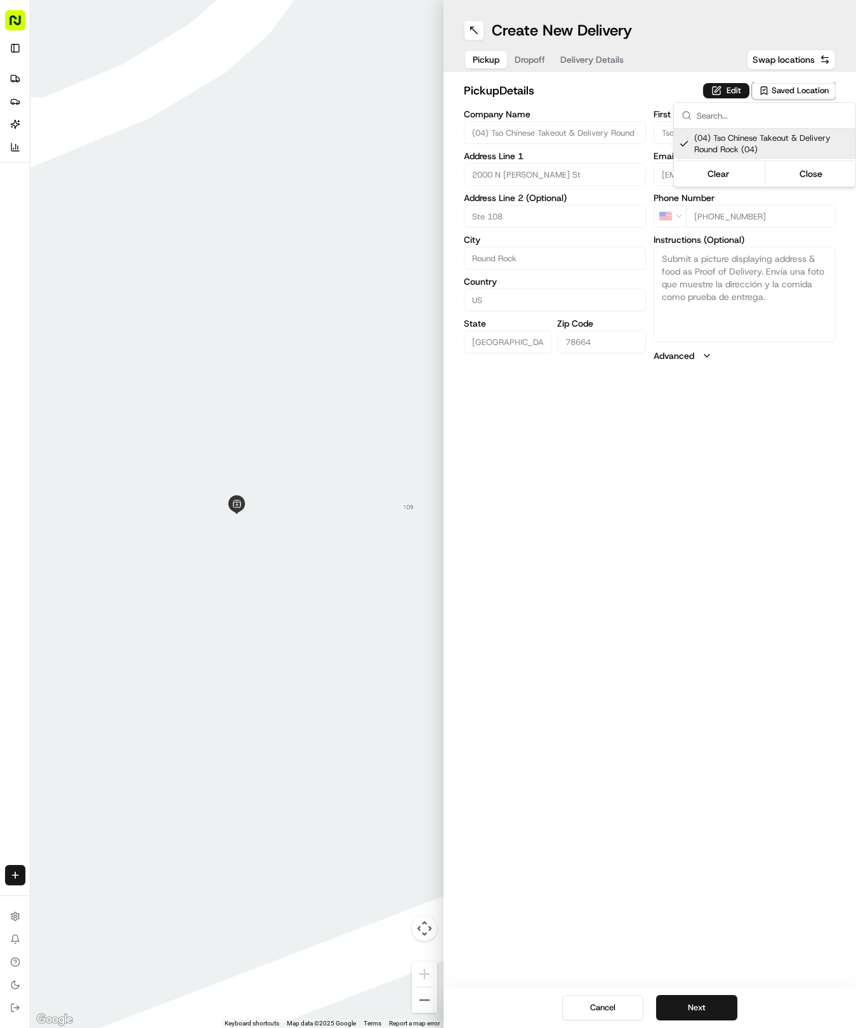
drag, startPoint x: 625, startPoint y: 56, endPoint x: 609, endPoint y: 58, distance: 16.7
click at [620, 56] on html "Tso Chinese 04 Round Rock [EMAIL_ADDRESS][DOMAIN_NAME] Toggle Sidebar Deliverie…" at bounding box center [428, 514] width 856 height 1028
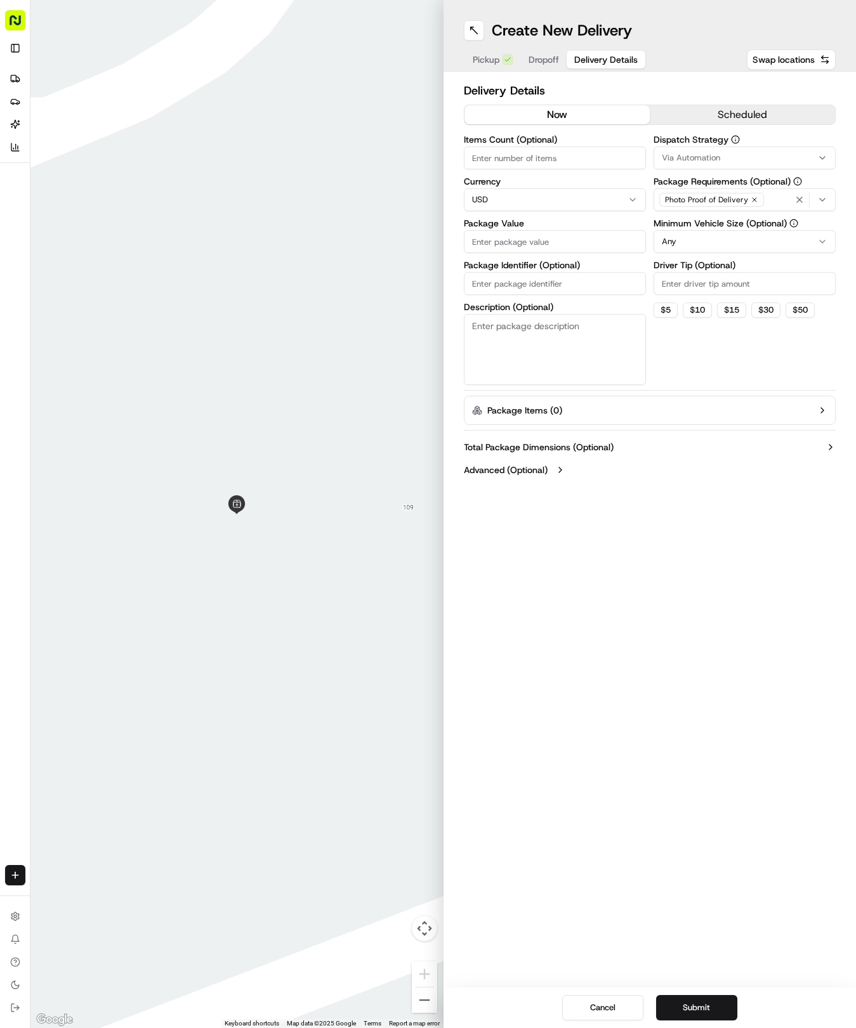
click at [609, 58] on span "Delivery Details" at bounding box center [605, 59] width 63 height 13
click at [538, 277] on input "Package Identifier (Optional)" at bounding box center [555, 283] width 182 height 23
paste input "VOMKHSZ"
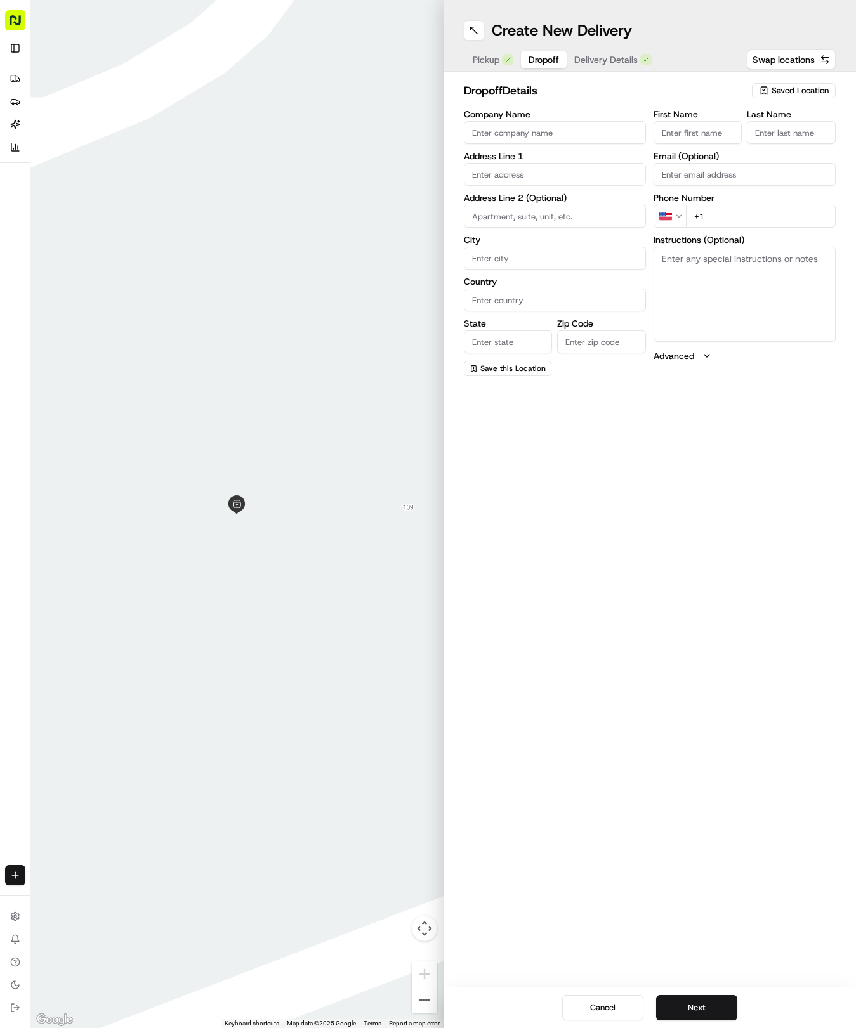
click at [535, 62] on span "Dropoff" at bounding box center [543, 59] width 30 height 13
click at [537, 180] on input "text" at bounding box center [555, 174] width 182 height 23
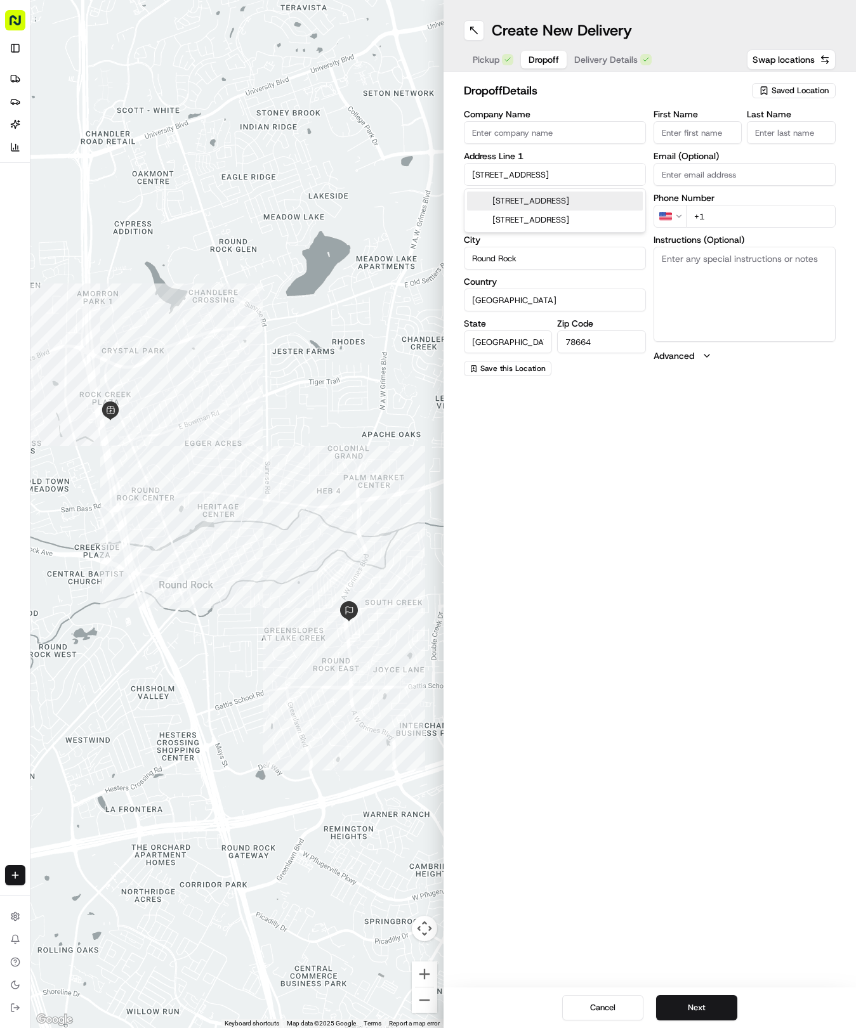
click at [582, 171] on input "[STREET_ADDRESS]" at bounding box center [555, 174] width 182 height 23
click at [709, 132] on input "First Name" at bounding box center [697, 132] width 89 height 23
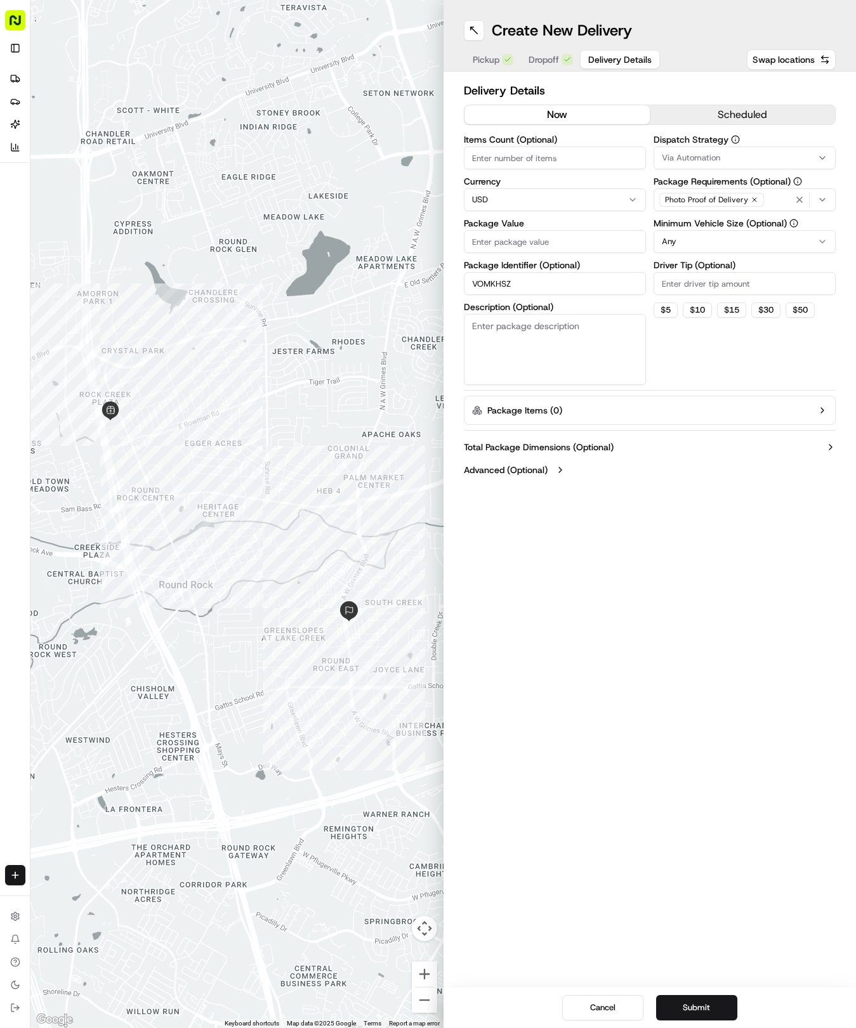
click at [617, 65] on span "Delivery Details" at bounding box center [619, 59] width 63 height 13
click at [533, 251] on input "Package Value" at bounding box center [555, 241] width 182 height 23
click at [747, 142] on label "Dispatch Strategy" at bounding box center [744, 139] width 182 height 9
click at [737, 156] on div "Via Automation" at bounding box center [744, 157] width 176 height 11
click at [710, 213] on span "Via Automation" at bounding box center [752, 207] width 156 height 11
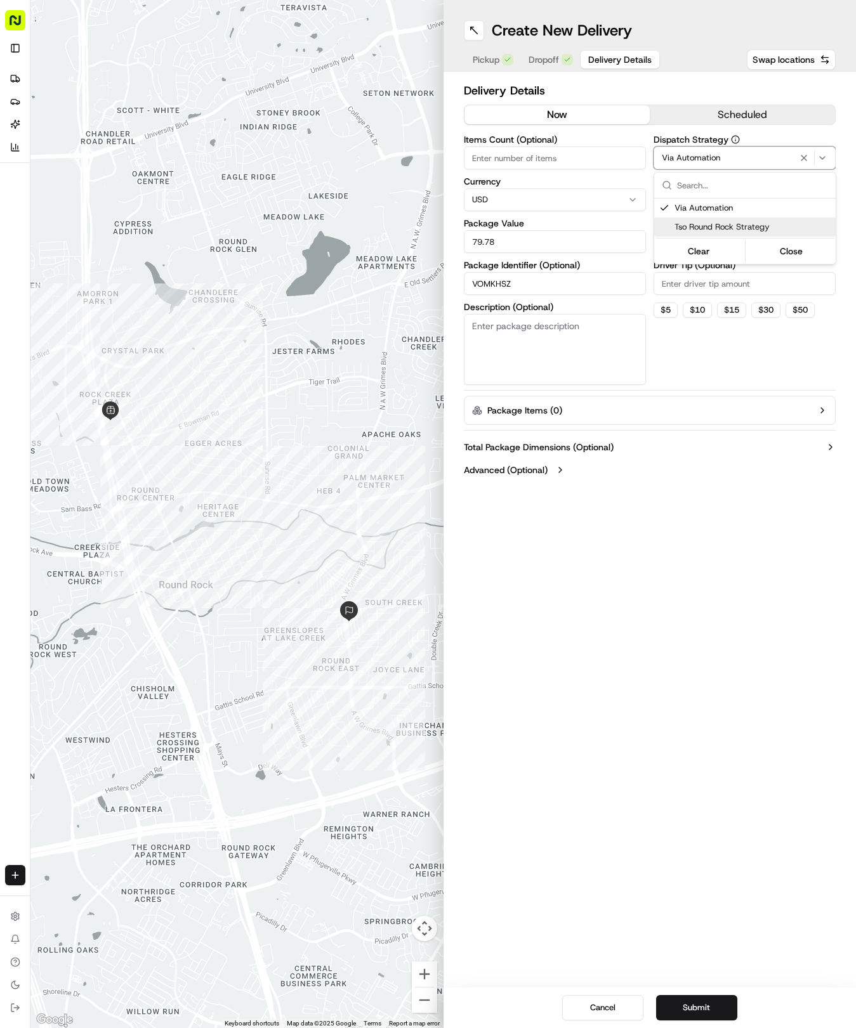
click at [709, 223] on span "Tso Round Rock Strategy" at bounding box center [752, 226] width 156 height 11
click at [704, 294] on html "Tso Chinese 04 Round Rock [EMAIL_ADDRESS][DOMAIN_NAME] Toggle Sidebar Deliverie…" at bounding box center [428, 514] width 856 height 1028
drag, startPoint x: 681, startPoint y: 218, endPoint x: 682, endPoint y: 251, distance: 33.0
click at [681, 225] on label "Minimum Vehicle Size (Optional)" at bounding box center [744, 223] width 182 height 9
click at [682, 251] on html "Tso Chinese 04 Round Rock [EMAIL_ADDRESS][DOMAIN_NAME] Toggle Sidebar Deliverie…" at bounding box center [428, 514] width 856 height 1028
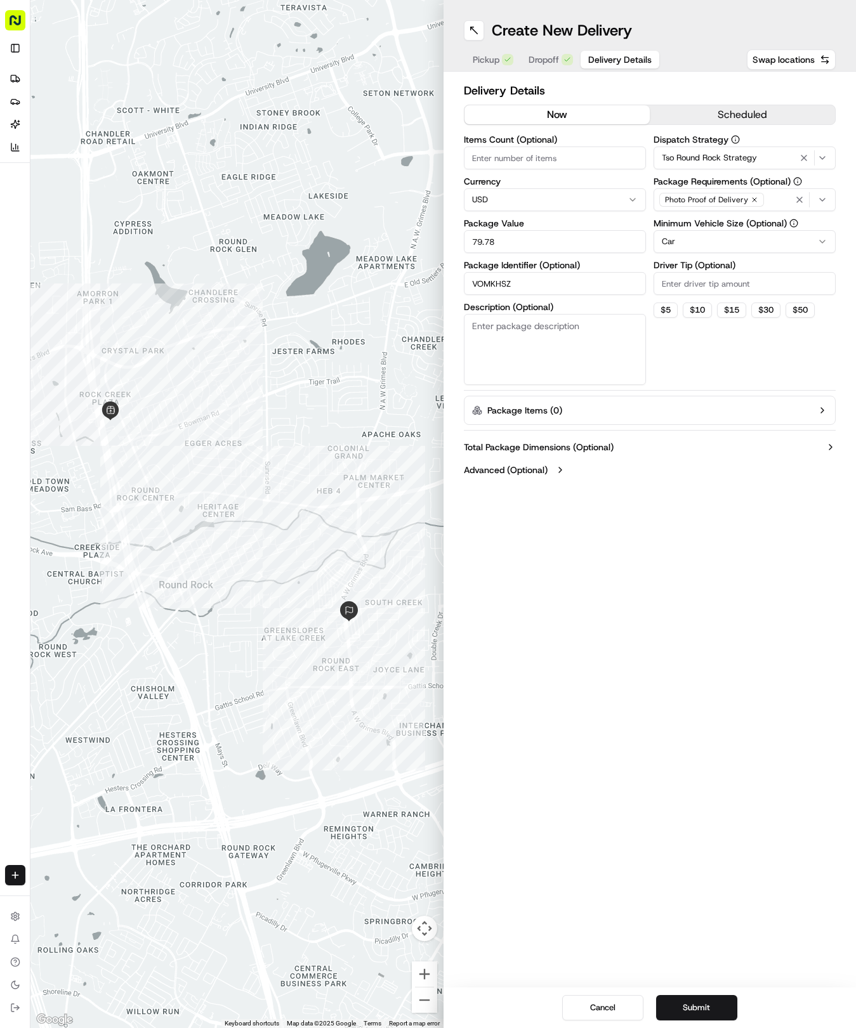
click at [679, 284] on input "Driver Tip (Optional)" at bounding box center [744, 283] width 182 height 23
click at [712, 995] on div "Cancel Submit" at bounding box center [649, 1008] width 413 height 41
click at [715, 1000] on div "Cancel Submit" at bounding box center [649, 1008] width 413 height 41
click at [715, 1001] on button "Submit" at bounding box center [696, 1007] width 81 height 25
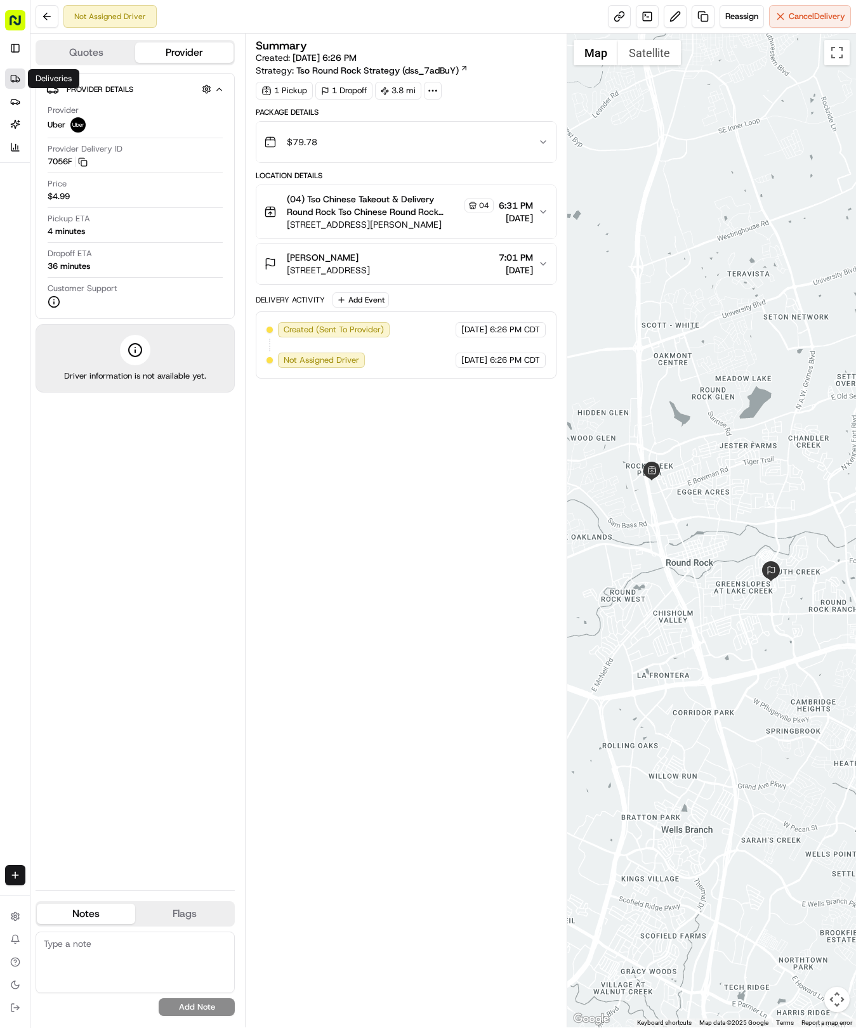
click at [15, 77] on icon at bounding box center [13, 78] width 5 height 6
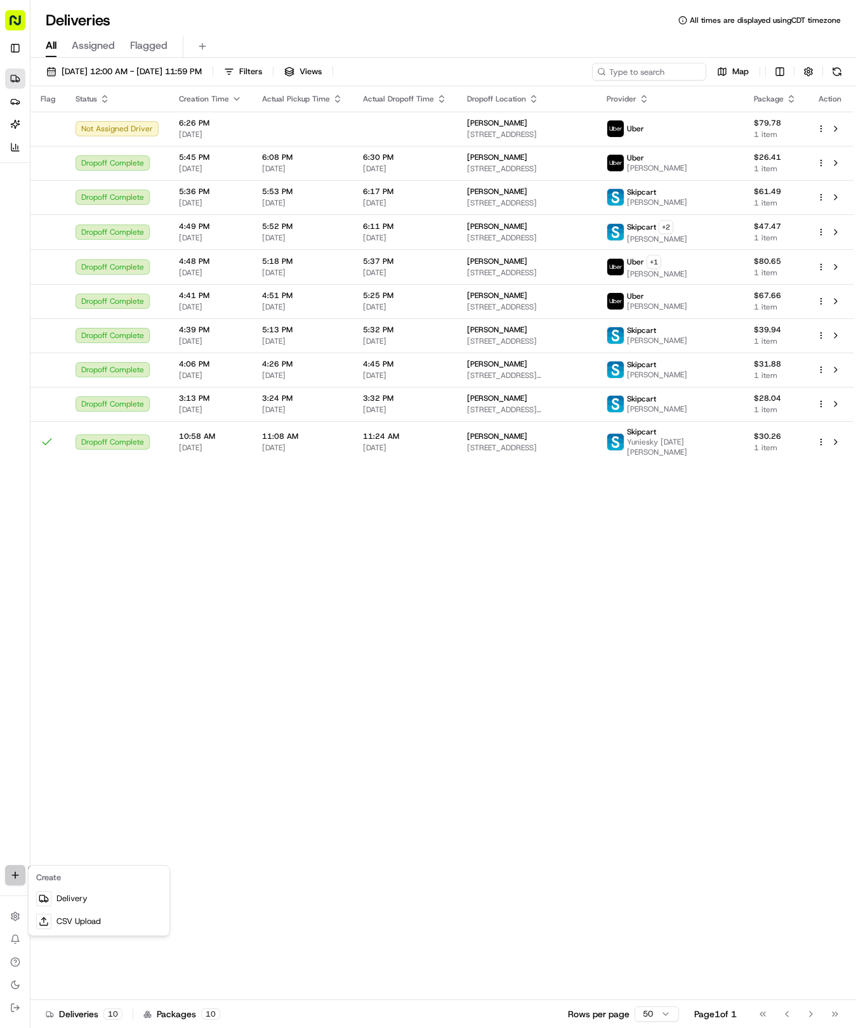
click at [10, 875] on html "Tso Chinese 04 Round Rock [EMAIL_ADDRESS][DOMAIN_NAME] Toggle Sidebar Deliverie…" at bounding box center [428, 514] width 856 height 1028
click at [66, 899] on link "Delivery" at bounding box center [99, 898] width 136 height 23
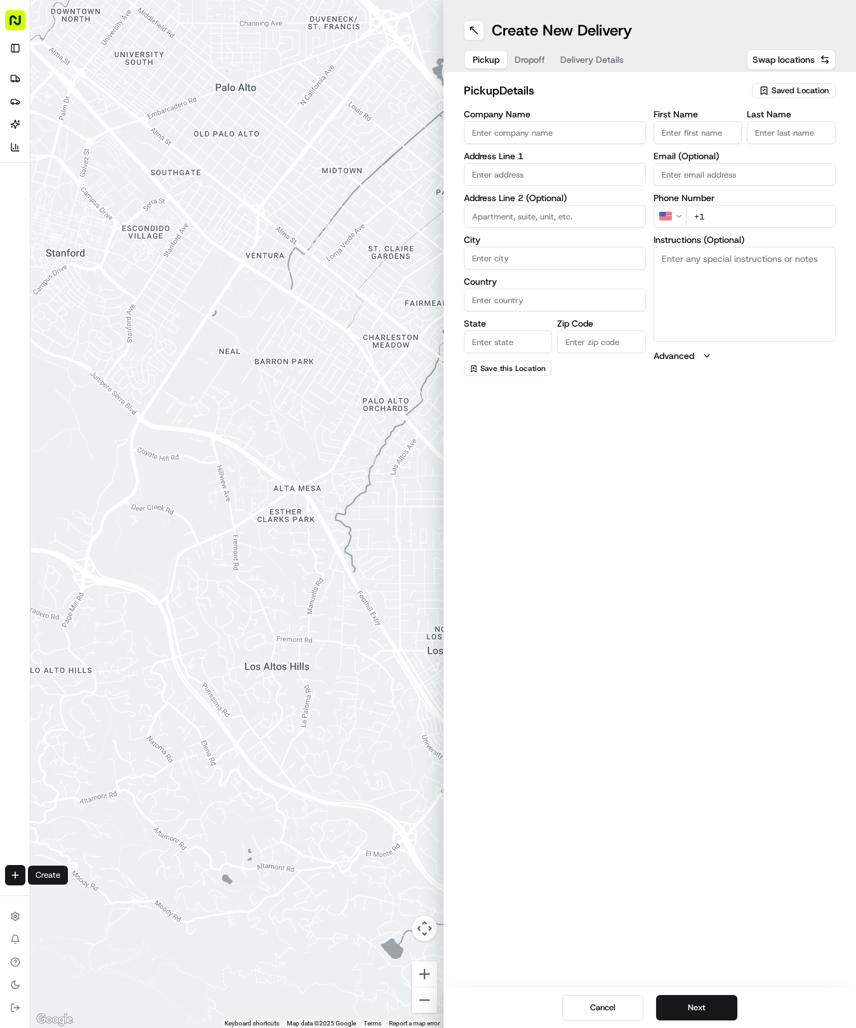
click at [776, 90] on span "Saved Location" at bounding box center [799, 90] width 57 height 11
click at [737, 155] on span "(04) Tso Chinese Takeout & Delivery Round Rock (04)" at bounding box center [772, 144] width 156 height 23
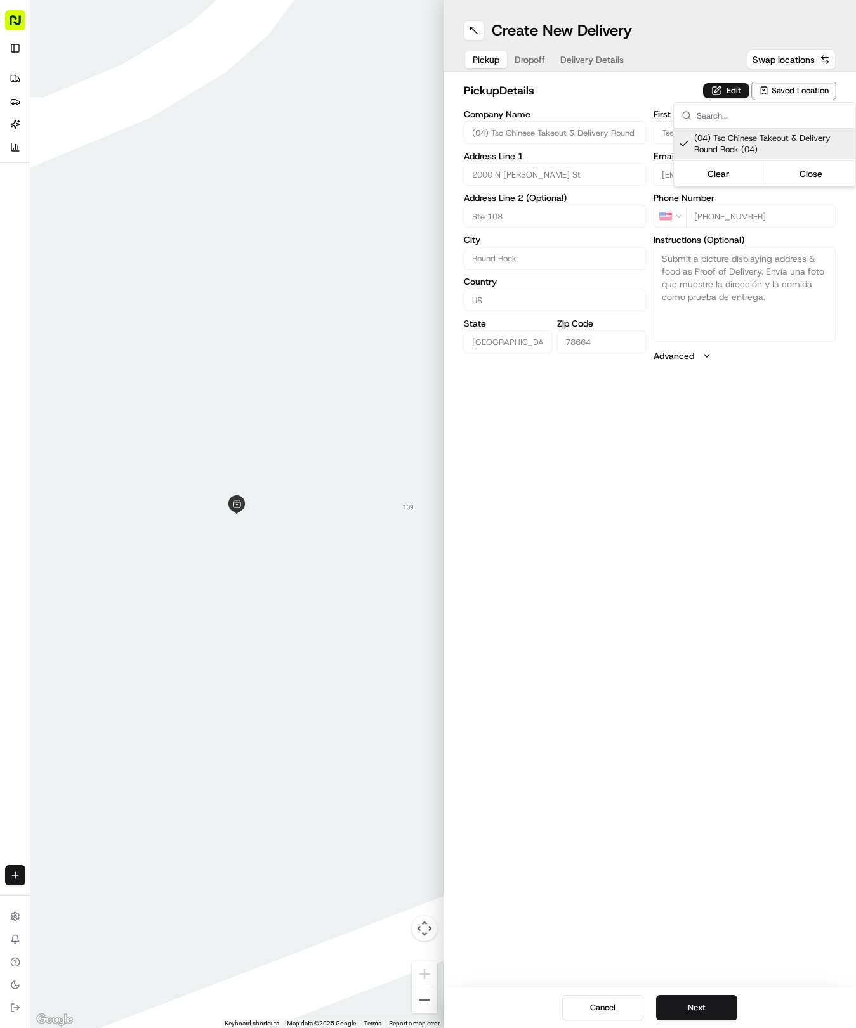
drag, startPoint x: 561, startPoint y: 51, endPoint x: 584, endPoint y: 57, distance: 23.7
click at [566, 49] on html "Tso Chinese 04 Round Rock [EMAIL_ADDRESS][DOMAIN_NAME] Toggle Sidebar Deliverie…" at bounding box center [428, 514] width 856 height 1028
click at [590, 62] on span "Delivery Details" at bounding box center [591, 59] width 63 height 13
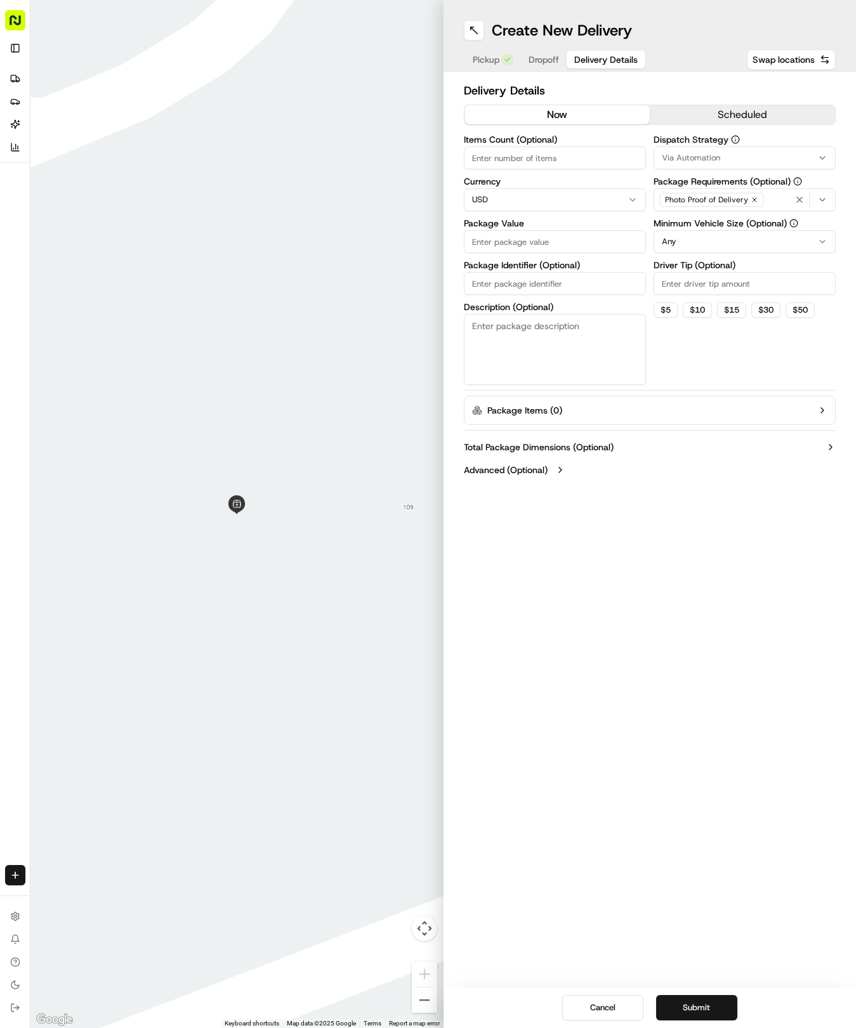
click at [511, 289] on input "Package Identifier (Optional)" at bounding box center [555, 283] width 182 height 23
paste input "MVQYWKL"
click at [548, 58] on span "Dropoff" at bounding box center [543, 59] width 30 height 13
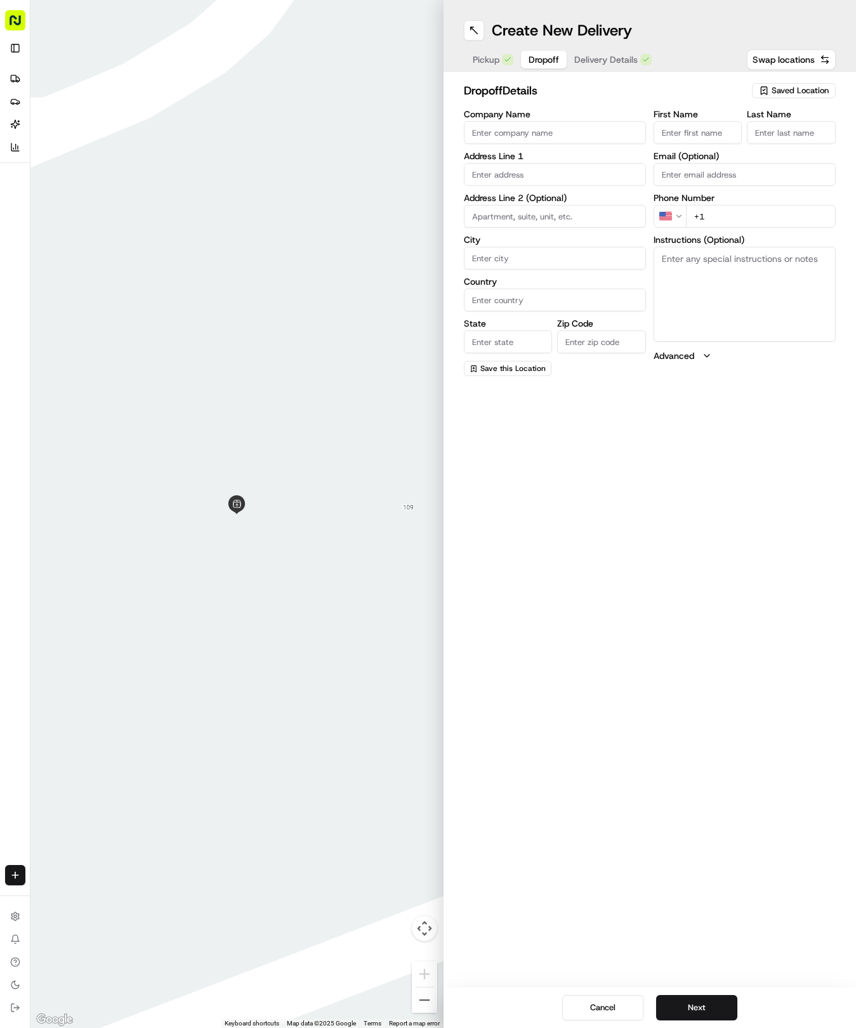
click at [542, 174] on input "text" at bounding box center [555, 174] width 182 height 23
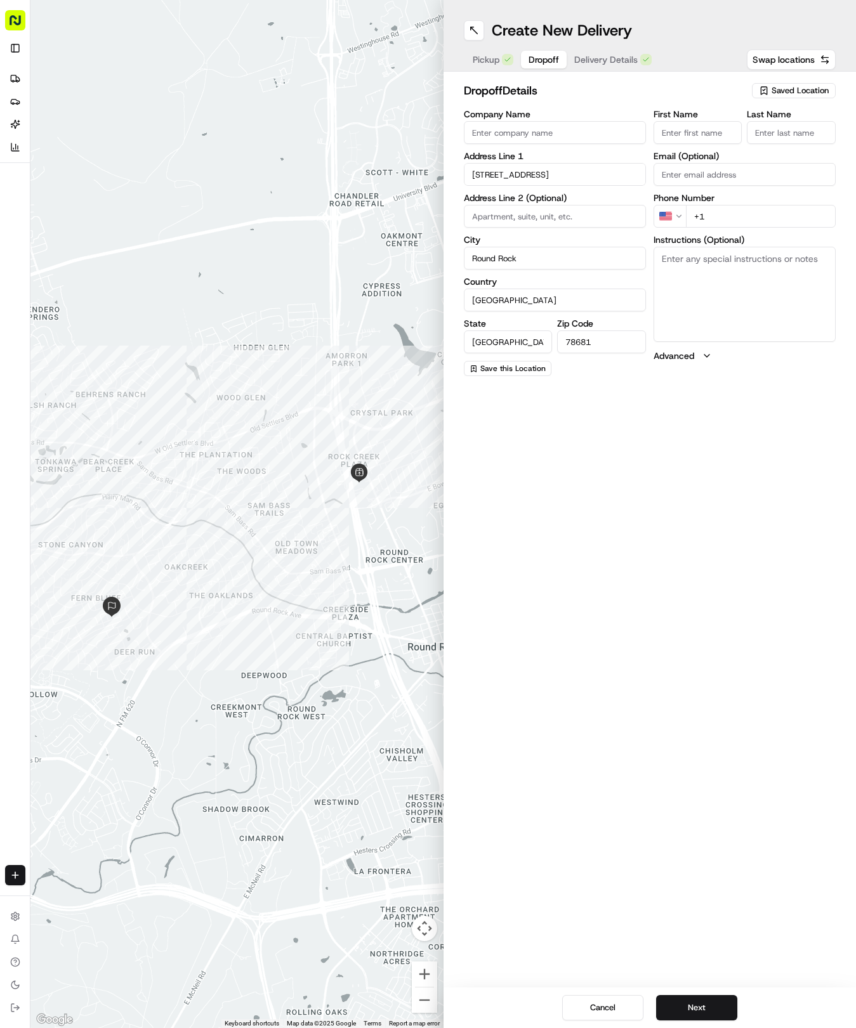
click at [685, 134] on input "First Name" at bounding box center [697, 132] width 89 height 23
click at [606, 51] on button "Delivery Details" at bounding box center [612, 60] width 93 height 18
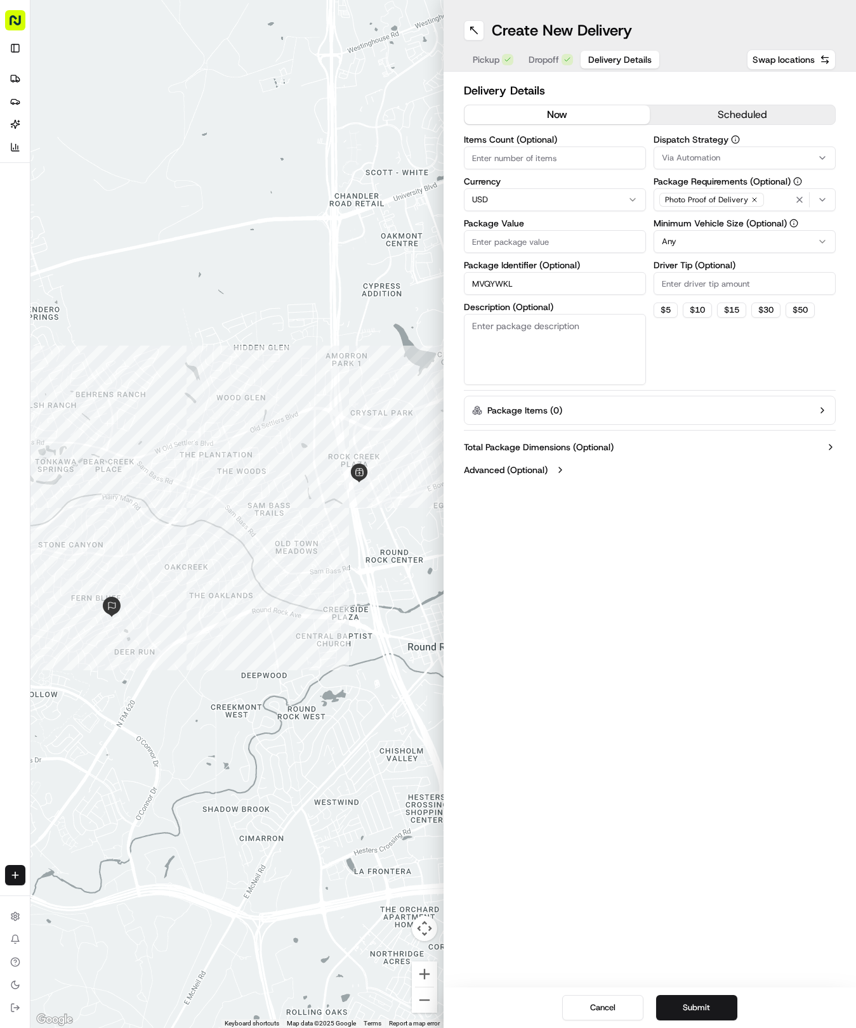
click at [532, 240] on input "Package Value" at bounding box center [555, 241] width 182 height 23
click at [669, 159] on span "Via Automation" at bounding box center [691, 157] width 58 height 11
click at [672, 232] on div "Tso Round Rock Strategy" at bounding box center [744, 227] width 181 height 19
drag, startPoint x: 699, startPoint y: 375, endPoint x: 688, endPoint y: 271, distance: 104.6
click at [699, 343] on html "Tso Chinese 04 Round Rock [EMAIL_ADDRESS][DOMAIN_NAME] Toggle Sidebar Deliverie…" at bounding box center [428, 514] width 856 height 1028
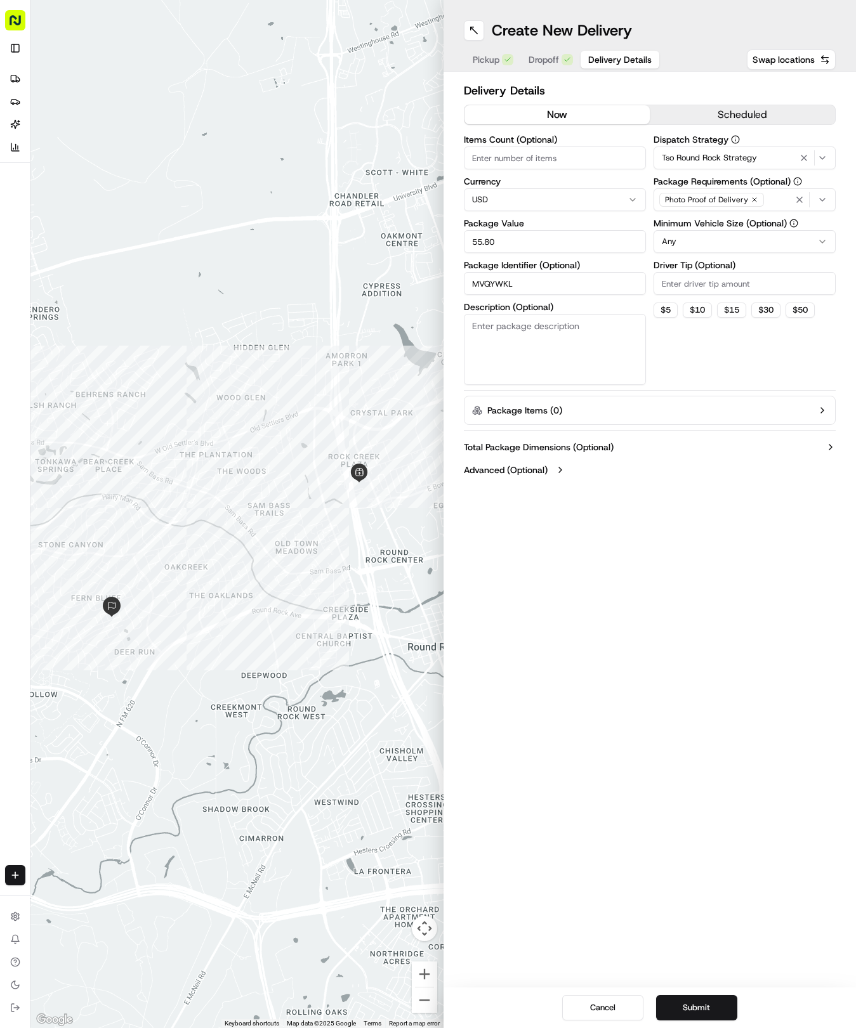
click at [681, 246] on html "Tso Chinese 04 Round Rock [EMAIL_ADDRESS][DOMAIN_NAME] Toggle Sidebar Deliverie…" at bounding box center [428, 514] width 856 height 1028
click at [686, 280] on input "Driver Tip (Optional)" at bounding box center [744, 283] width 182 height 23
click at [719, 1015] on button "Submit" at bounding box center [696, 1007] width 81 height 25
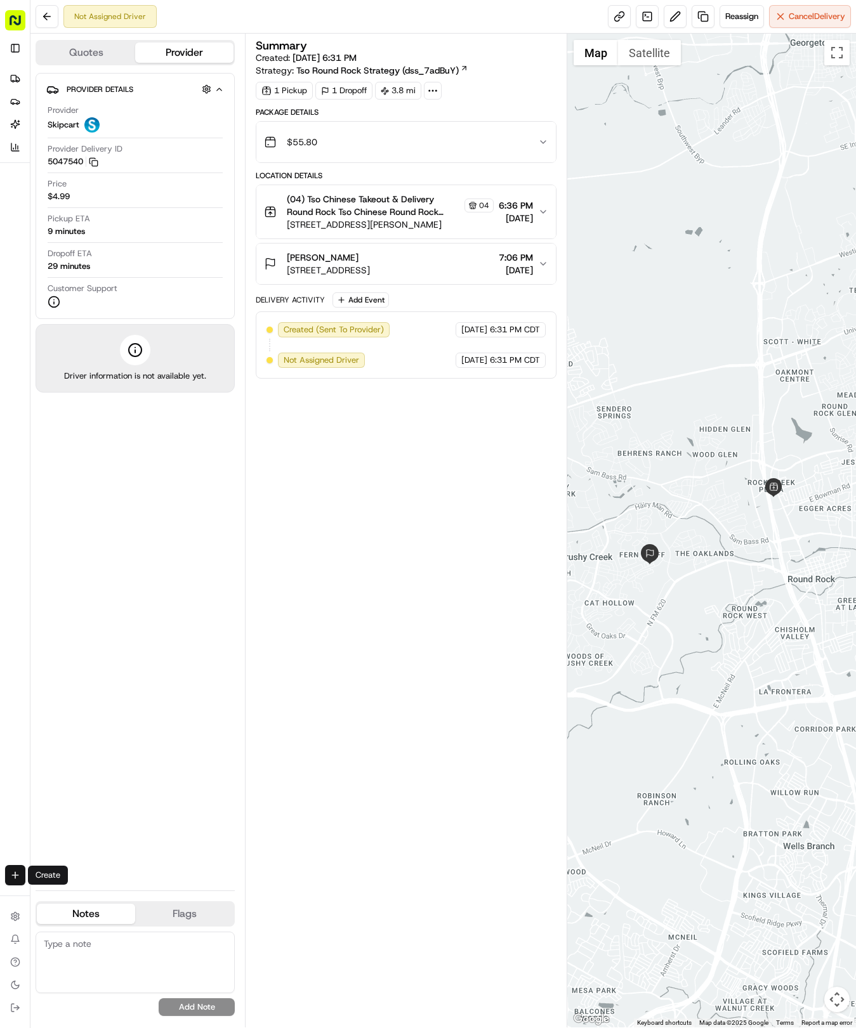
click at [18, 882] on html "Tso Chinese 04 Round Rock [EMAIL_ADDRESS][DOMAIN_NAME] Toggle Sidebar Deliverie…" at bounding box center [428, 514] width 856 height 1028
click at [62, 896] on link "Delivery" at bounding box center [99, 898] width 136 height 23
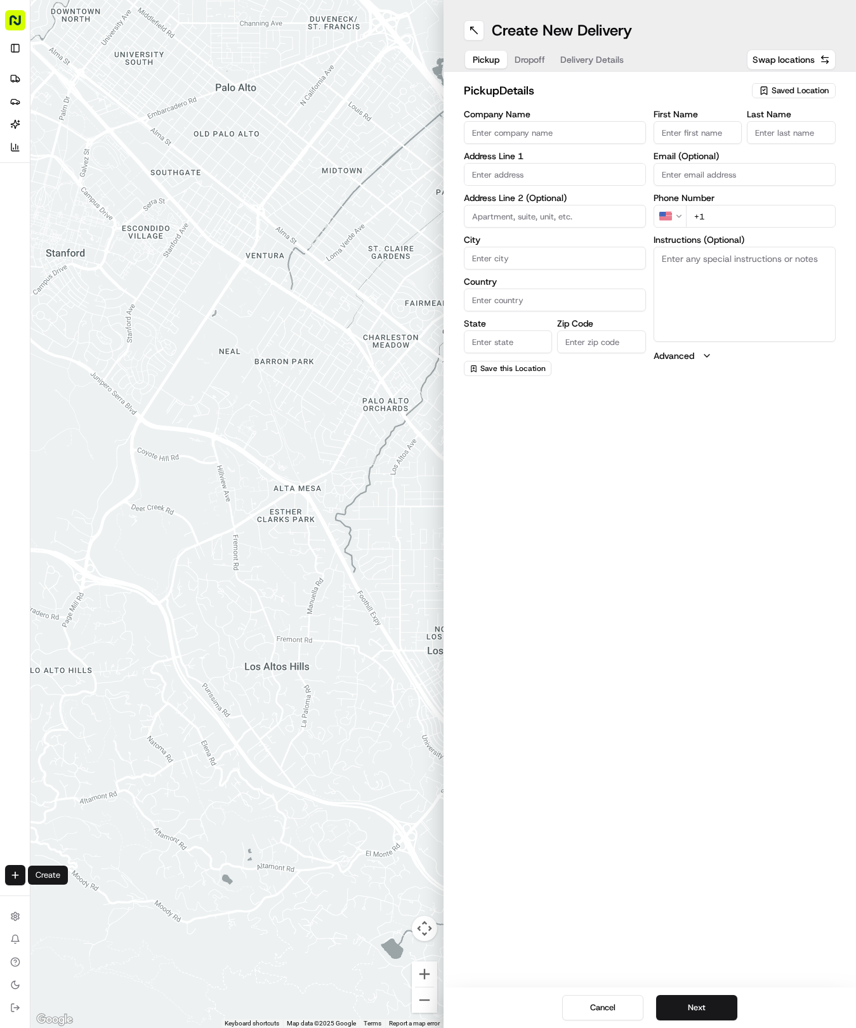
click at [798, 96] on div "Saved Location" at bounding box center [794, 90] width 84 height 15
drag, startPoint x: 752, startPoint y: 157, endPoint x: 738, endPoint y: 148, distance: 16.5
click at [751, 157] on div "(04) Tso Chinese Takeout & Delivery Round Rock (04)" at bounding box center [764, 144] width 181 height 30
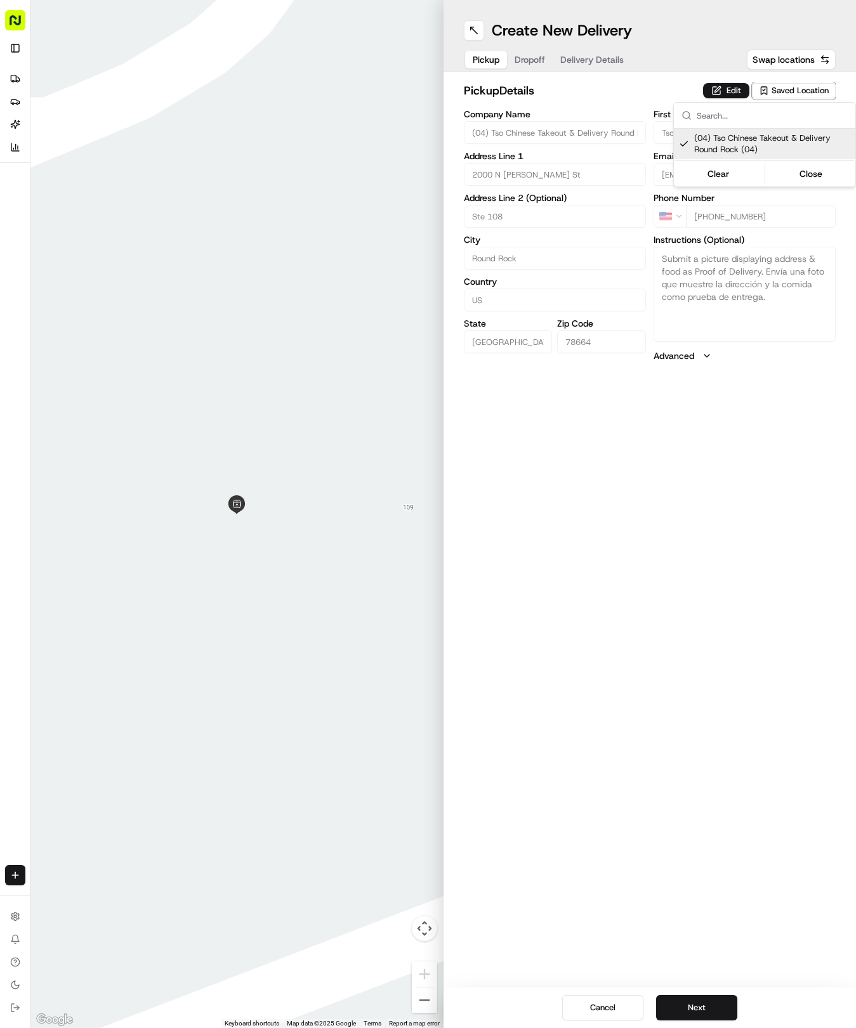
click at [587, 51] on html "Tso Chinese 04 Round Rock [EMAIL_ADDRESS][DOMAIN_NAME] Toggle Sidebar Deliverie…" at bounding box center [428, 514] width 856 height 1028
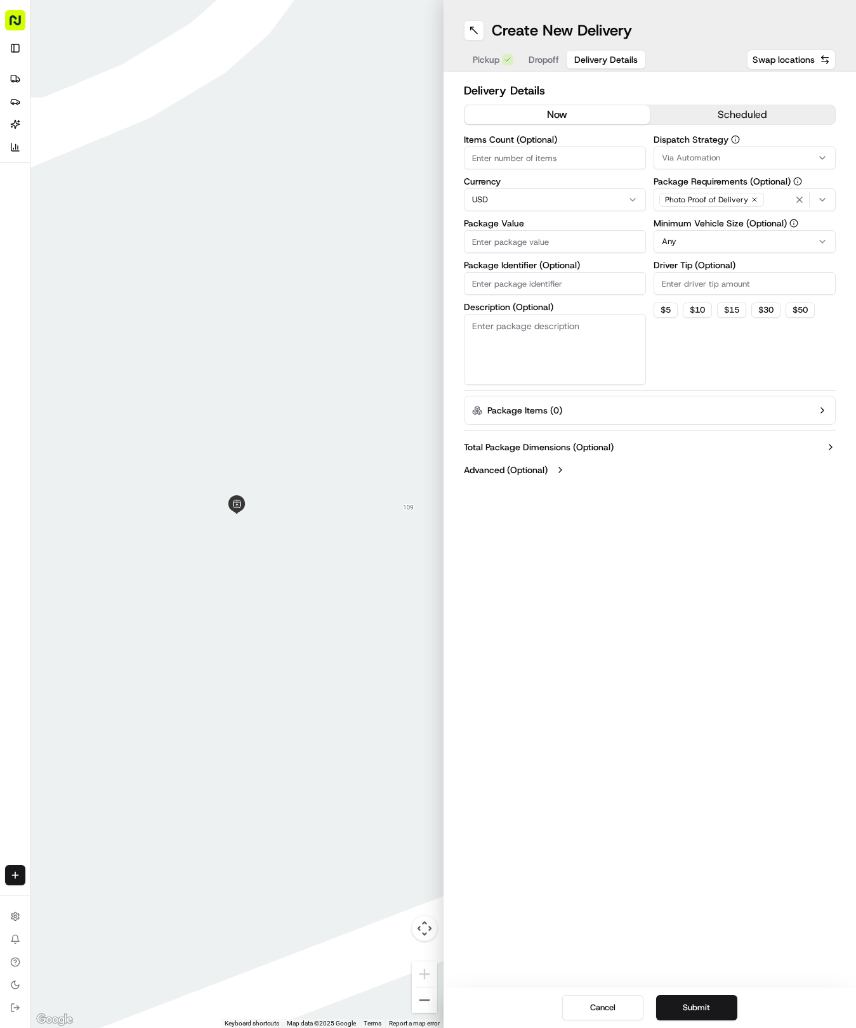
click at [587, 51] on button "Delivery Details" at bounding box center [605, 60] width 79 height 18
click at [524, 289] on input "Package Identifier (Optional)" at bounding box center [555, 283] width 182 height 23
paste input "3M7A00T"
click at [530, 63] on span "Dropoff" at bounding box center [543, 59] width 30 height 13
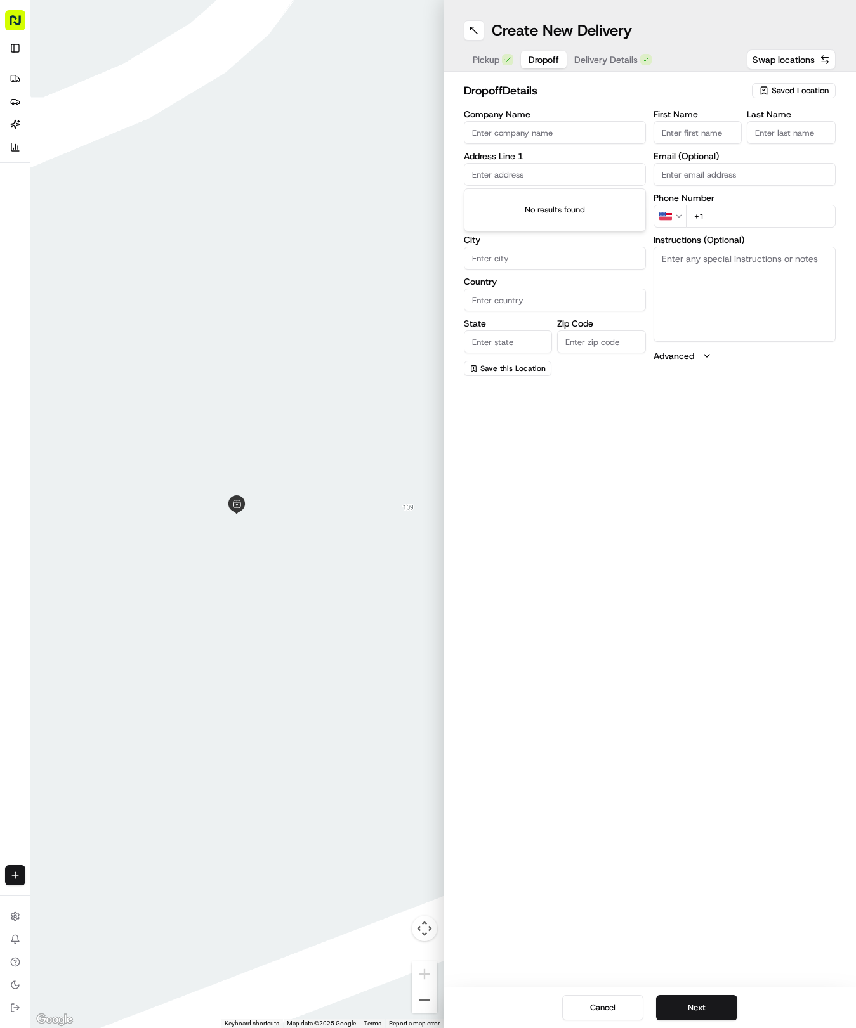
click at [539, 170] on input "text" at bounding box center [555, 174] width 182 height 23
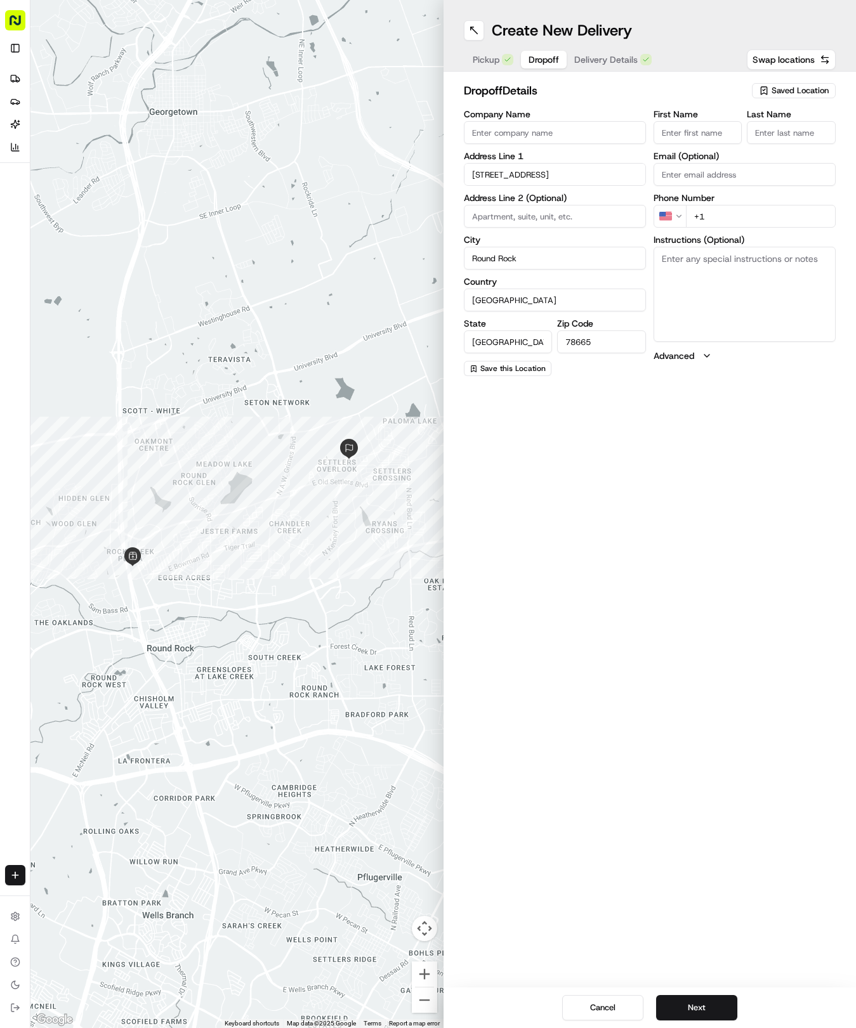
click at [699, 140] on input "First Name" at bounding box center [697, 132] width 89 height 23
click at [630, 63] on span "Delivery Details" at bounding box center [605, 59] width 63 height 13
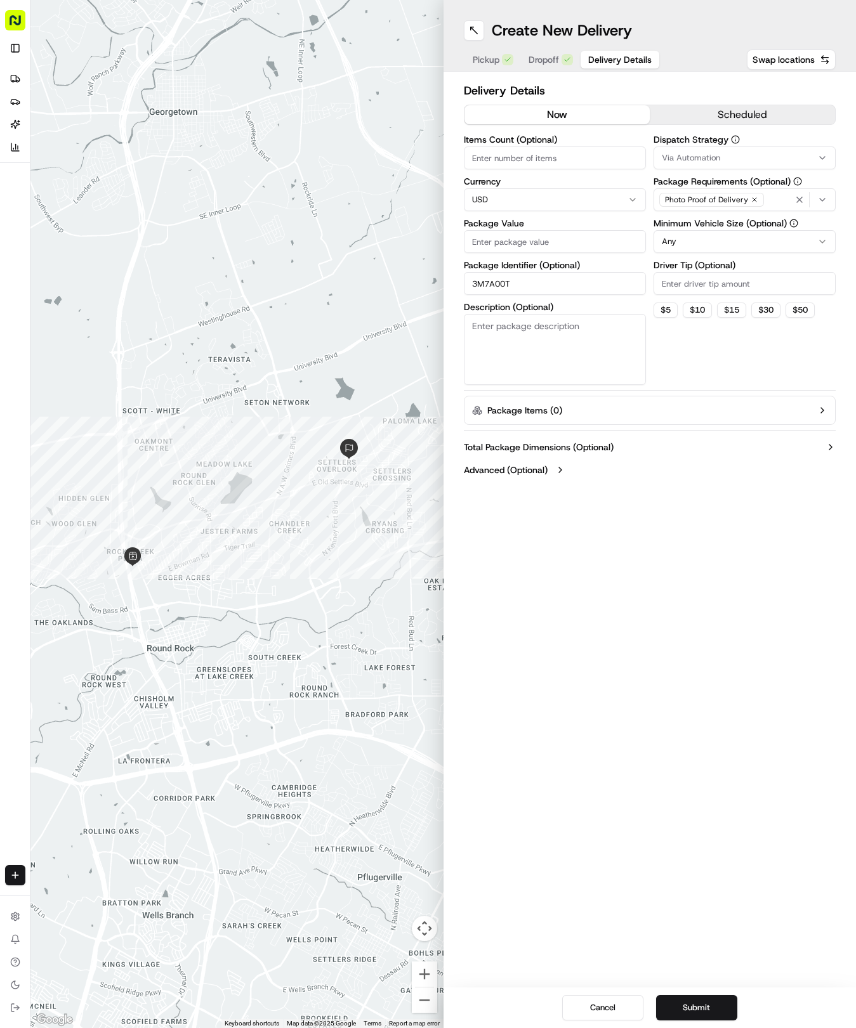
click at [548, 245] on input "Package Value" at bounding box center [555, 241] width 182 height 23
click at [688, 151] on button "Via Automation" at bounding box center [744, 158] width 182 height 23
click at [699, 223] on span "Tso Round Rock Strategy" at bounding box center [752, 226] width 156 height 11
drag, startPoint x: 705, startPoint y: 307, endPoint x: 704, endPoint y: 289, distance: 17.8
click at [704, 294] on html "Tso Chinese 04 Round Rock [EMAIL_ADDRESS][DOMAIN_NAME] Toggle Sidebar Deliverie…" at bounding box center [428, 514] width 856 height 1028
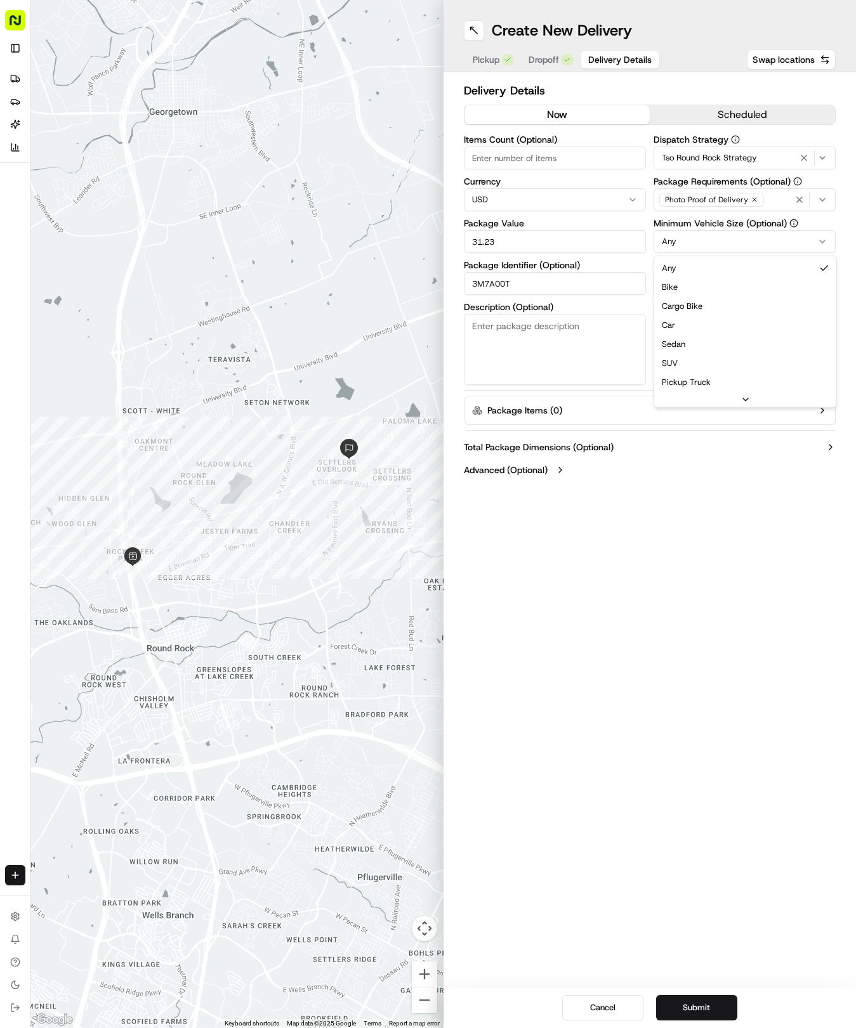
click at [694, 235] on html "Tso Chinese 04 Round Rock [EMAIL_ADDRESS][DOMAIN_NAME] Toggle Sidebar Deliverie…" at bounding box center [428, 514] width 856 height 1028
drag, startPoint x: 680, startPoint y: 318, endPoint x: 682, endPoint y: 285, distance: 33.1
click at [684, 282] on input "Driver Tip (Optional)" at bounding box center [744, 283] width 182 height 23
click at [694, 1015] on button "Submit" at bounding box center [696, 1007] width 81 height 25
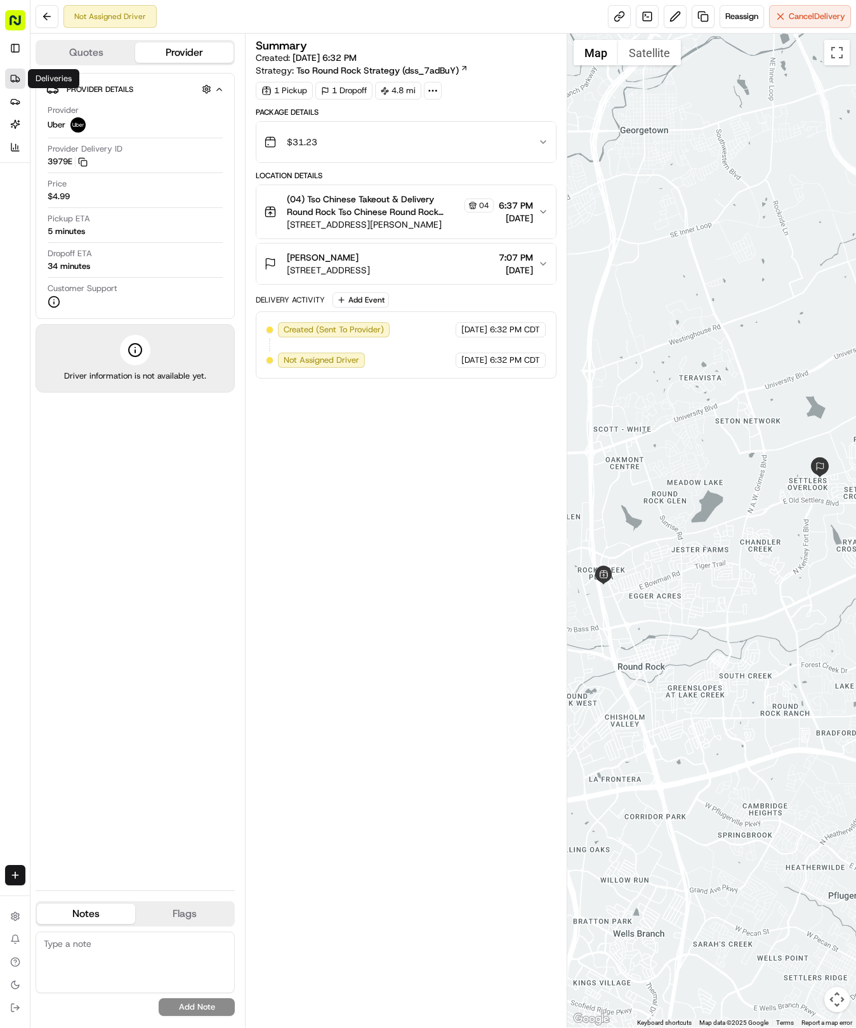
click at [20, 77] on link "Deliveries" at bounding box center [15, 79] width 20 height 20
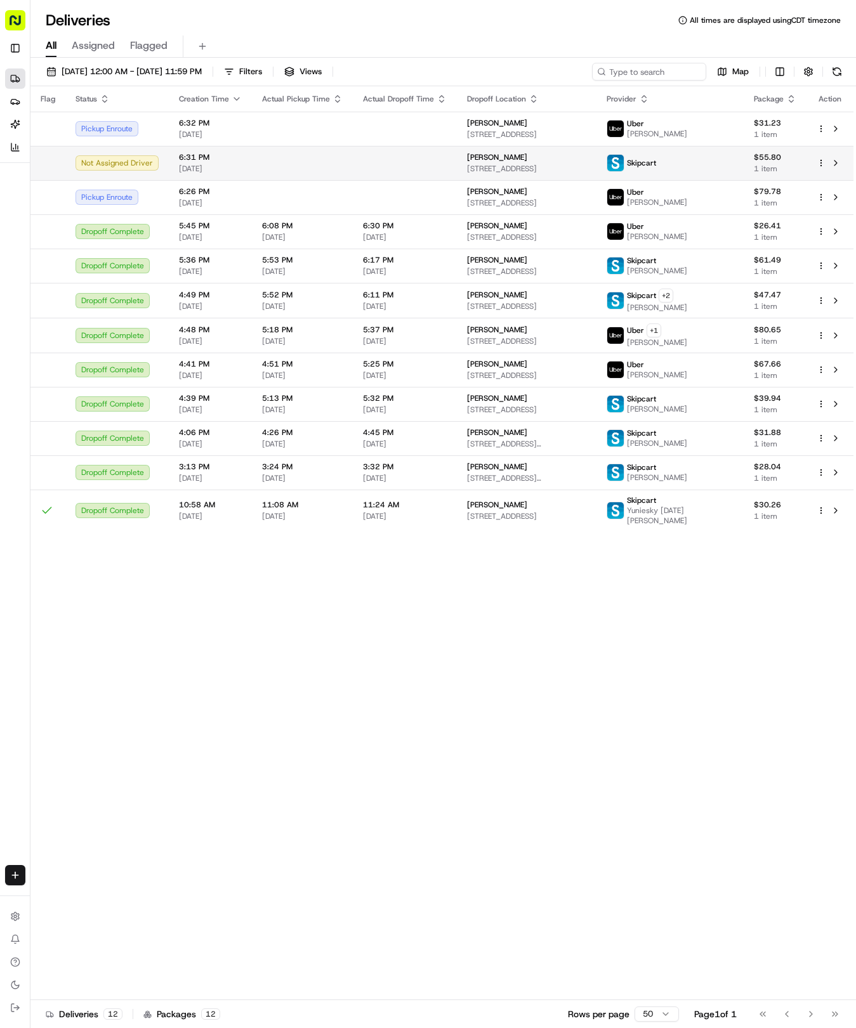
click at [403, 167] on td at bounding box center [405, 163] width 104 height 34
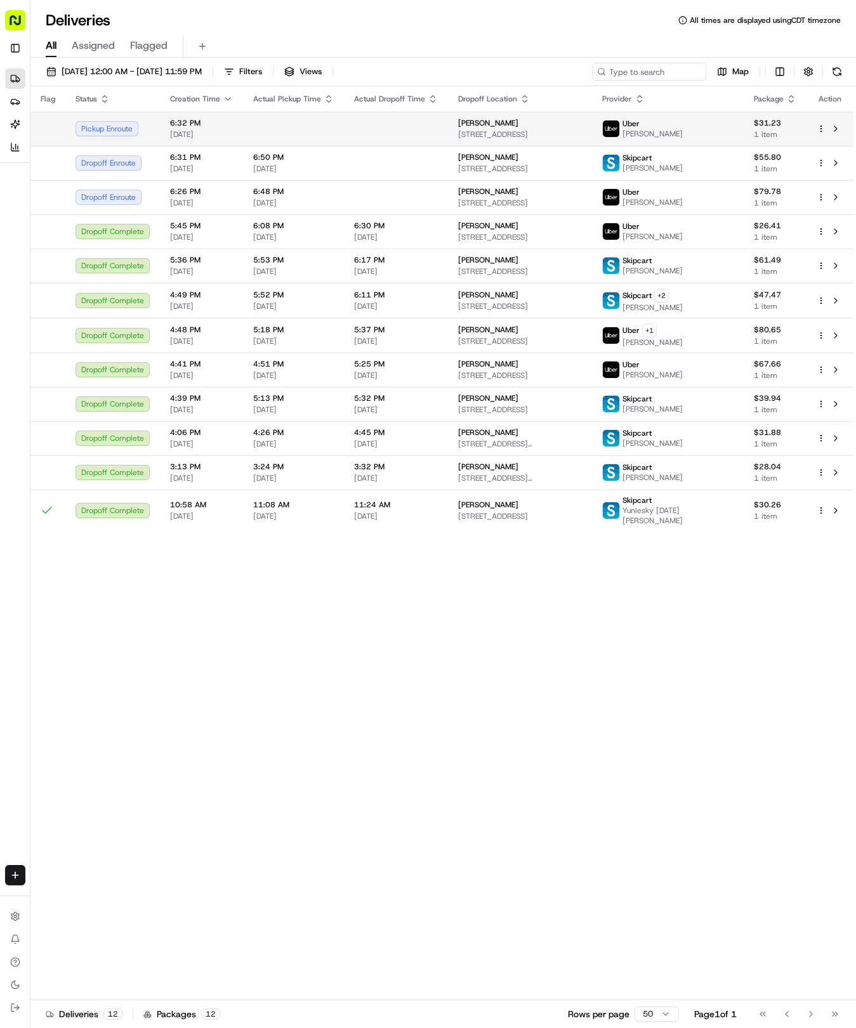
click at [426, 126] on td at bounding box center [396, 129] width 104 height 34
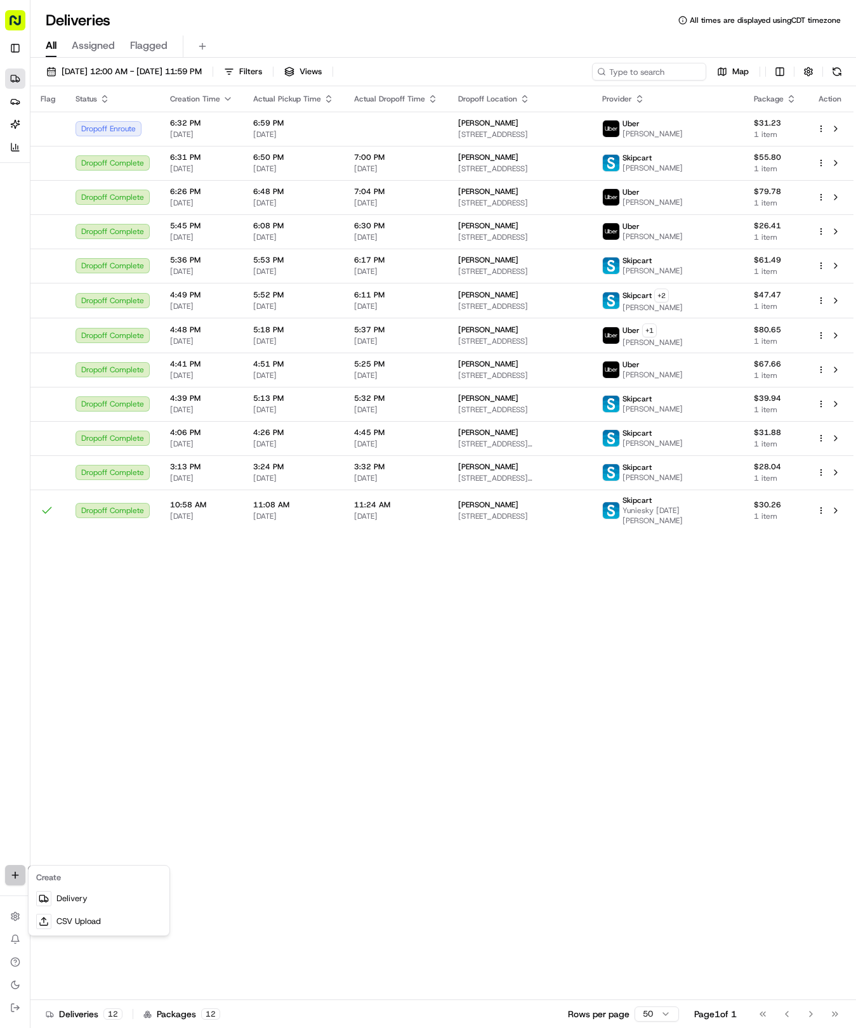
click at [8, 870] on html "Tso Chinese 04 Round Rock [EMAIL_ADDRESS][DOMAIN_NAME] Toggle Sidebar Deliverie…" at bounding box center [428, 514] width 856 height 1028
click at [65, 899] on link "Delivery" at bounding box center [99, 898] width 136 height 23
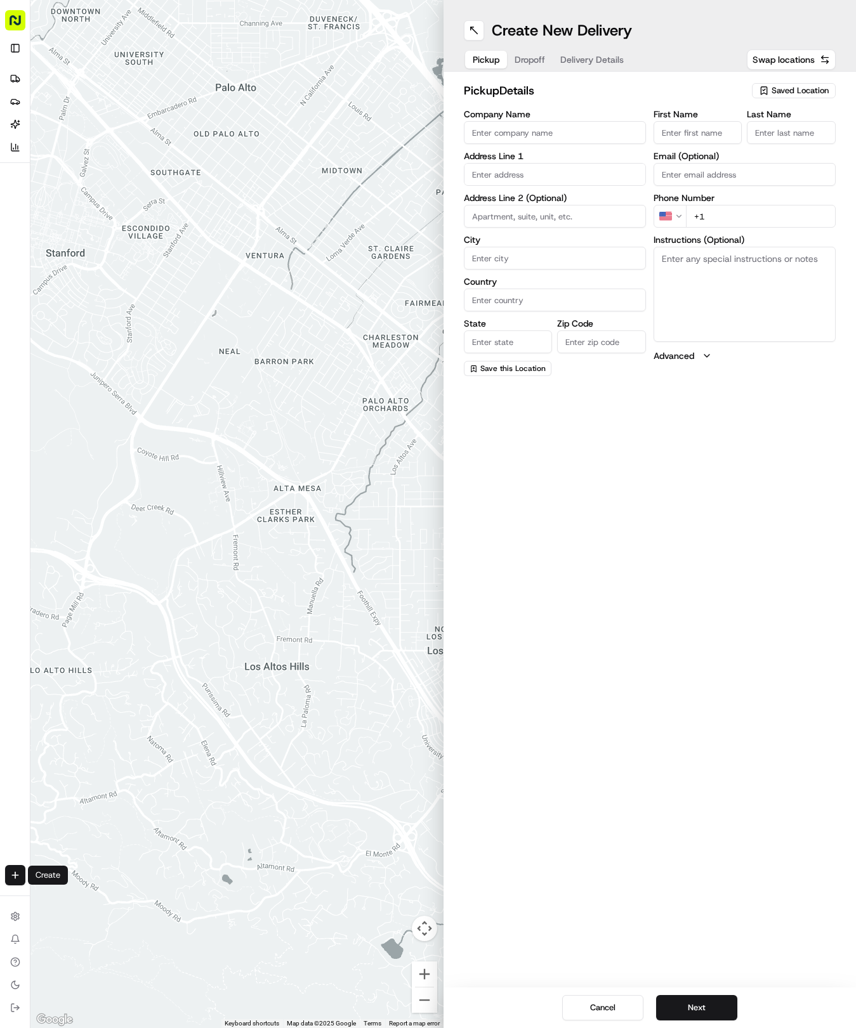
click at [808, 85] on span "Saved Location" at bounding box center [799, 90] width 57 height 11
click at [727, 137] on span "(04) Tso Chinese Takeout & Delivery Round Rock (04)" at bounding box center [772, 144] width 156 height 23
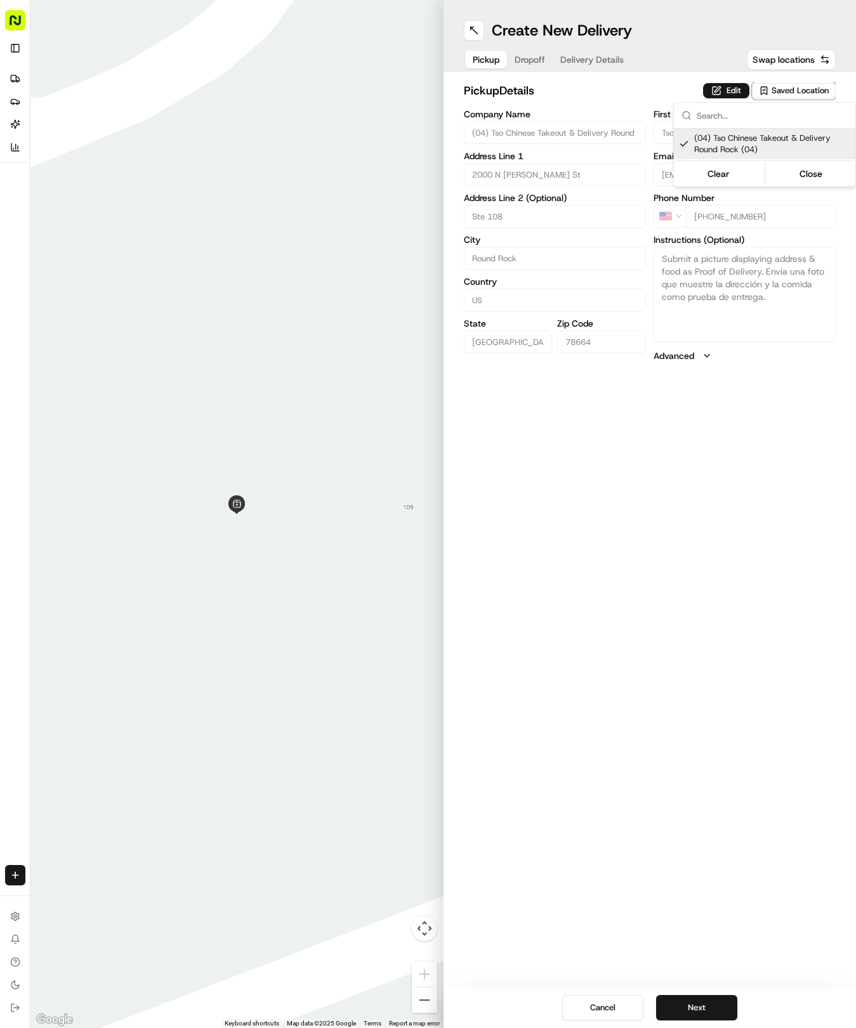
click at [591, 63] on html "Tso Chinese 04 Round Rock [EMAIL_ADDRESS][DOMAIN_NAME] Toggle Sidebar Deliverie…" at bounding box center [428, 514] width 856 height 1028
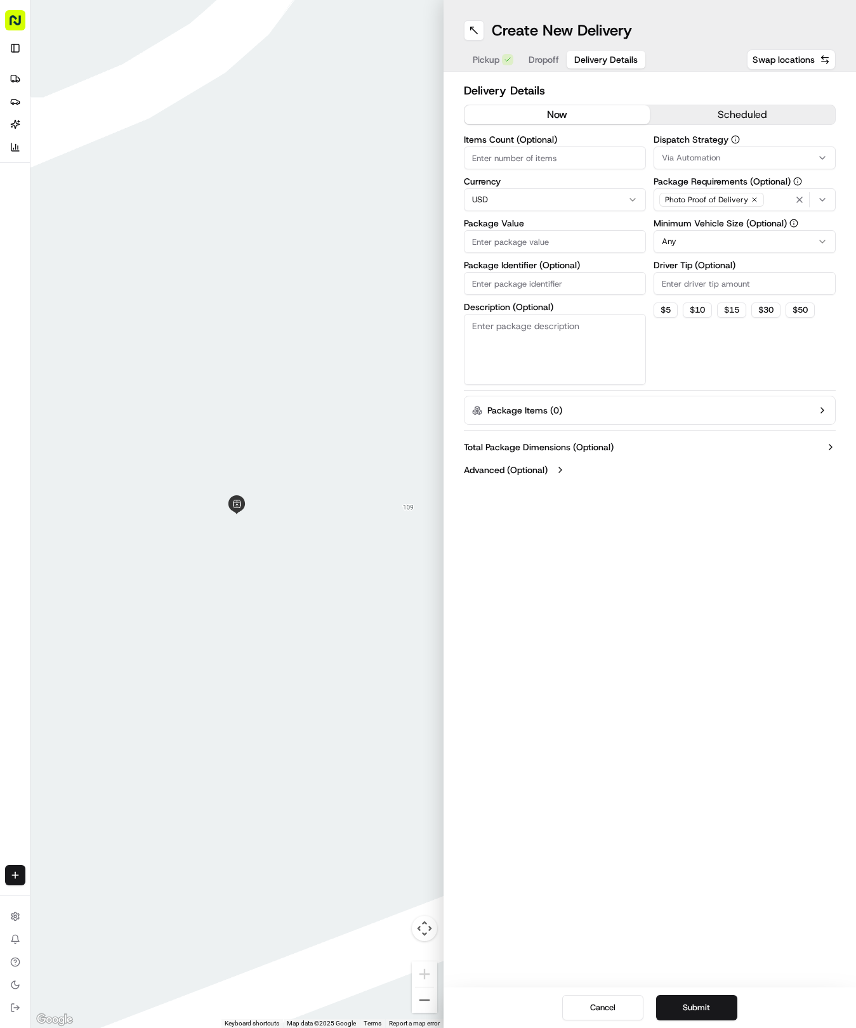
click at [591, 63] on span "Delivery Details" at bounding box center [605, 59] width 63 height 13
click at [518, 289] on input "Package Identifier (Optional)" at bounding box center [555, 283] width 182 height 23
paste input "7RF3WPU"
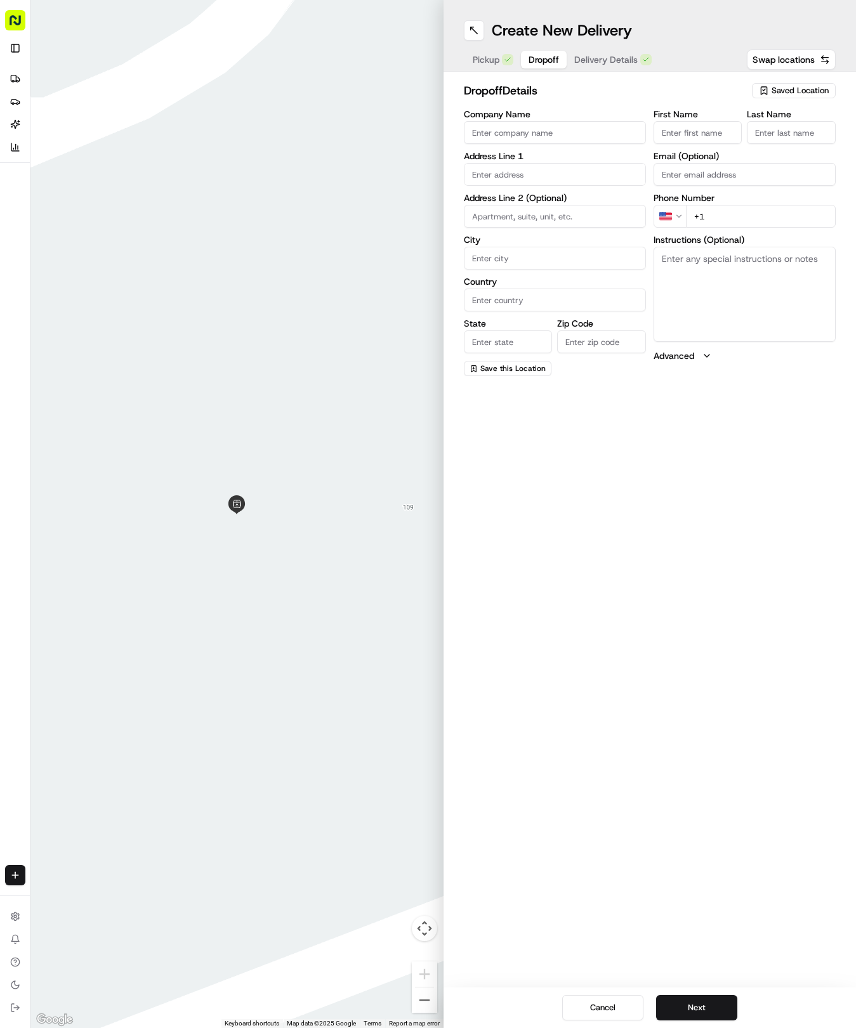
click at [551, 57] on span "Dropoff" at bounding box center [543, 59] width 30 height 13
click at [538, 171] on input "text" at bounding box center [555, 174] width 182 height 23
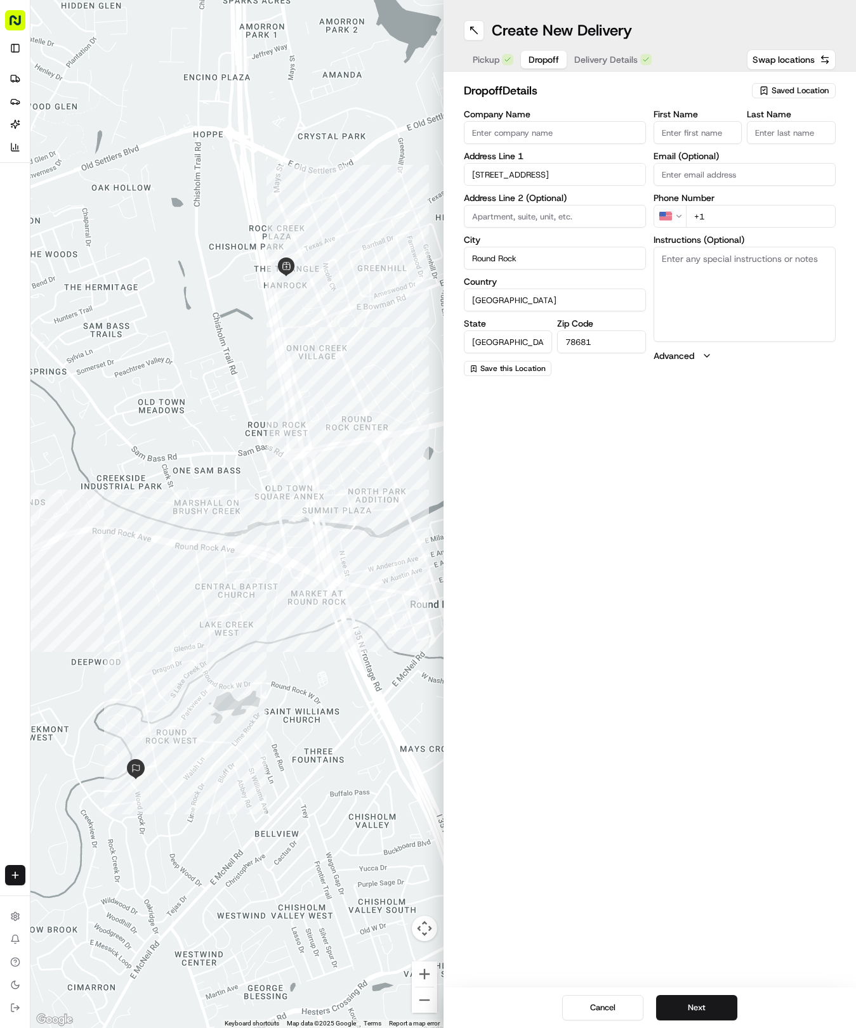
click at [689, 132] on input "First Name" at bounding box center [697, 132] width 89 height 23
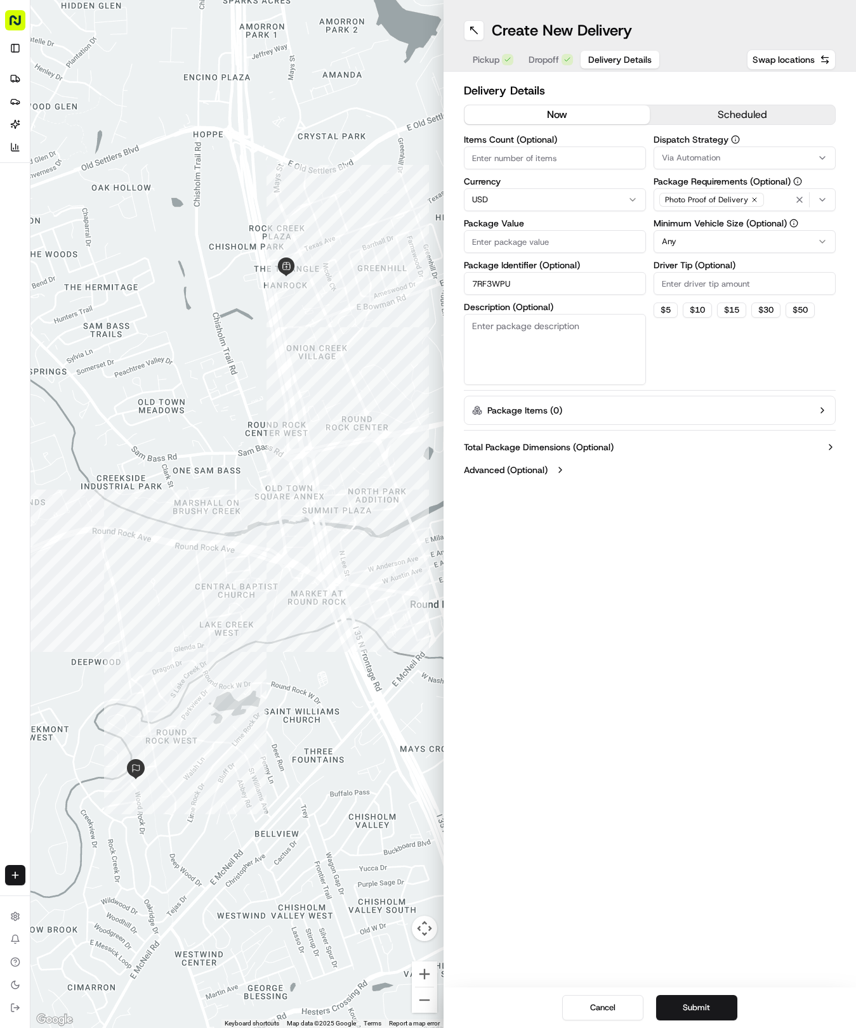
click at [633, 58] on span "Delivery Details" at bounding box center [619, 59] width 63 height 13
click at [532, 244] on input "Package Value" at bounding box center [555, 241] width 182 height 23
click at [696, 164] on button "Via Automation" at bounding box center [744, 158] width 182 height 23
click at [699, 227] on span "Tso Round Rock Strategy" at bounding box center [752, 226] width 156 height 11
drag, startPoint x: 690, startPoint y: 329, endPoint x: 695, endPoint y: 298, distance: 30.9
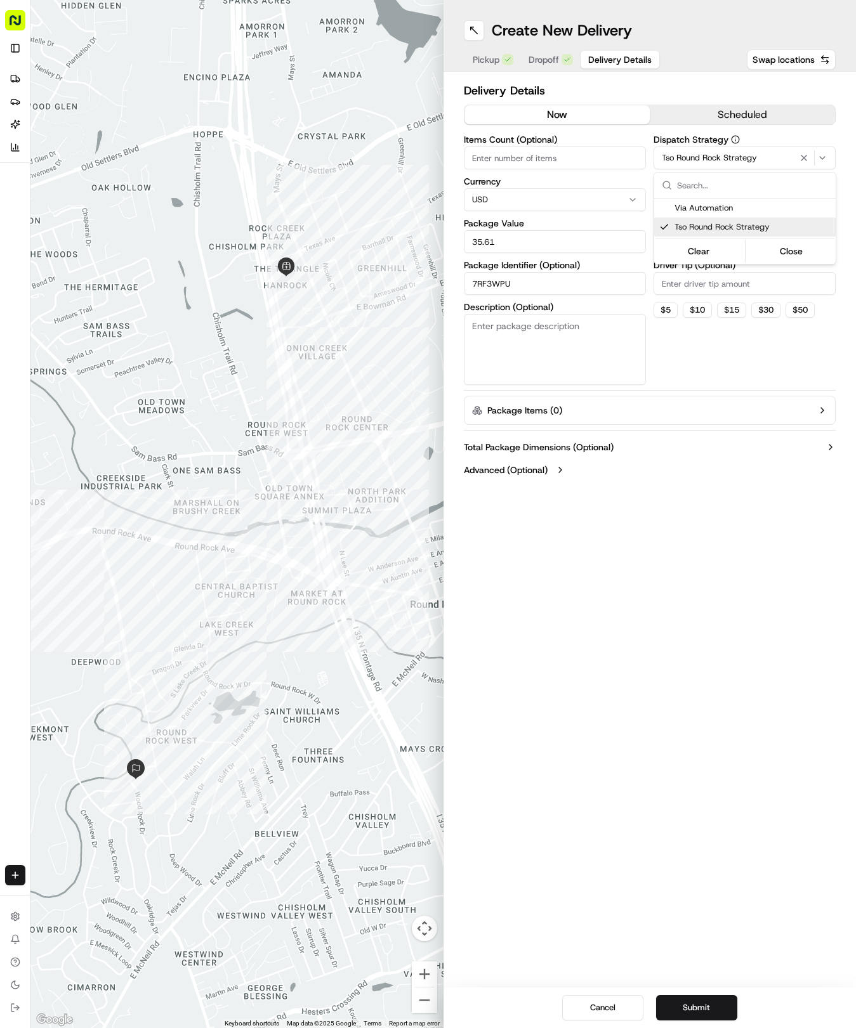
click at [693, 316] on html "Tso Chinese 04 Round Rock [EMAIL_ADDRESS][DOMAIN_NAME] Toggle Sidebar Deliverie…" at bounding box center [428, 514] width 856 height 1028
click at [696, 238] on html "Tso Chinese 04 Round Rock [EMAIL_ADDRESS][DOMAIN_NAME] Toggle Sidebar Deliverie…" at bounding box center [428, 514] width 856 height 1028
click at [693, 278] on input "Driver Tip (Optional)" at bounding box center [744, 283] width 182 height 23
click at [707, 991] on div "Cancel Submit" at bounding box center [649, 1008] width 413 height 41
click at [709, 997] on button "Submit" at bounding box center [696, 1007] width 81 height 25
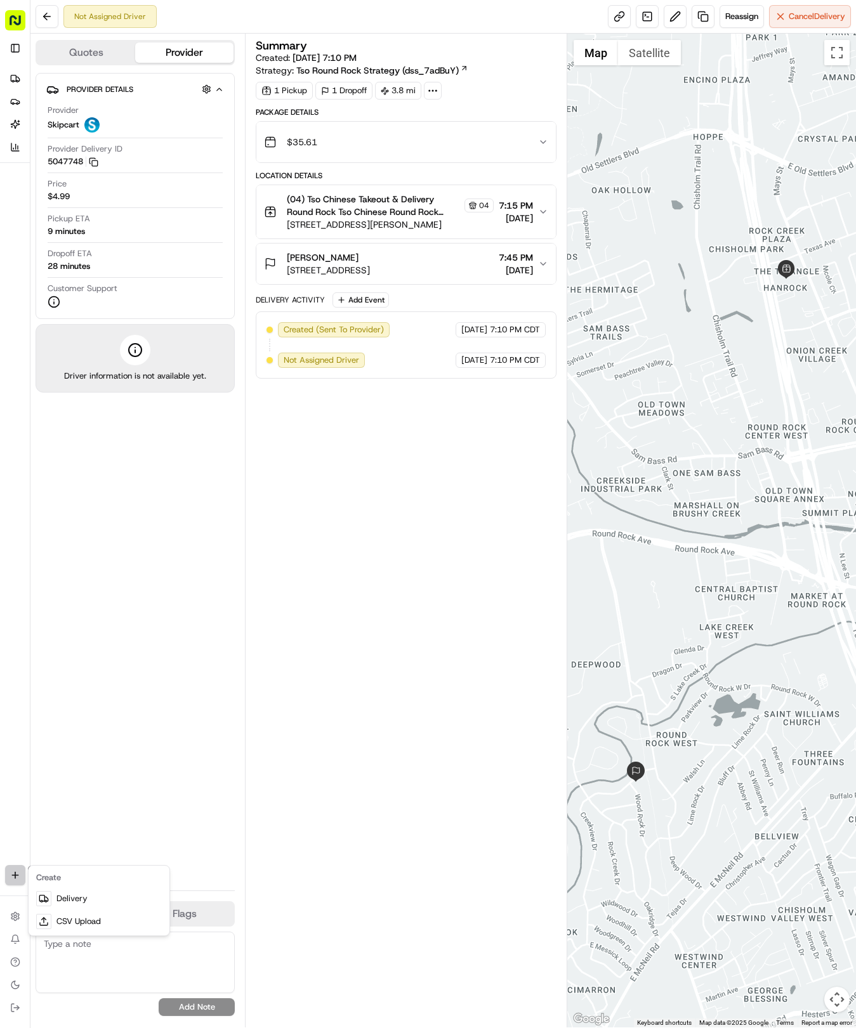
click at [18, 872] on html "Tso Chinese 04 Round Rock [EMAIL_ADDRESS][DOMAIN_NAME] Toggle Sidebar Deliverie…" at bounding box center [428, 514] width 856 height 1028
click at [69, 896] on link "Delivery" at bounding box center [99, 898] width 136 height 23
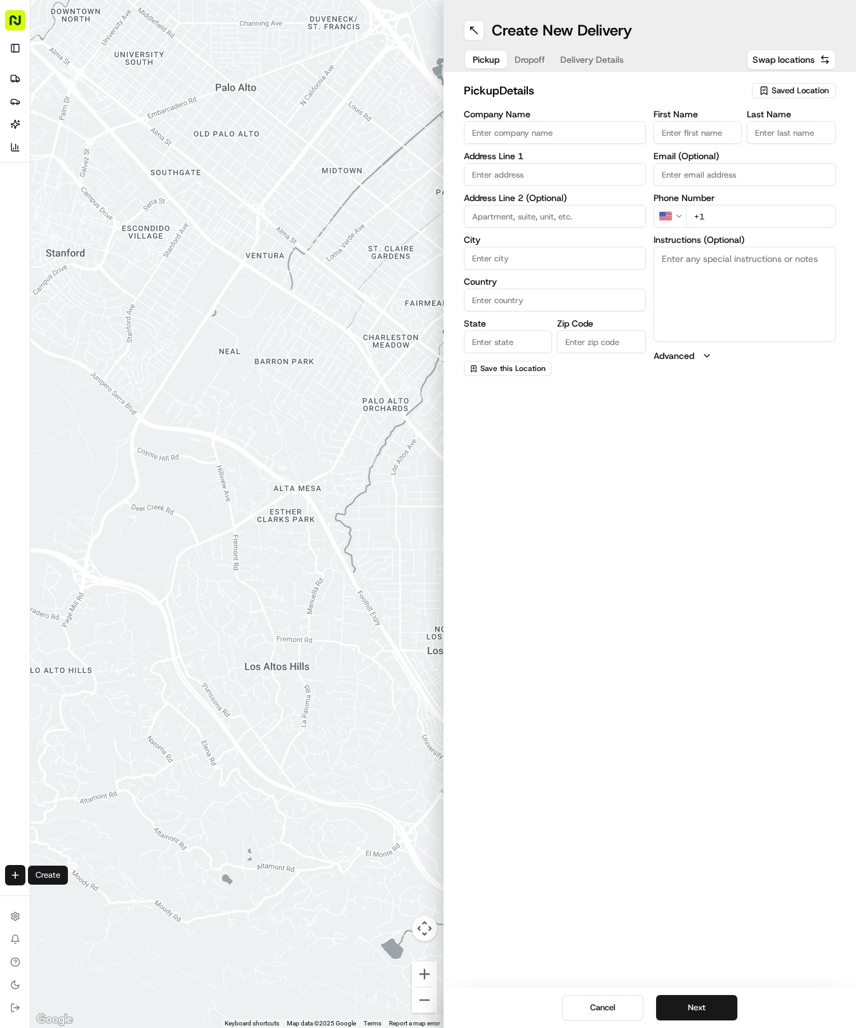
click at [773, 86] on span "Saved Location" at bounding box center [799, 90] width 57 height 11
click at [745, 146] on span "(04) Tso Chinese Takeout & Delivery Round Rock (04)" at bounding box center [772, 144] width 156 height 23
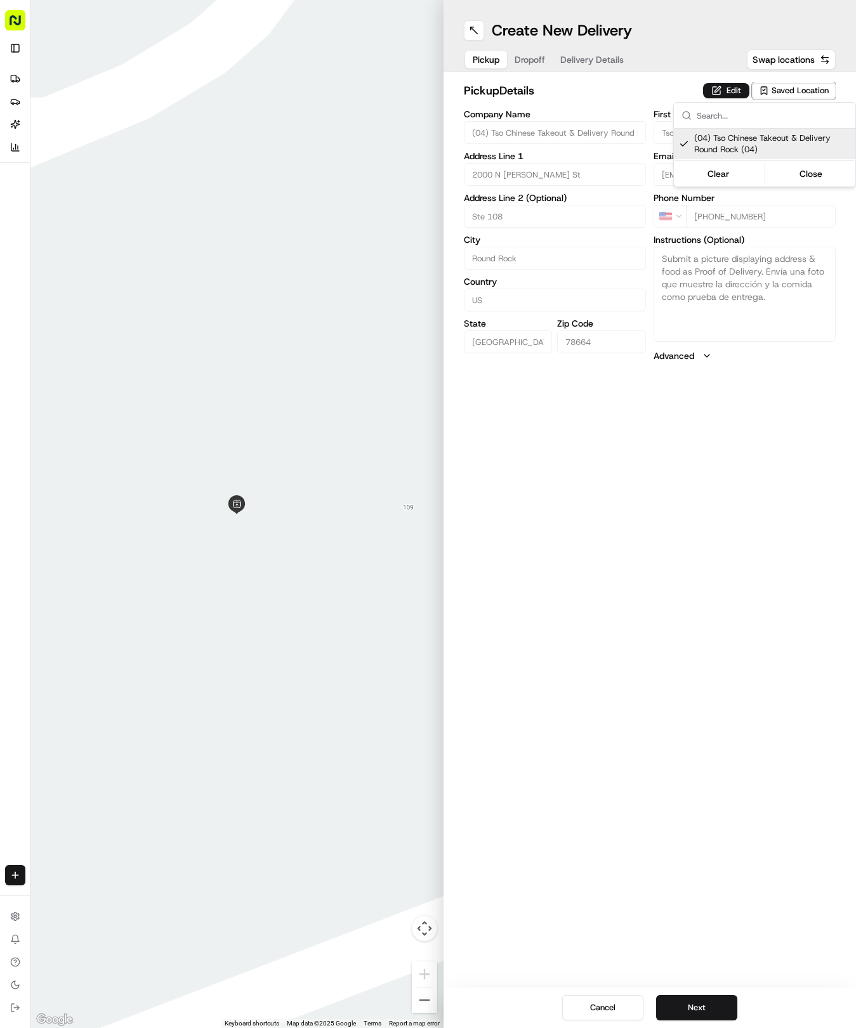
click at [585, 62] on html "Tso Chinese 04 Round Rock [EMAIL_ADDRESS][DOMAIN_NAME] Toggle Sidebar Deliverie…" at bounding box center [428, 514] width 856 height 1028
click at [590, 61] on span "Delivery Details" at bounding box center [591, 59] width 63 height 13
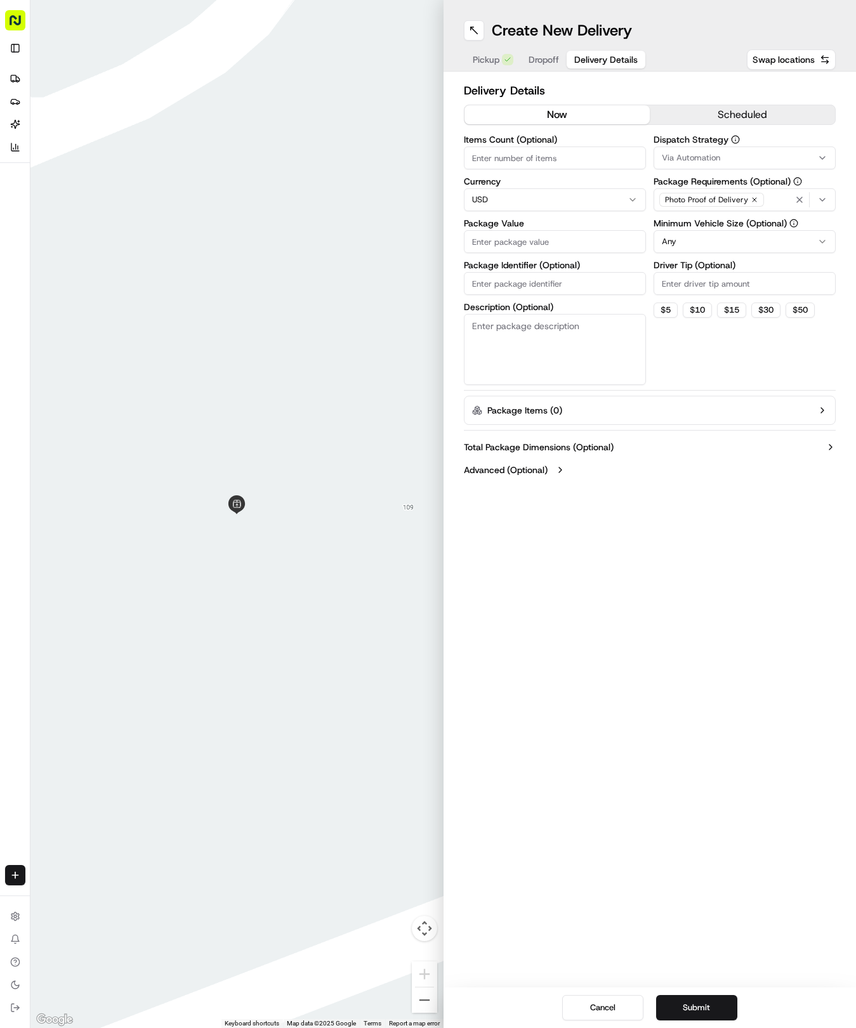
click at [518, 293] on input "Package Identifier (Optional)" at bounding box center [555, 283] width 182 height 23
paste input "7J8YRVB"
click at [535, 53] on span "Dropoff" at bounding box center [543, 59] width 30 height 13
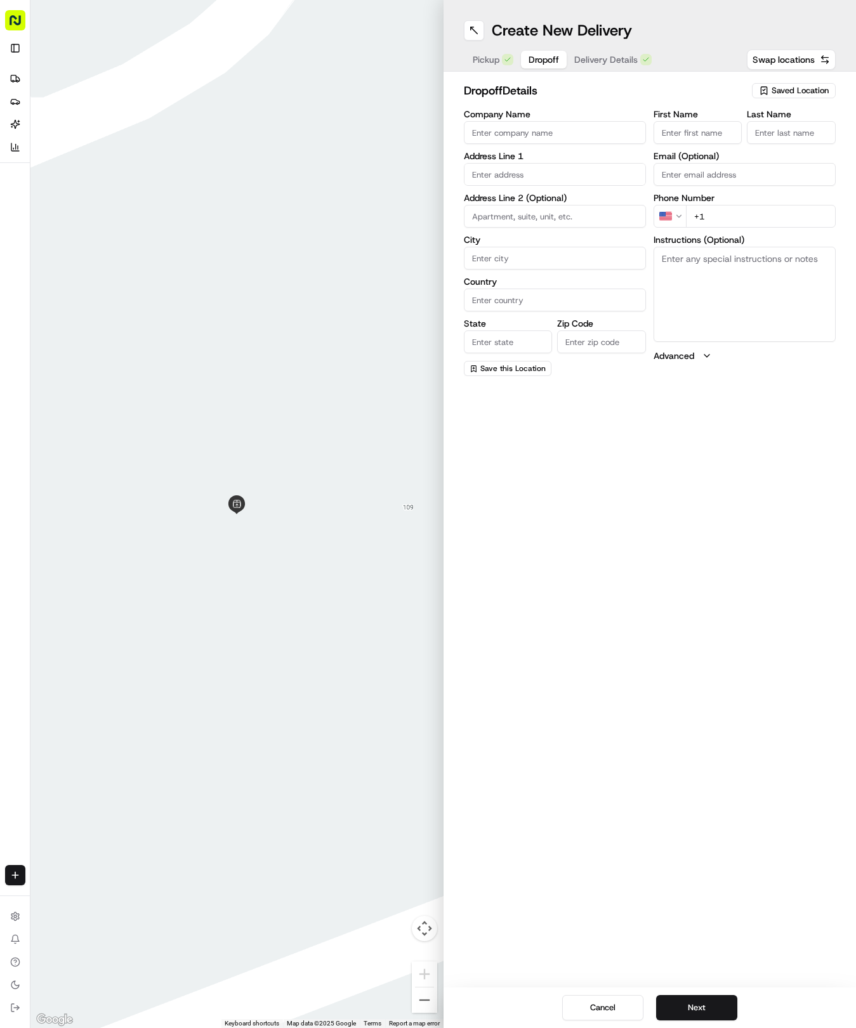
click at [537, 174] on input "text" at bounding box center [555, 174] width 182 height 23
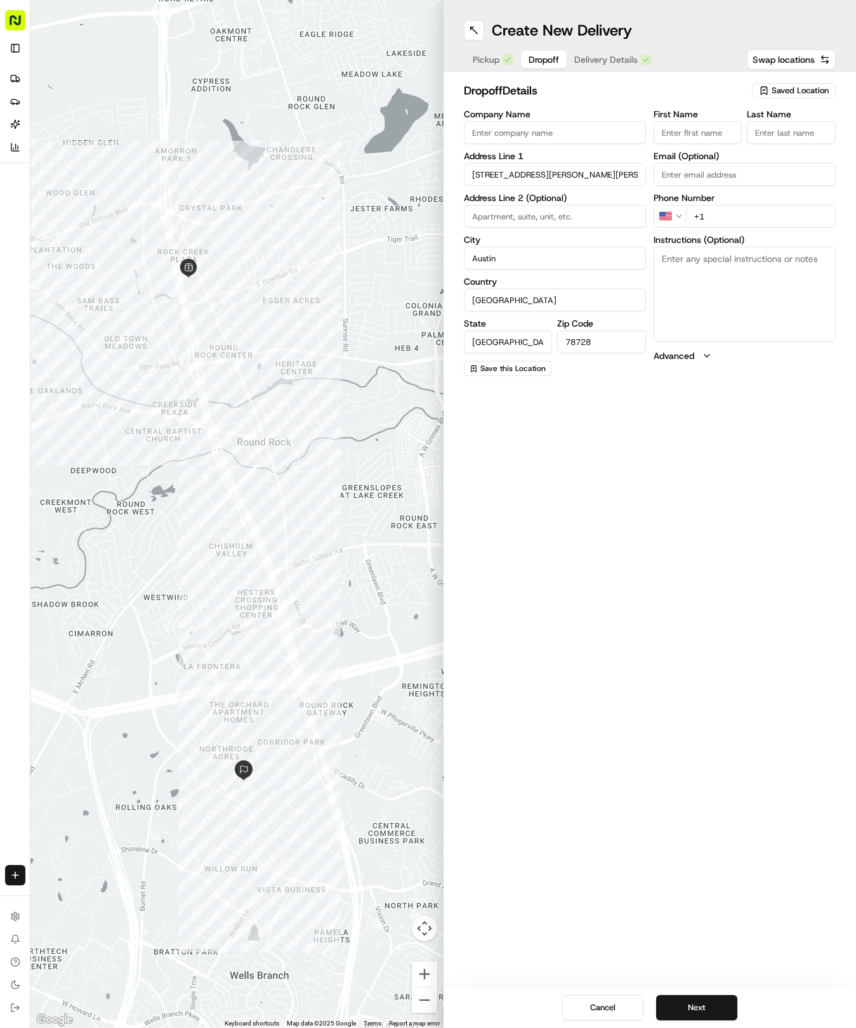
click at [729, 140] on input "First Name" at bounding box center [697, 132] width 89 height 23
click at [615, 60] on span "Delivery Details" at bounding box center [605, 59] width 63 height 13
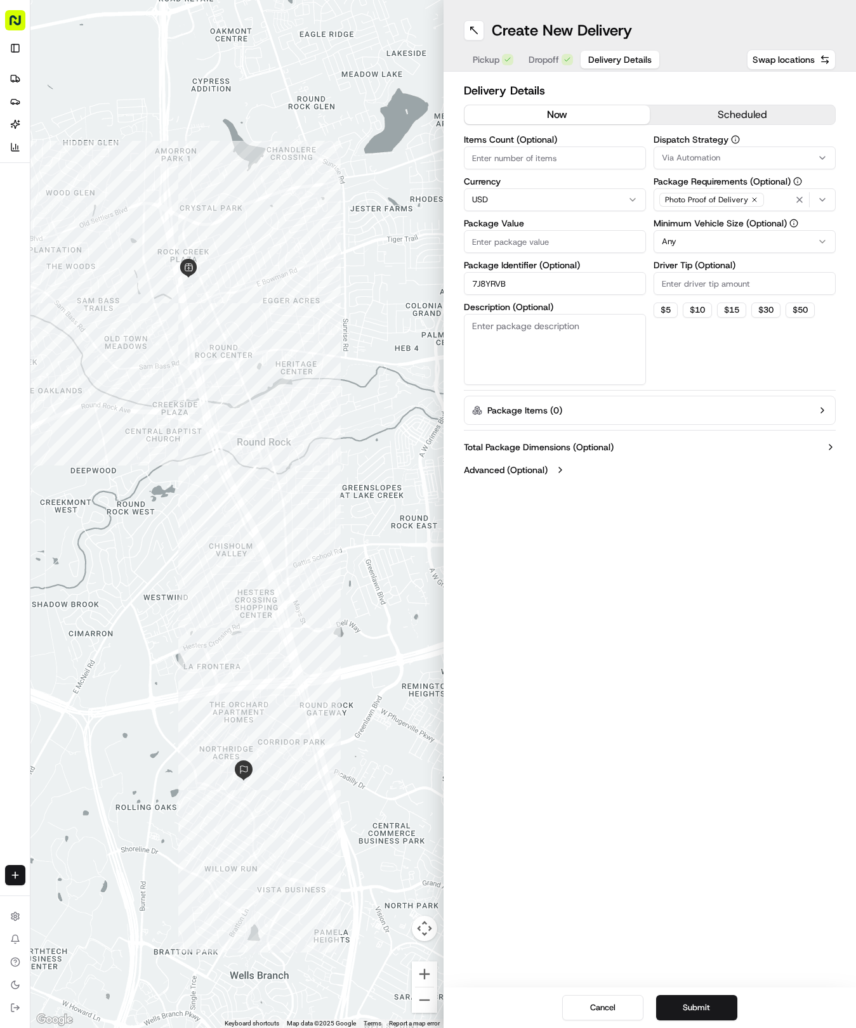
click at [549, 233] on input "Package Value" at bounding box center [555, 241] width 182 height 23
click at [676, 162] on span "Via Automation" at bounding box center [691, 157] width 58 height 11
click at [691, 232] on span "Tso Round Rock Strategy" at bounding box center [752, 226] width 156 height 11
drag, startPoint x: 709, startPoint y: 362, endPoint x: 704, endPoint y: 326, distance: 35.9
click at [705, 331] on html "Tso Chinese 04 Round Rock [EMAIL_ADDRESS][DOMAIN_NAME] Toggle Sidebar Deliverie…" at bounding box center [428, 514] width 856 height 1028
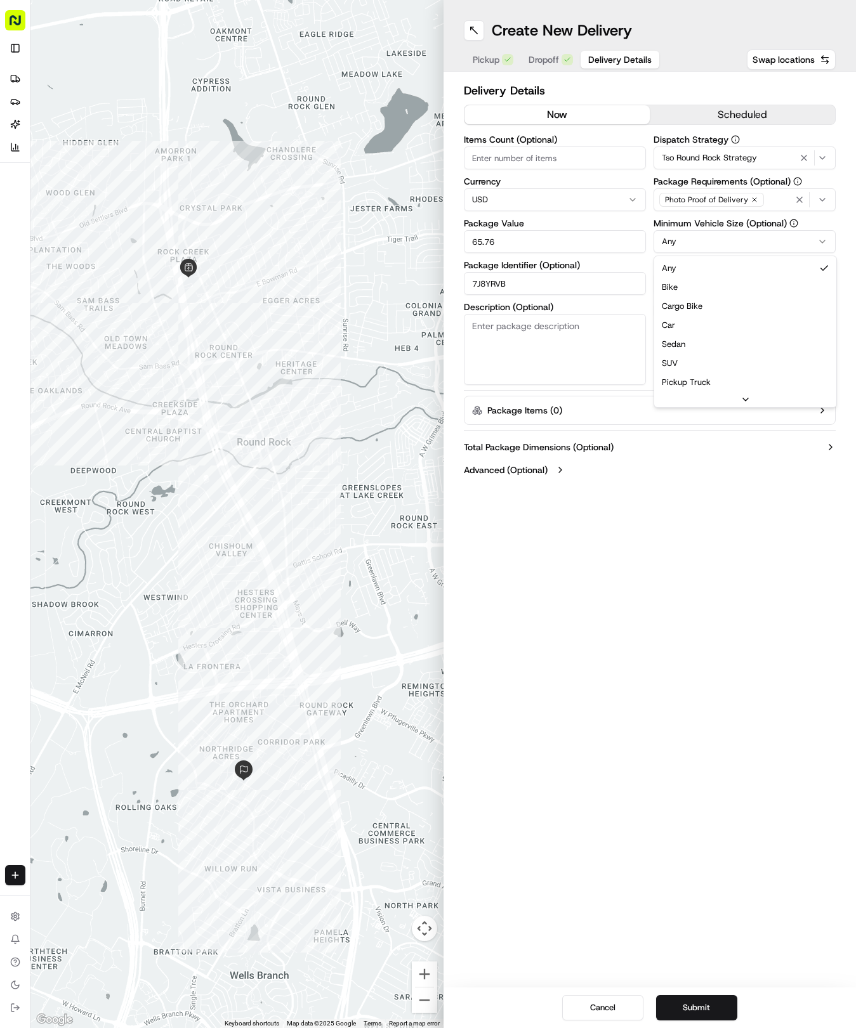
click at [684, 247] on html "Tso Chinese 04 Round Rock [EMAIL_ADDRESS][DOMAIN_NAME] Toggle Sidebar Deliverie…" at bounding box center [428, 514] width 856 height 1028
click at [689, 288] on input "Driver Tip (Optional)" at bounding box center [744, 283] width 182 height 23
click at [688, 1011] on button "Submit" at bounding box center [696, 1007] width 81 height 25
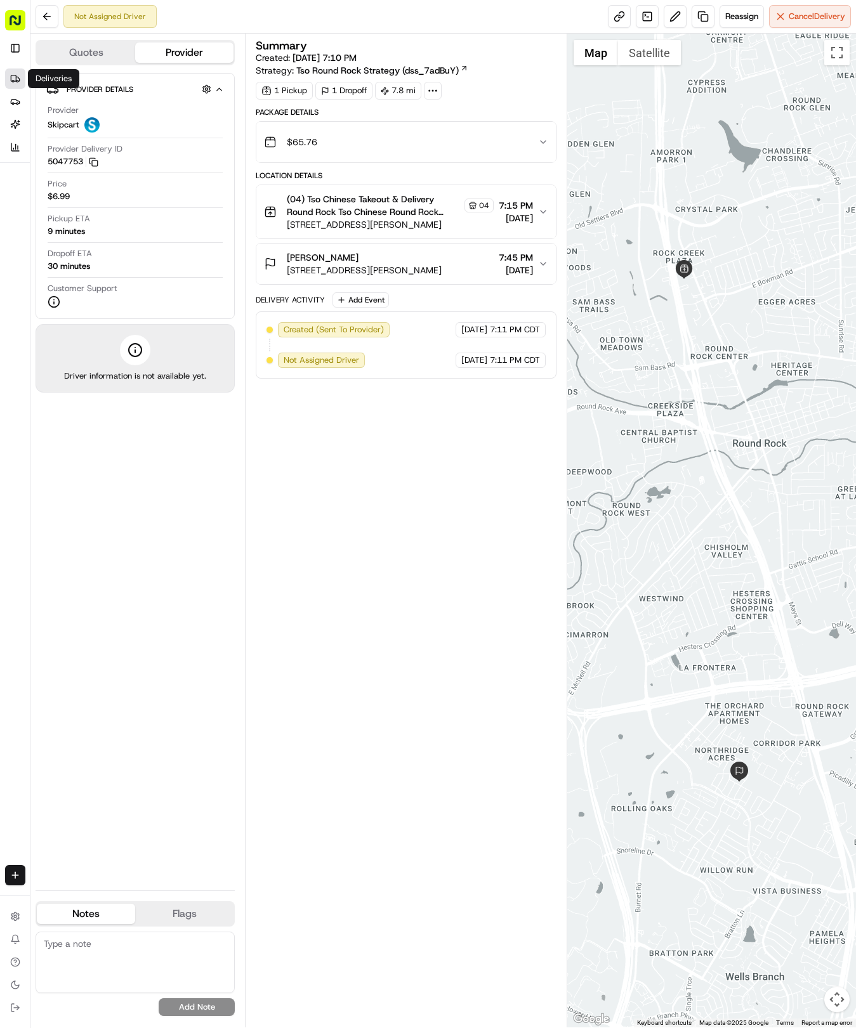
click at [19, 74] on icon at bounding box center [15, 79] width 10 height 10
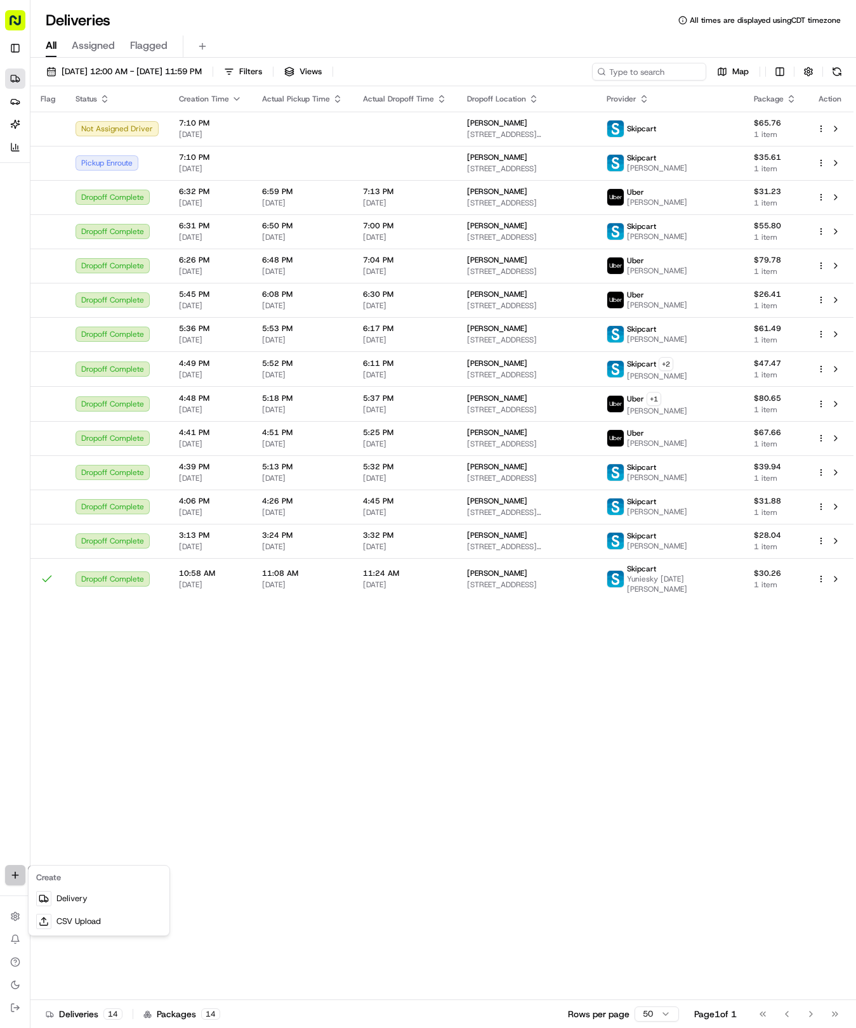
click at [9, 877] on html "Tso Chinese 04 Round Rock [EMAIL_ADDRESS][DOMAIN_NAME] Toggle Sidebar Deliverie…" at bounding box center [428, 514] width 856 height 1028
click at [81, 897] on link "Delivery" at bounding box center [99, 898] width 136 height 23
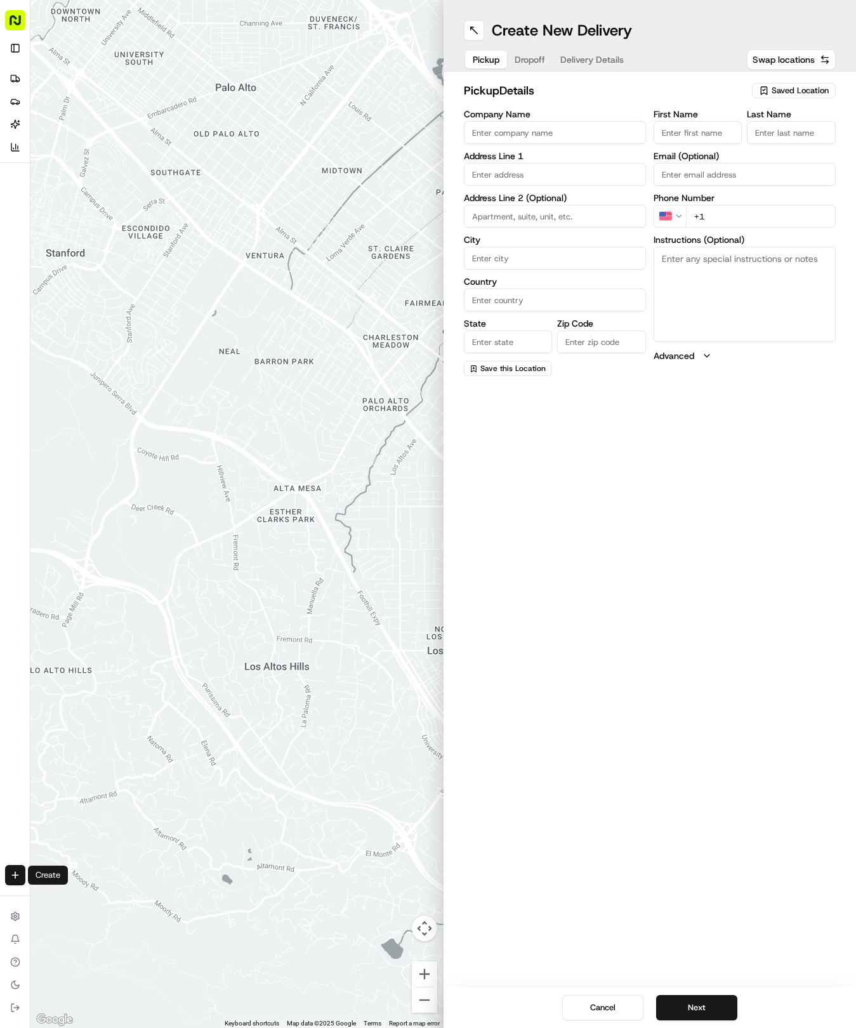
click at [781, 90] on span "Saved Location" at bounding box center [799, 90] width 57 height 11
click at [723, 138] on span "(04) Tso Chinese Takeout & Delivery Round Rock (04)" at bounding box center [772, 144] width 156 height 23
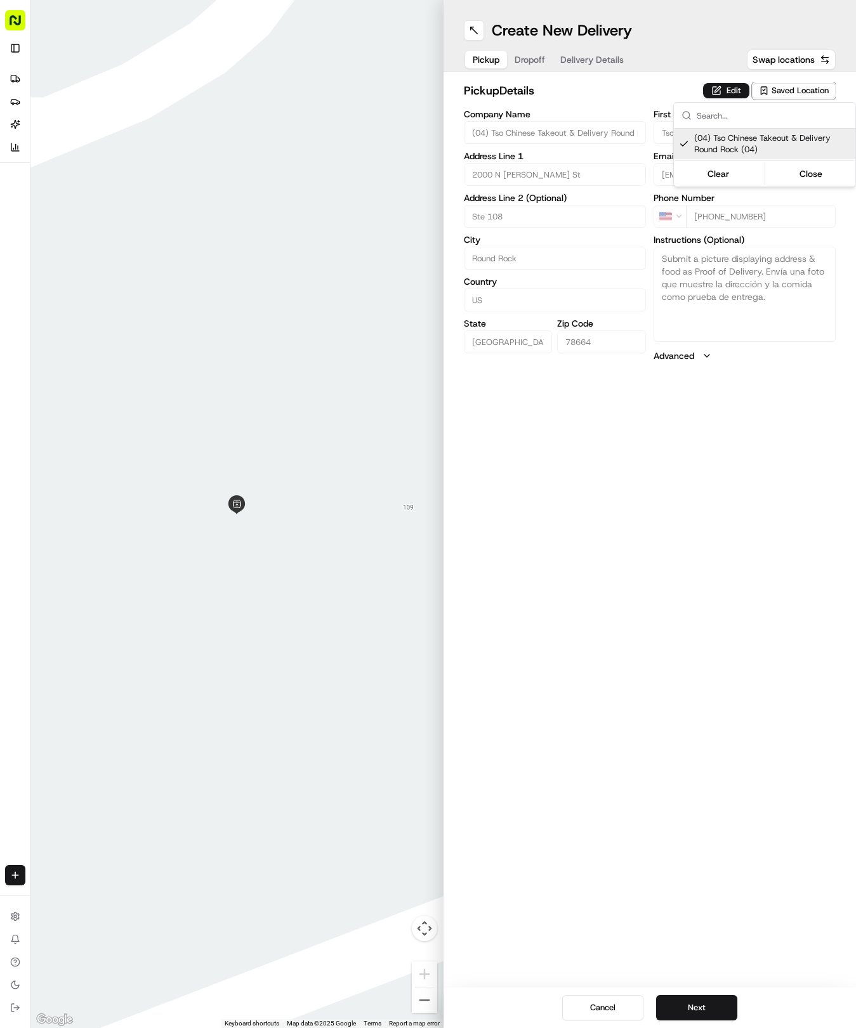
drag, startPoint x: 601, startPoint y: 56, endPoint x: 594, endPoint y: 56, distance: 7.6
click at [600, 56] on html "Tso Chinese 04 Round Rock [EMAIL_ADDRESS][DOMAIN_NAME] Toggle Sidebar Deliverie…" at bounding box center [428, 514] width 856 height 1028
click at [594, 56] on span "Delivery Details" at bounding box center [591, 59] width 63 height 13
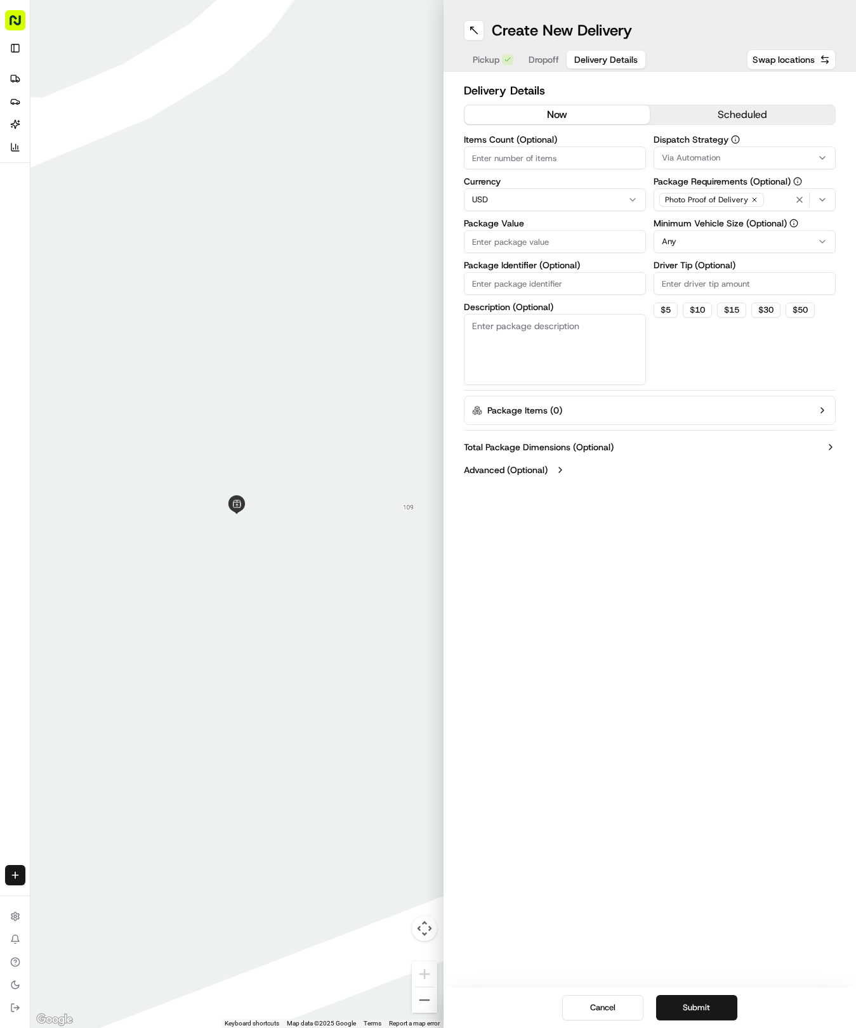
click at [500, 284] on input "Package Identifier (Optional)" at bounding box center [555, 283] width 182 height 23
paste input "R18UBGN"
click at [539, 62] on span "Dropoff" at bounding box center [543, 59] width 30 height 13
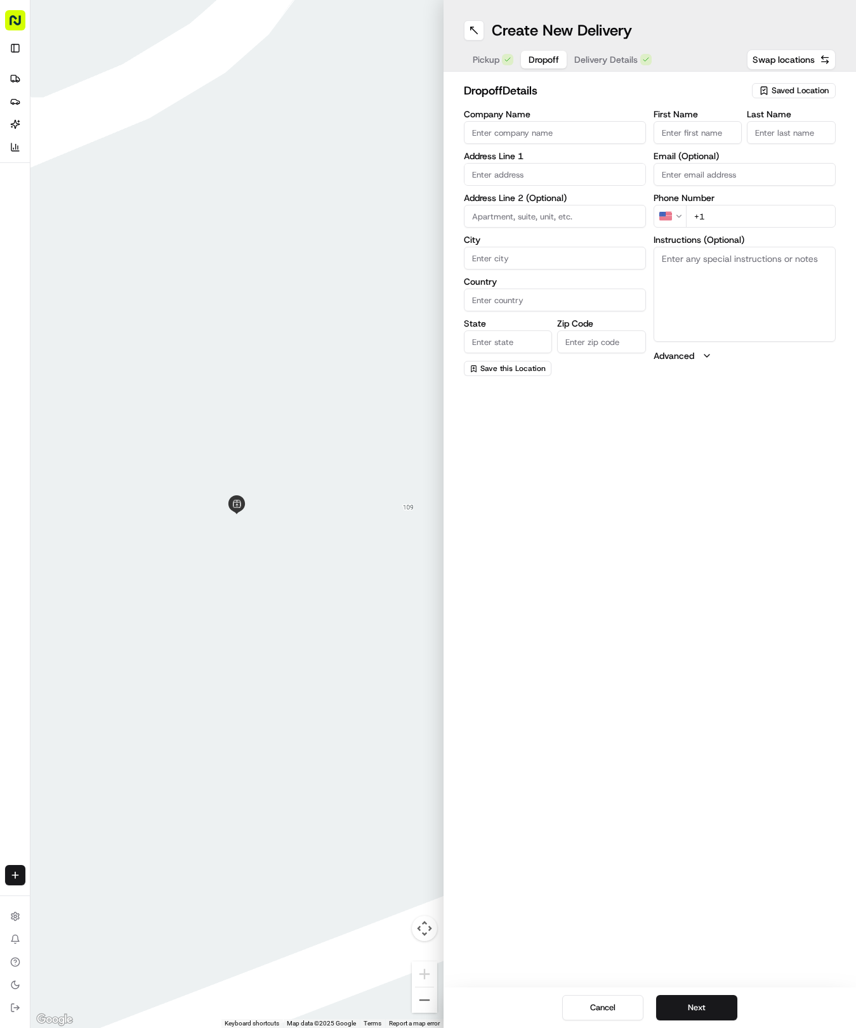
click at [530, 184] on input "text" at bounding box center [555, 174] width 182 height 23
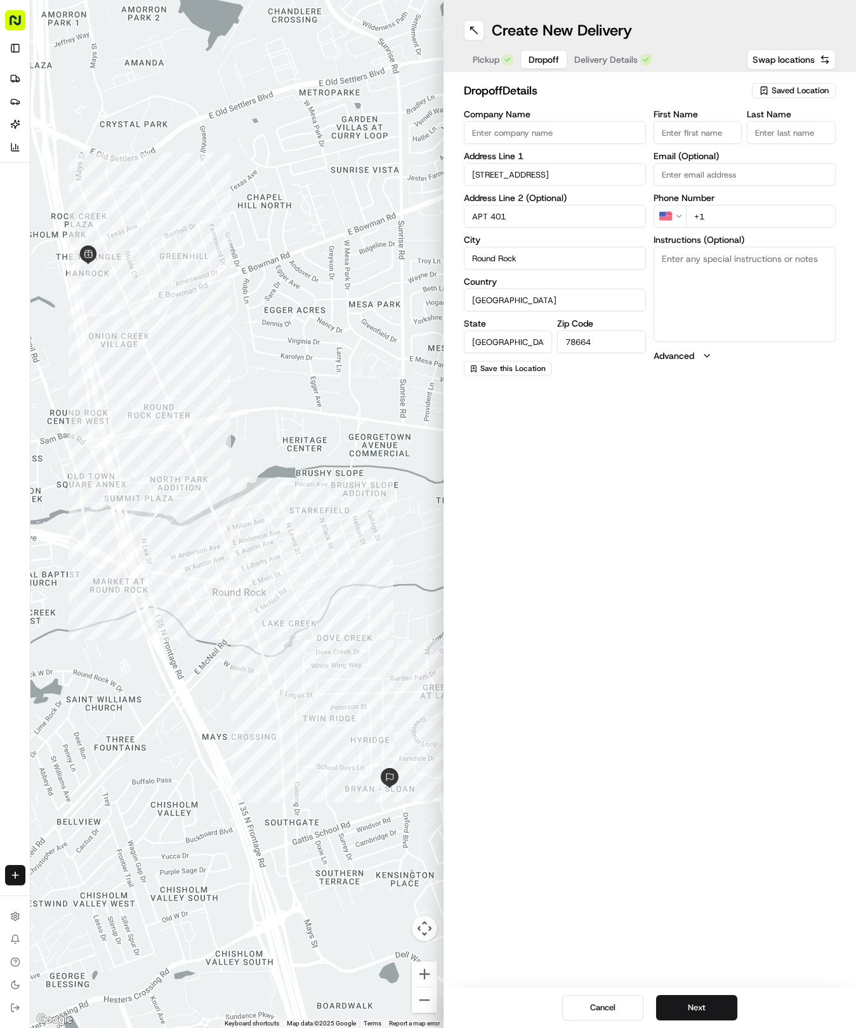
click at [680, 132] on input "First Name" at bounding box center [697, 132] width 89 height 23
click at [684, 280] on textarea "Instructions (Optional)" at bounding box center [744, 294] width 182 height 95
paste textarea "Please knock on door. Thank you."
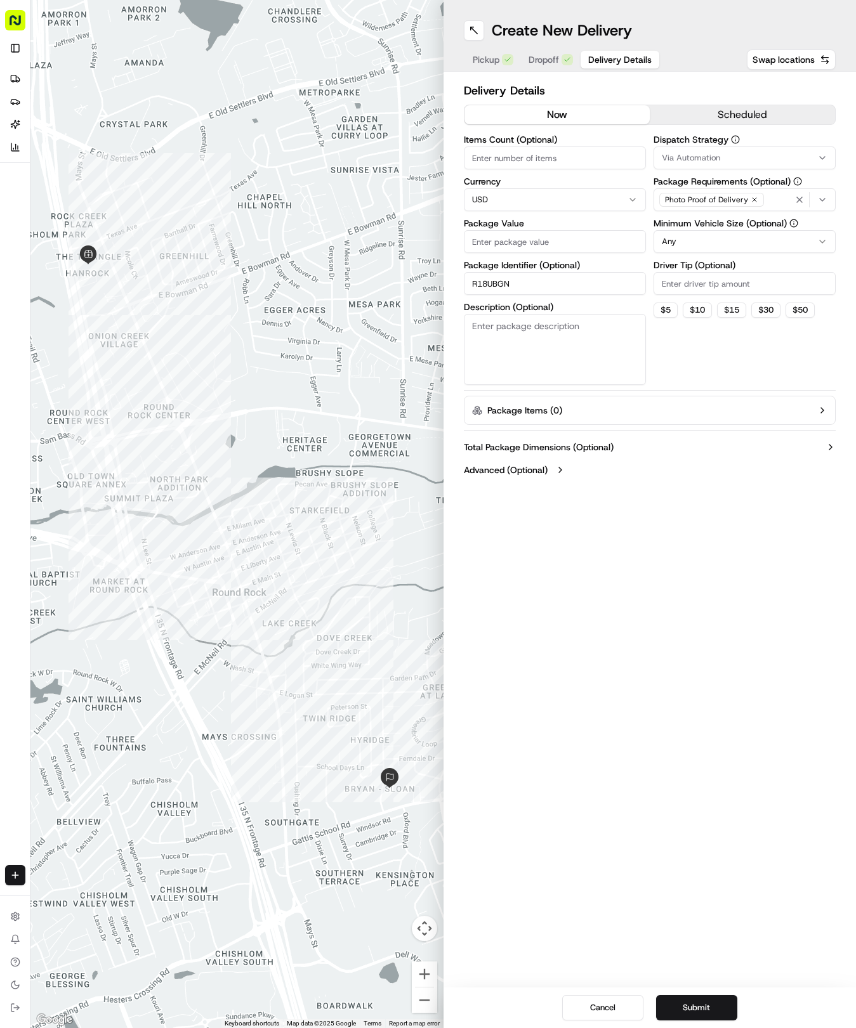
click at [601, 60] on span "Delivery Details" at bounding box center [619, 59] width 63 height 13
click at [559, 245] on input "Package Value" at bounding box center [555, 241] width 182 height 23
click at [691, 150] on button "Via Automation" at bounding box center [744, 158] width 182 height 23
click at [696, 232] on span "Tso Round Rock Strategy" at bounding box center [752, 226] width 156 height 11
drag, startPoint x: 690, startPoint y: 330, endPoint x: 694, endPoint y: 297, distance: 33.2
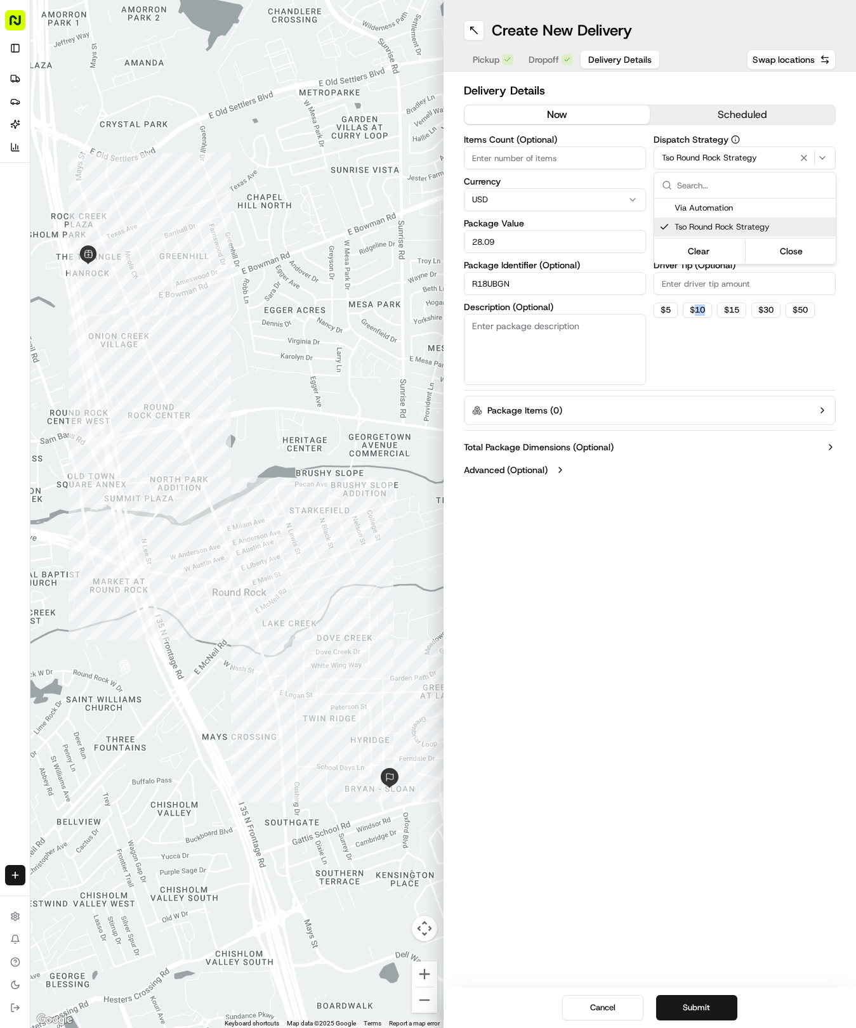
click at [693, 306] on html "Tso Chinese 04 Round Rock [EMAIL_ADDRESS][DOMAIN_NAME] Toggle Sidebar Deliverie…" at bounding box center [428, 514] width 856 height 1028
click at [698, 237] on html "Tso Chinese 04 Round Rock [EMAIL_ADDRESS][DOMAIN_NAME] Toggle Sidebar Deliverie…" at bounding box center [428, 514] width 856 height 1028
click at [690, 279] on input "Driver Tip (Optional)" at bounding box center [744, 283] width 182 height 23
click at [703, 1010] on button "Submit" at bounding box center [696, 1007] width 81 height 25
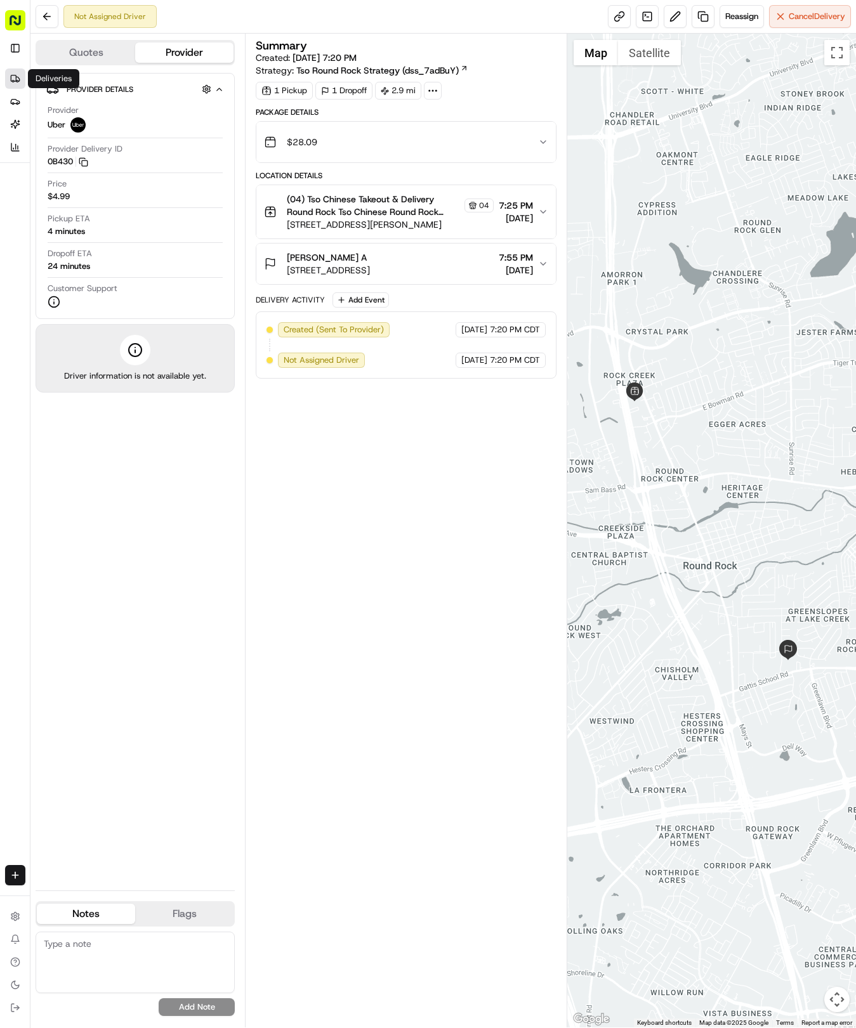
click at [19, 84] on link "Deliveries" at bounding box center [15, 79] width 20 height 20
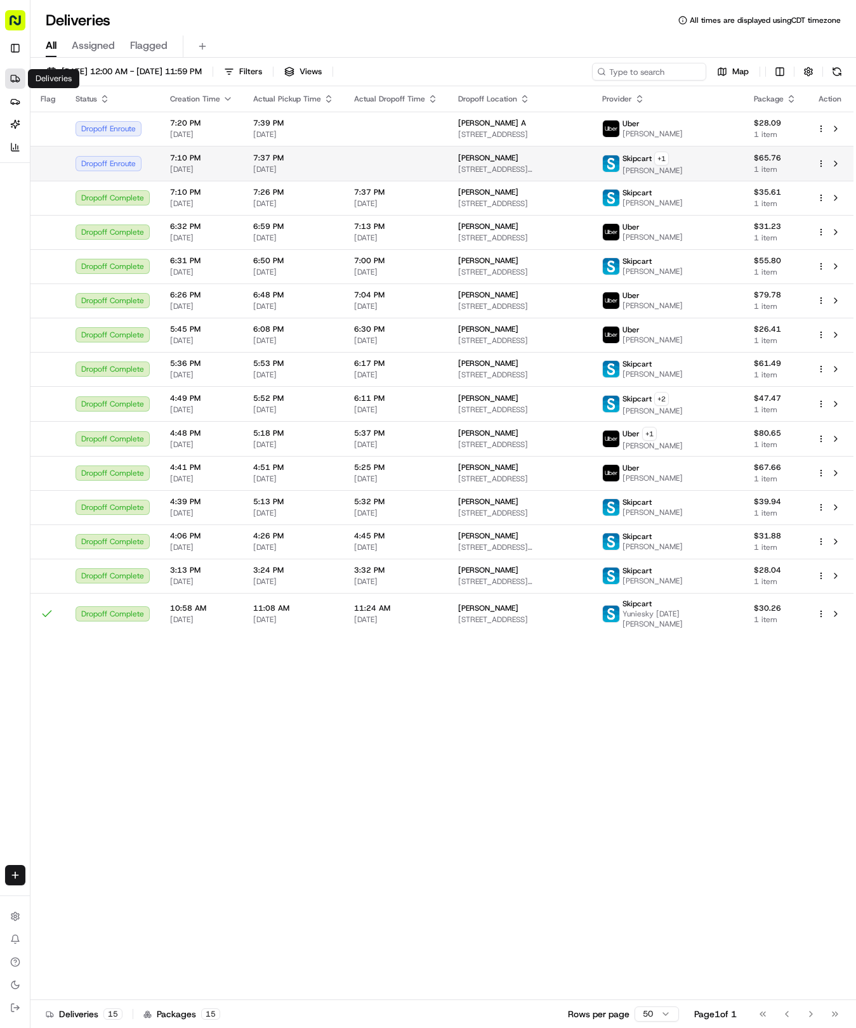
click at [438, 155] on td at bounding box center [396, 163] width 104 height 35
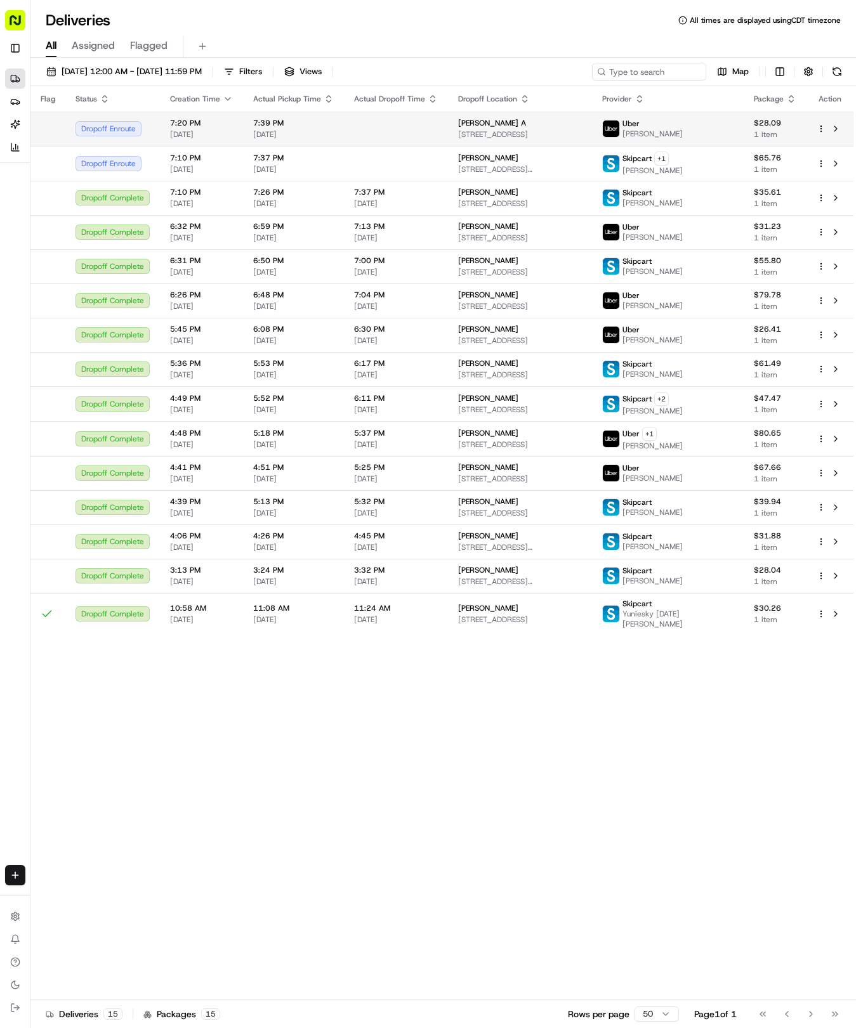
click at [391, 115] on td at bounding box center [396, 129] width 104 height 34
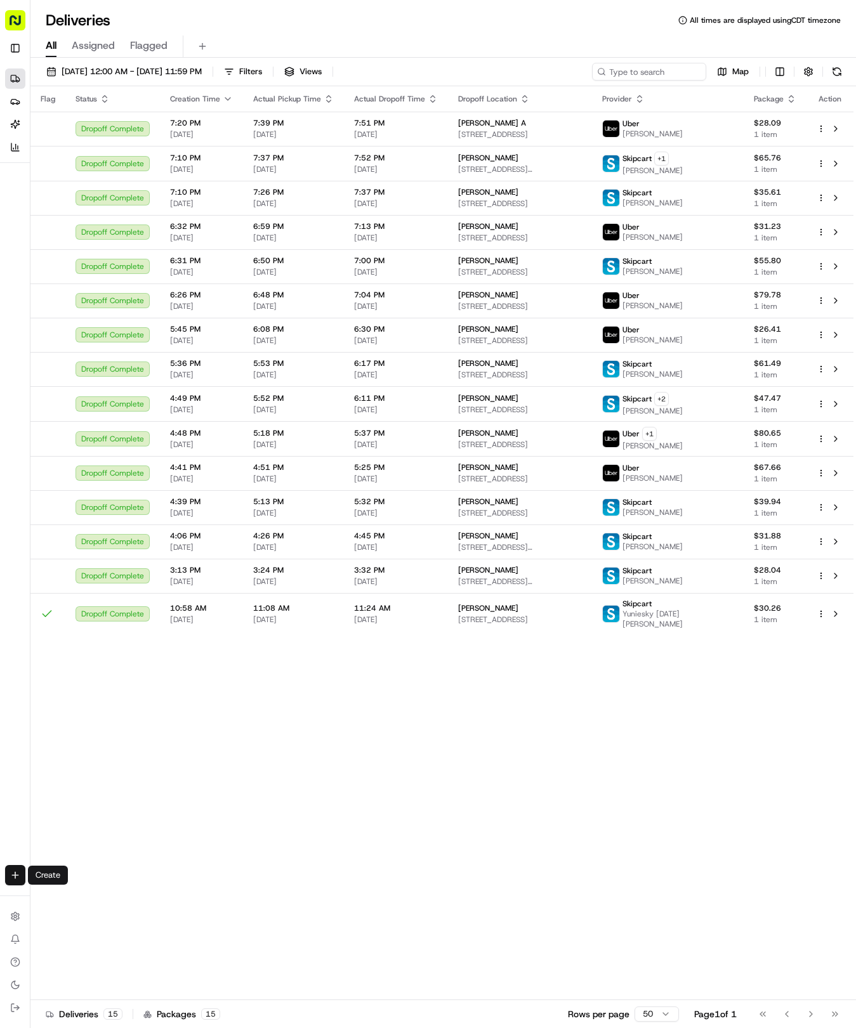
click at [13, 873] on html "Tso Chinese 04 Round Rock [EMAIL_ADDRESS][DOMAIN_NAME] Toggle Sidebar Deliverie…" at bounding box center [428, 514] width 856 height 1028
click at [70, 898] on link "Delivery" at bounding box center [99, 898] width 136 height 23
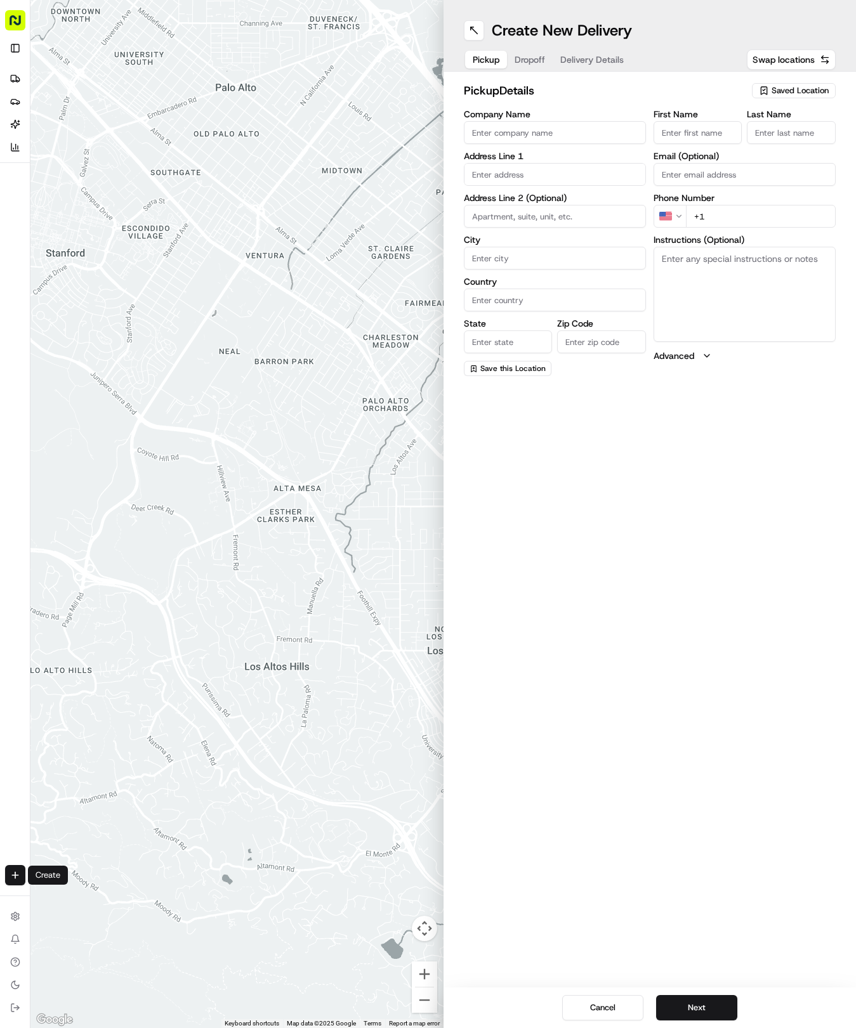
click at [775, 93] on span "Saved Location" at bounding box center [799, 90] width 57 height 11
drag, startPoint x: 737, startPoint y: 141, endPoint x: 663, endPoint y: 89, distance: 90.1
click at [735, 141] on span "(04) Tso Chinese Takeout & Delivery Round Rock (04)" at bounding box center [772, 144] width 156 height 23
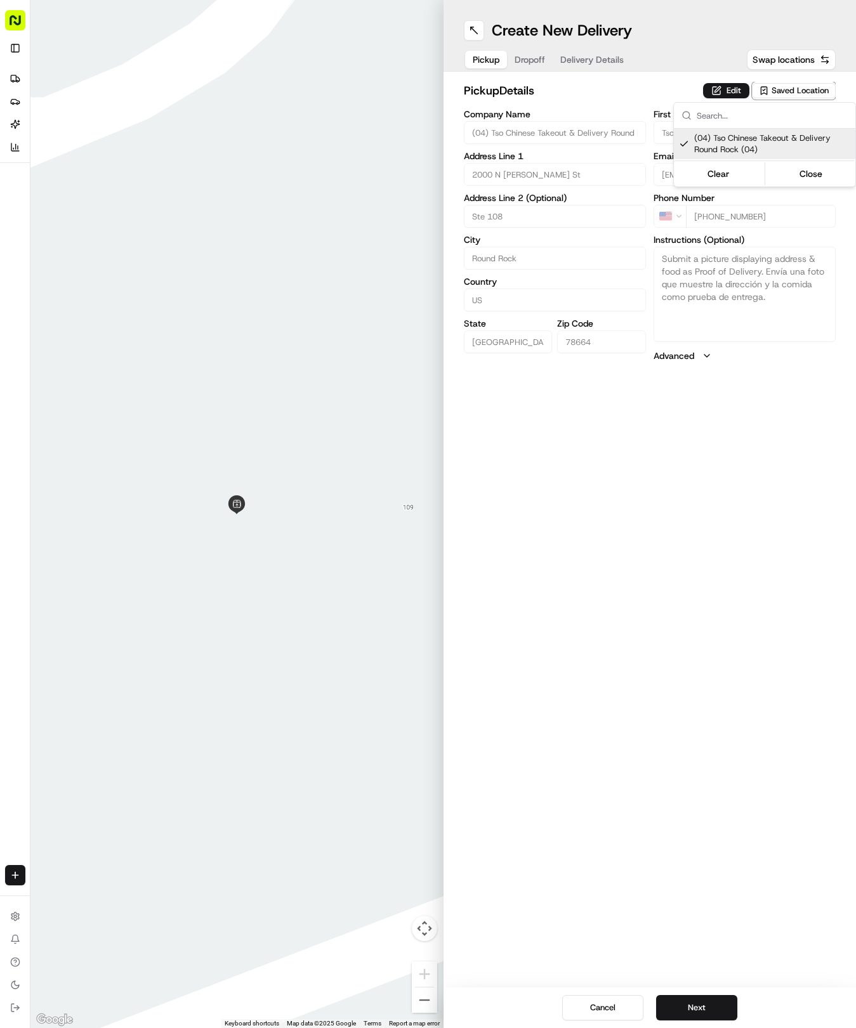
drag, startPoint x: 605, startPoint y: 43, endPoint x: 600, endPoint y: 48, distance: 7.2
click at [604, 43] on html "Tso Chinese 04 Round Rock [EMAIL_ADDRESS][DOMAIN_NAME] Toggle Sidebar Deliverie…" at bounding box center [428, 514] width 856 height 1028
click at [594, 55] on span "Delivery Details" at bounding box center [591, 59] width 63 height 13
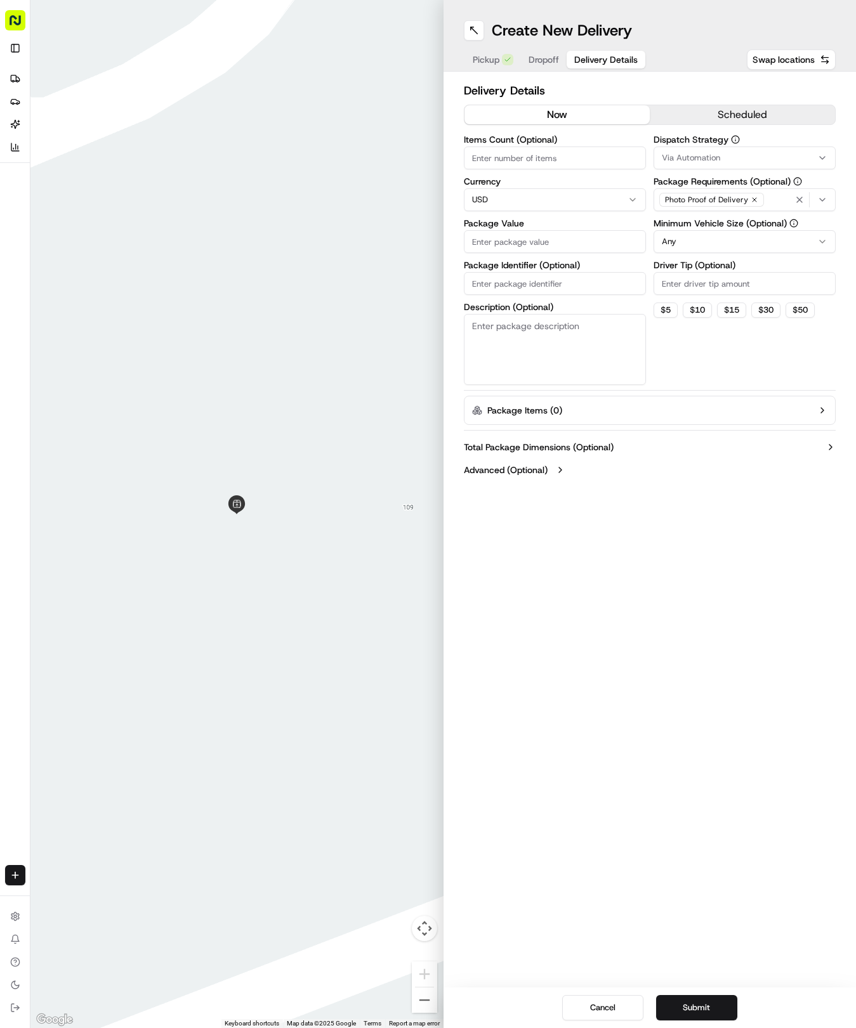
click at [519, 277] on input "Package Identifier (Optional)" at bounding box center [555, 283] width 182 height 23
paste input "PHIB20A"
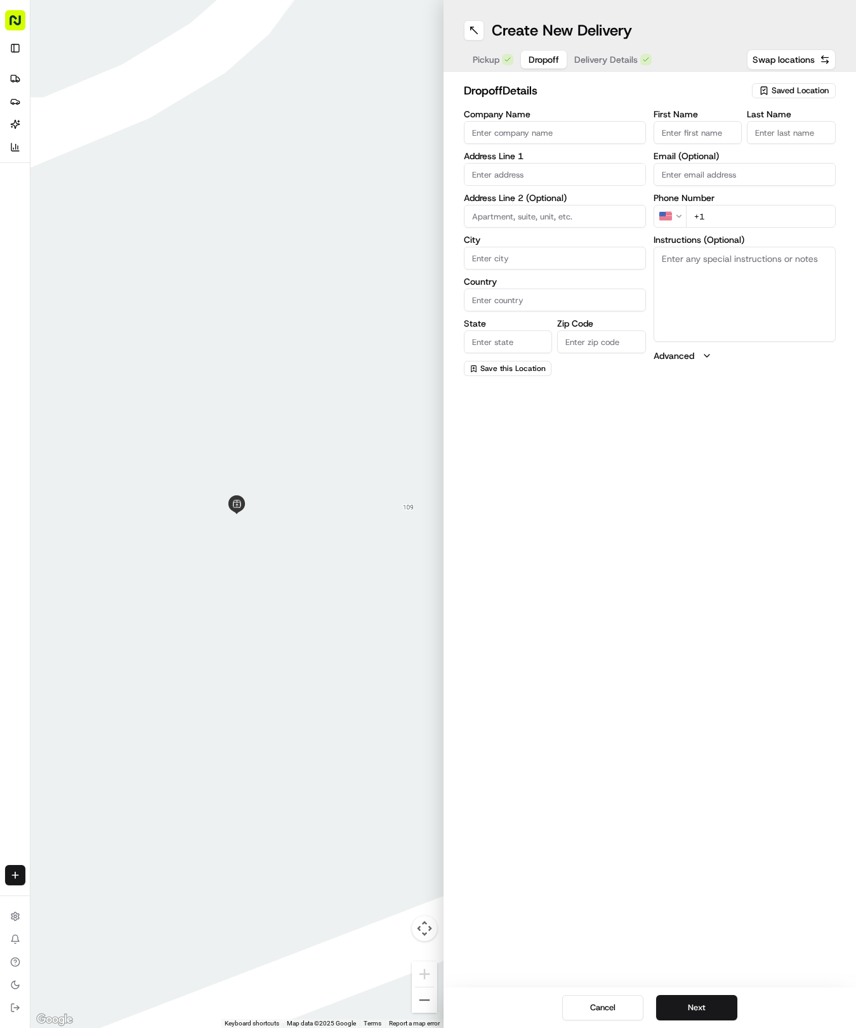
click at [542, 58] on span "Dropoff" at bounding box center [543, 59] width 30 height 13
click at [543, 185] on input "text" at bounding box center [555, 174] width 182 height 23
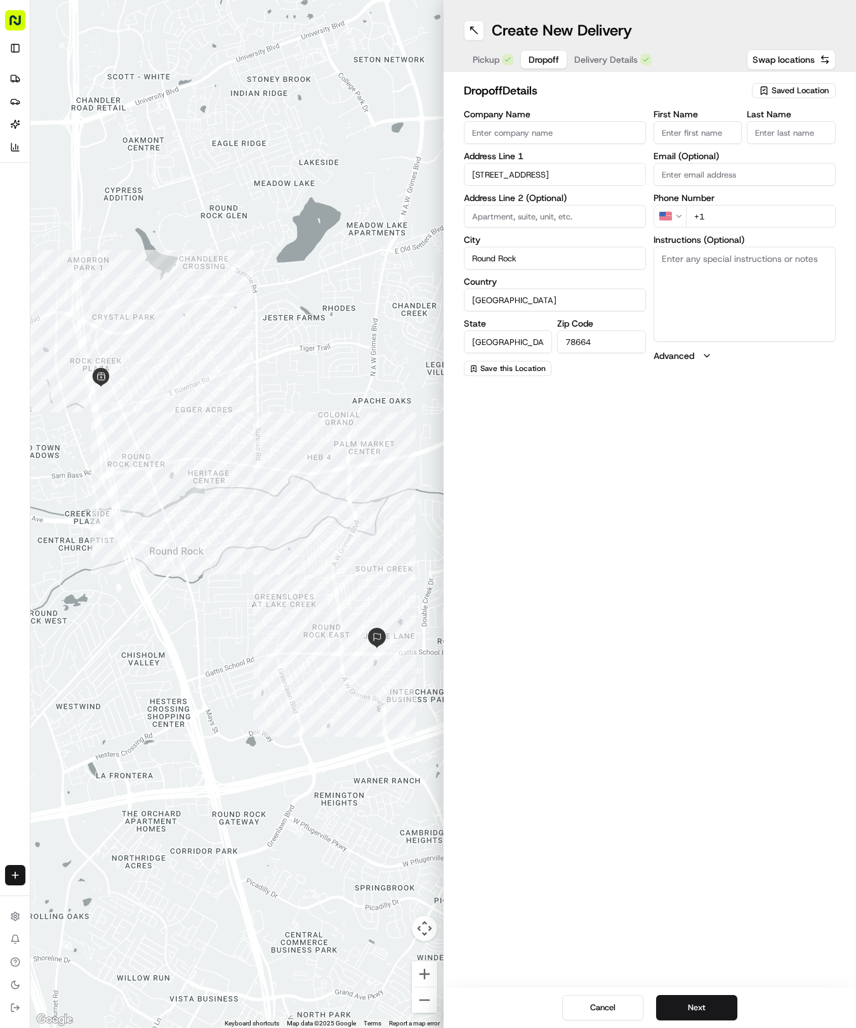
click at [691, 126] on input "First Name" at bounding box center [697, 132] width 89 height 23
click at [637, 70] on div "Pickup Dropoff Delivery Details" at bounding box center [562, 59] width 197 height 23
click at [629, 67] on button "Delivery Details" at bounding box center [612, 60] width 93 height 18
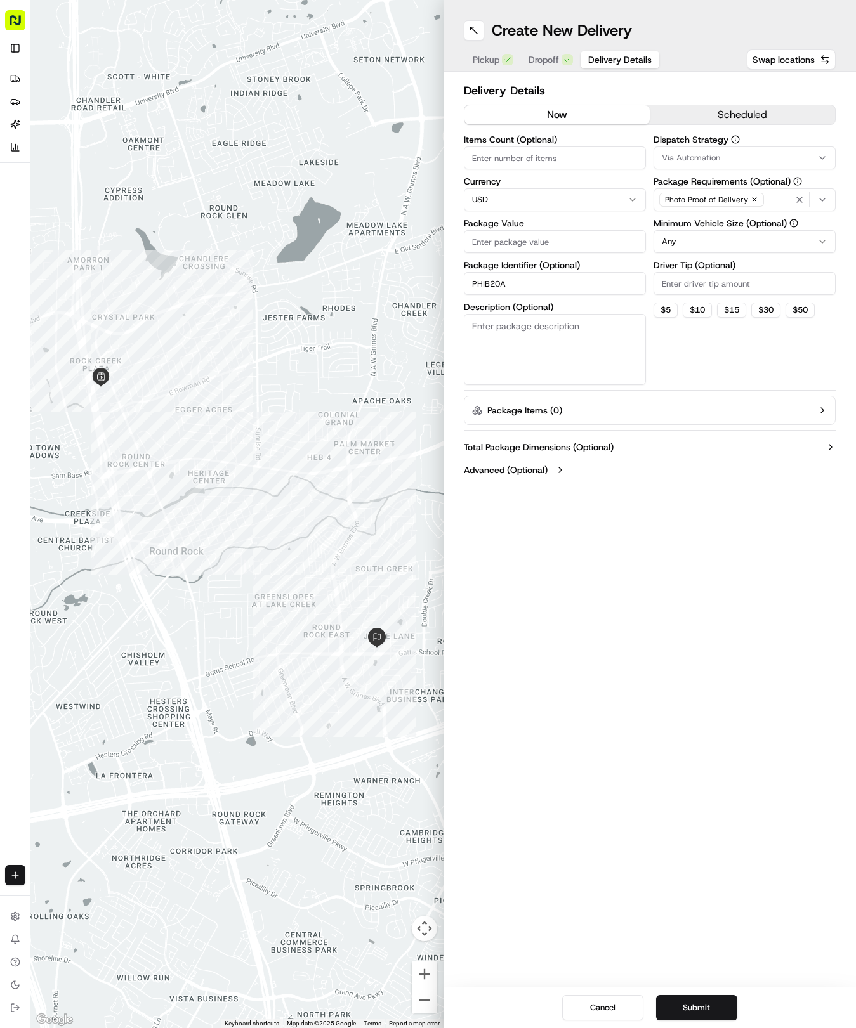
click at [543, 232] on input "Package Value" at bounding box center [555, 241] width 182 height 23
click at [671, 161] on span "Via Automation" at bounding box center [691, 157] width 58 height 11
click at [681, 214] on div "Via Automation" at bounding box center [744, 208] width 181 height 19
drag, startPoint x: 684, startPoint y: 228, endPoint x: 684, endPoint y: 284, distance: 55.8
click at [685, 232] on span "Tso Round Rock Strategy" at bounding box center [752, 226] width 156 height 11
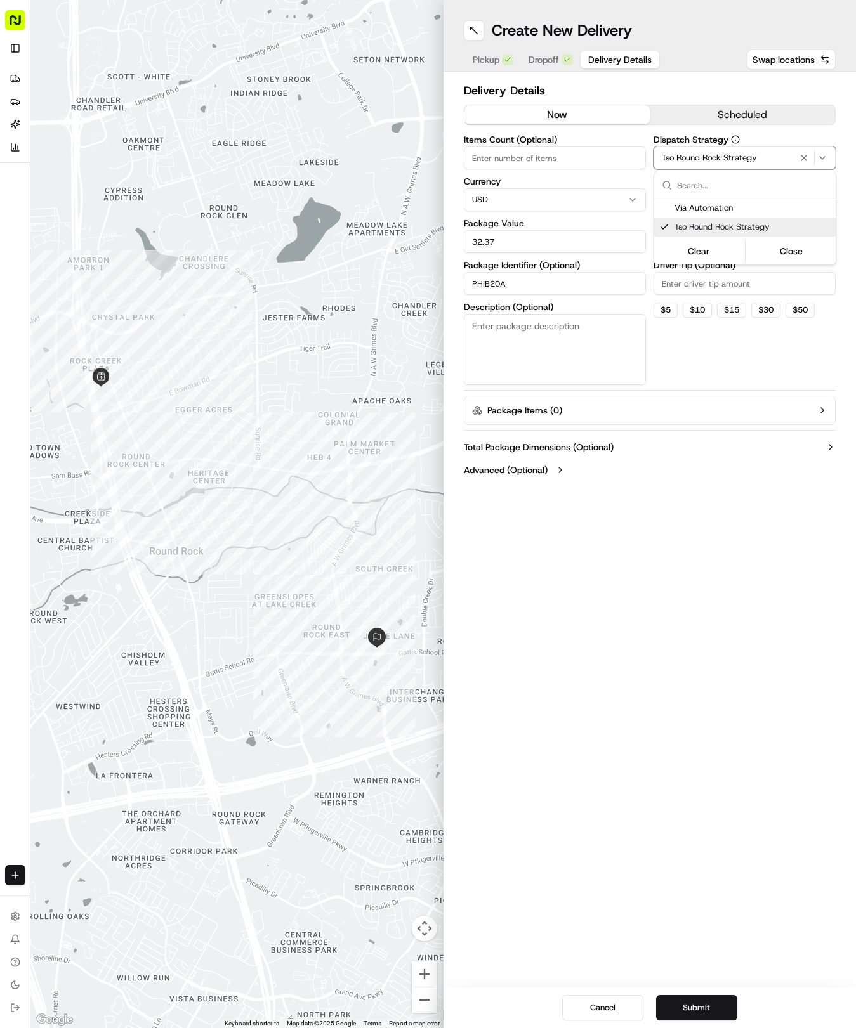
drag, startPoint x: 685, startPoint y: 325, endPoint x: 680, endPoint y: 260, distance: 64.9
click at [684, 293] on html "Tso Chinese 04 Round Rock [EMAIL_ADDRESS][DOMAIN_NAME] Toggle Sidebar Deliverie…" at bounding box center [428, 514] width 856 height 1028
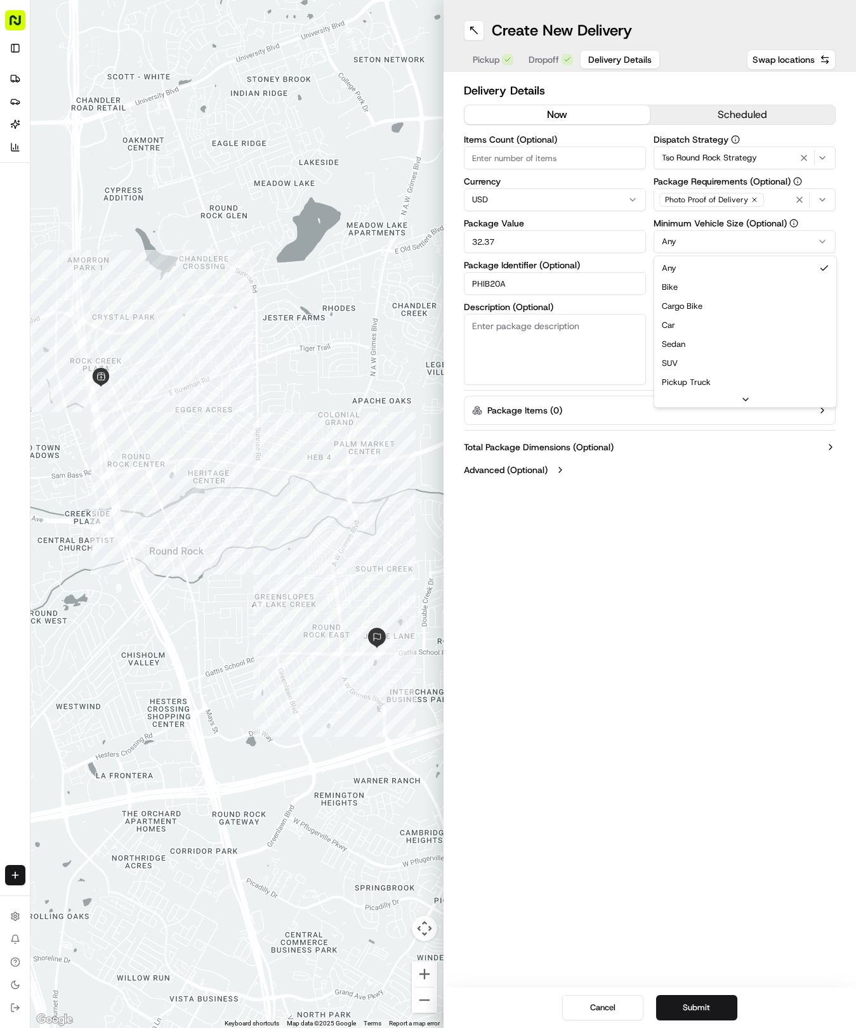
click at [679, 235] on html "Tso Chinese 04 Round Rock [EMAIL_ADDRESS][DOMAIN_NAME] Toggle Sidebar Deliverie…" at bounding box center [428, 514] width 856 height 1028
drag, startPoint x: 679, startPoint y: 326, endPoint x: 679, endPoint y: 285, distance: 40.6
click at [679, 282] on input "Driver Tip (Optional)" at bounding box center [744, 283] width 182 height 23
click at [682, 1007] on button "Submit" at bounding box center [696, 1007] width 81 height 25
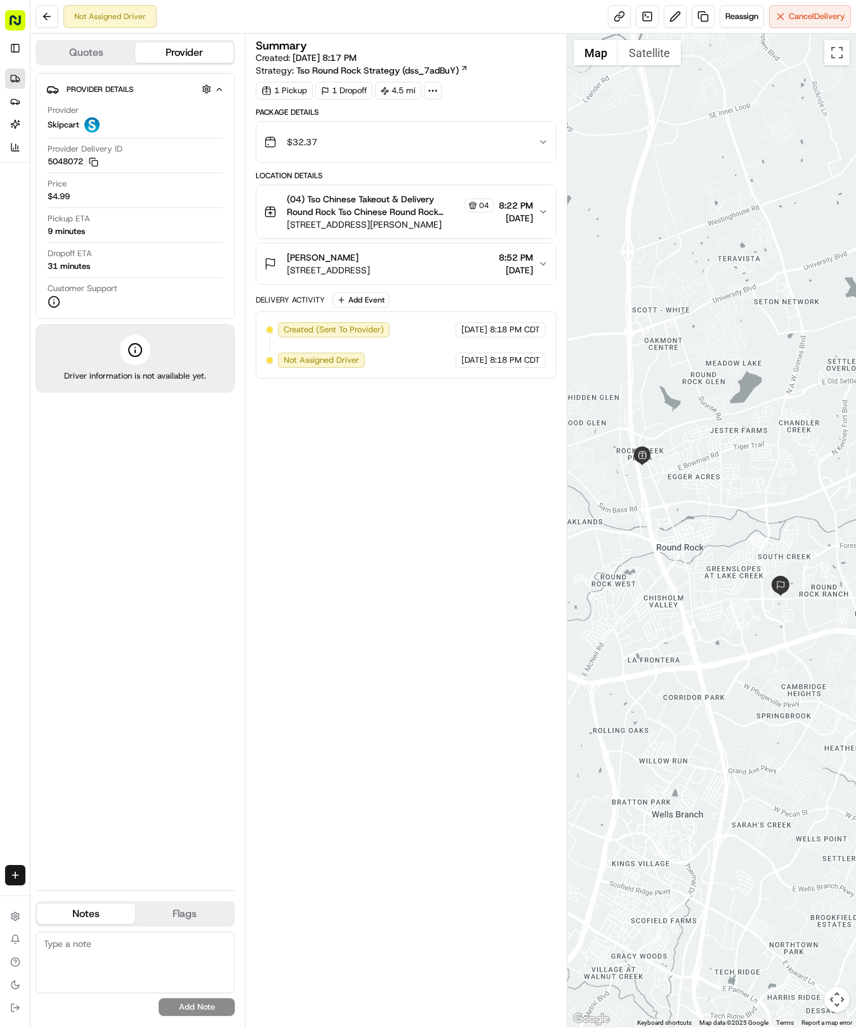
click at [13, 75] on icon at bounding box center [13, 78] width 5 height 6
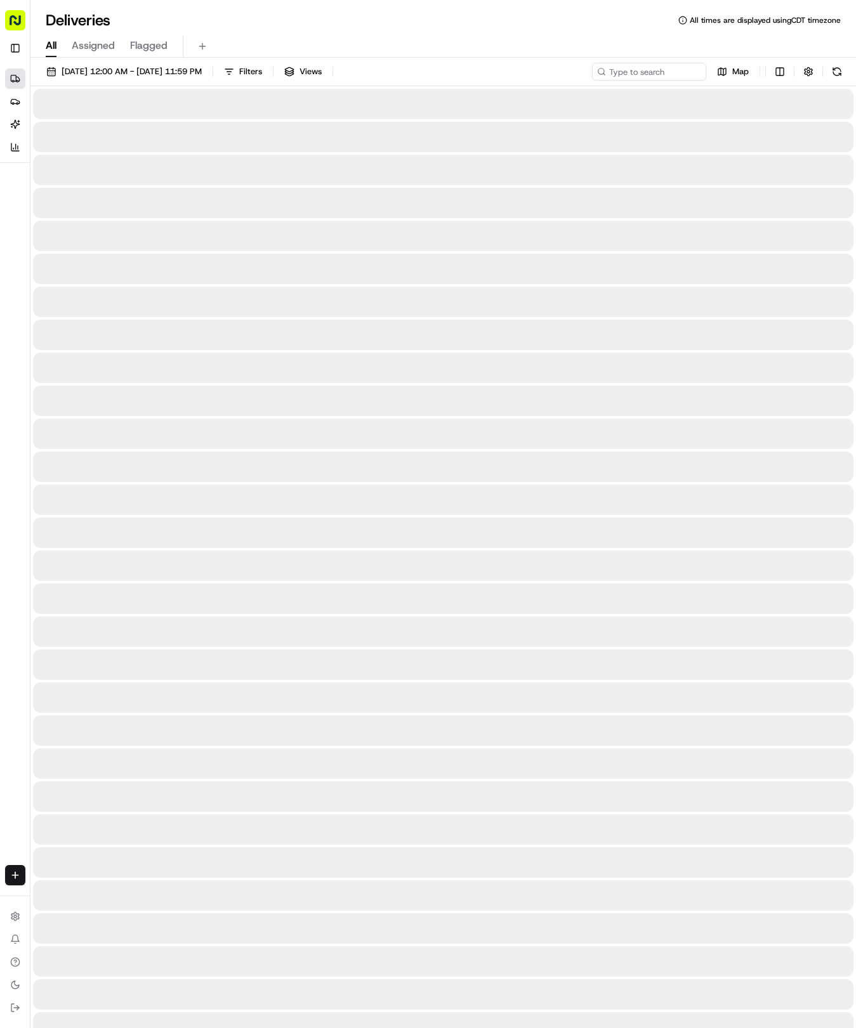
click at [13, 75] on icon at bounding box center [13, 78] width 5 height 6
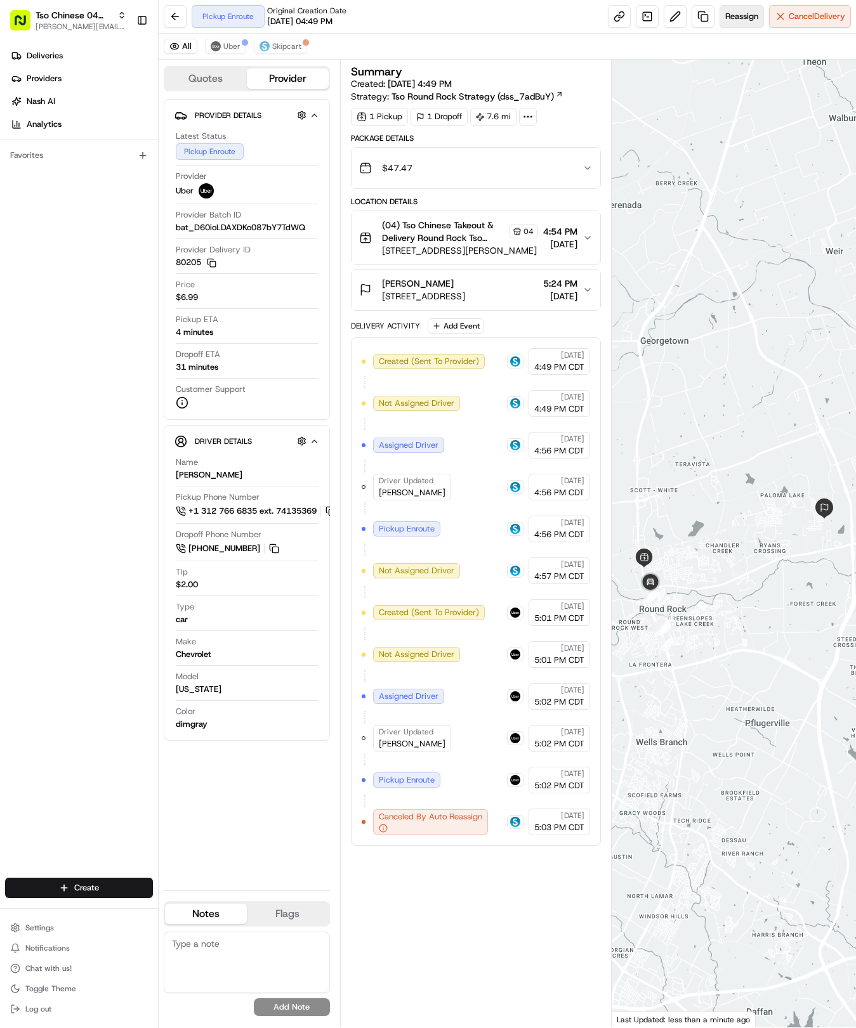
click at [743, 17] on span "Reassign" at bounding box center [741, 16] width 33 height 11
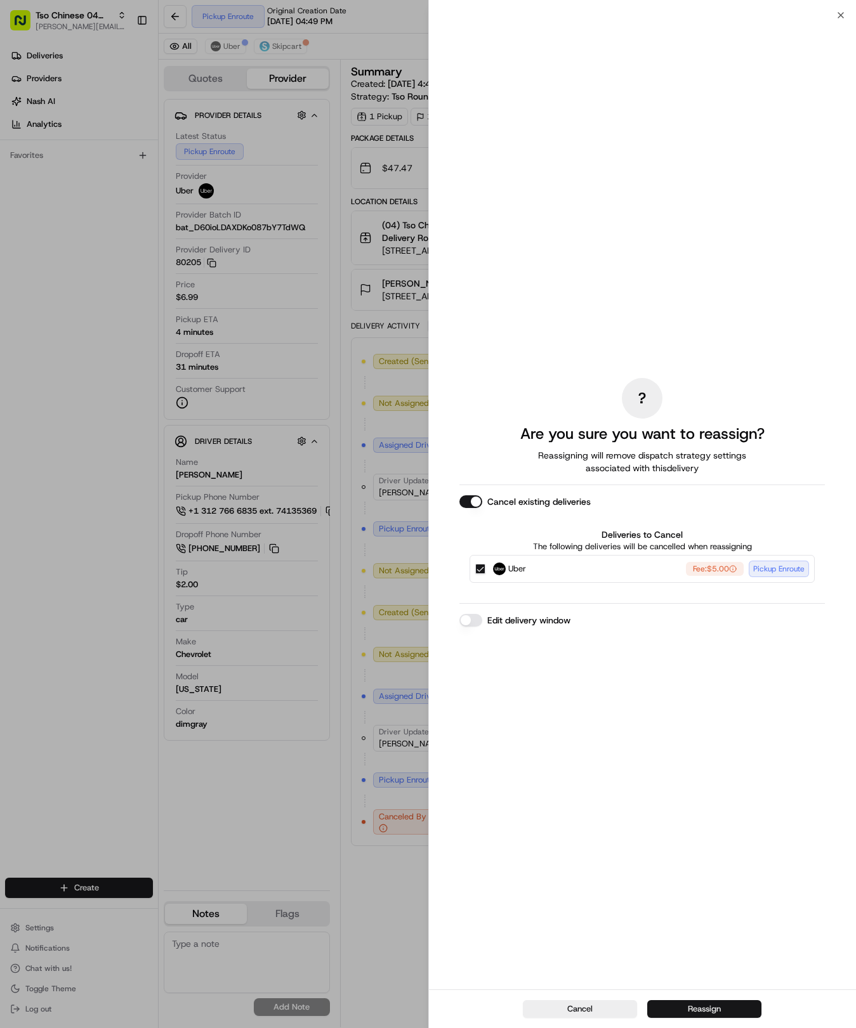
click at [726, 1010] on button "Reassign" at bounding box center [704, 1009] width 114 height 18
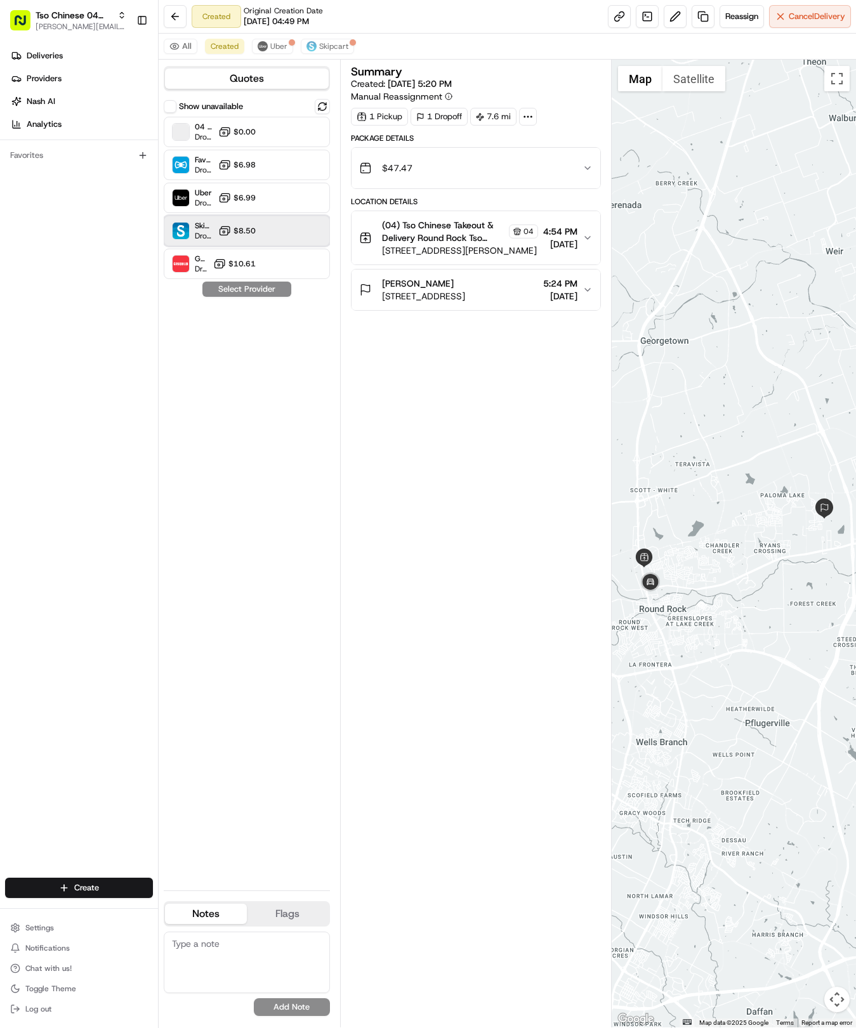
click at [261, 230] on div "Skipcart Dropoff ETA 34 minutes $8.50" at bounding box center [247, 231] width 166 height 30
click at [245, 290] on button "Assign Provider" at bounding box center [247, 289] width 90 height 15
